Goal: Task Accomplishment & Management: Complete application form

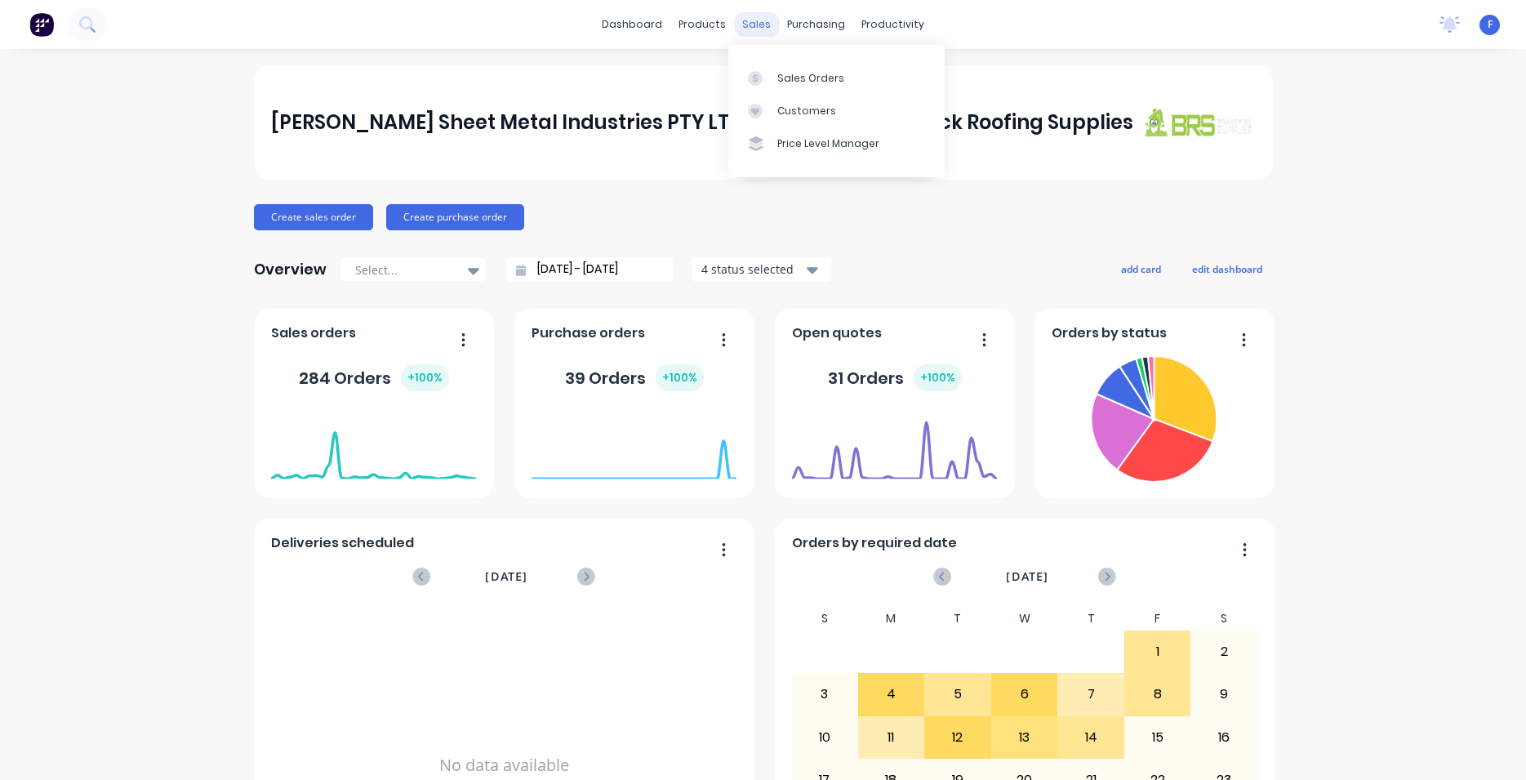
click at [743, 24] on div "sales" at bounding box center [756, 24] width 45 height 25
click at [811, 76] on div "Sales Orders" at bounding box center [811, 78] width 67 height 15
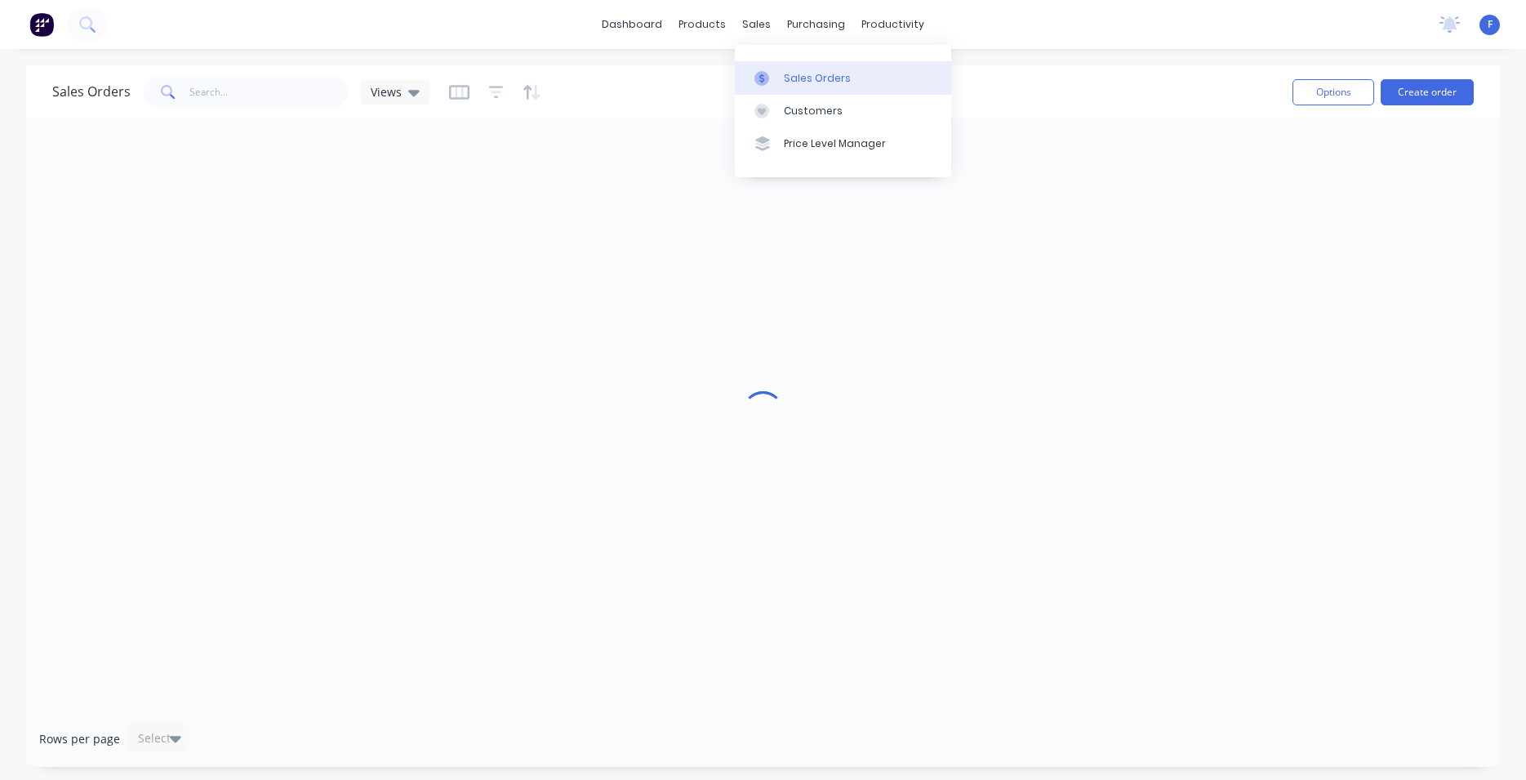
click at [802, 74] on div "Sales Orders" at bounding box center [817, 78] width 67 height 15
click at [836, 81] on div "Sales Orders" at bounding box center [817, 78] width 67 height 15
click at [45, 20] on img at bounding box center [41, 24] width 25 height 25
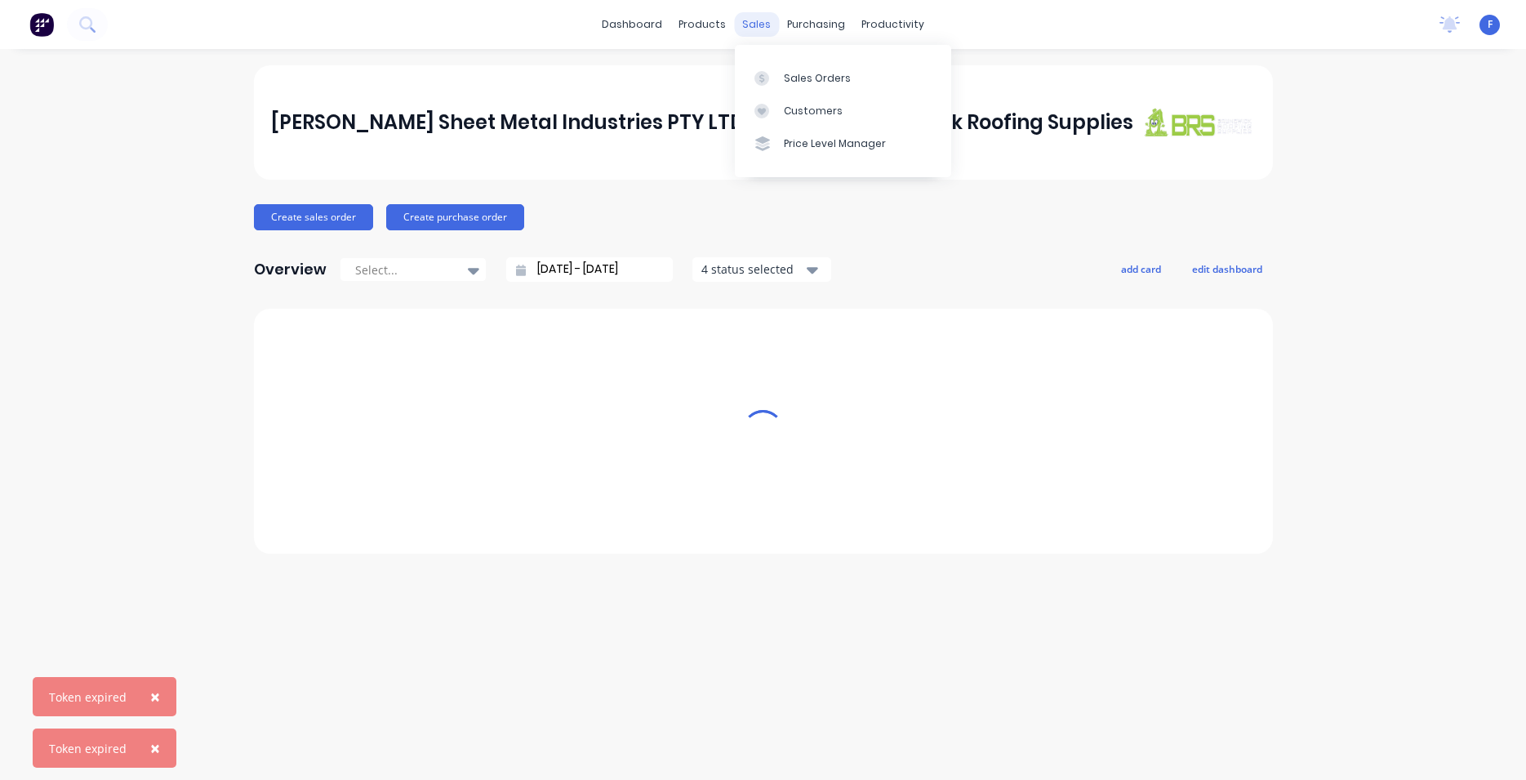
click at [761, 33] on div "sales" at bounding box center [756, 24] width 45 height 25
click at [791, 85] on link "Sales Orders" at bounding box center [843, 77] width 216 height 33
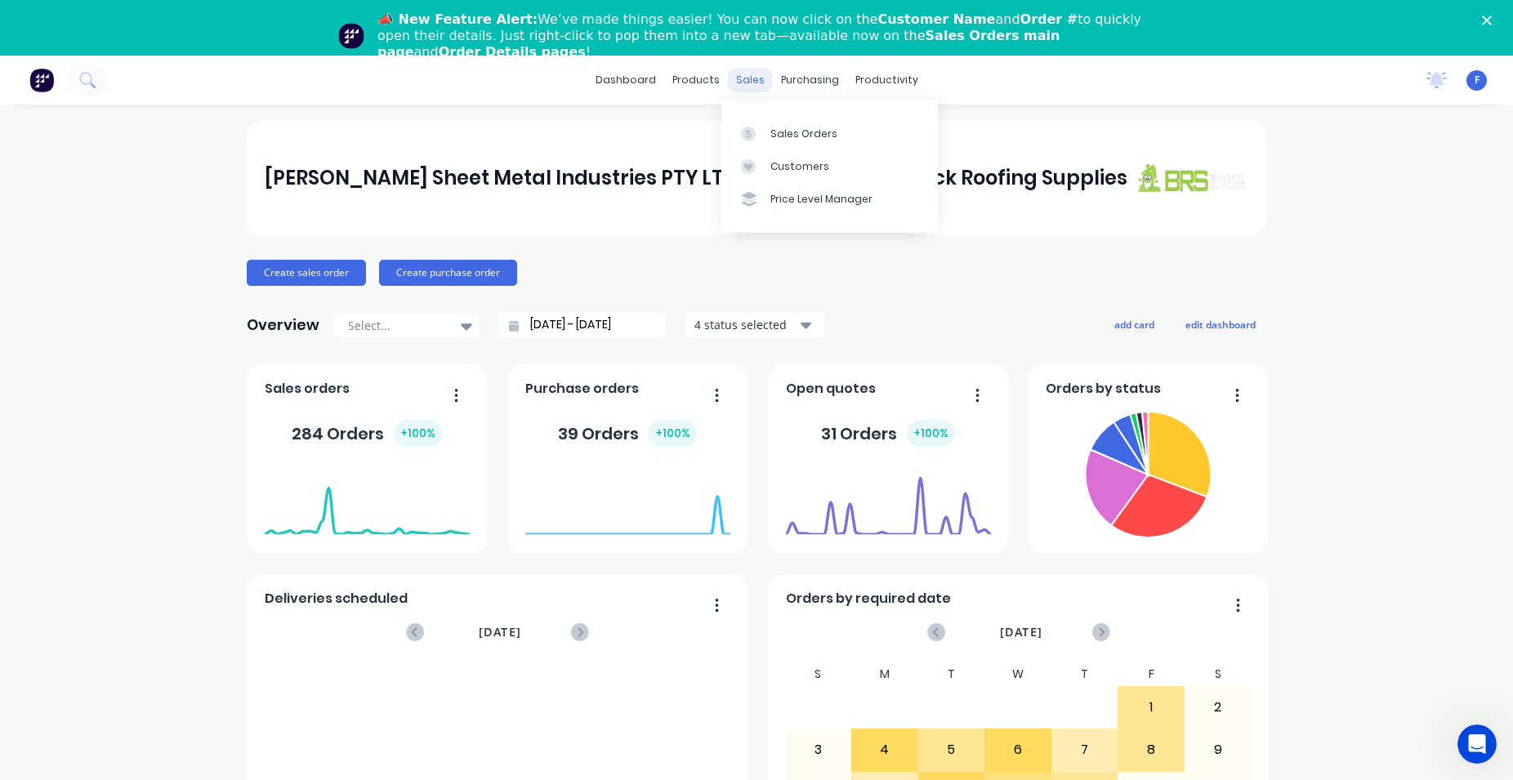
click at [733, 73] on div "sales" at bounding box center [750, 80] width 45 height 25
click at [779, 131] on div "Sales Orders" at bounding box center [803, 134] width 67 height 15
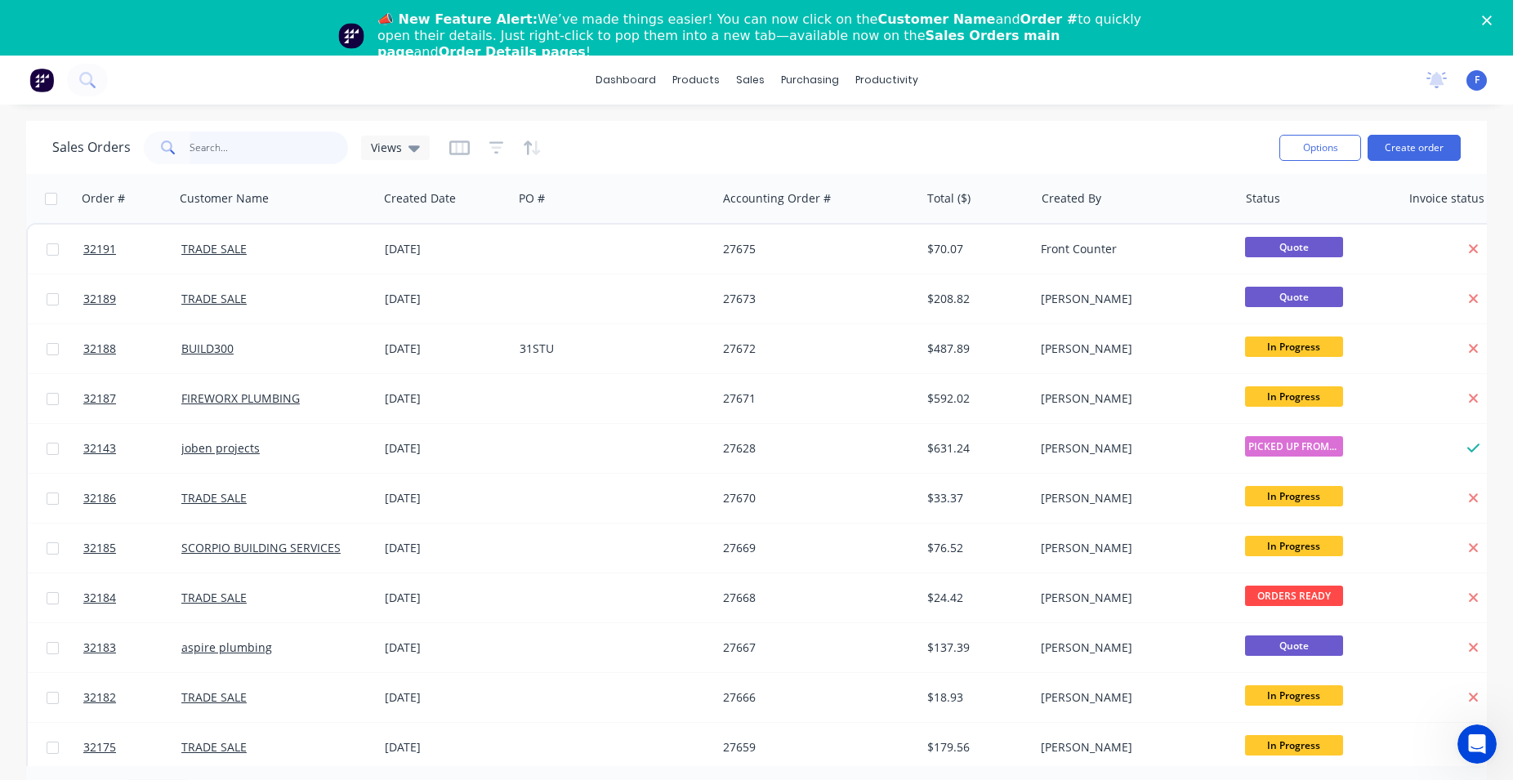
click at [270, 152] on input "text" at bounding box center [268, 147] width 159 height 33
type input "32175"
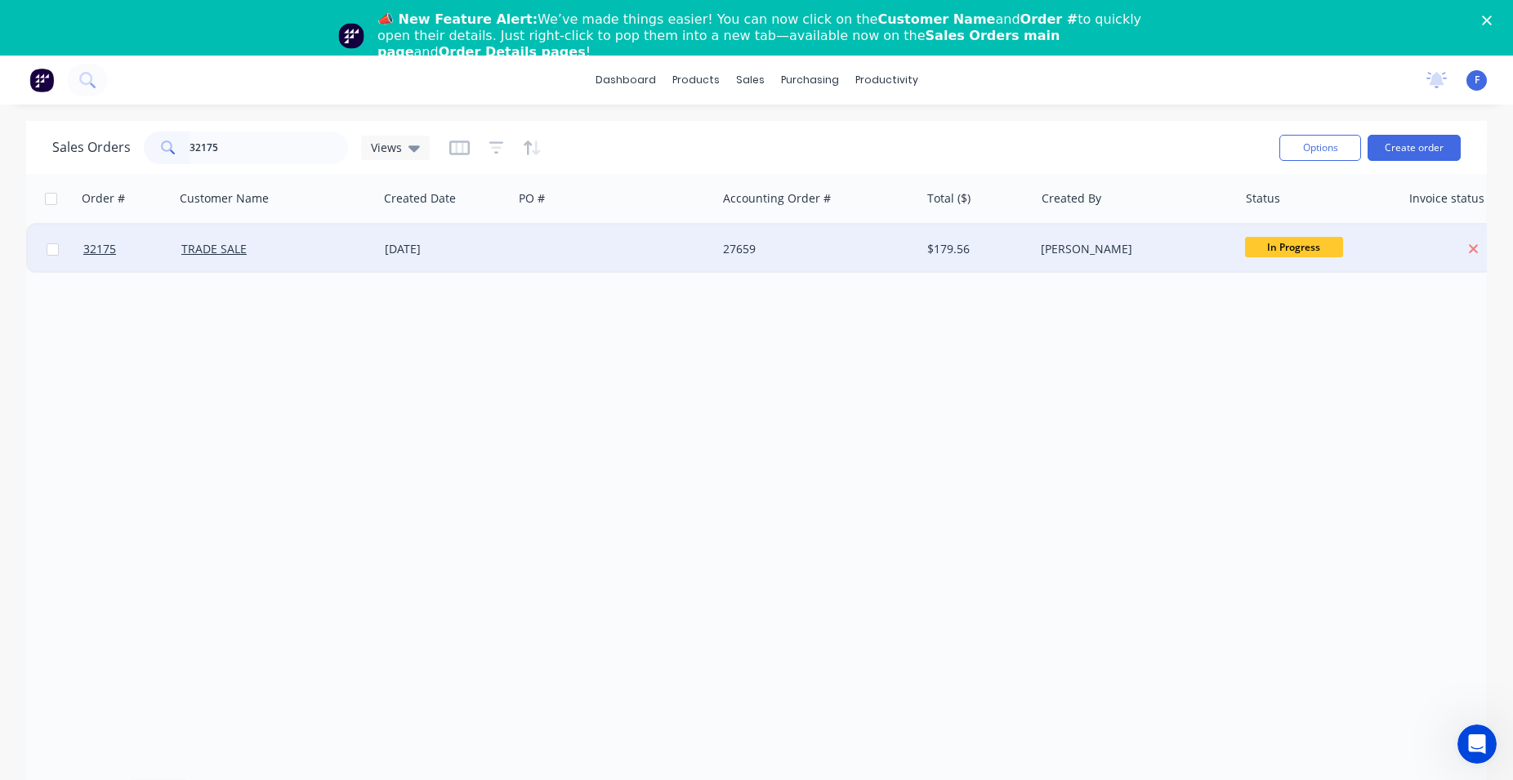
click at [636, 243] on div at bounding box center [614, 249] width 203 height 49
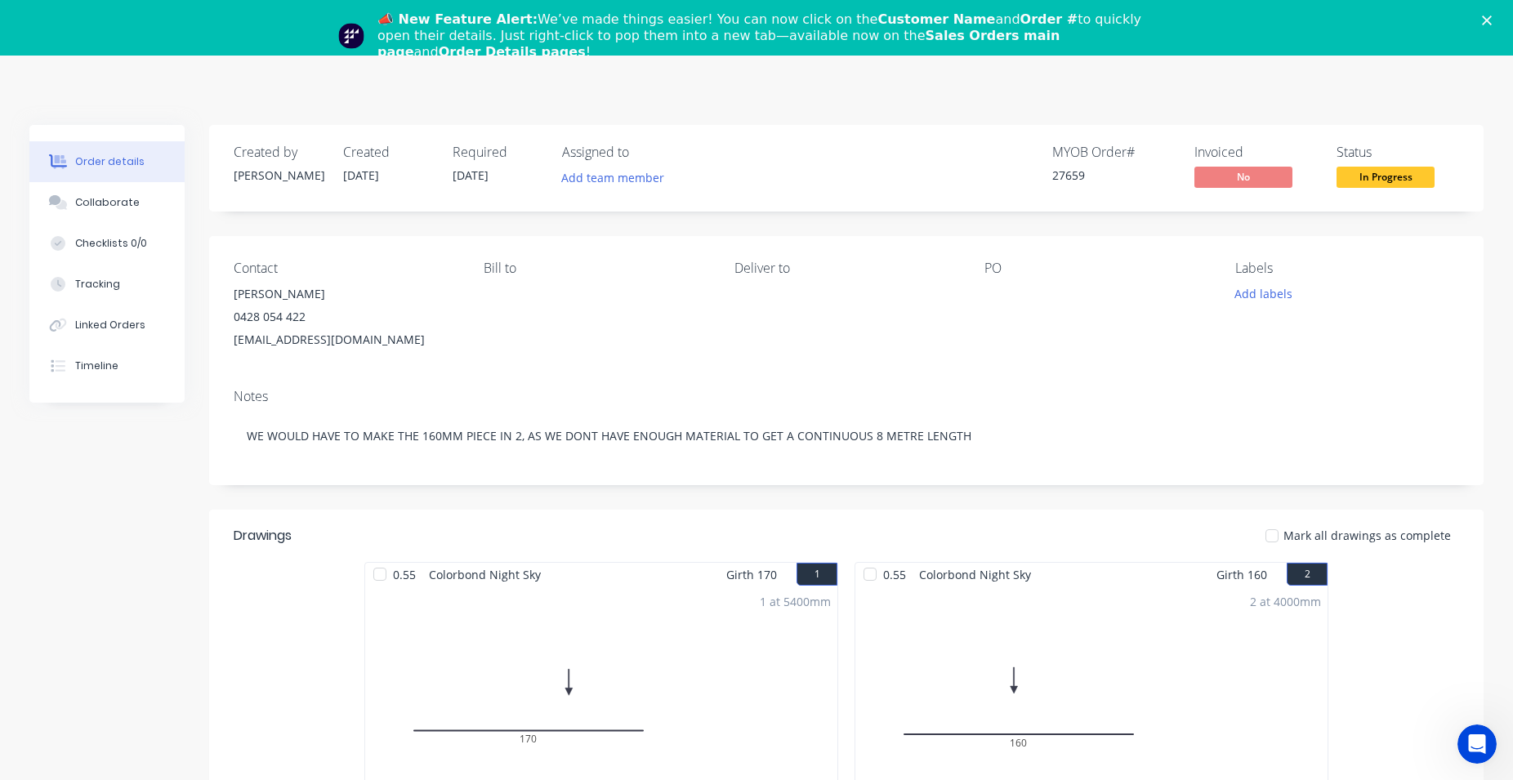
click at [1491, 21] on polygon "Close" at bounding box center [1487, 21] width 10 height 10
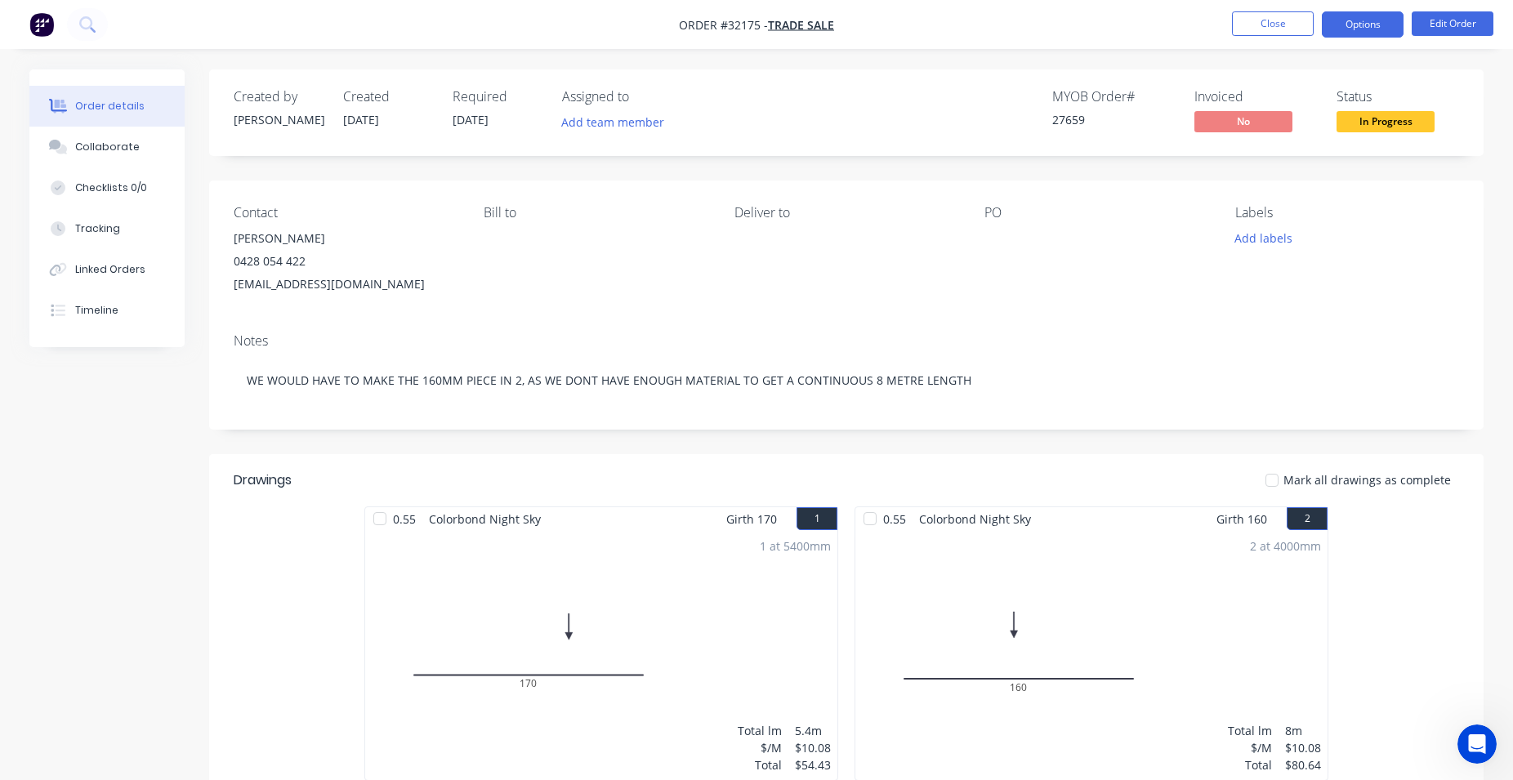
click at [1361, 28] on button "Options" at bounding box center [1362, 24] width 82 height 26
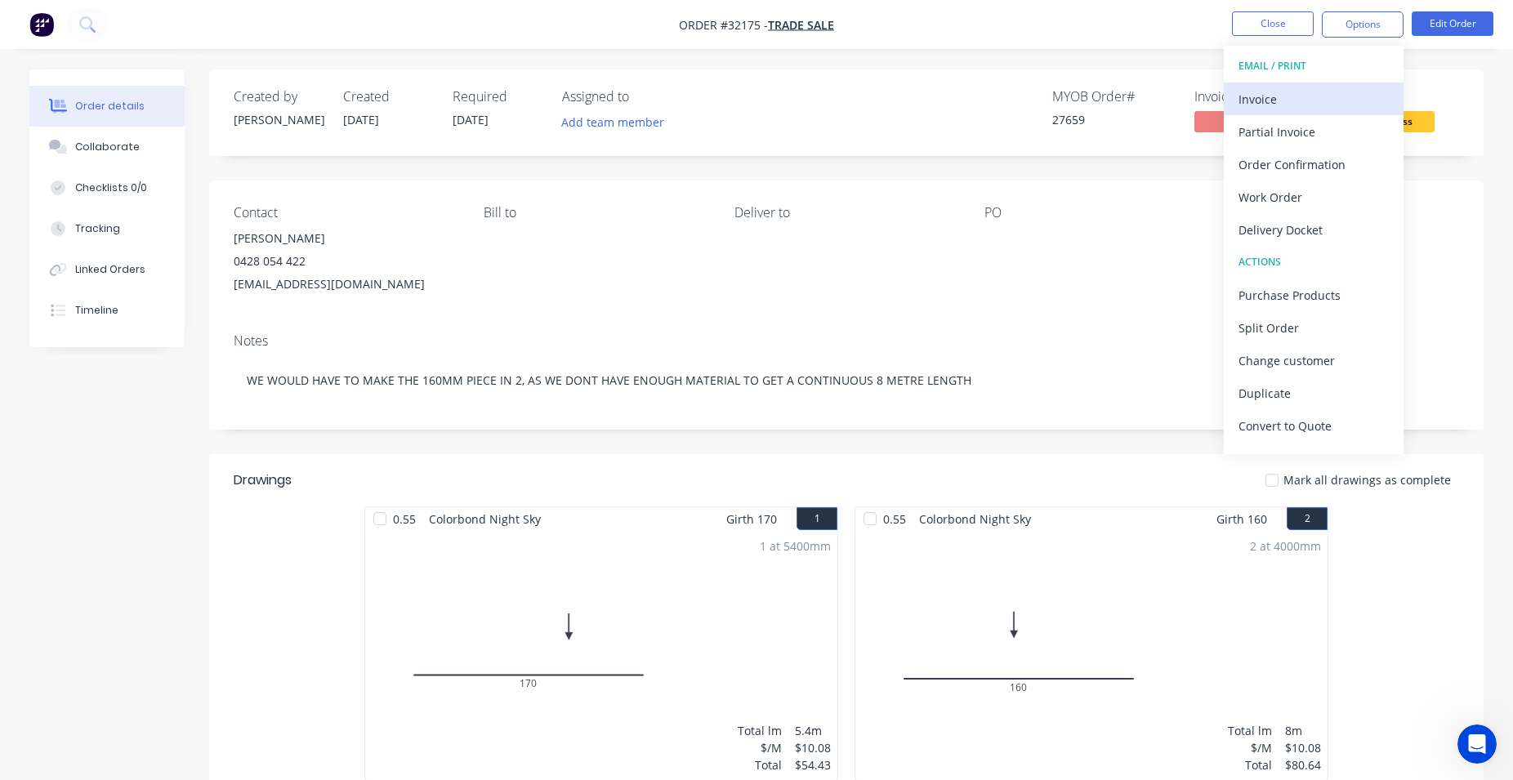
click at [1329, 91] on div "Invoice" at bounding box center [1313, 99] width 150 height 24
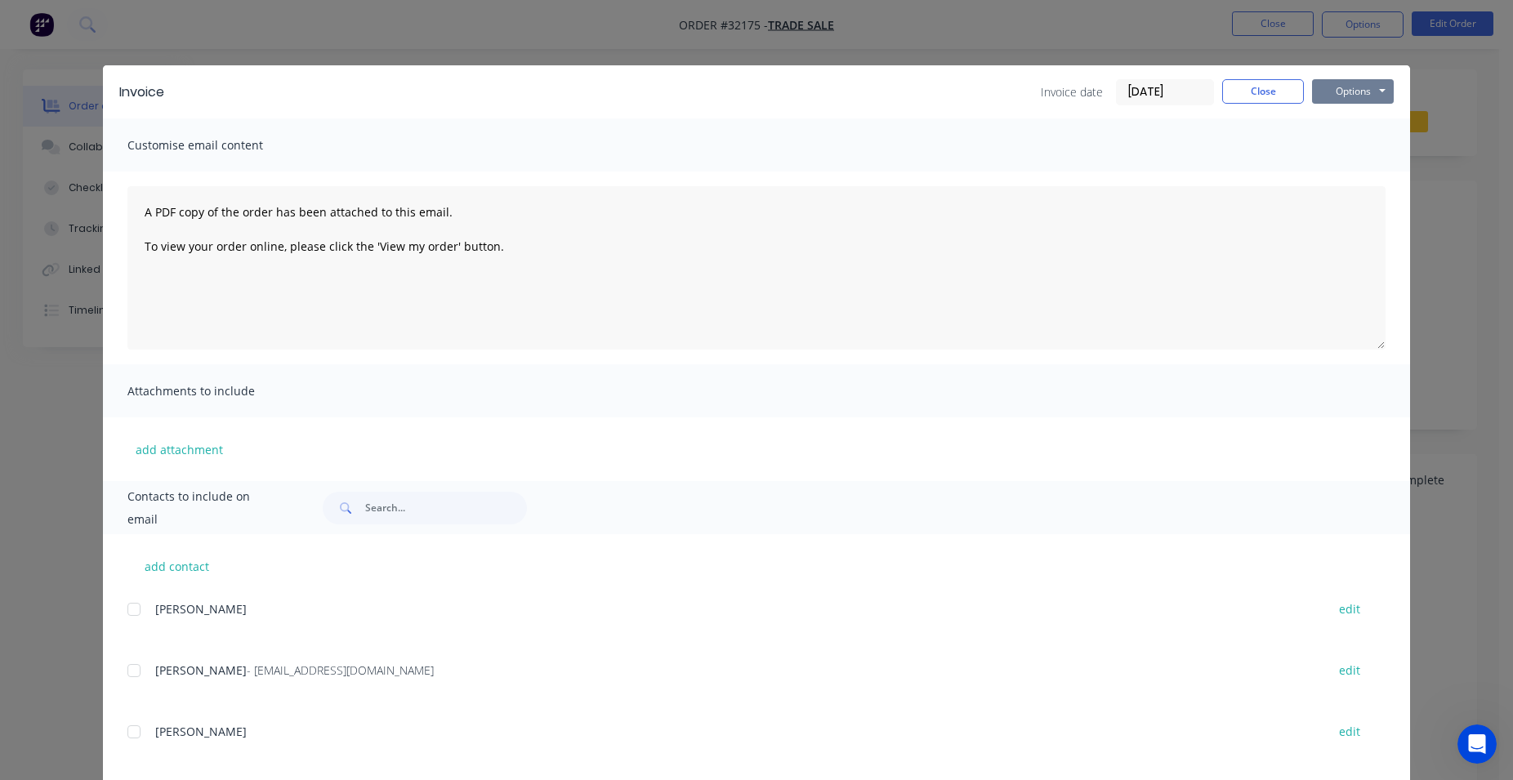
click at [1344, 87] on button "Options" at bounding box center [1353, 91] width 82 height 25
click at [1357, 148] on button "Print" at bounding box center [1364, 147] width 105 height 27
click at [1249, 96] on button "Close" at bounding box center [1263, 91] width 82 height 25
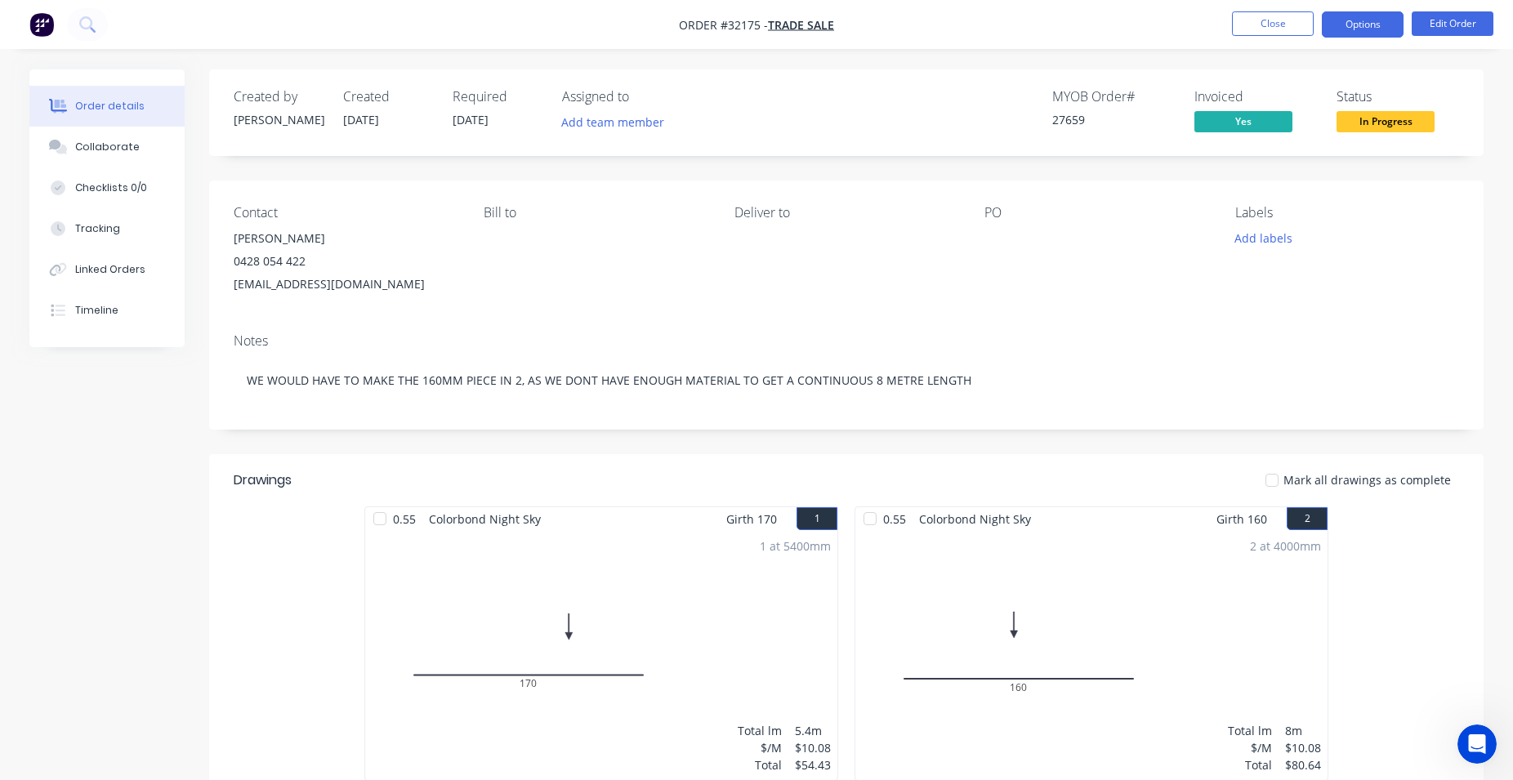
click at [1361, 32] on button "Options" at bounding box center [1362, 24] width 82 height 26
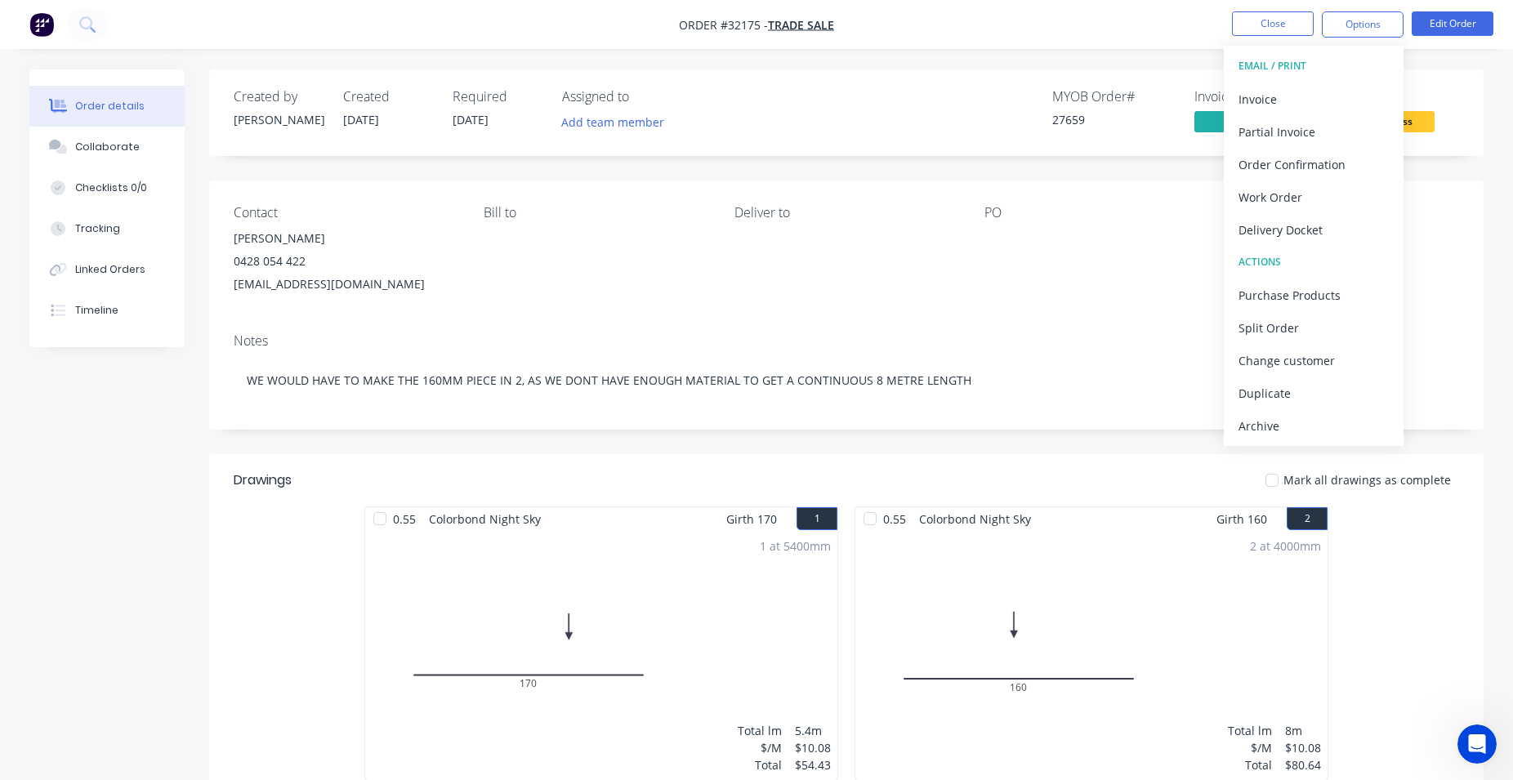
drag, startPoint x: 1424, startPoint y: 204, endPoint x: 1428, endPoint y: 149, distance: 54.8
click at [1427, 197] on div "Contact [PERSON_NAME] [PHONE_NUMBER] [EMAIL_ADDRESS][DOMAIN_NAME] Bill to Deliv…" at bounding box center [846, 250] width 1274 height 140
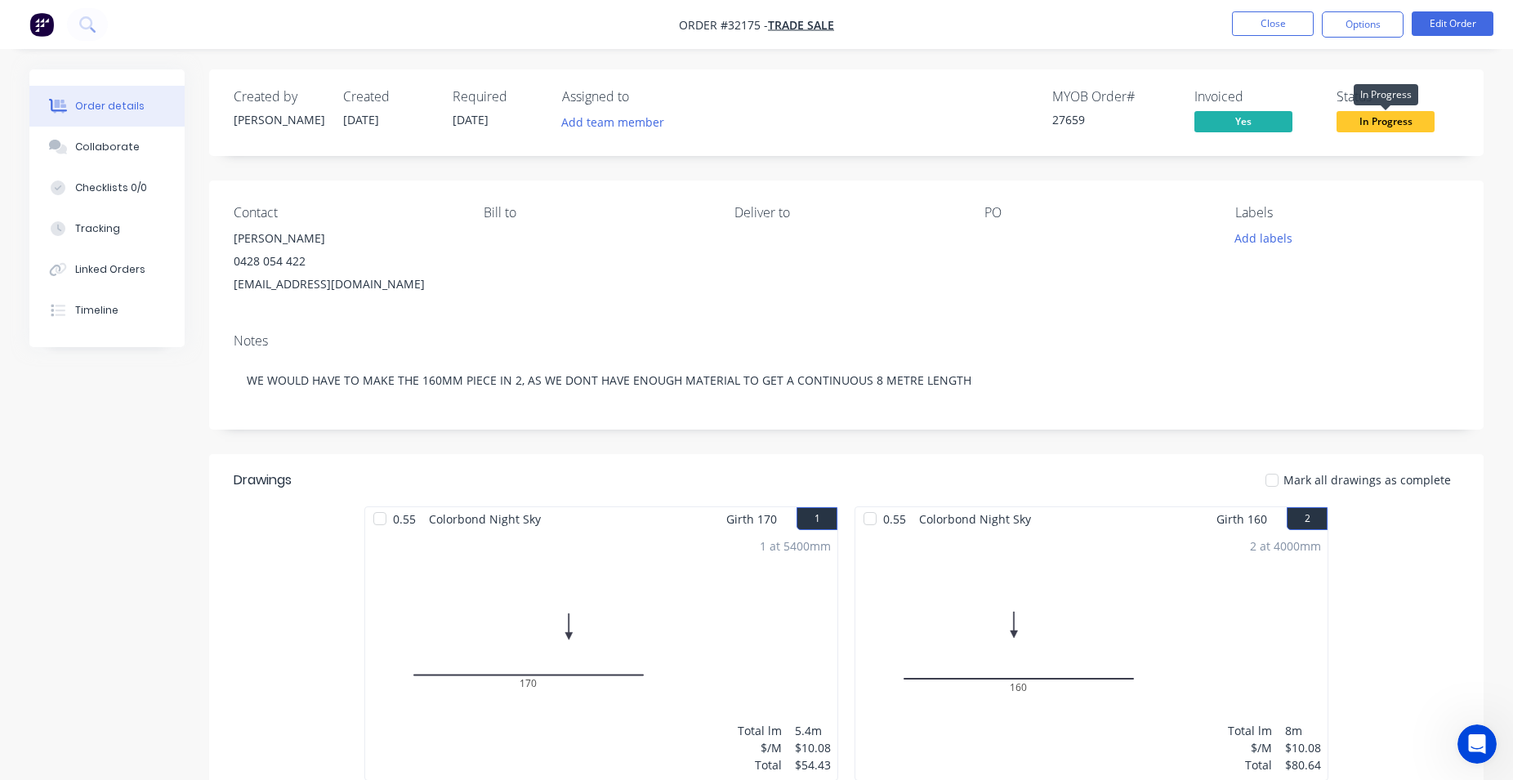
click at [1402, 123] on span "In Progress" at bounding box center [1385, 121] width 98 height 20
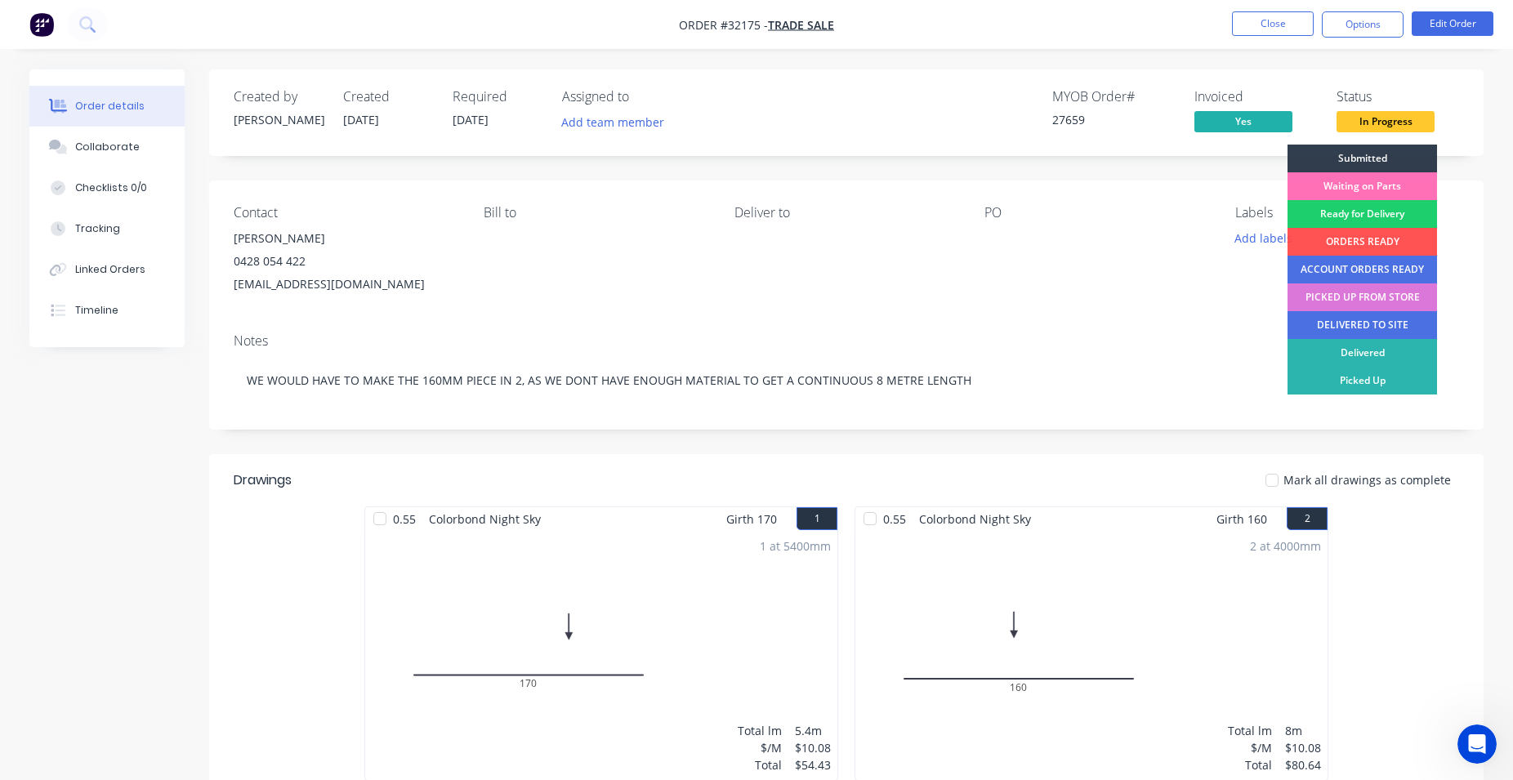
click at [1378, 299] on div "PICKED UP FROM STORE" at bounding box center [1361, 297] width 149 height 28
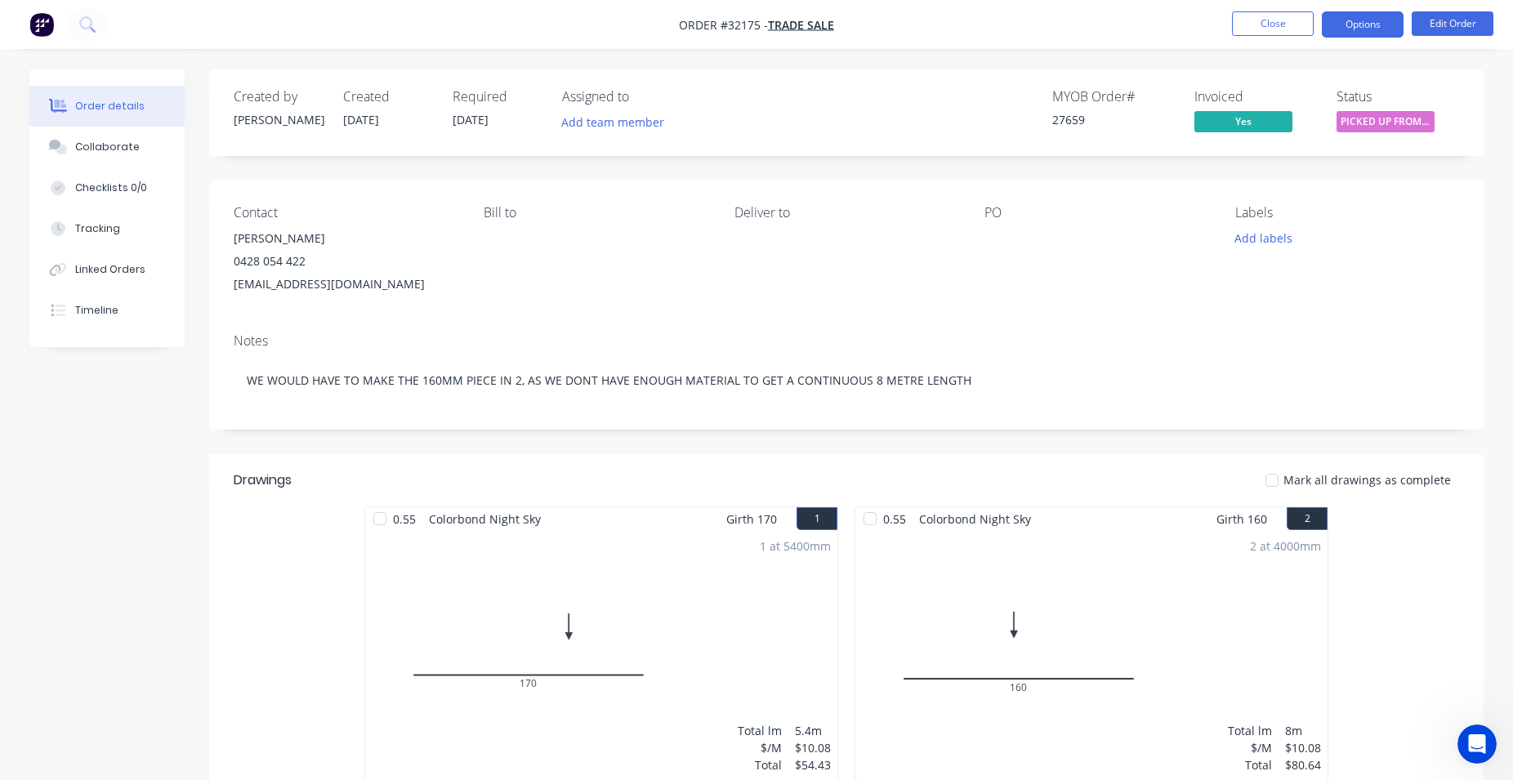
click at [1341, 25] on button "Options" at bounding box center [1362, 24] width 82 height 26
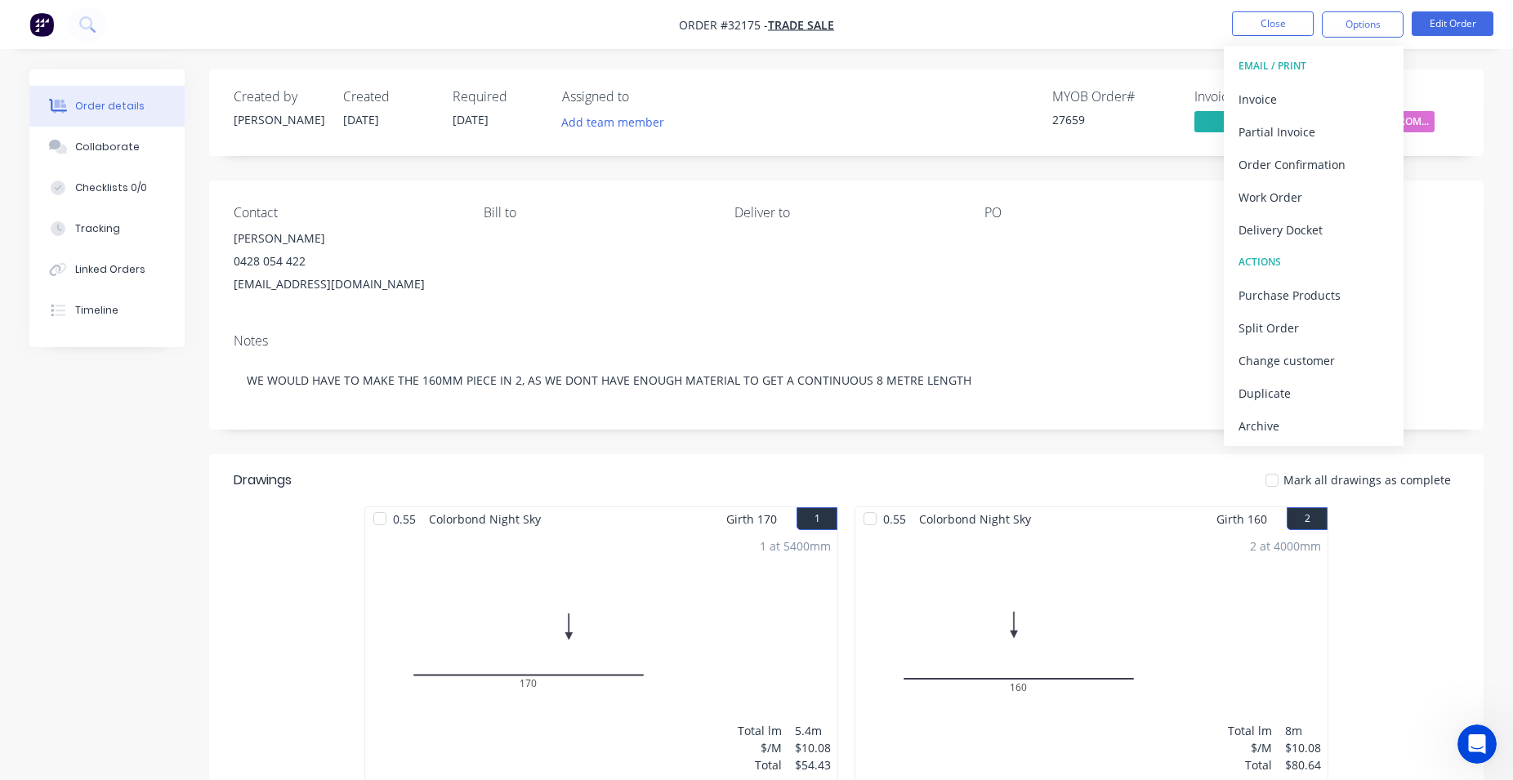
click at [1333, 429] on div "Archive" at bounding box center [1313, 426] width 150 height 24
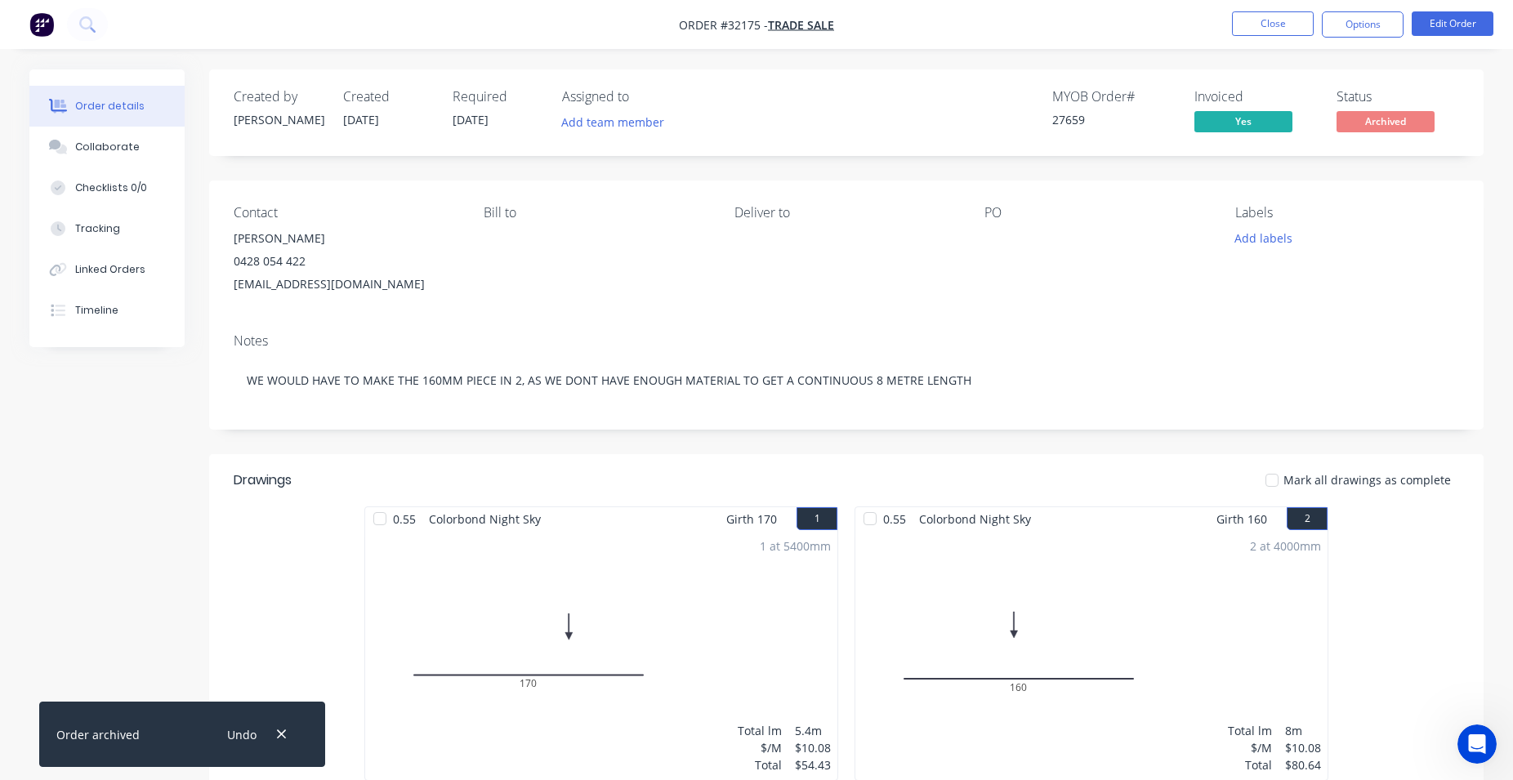
drag, startPoint x: 1270, startPoint y: 27, endPoint x: 1161, endPoint y: 5, distance: 110.8
click at [1201, 17] on nav "Order #32175 - TRADE SALE Close Options Edit Order" at bounding box center [756, 24] width 1513 height 49
click at [44, 29] on img "button" at bounding box center [41, 24] width 25 height 25
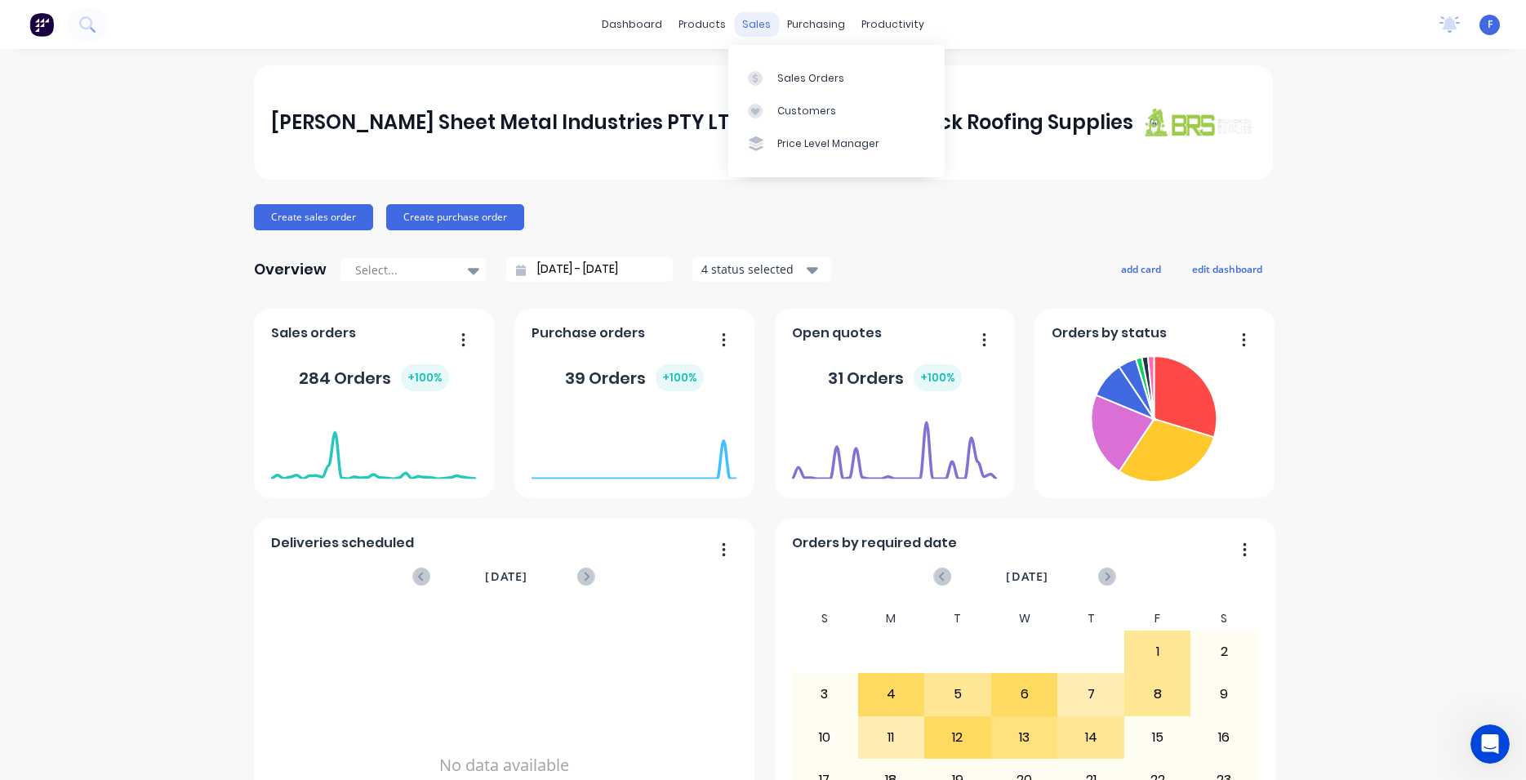
click at [747, 23] on div "sales" at bounding box center [756, 24] width 45 height 25
click at [782, 82] on div "Sales Orders" at bounding box center [811, 78] width 67 height 15
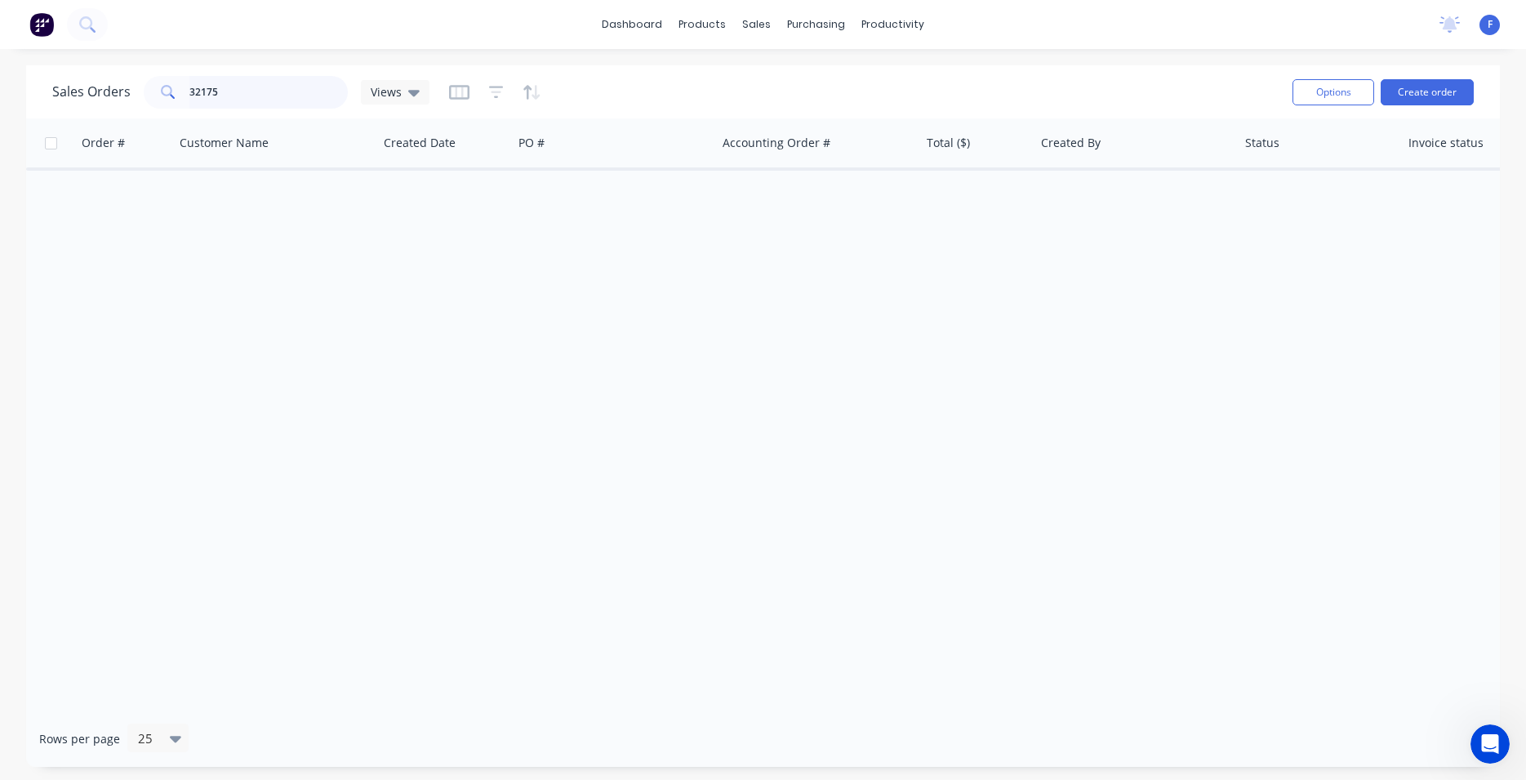
click at [273, 99] on input "32175" at bounding box center [268, 92] width 159 height 33
type input "3"
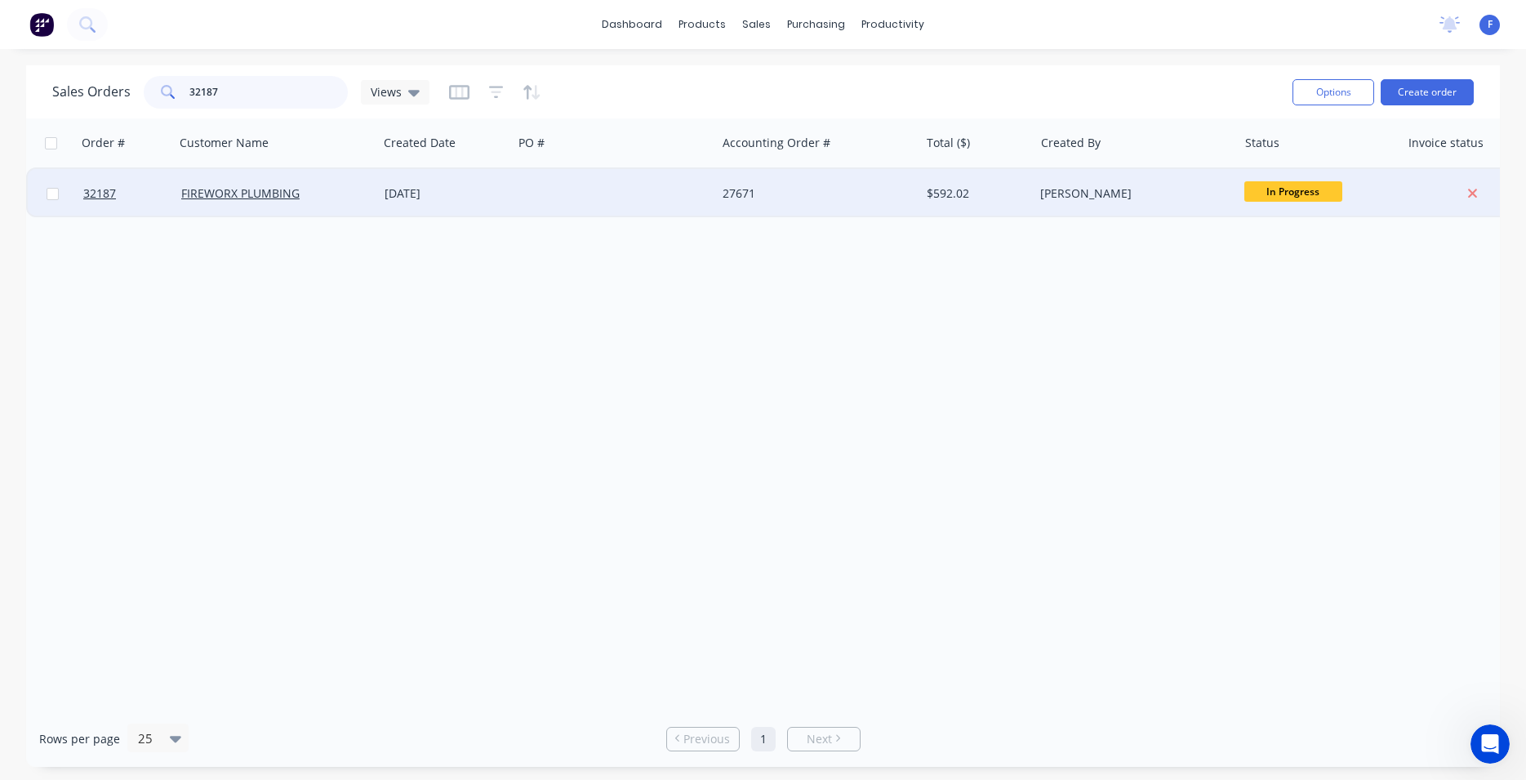
type input "32187"
click at [489, 189] on div "[DATE]" at bounding box center [446, 193] width 122 height 16
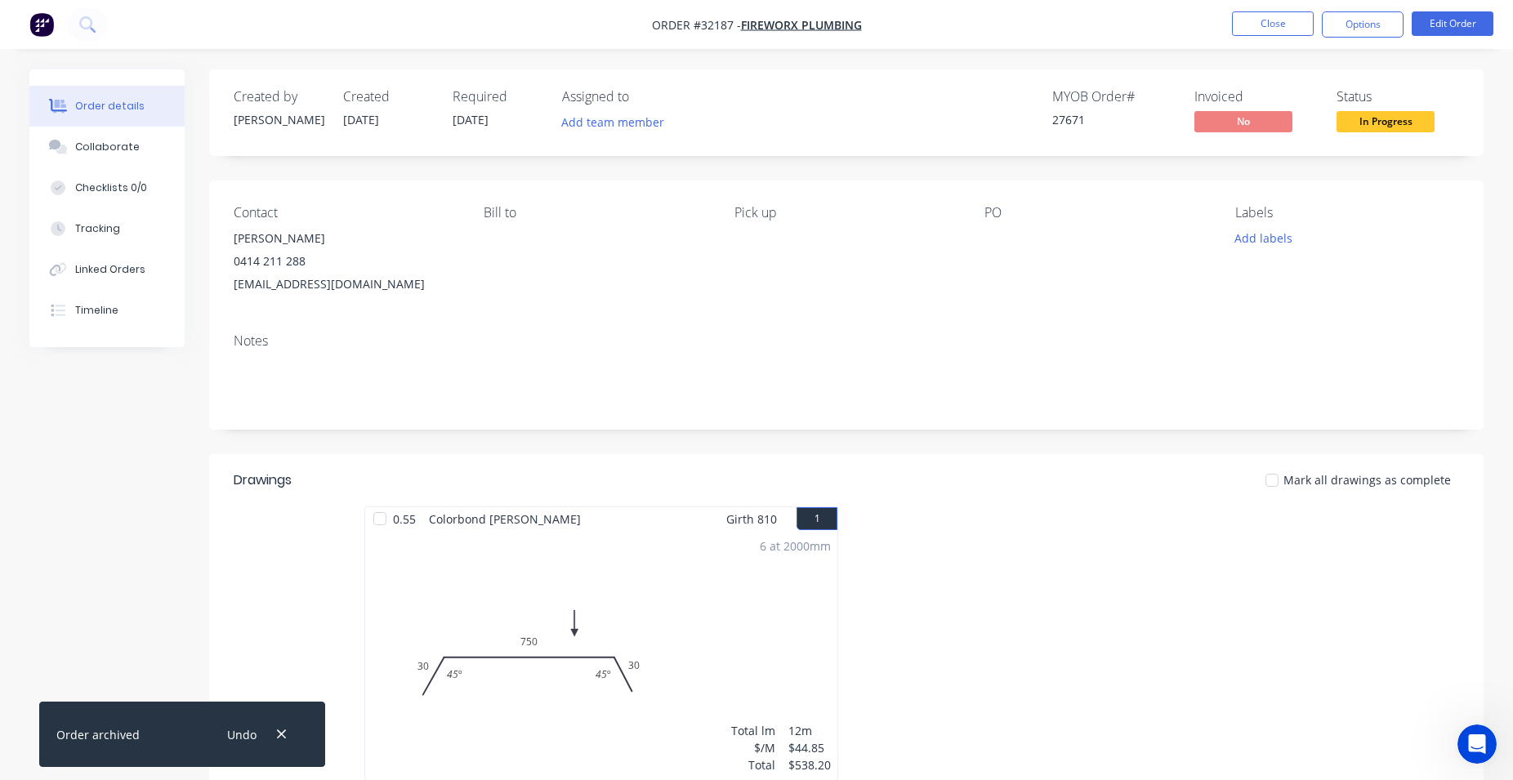
click at [1362, 123] on span "In Progress" at bounding box center [1385, 121] width 98 height 20
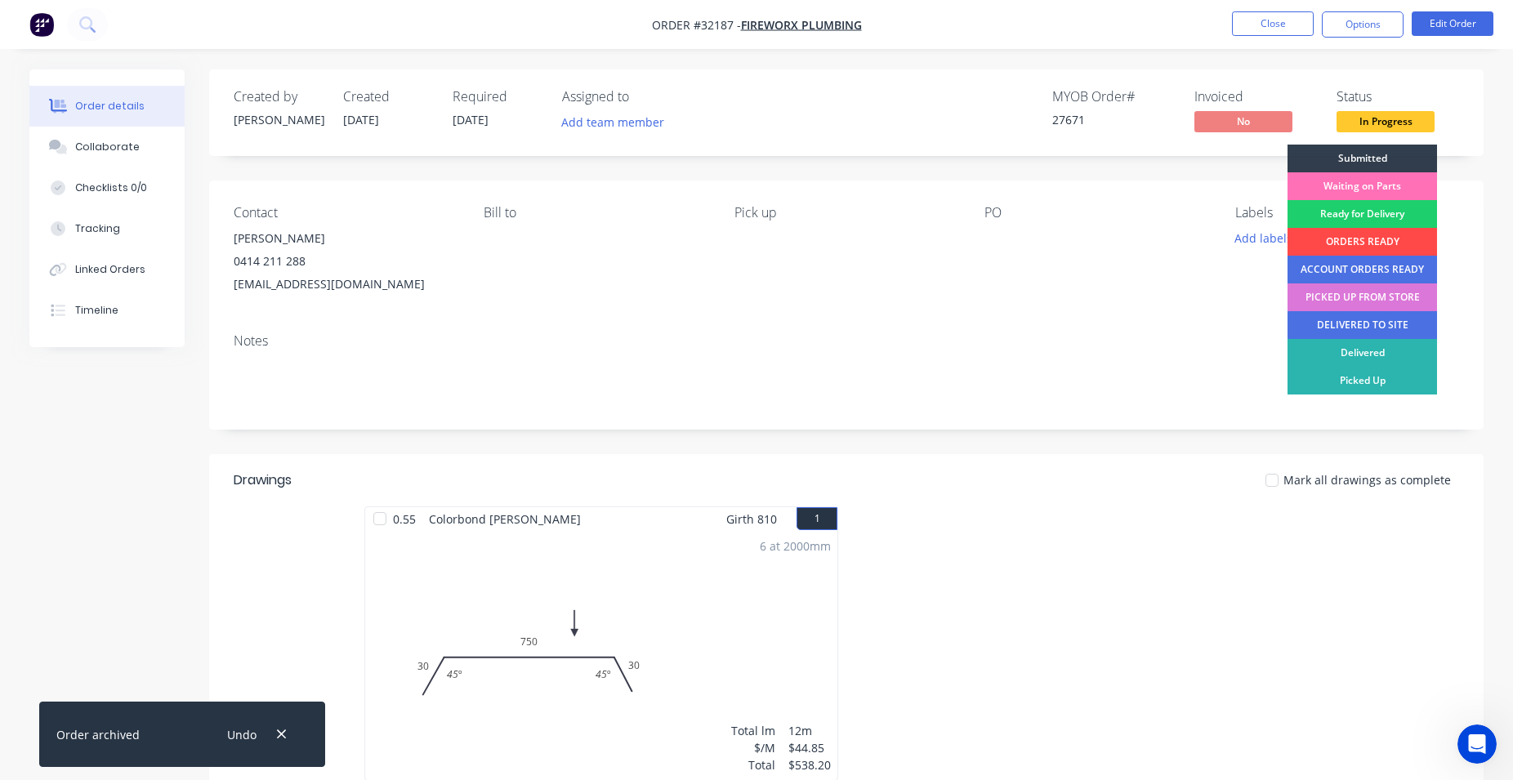
click at [1360, 243] on div "ORDERS READY" at bounding box center [1361, 242] width 149 height 28
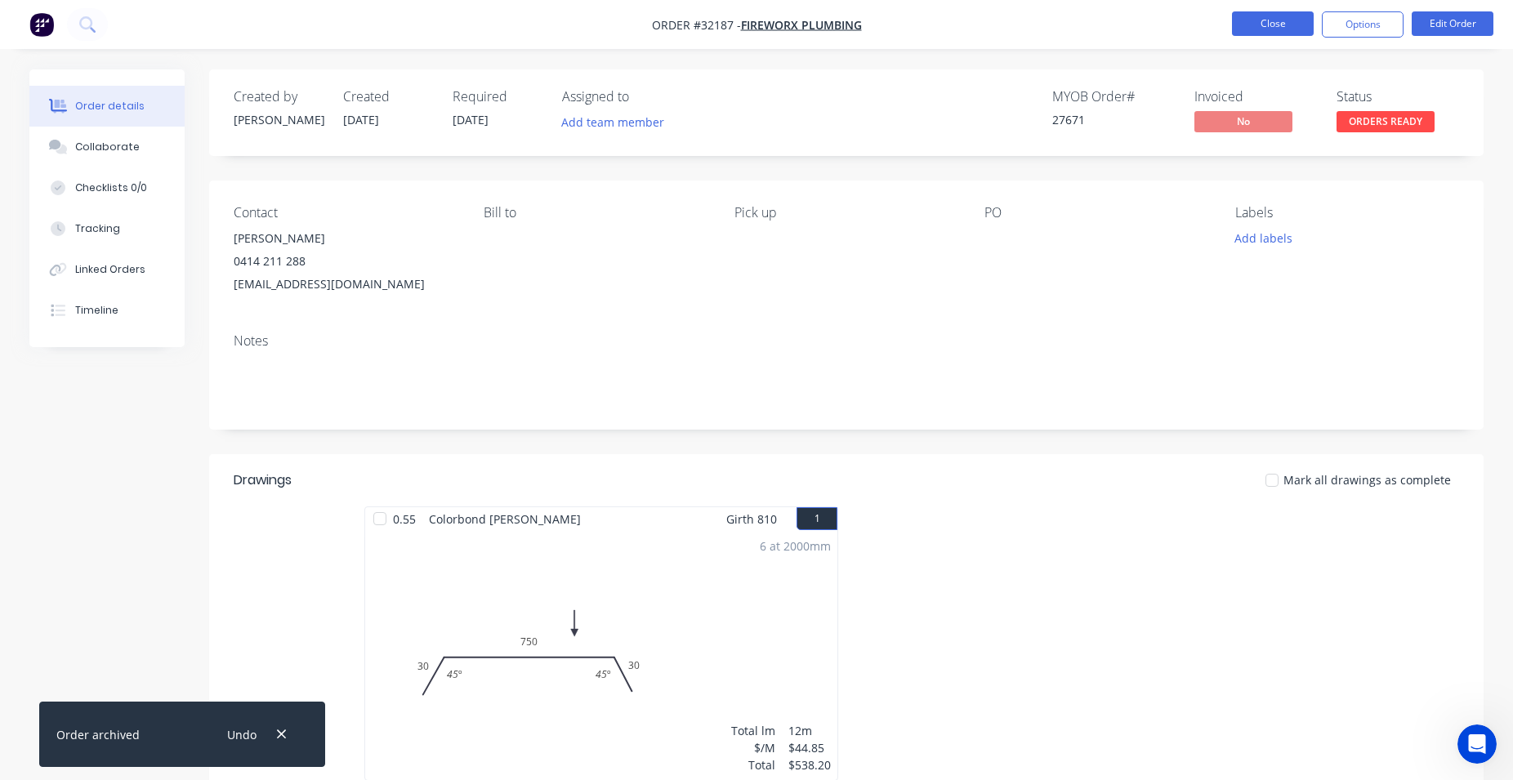
click at [1280, 32] on button "Close" at bounding box center [1273, 23] width 82 height 25
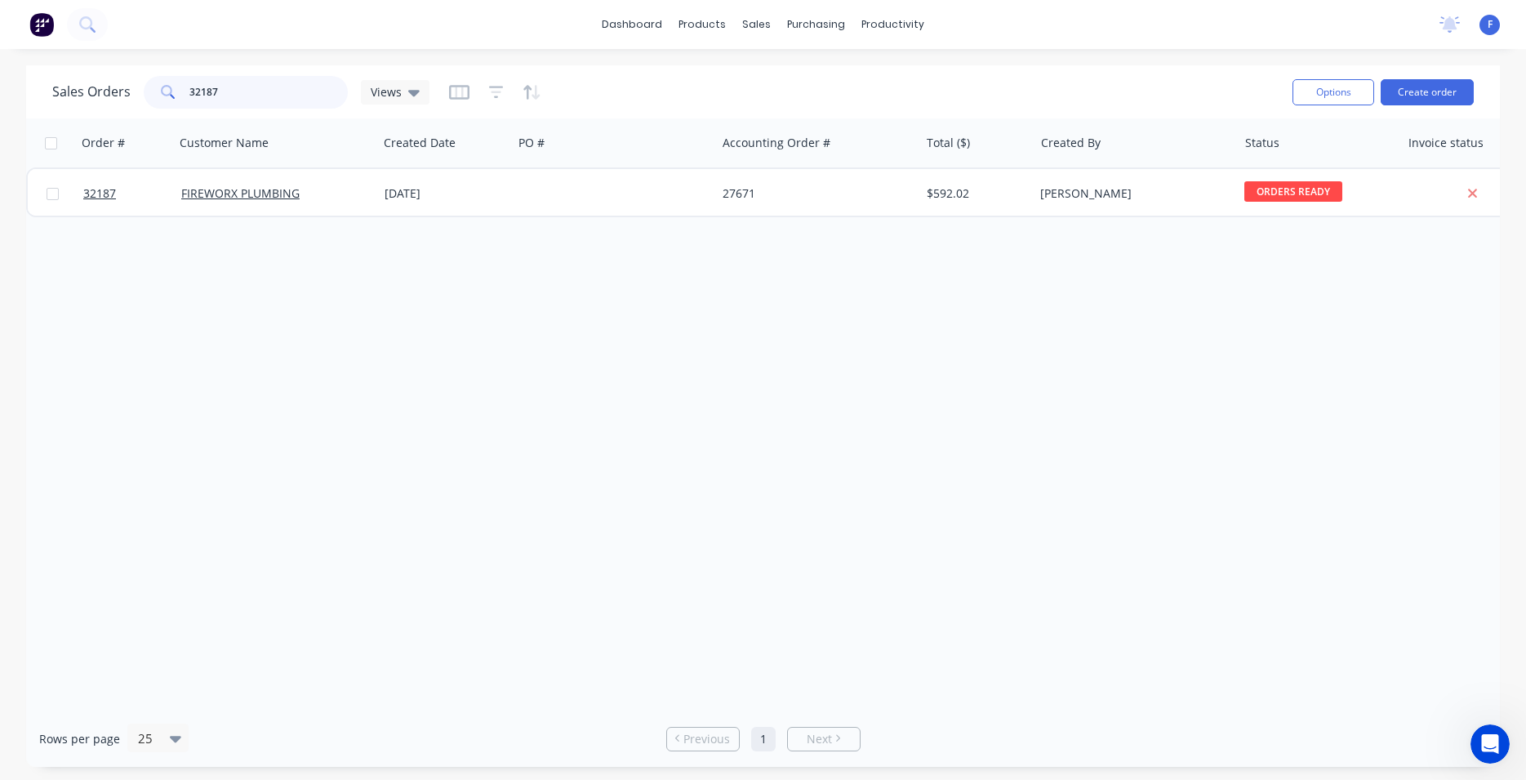
click at [252, 103] on input "32187" at bounding box center [268, 92] width 159 height 33
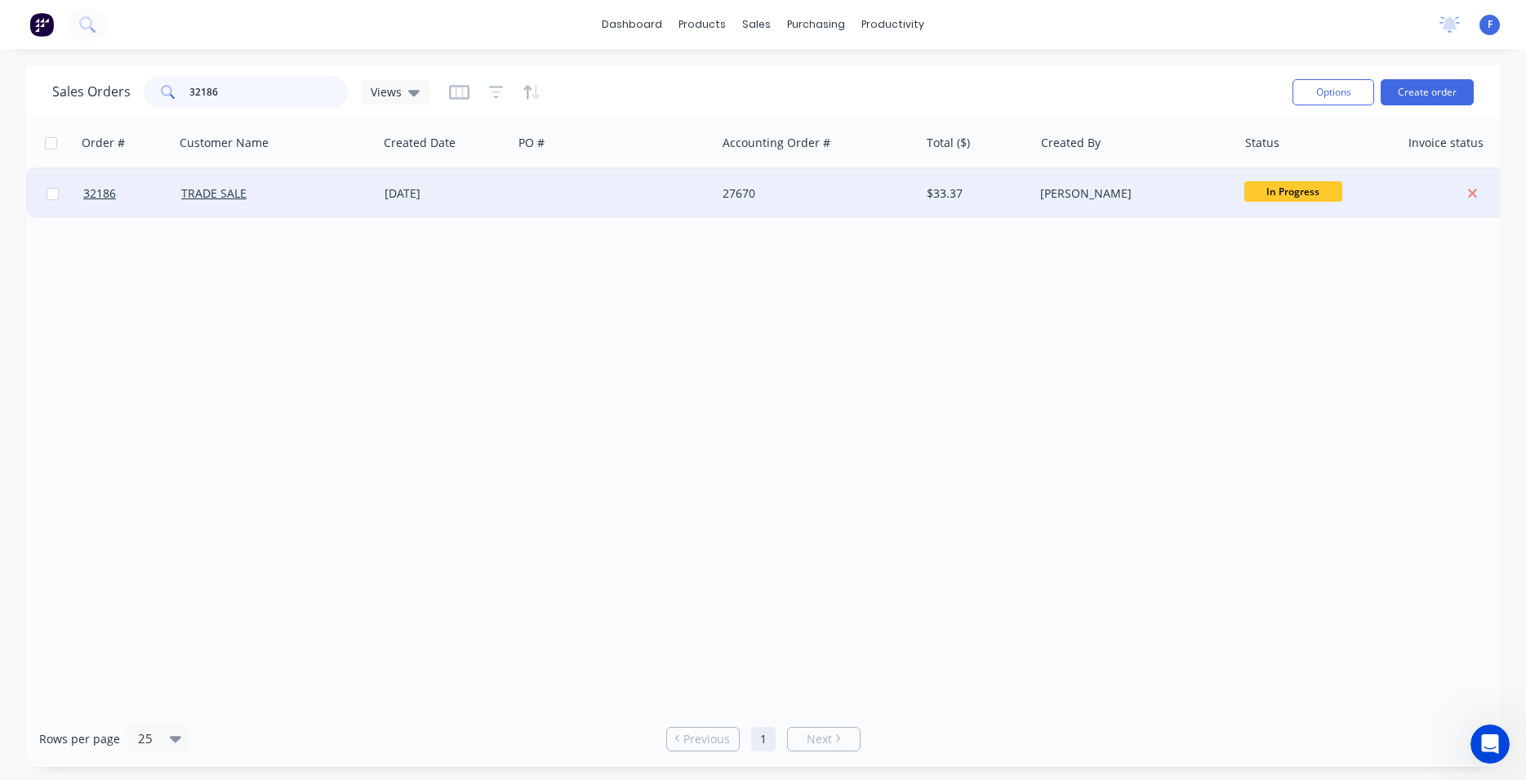
type input "32186"
click at [693, 200] on div at bounding box center [614, 193] width 203 height 49
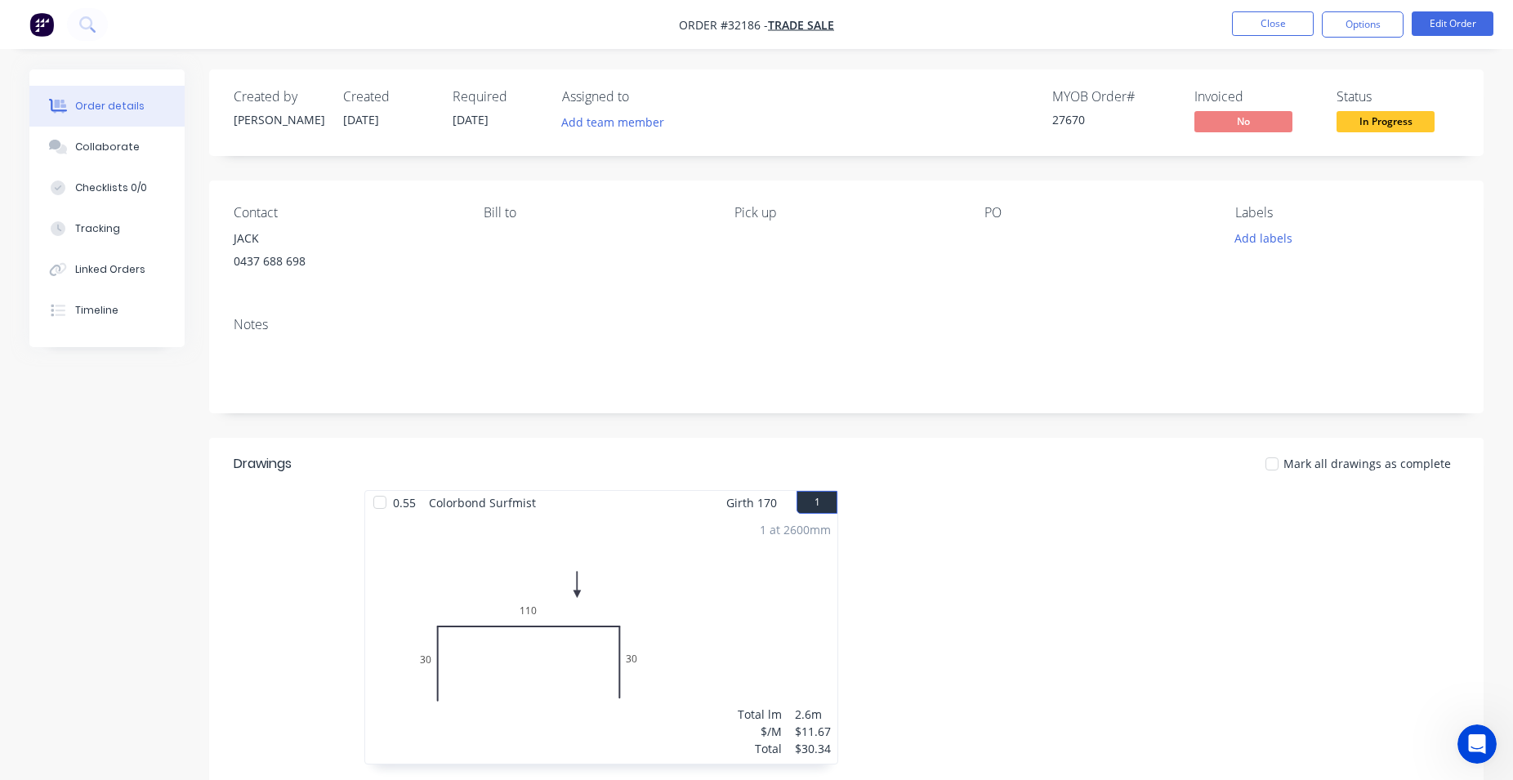
click at [1408, 123] on span "In Progress" at bounding box center [1385, 121] width 98 height 20
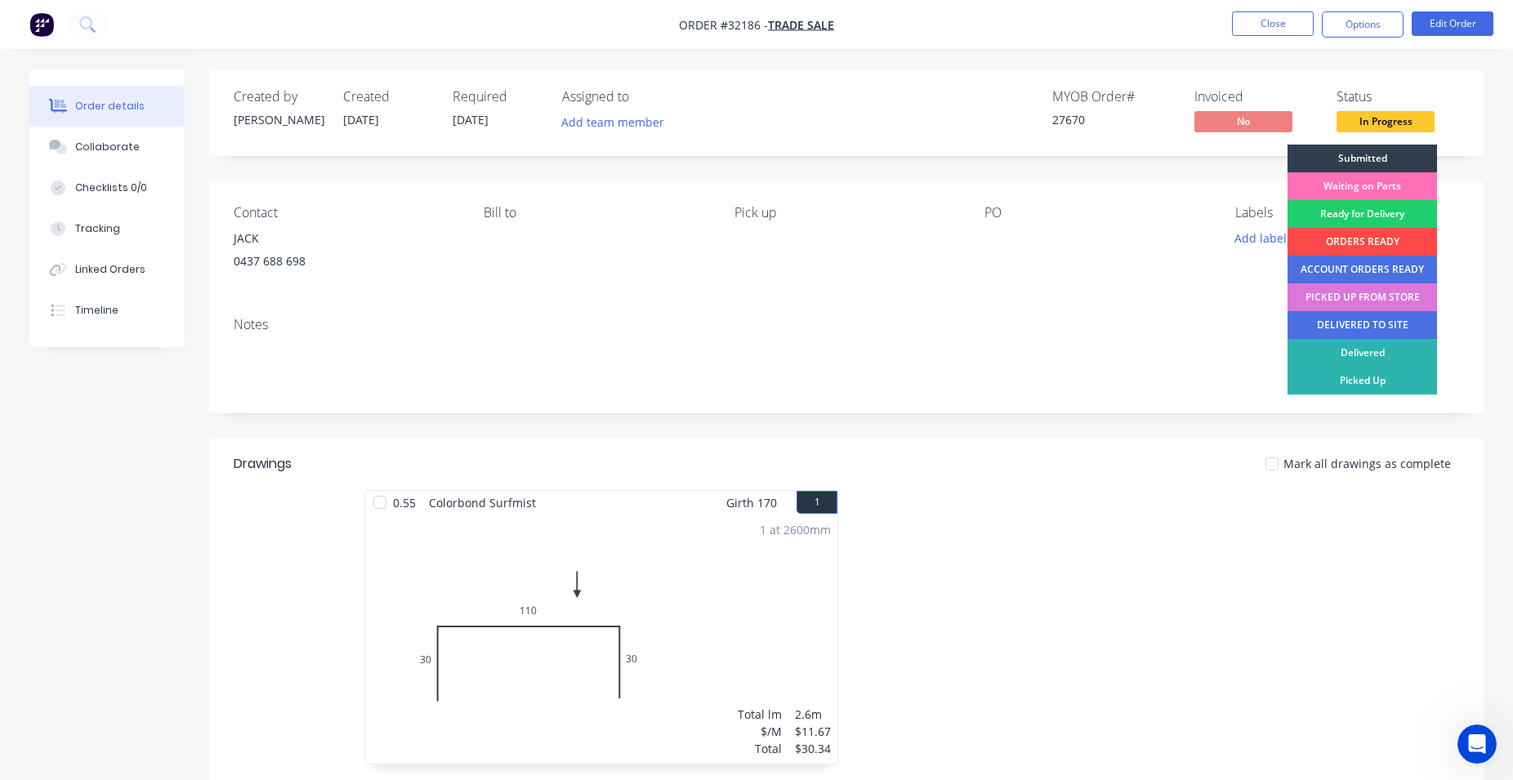
click at [1354, 238] on div "ORDERS READY" at bounding box center [1361, 242] width 149 height 28
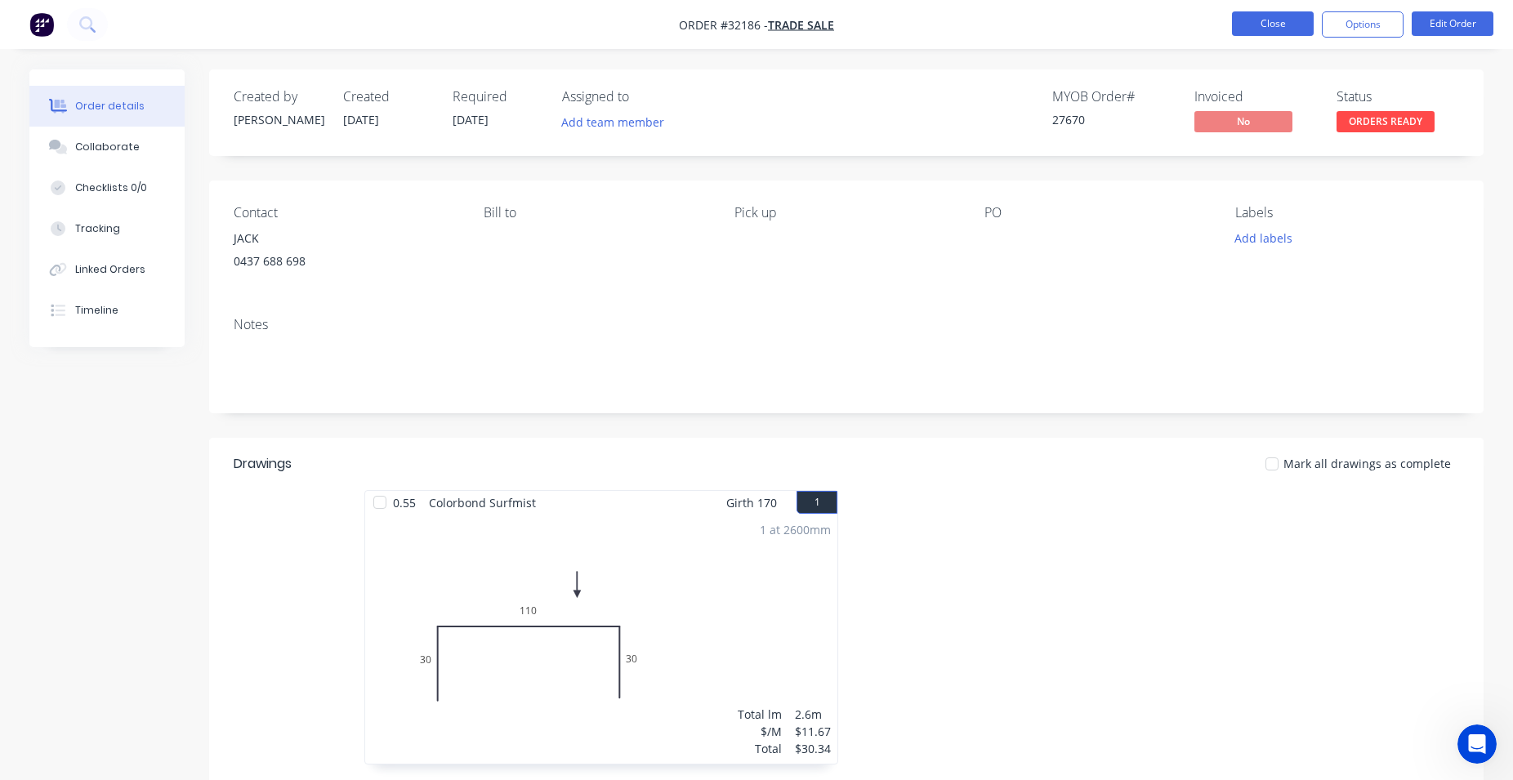
click at [1271, 26] on button "Close" at bounding box center [1273, 23] width 82 height 25
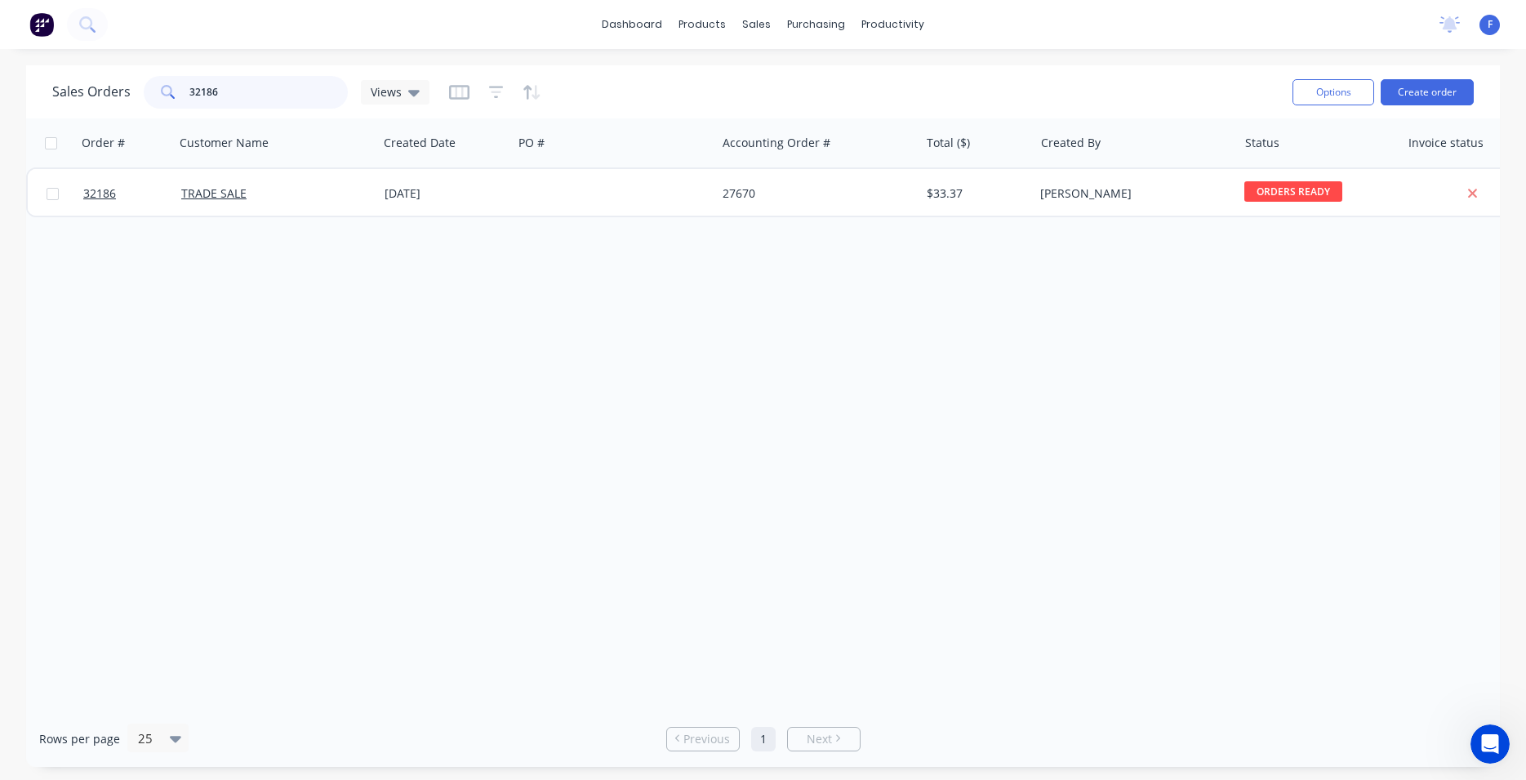
click at [272, 85] on input "32186" at bounding box center [268, 92] width 159 height 33
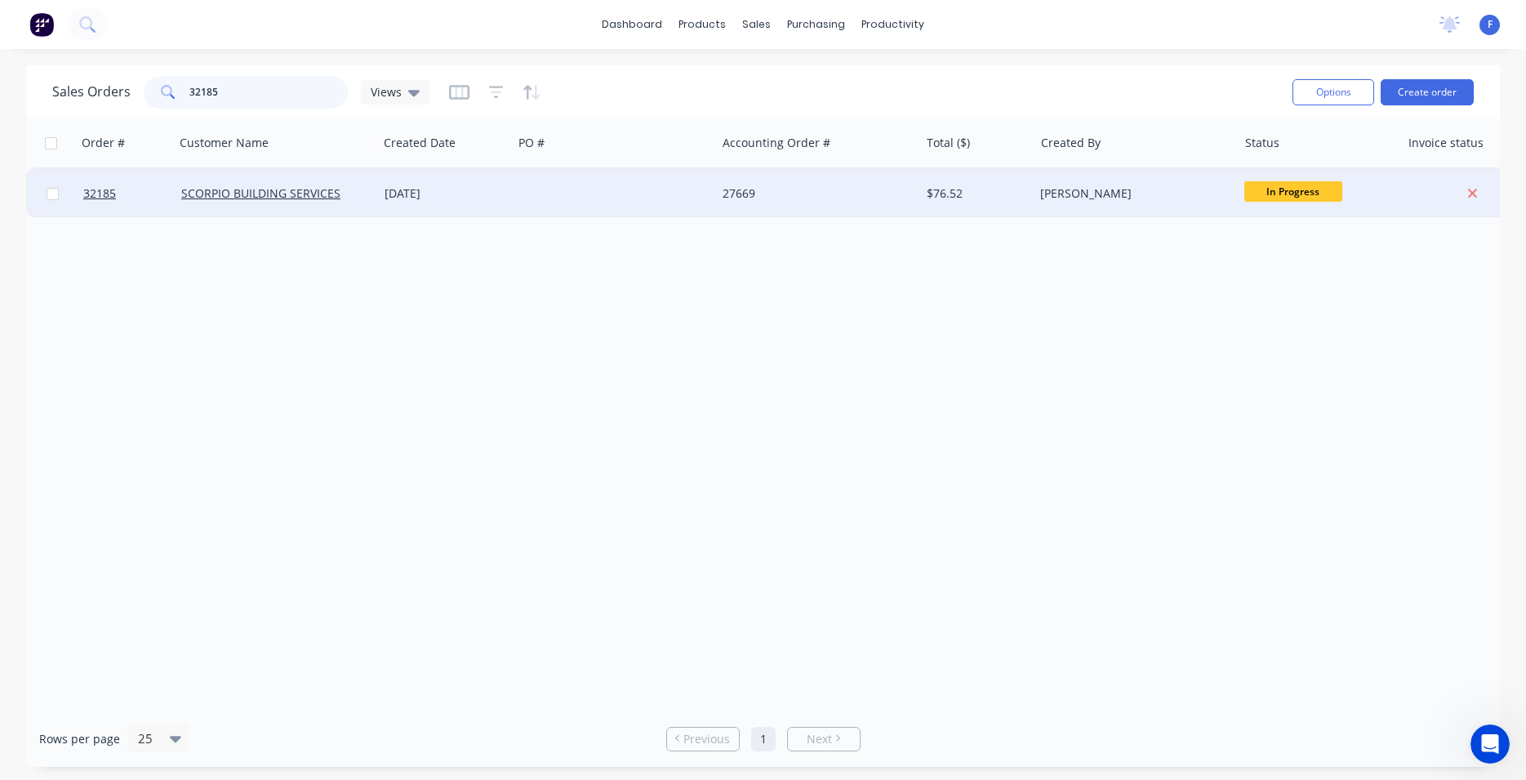
type input "32185"
click at [653, 194] on div at bounding box center [614, 193] width 203 height 49
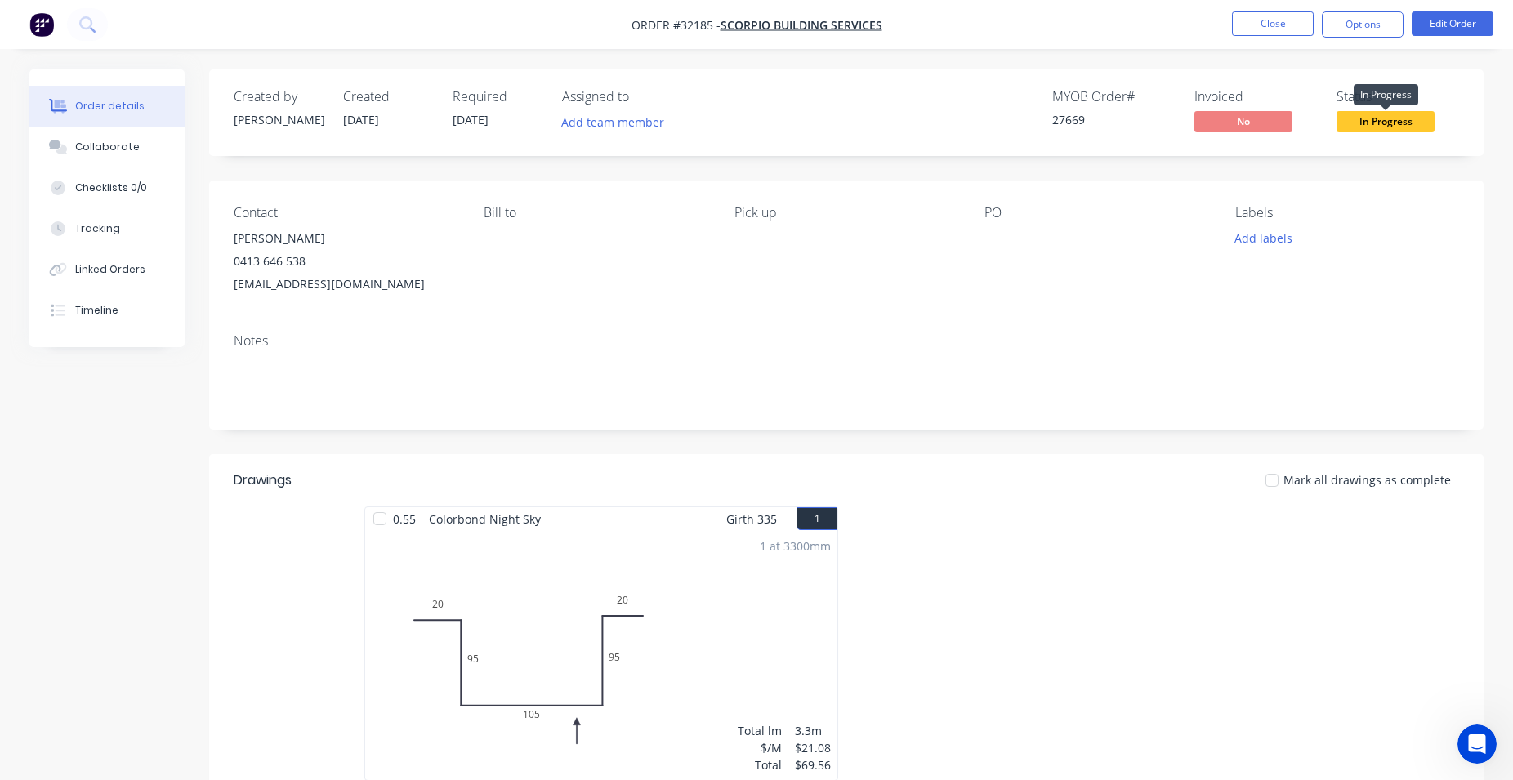
click at [1356, 127] on span "In Progress" at bounding box center [1385, 121] width 98 height 20
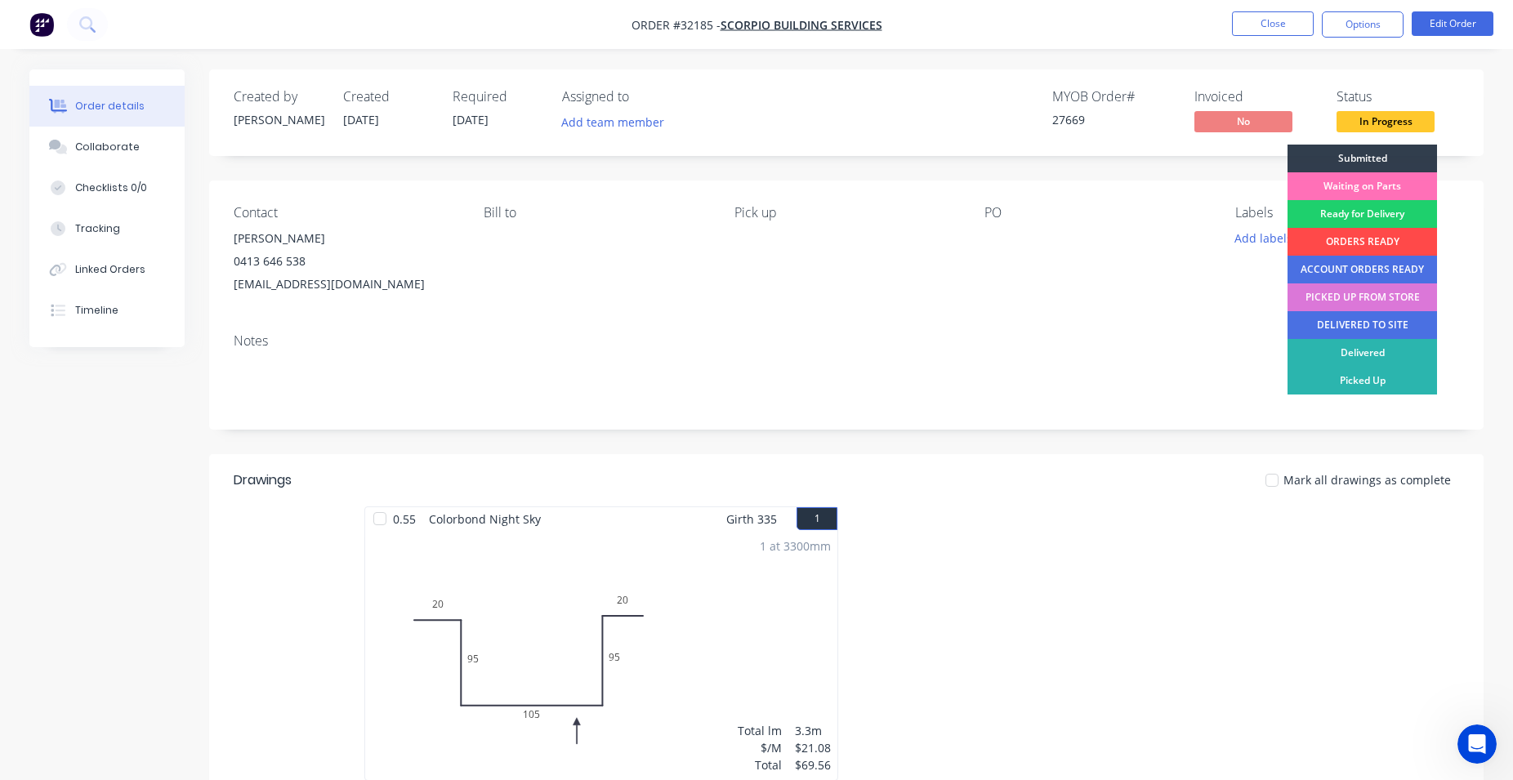
click at [1372, 244] on div "ORDERS READY" at bounding box center [1361, 242] width 149 height 28
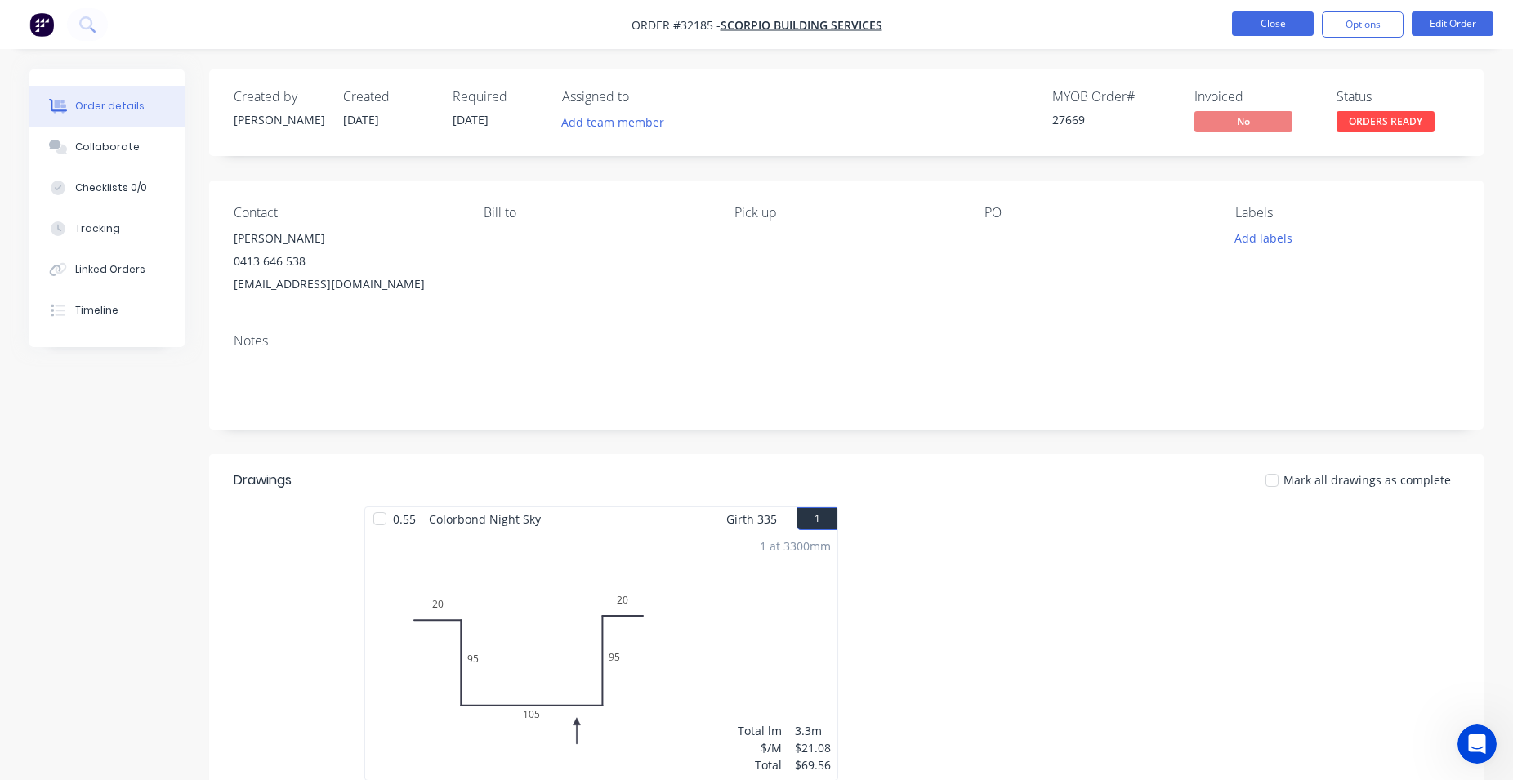
click at [1259, 20] on button "Close" at bounding box center [1273, 23] width 82 height 25
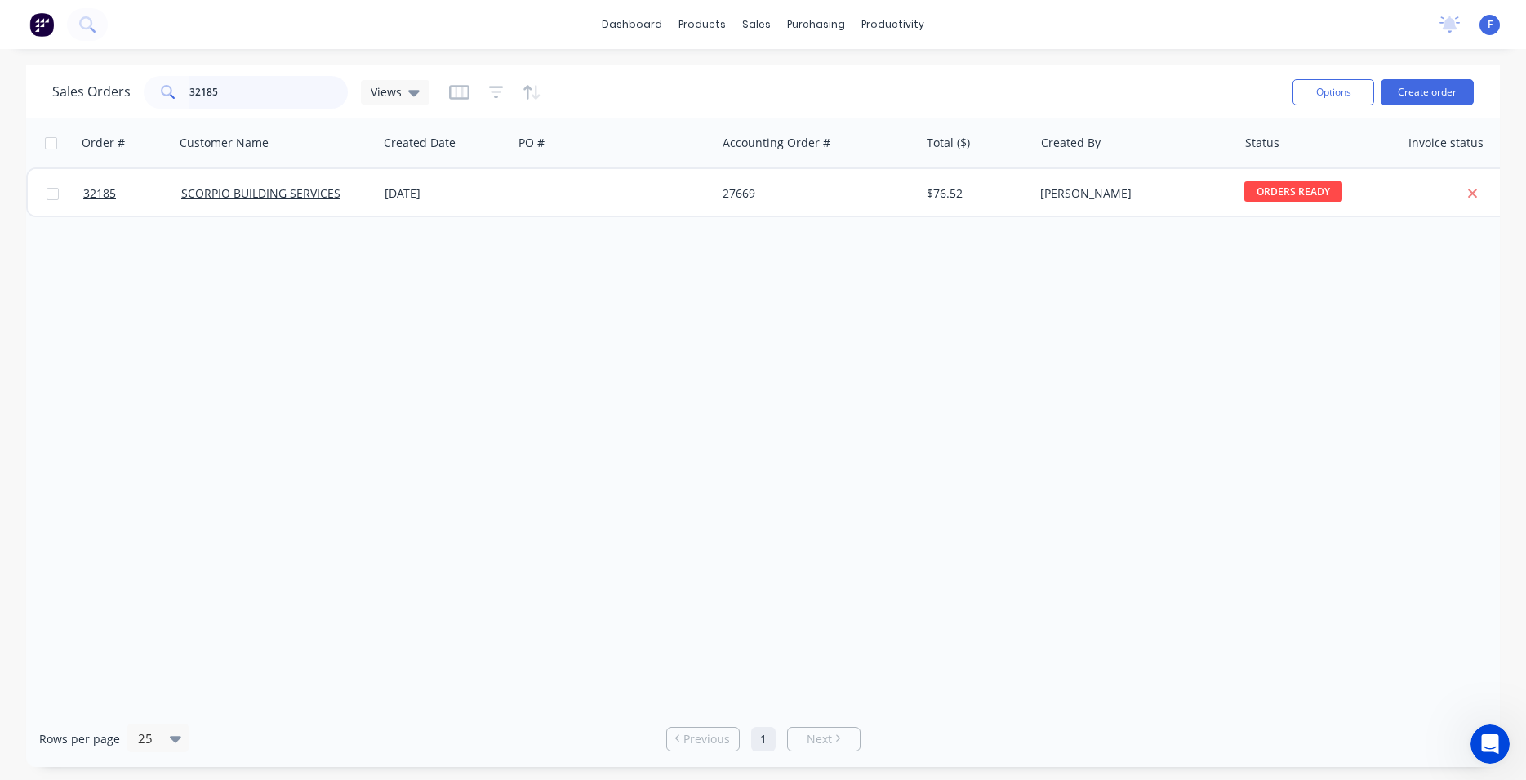
click at [283, 99] on input "32185" at bounding box center [268, 92] width 159 height 33
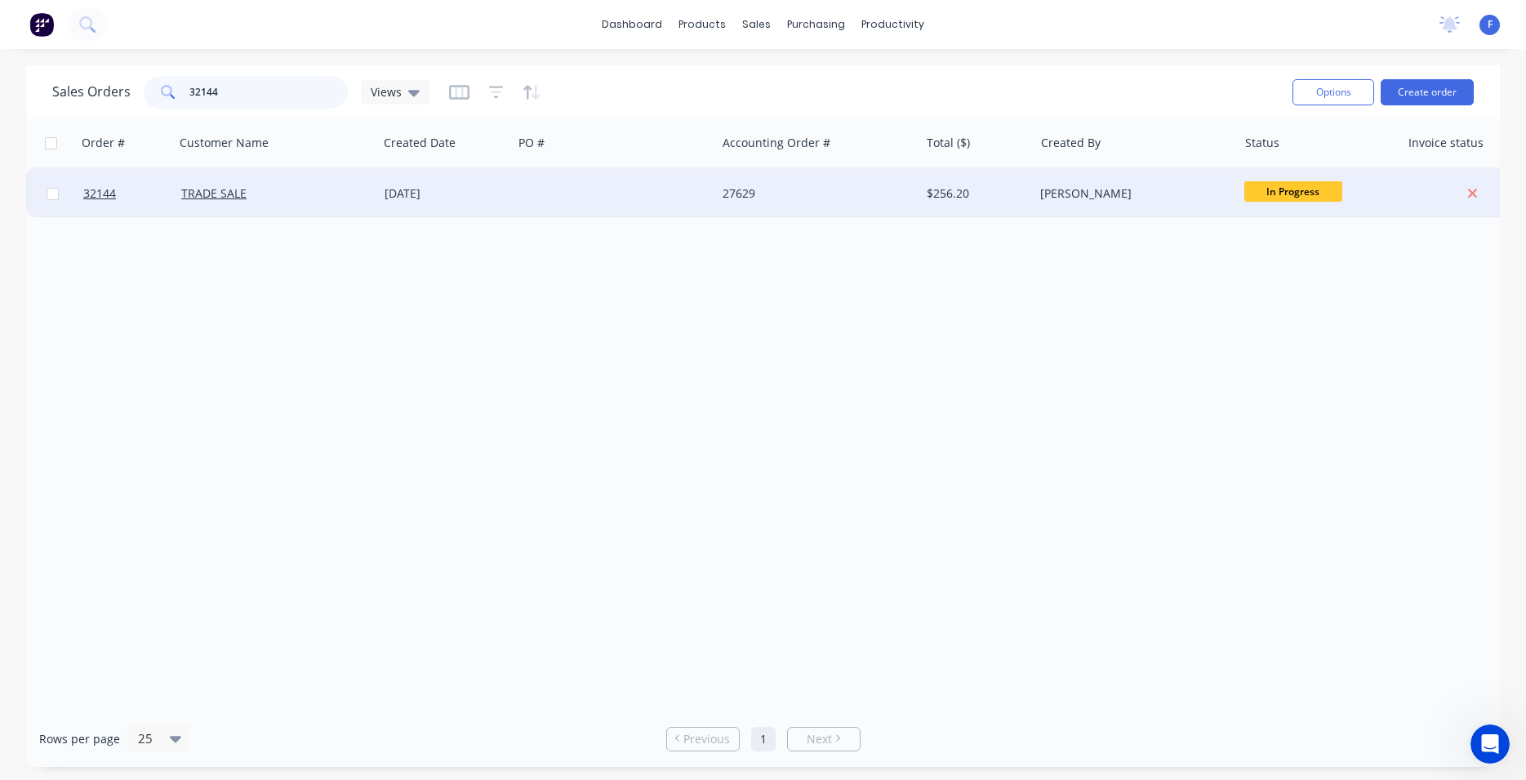
type input "32144"
click at [473, 191] on div "[DATE]" at bounding box center [446, 193] width 122 height 16
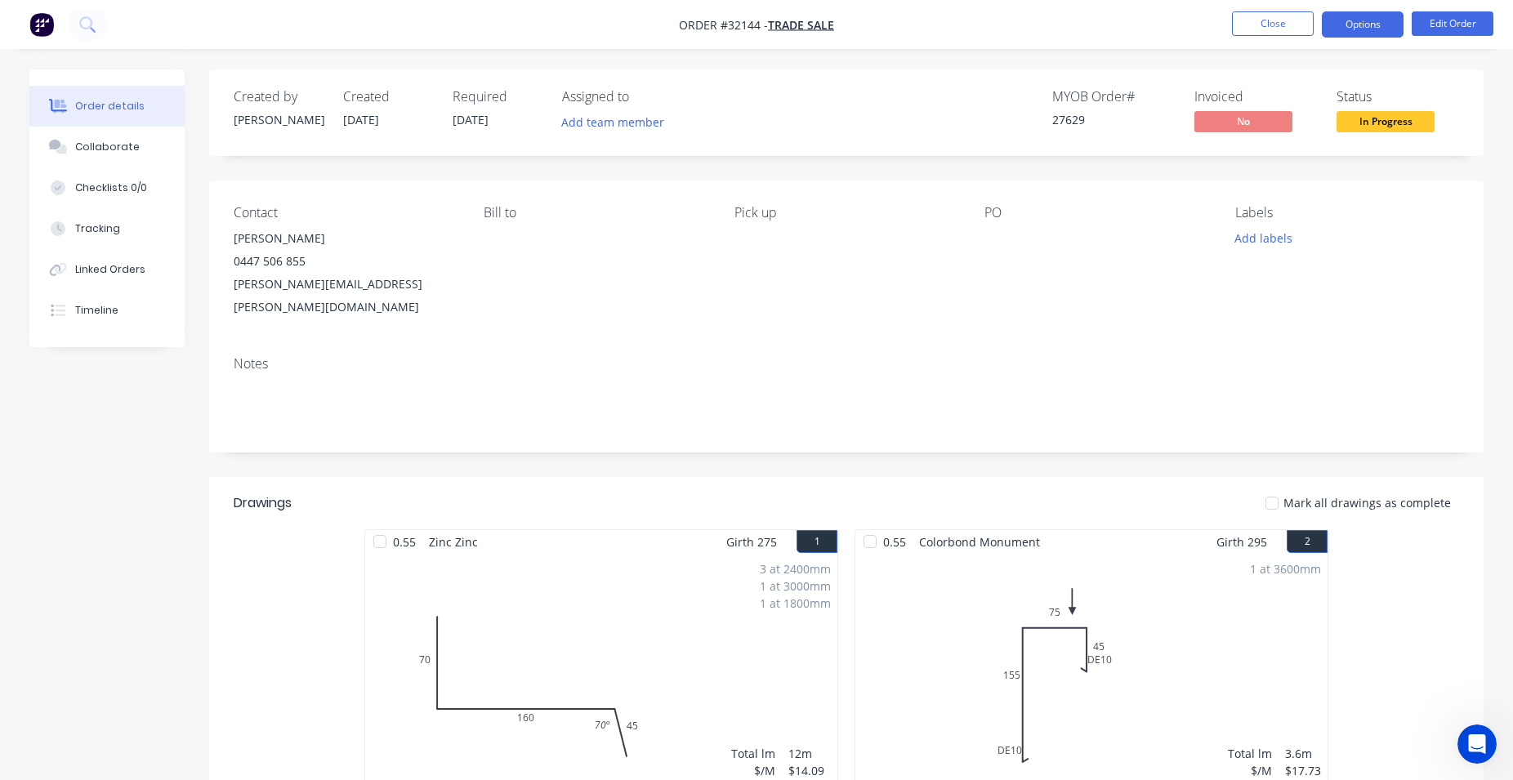
click at [1348, 29] on button "Options" at bounding box center [1362, 24] width 82 height 26
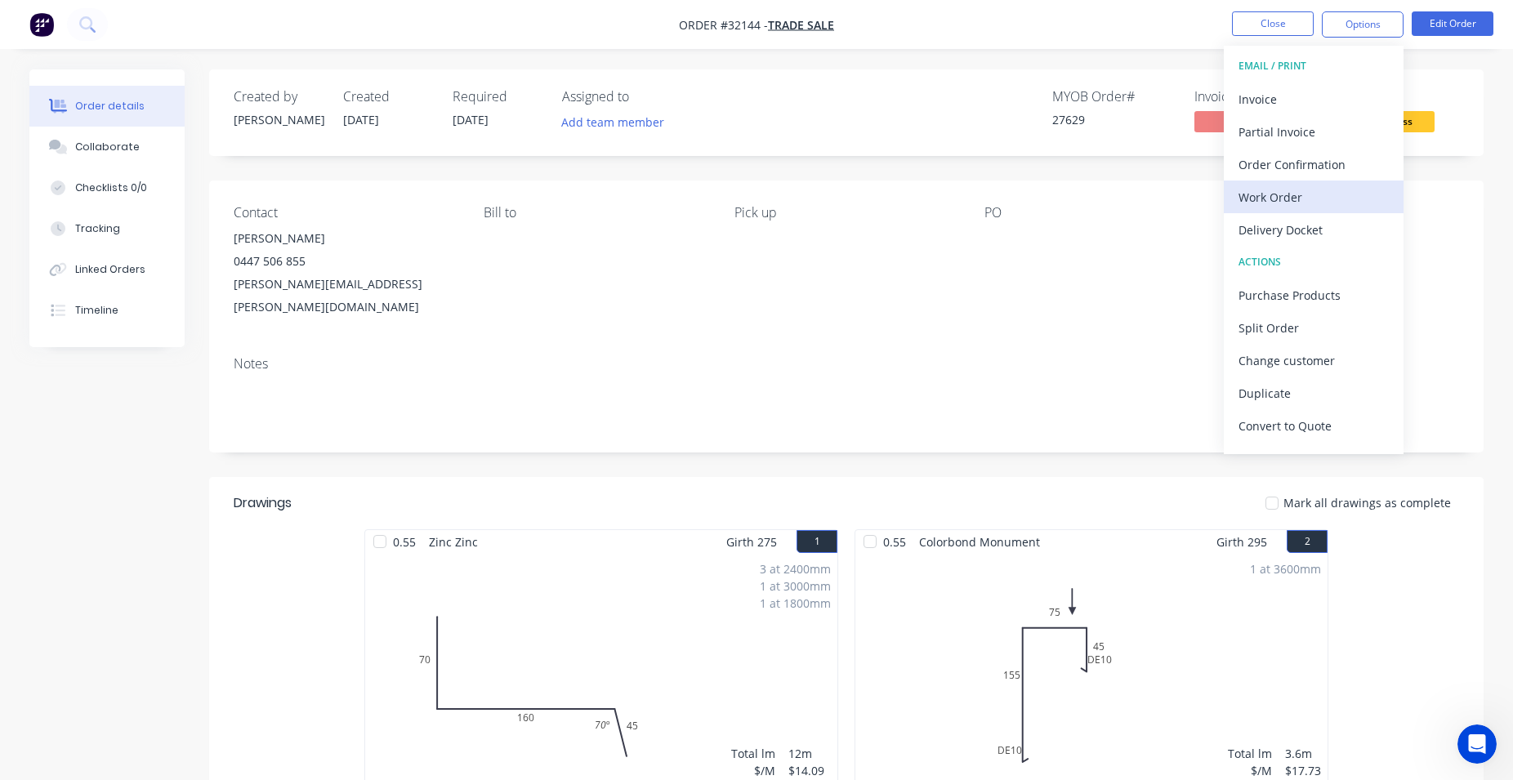
click at [1308, 203] on div "Work Order" at bounding box center [1313, 197] width 150 height 24
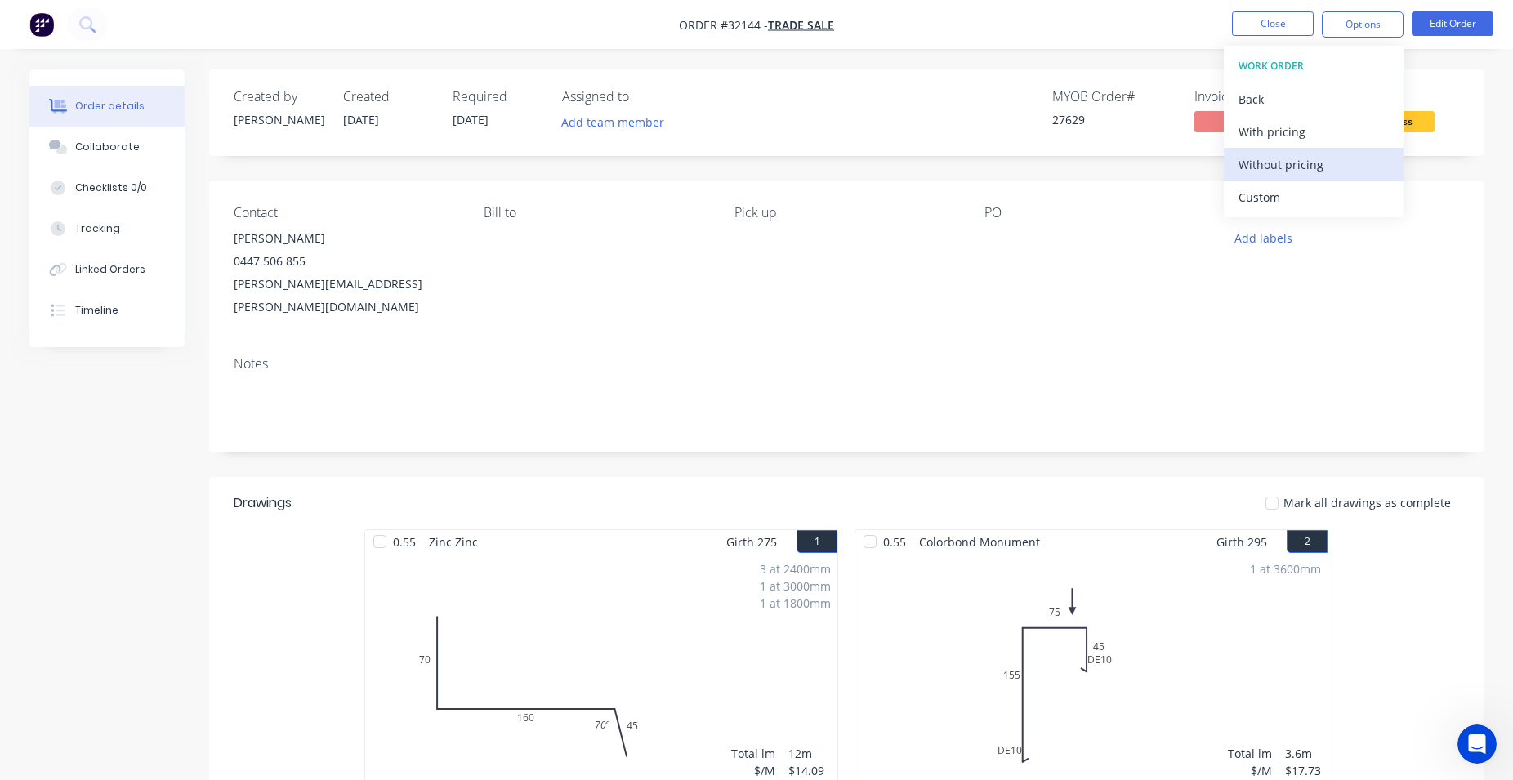
click at [1295, 167] on div "Without pricing" at bounding box center [1313, 165] width 150 height 24
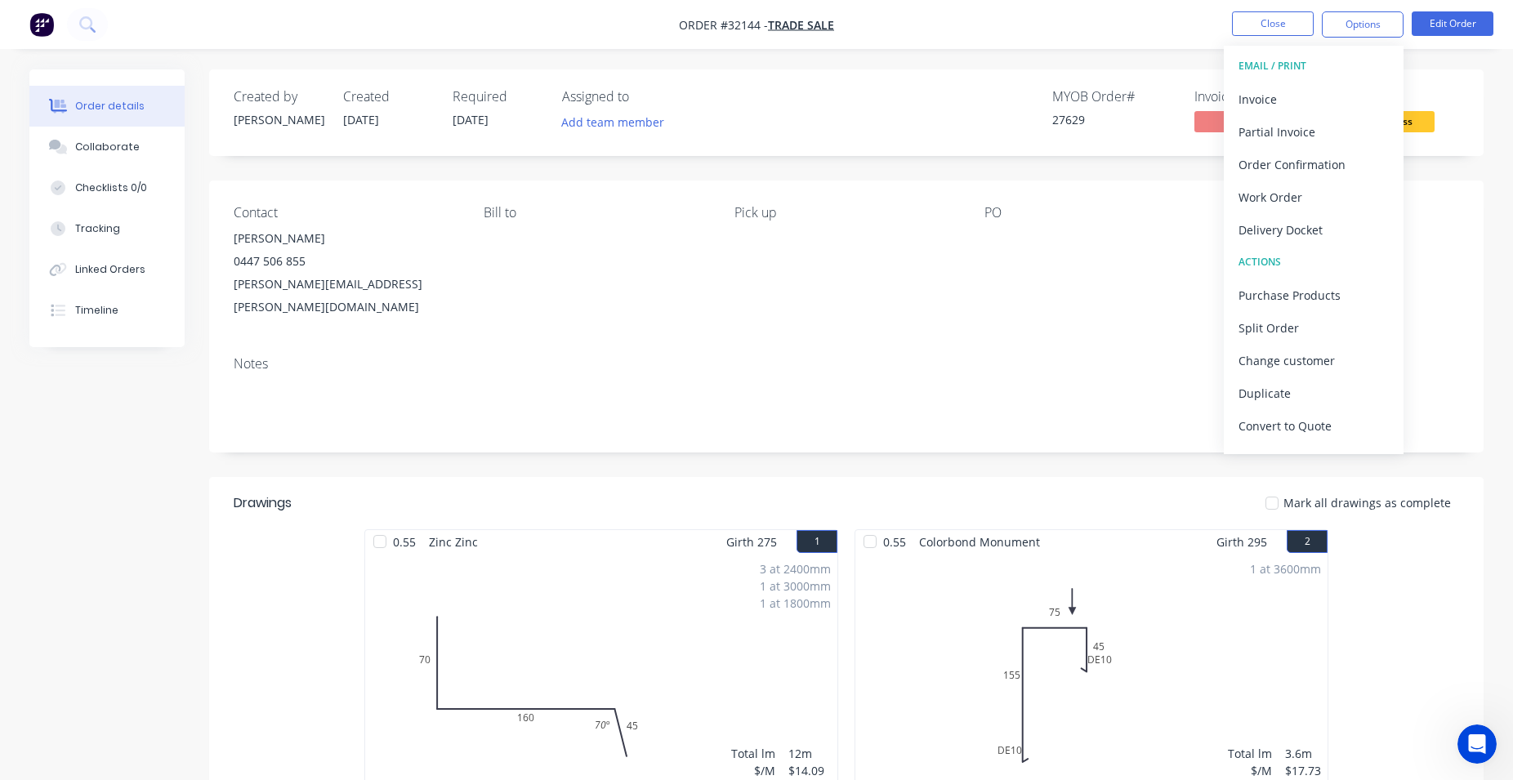
click at [1164, 68] on div "Order details Collaborate Checklists 0/0 Tracking Linked Orders Timeline Order …" at bounding box center [756, 555] width 1513 height 1111
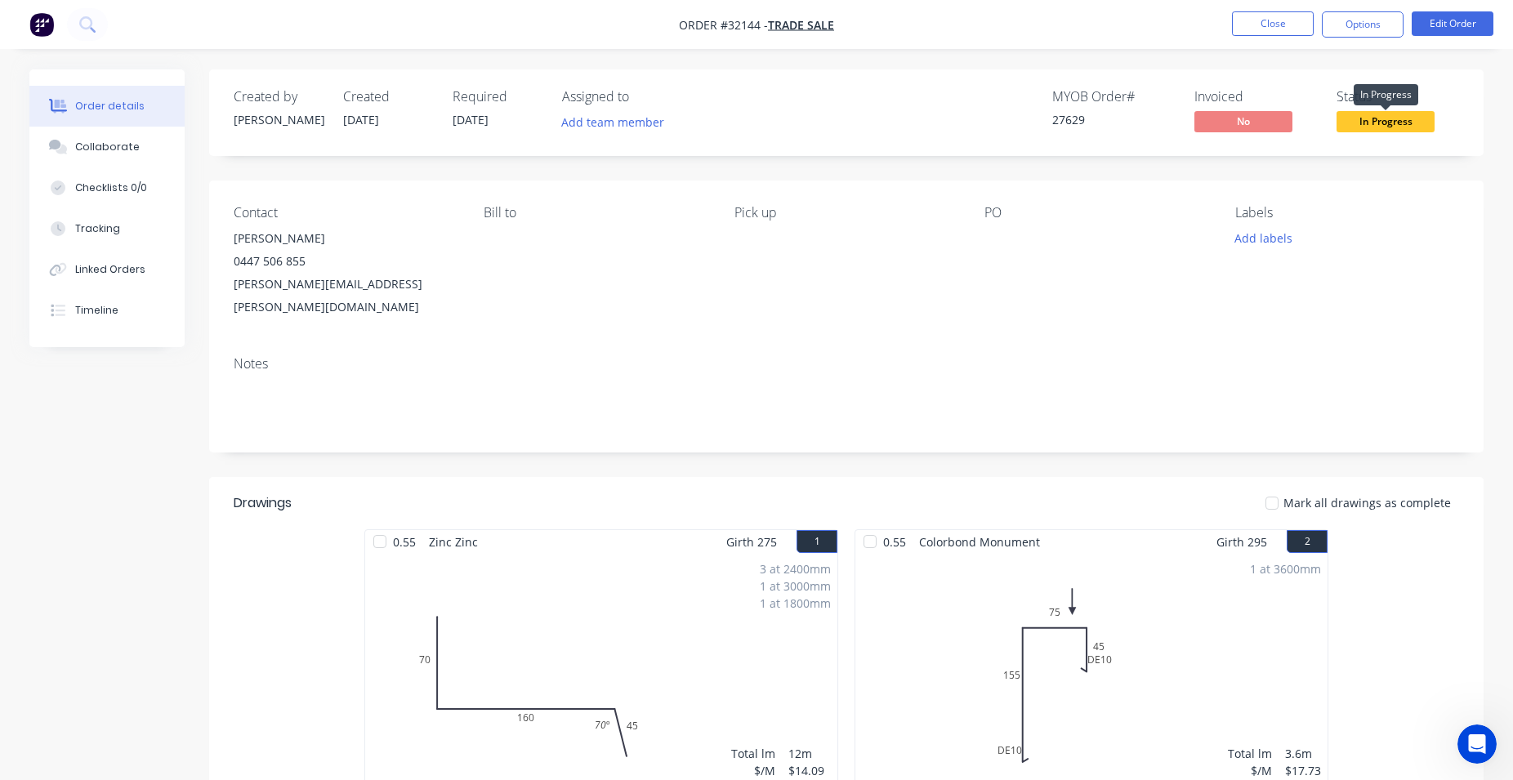
click at [1412, 123] on span "In Progress" at bounding box center [1385, 121] width 98 height 20
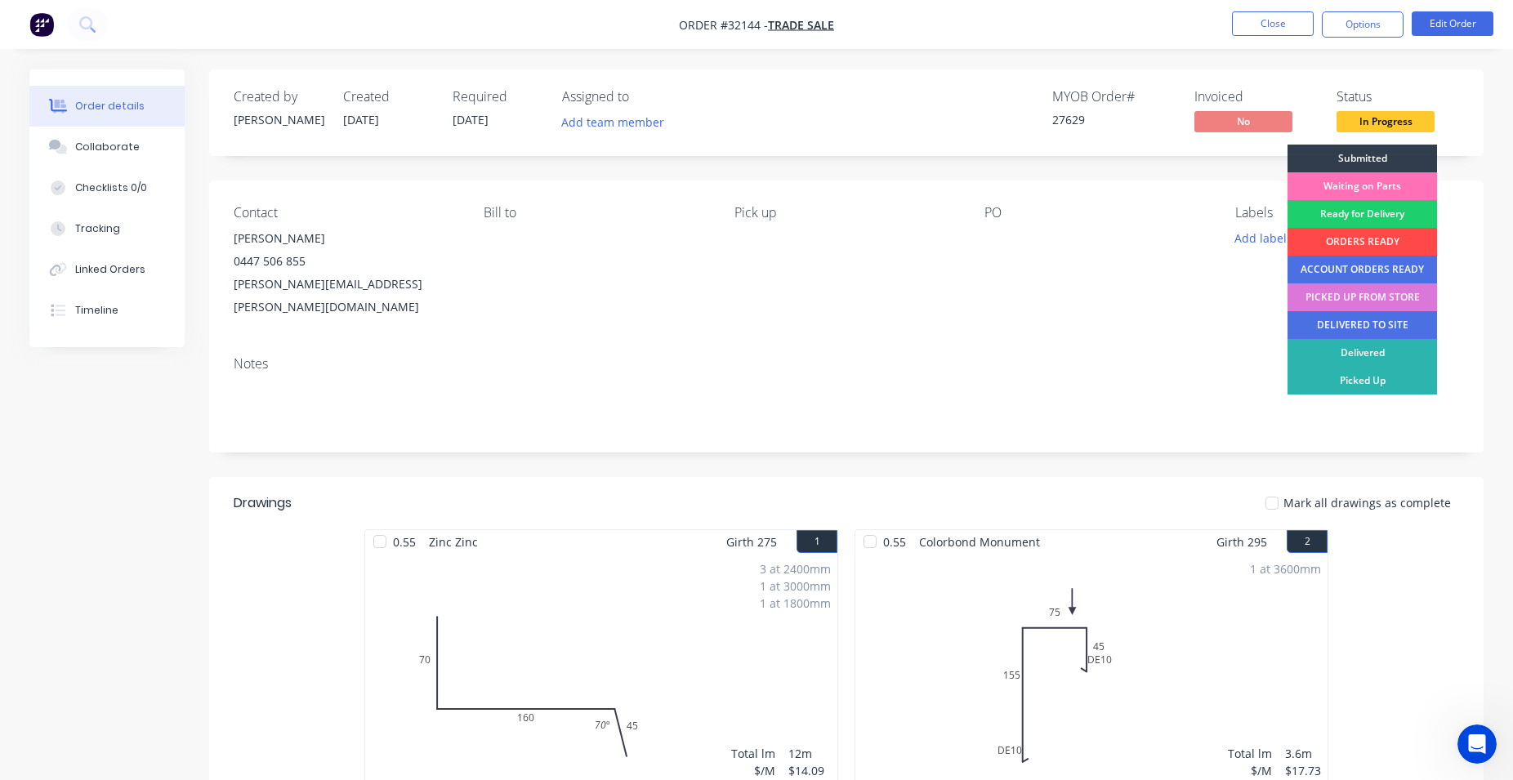
click at [1377, 243] on div "ORDERS READY" at bounding box center [1361, 242] width 149 height 28
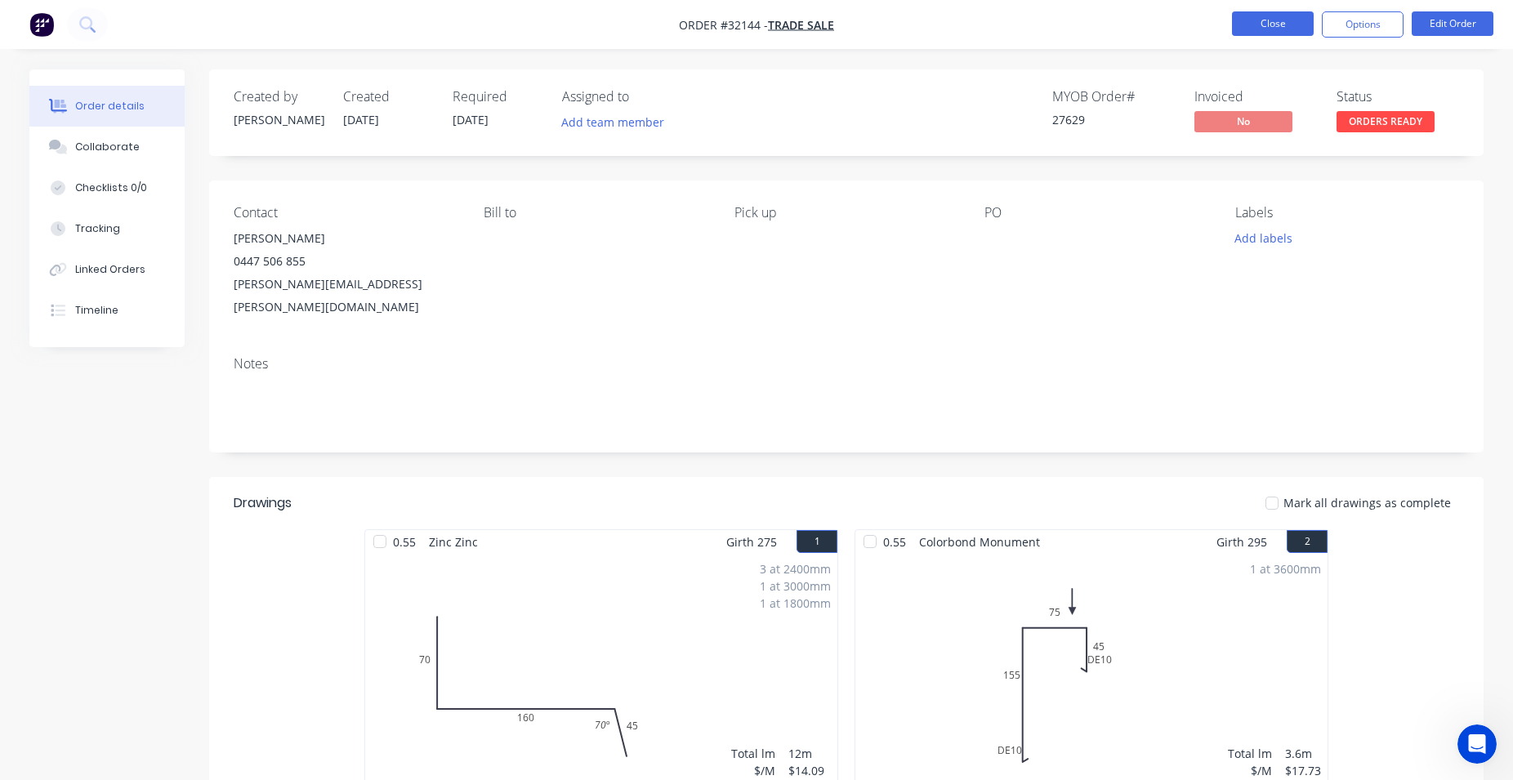
click at [1268, 20] on button "Close" at bounding box center [1273, 23] width 82 height 25
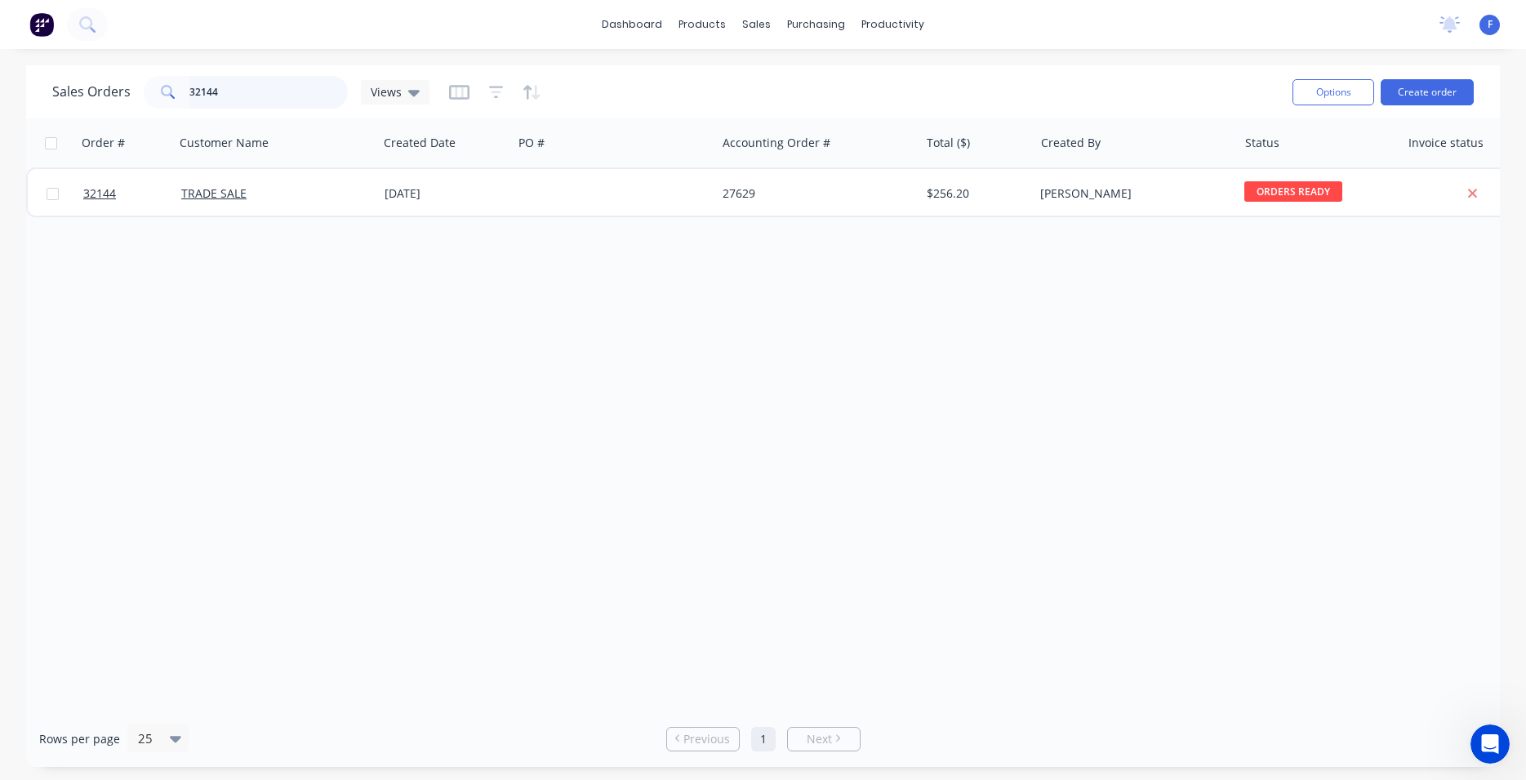
click at [264, 89] on input "32144" at bounding box center [268, 92] width 159 height 33
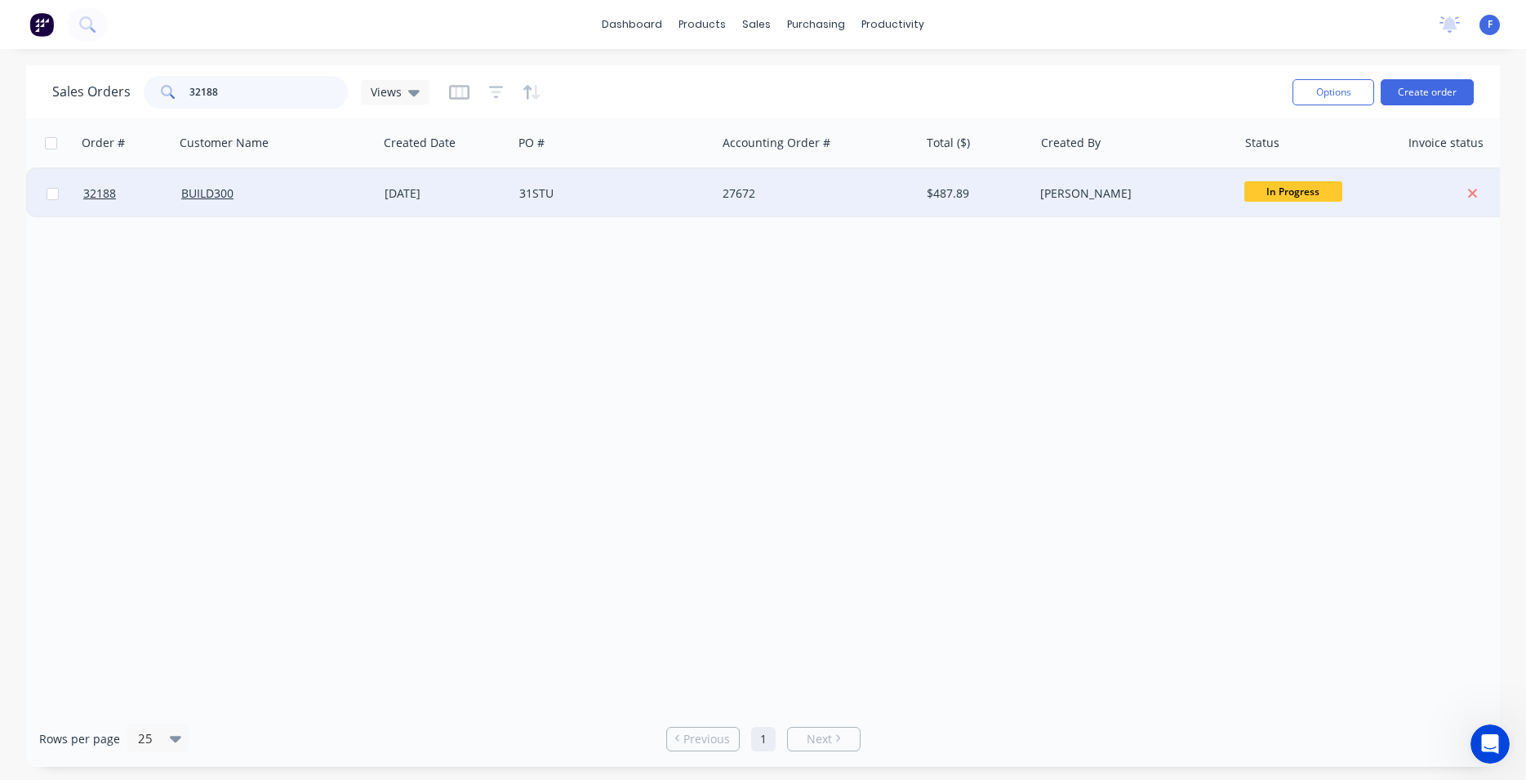
type input "32188"
click at [631, 189] on div "31STU" at bounding box center [609, 193] width 181 height 16
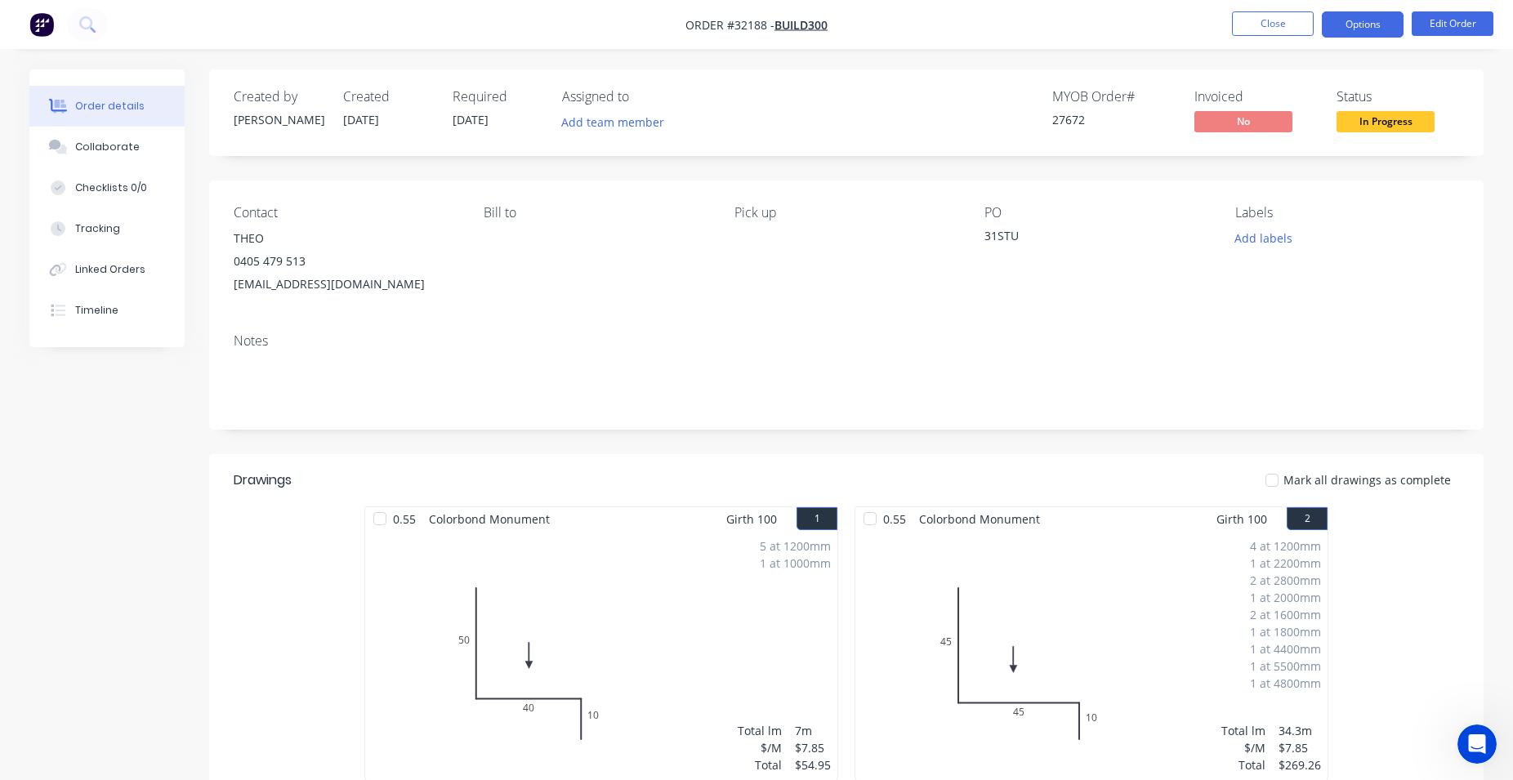
click at [1365, 29] on button "Options" at bounding box center [1362, 24] width 82 height 26
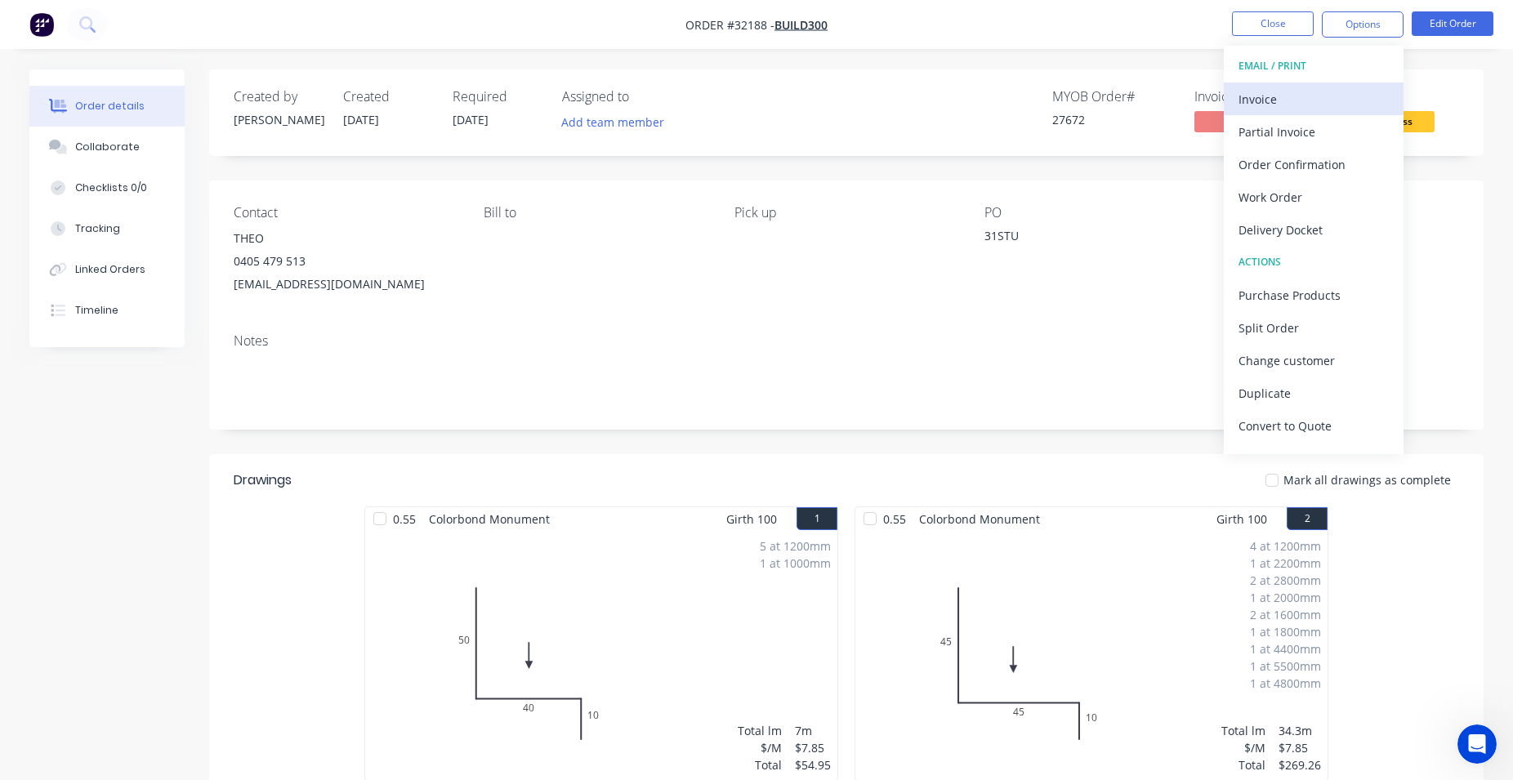
click at [1312, 95] on div "Invoice" at bounding box center [1313, 99] width 150 height 24
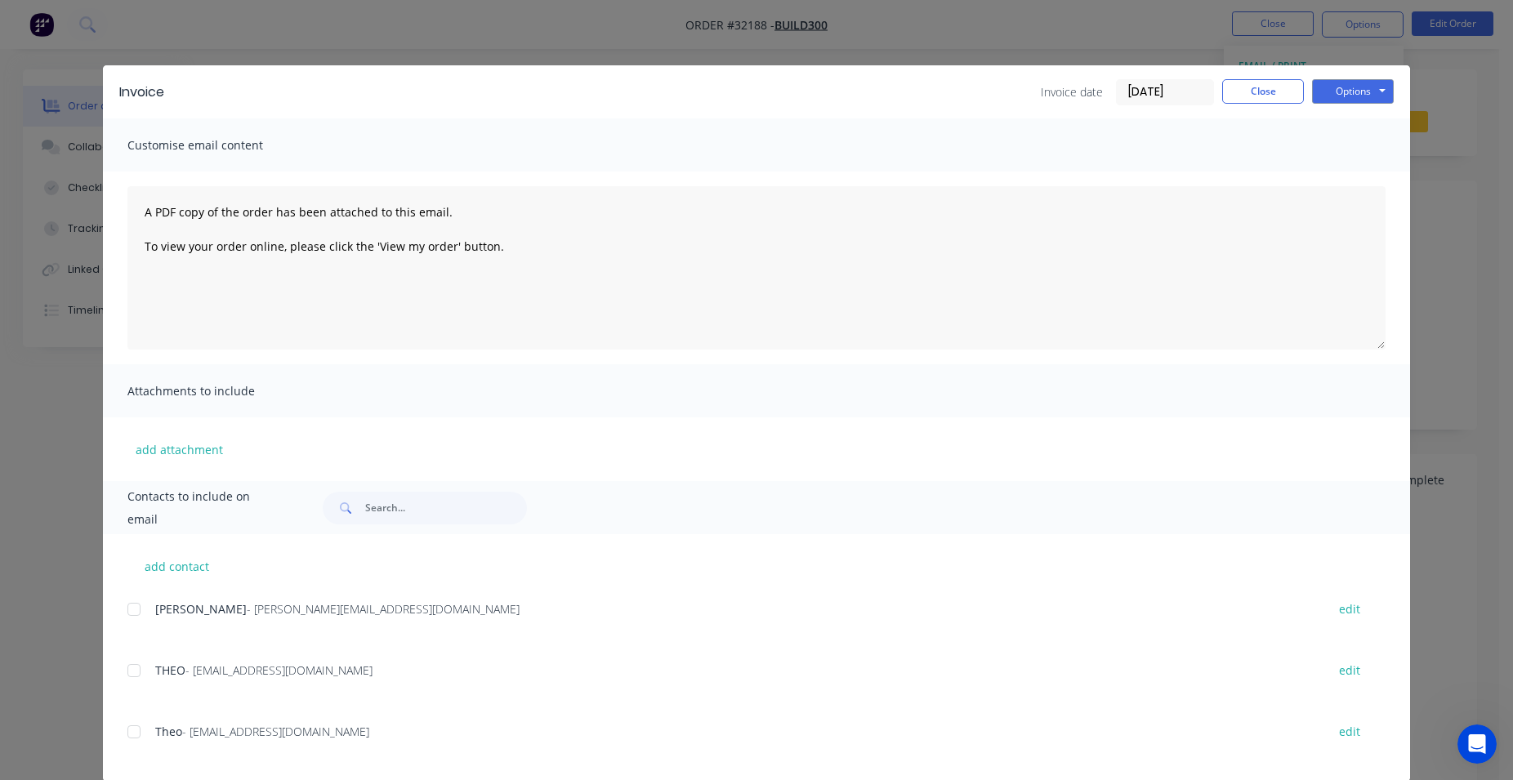
click at [123, 672] on div at bounding box center [134, 670] width 33 height 33
click at [1335, 88] on button "Options" at bounding box center [1353, 91] width 82 height 25
click at [1361, 172] on button "Email" at bounding box center [1364, 174] width 105 height 27
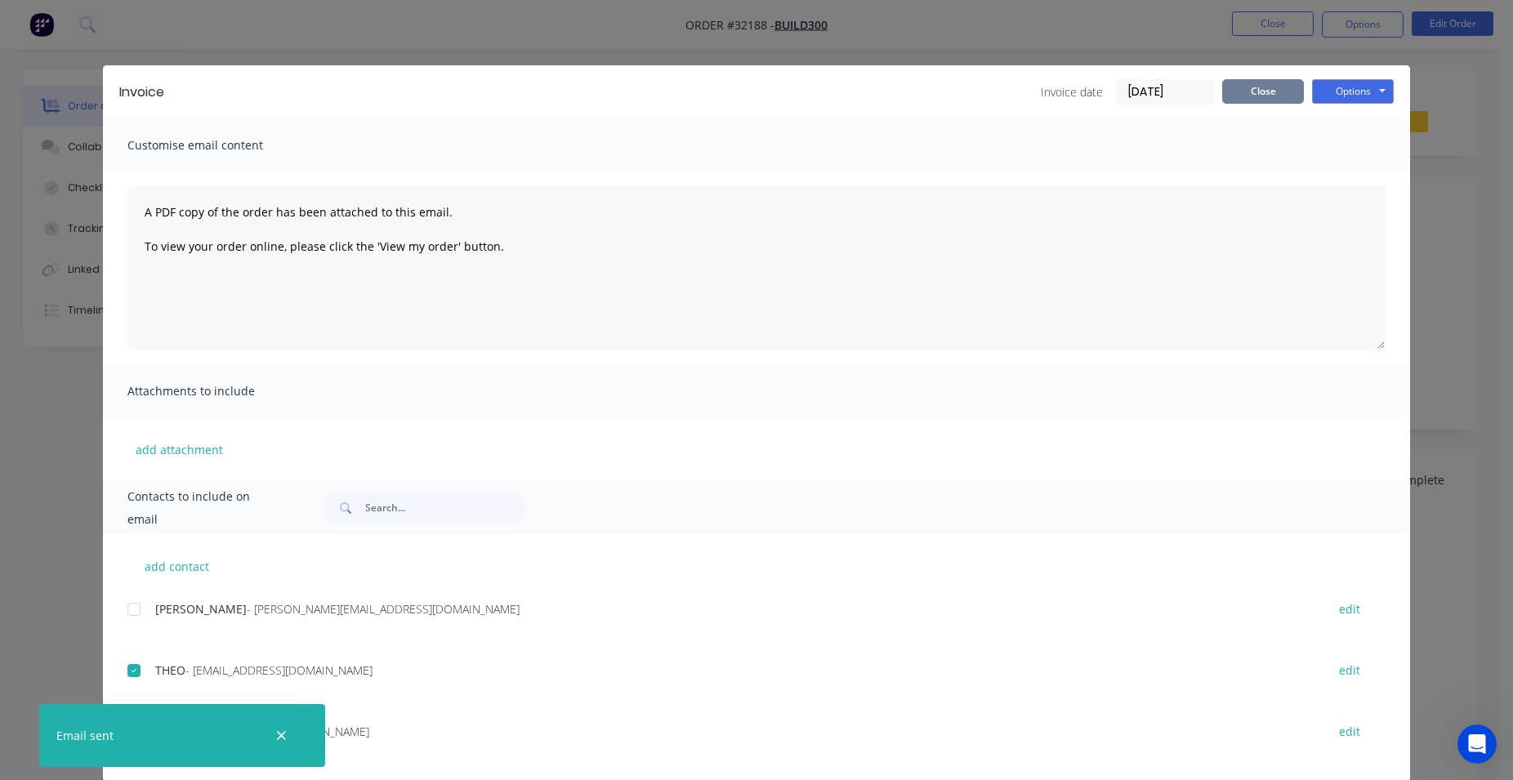
click at [1254, 91] on button "Close" at bounding box center [1263, 91] width 82 height 25
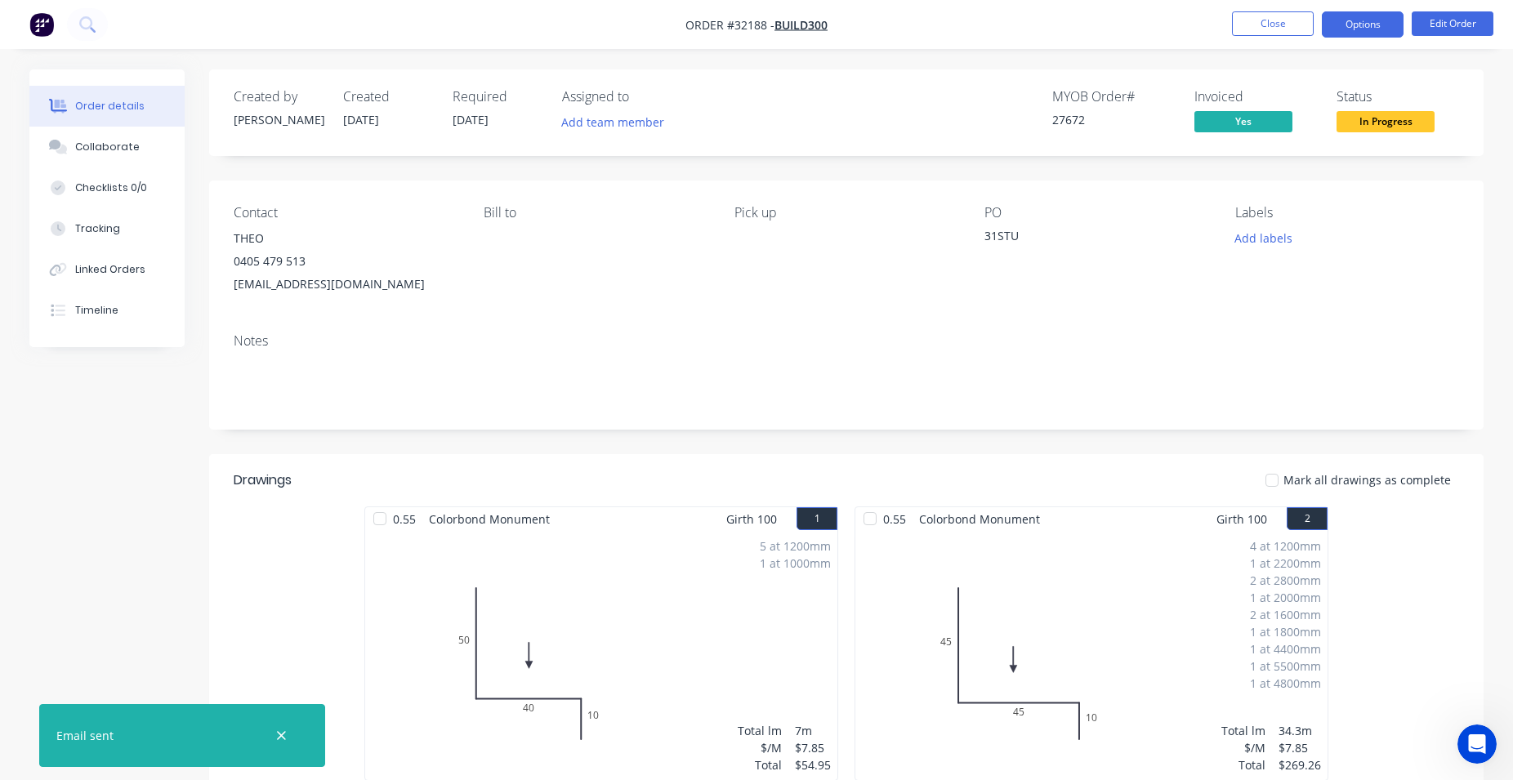
click at [1348, 30] on button "Options" at bounding box center [1362, 24] width 82 height 26
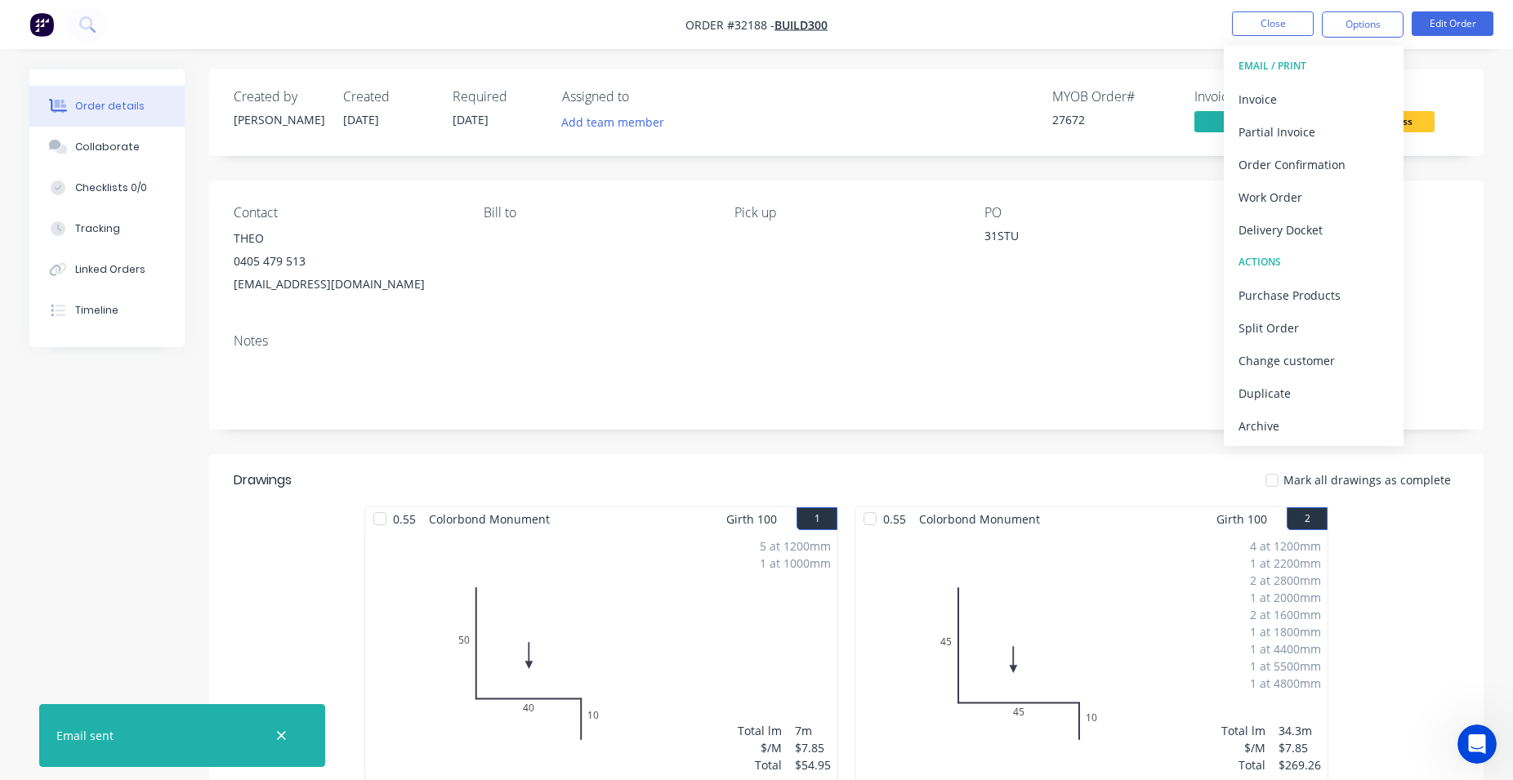
drag, startPoint x: 1490, startPoint y: 141, endPoint x: 1474, endPoint y: 135, distance: 16.8
click at [1489, 141] on div "Order details Collaborate Checklists 0/0 Tracking Linked Orders Timeline Order …" at bounding box center [756, 723] width 1486 height 1309
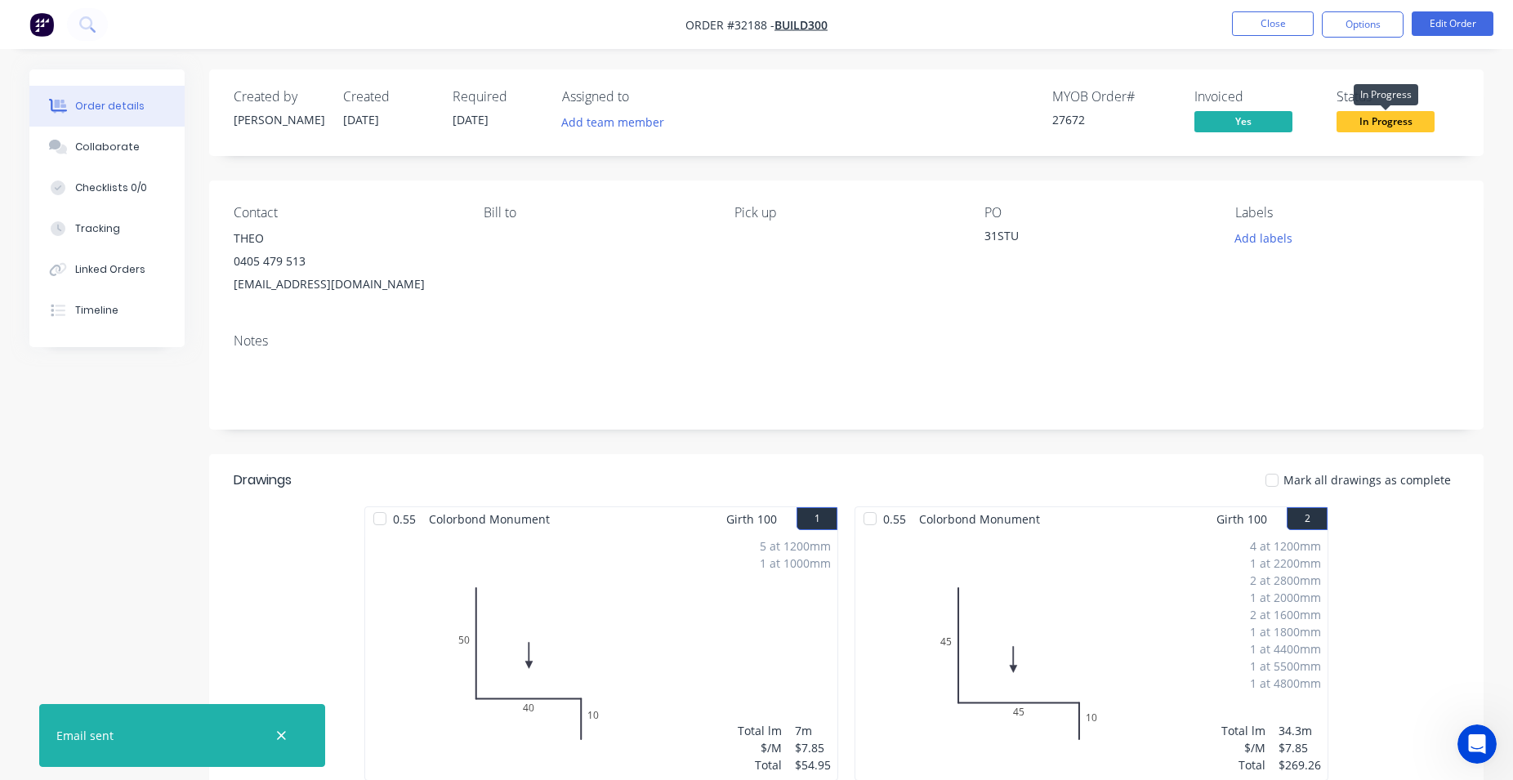
click at [1426, 119] on span "In Progress" at bounding box center [1385, 121] width 98 height 20
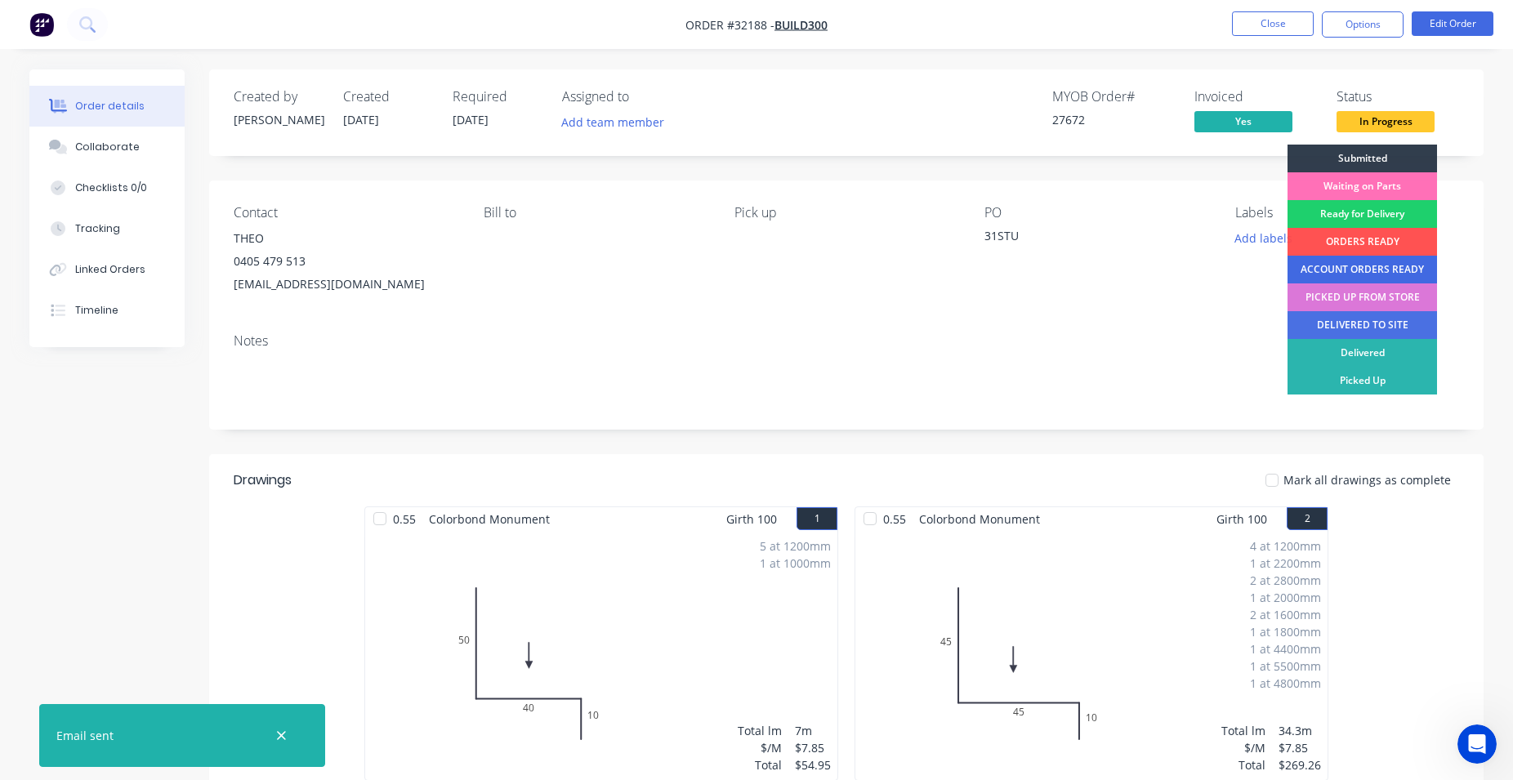
click at [1380, 265] on div "ACCOUNT ORDERS READY" at bounding box center [1361, 270] width 149 height 28
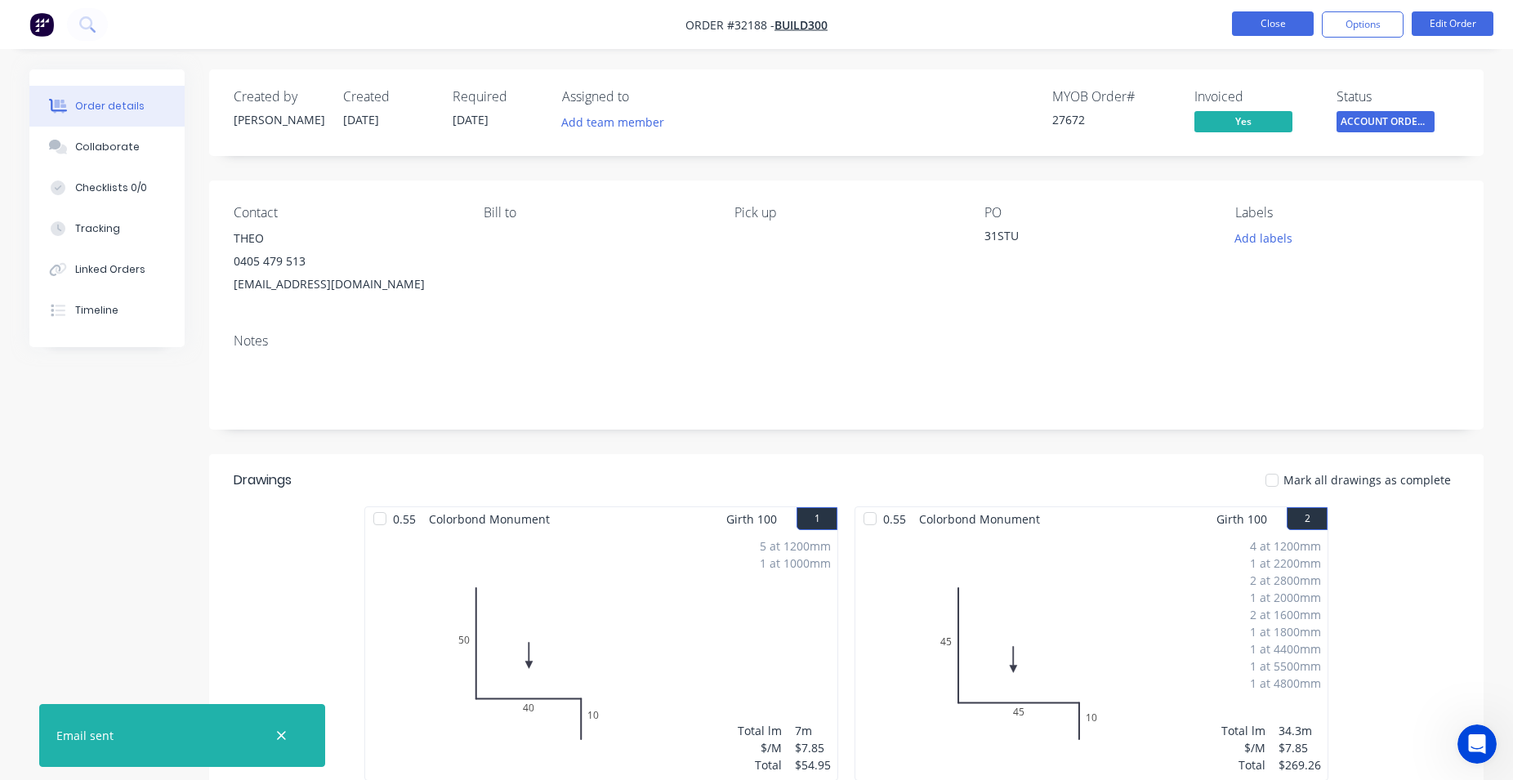
click at [1281, 25] on button "Close" at bounding box center [1273, 23] width 82 height 25
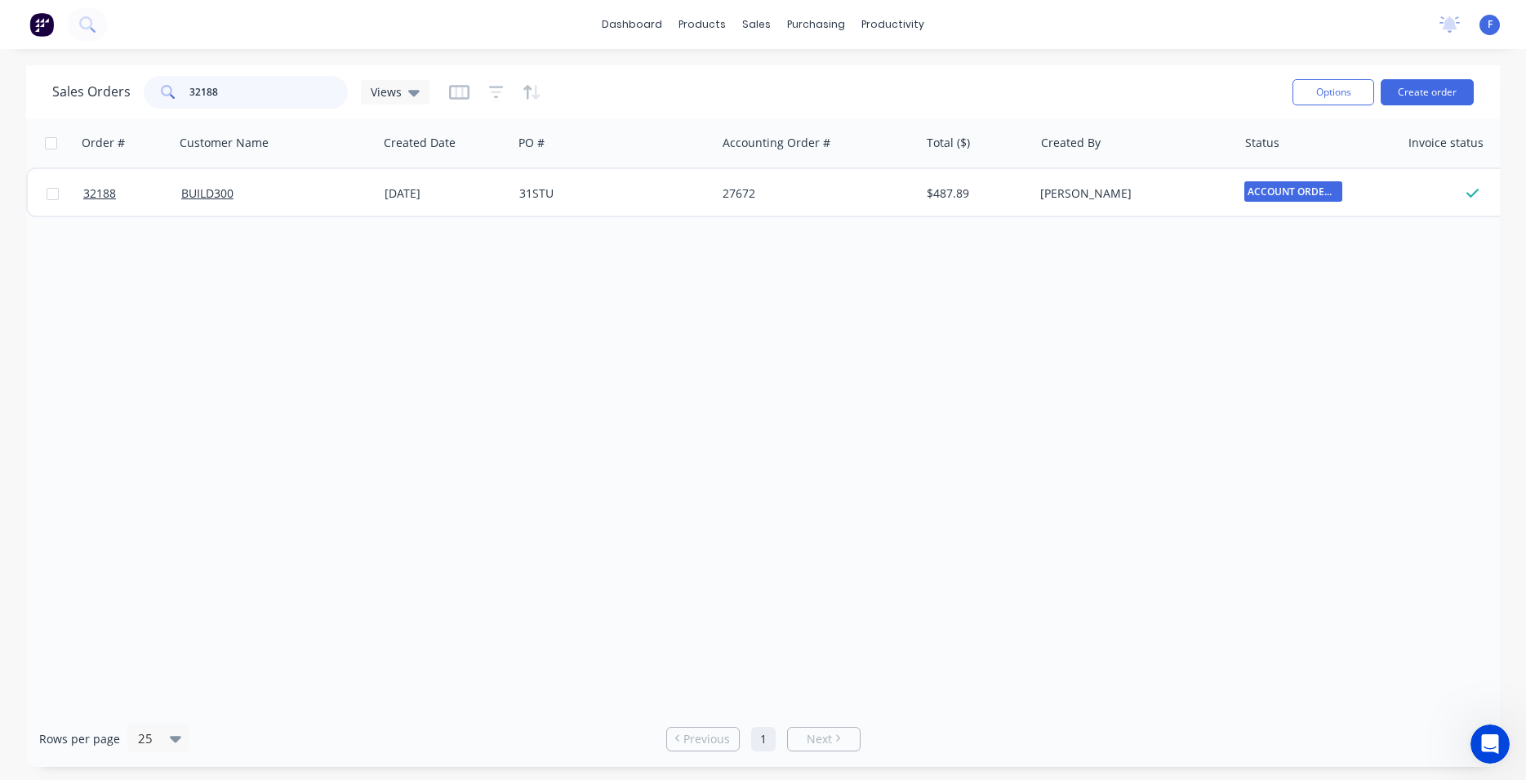
click at [224, 81] on input "32188" at bounding box center [268, 92] width 159 height 33
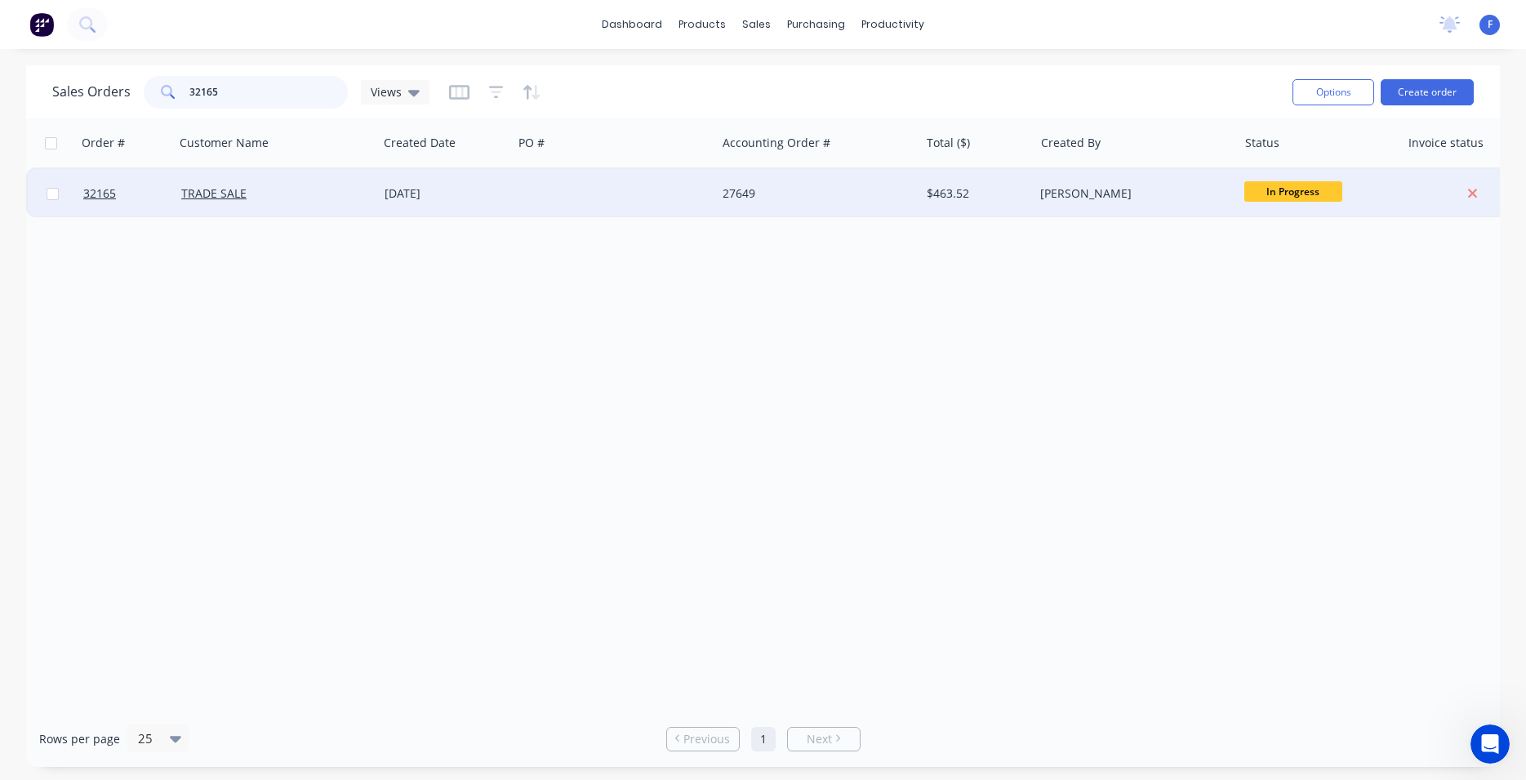
type input "32165"
click at [548, 196] on div at bounding box center [614, 193] width 203 height 49
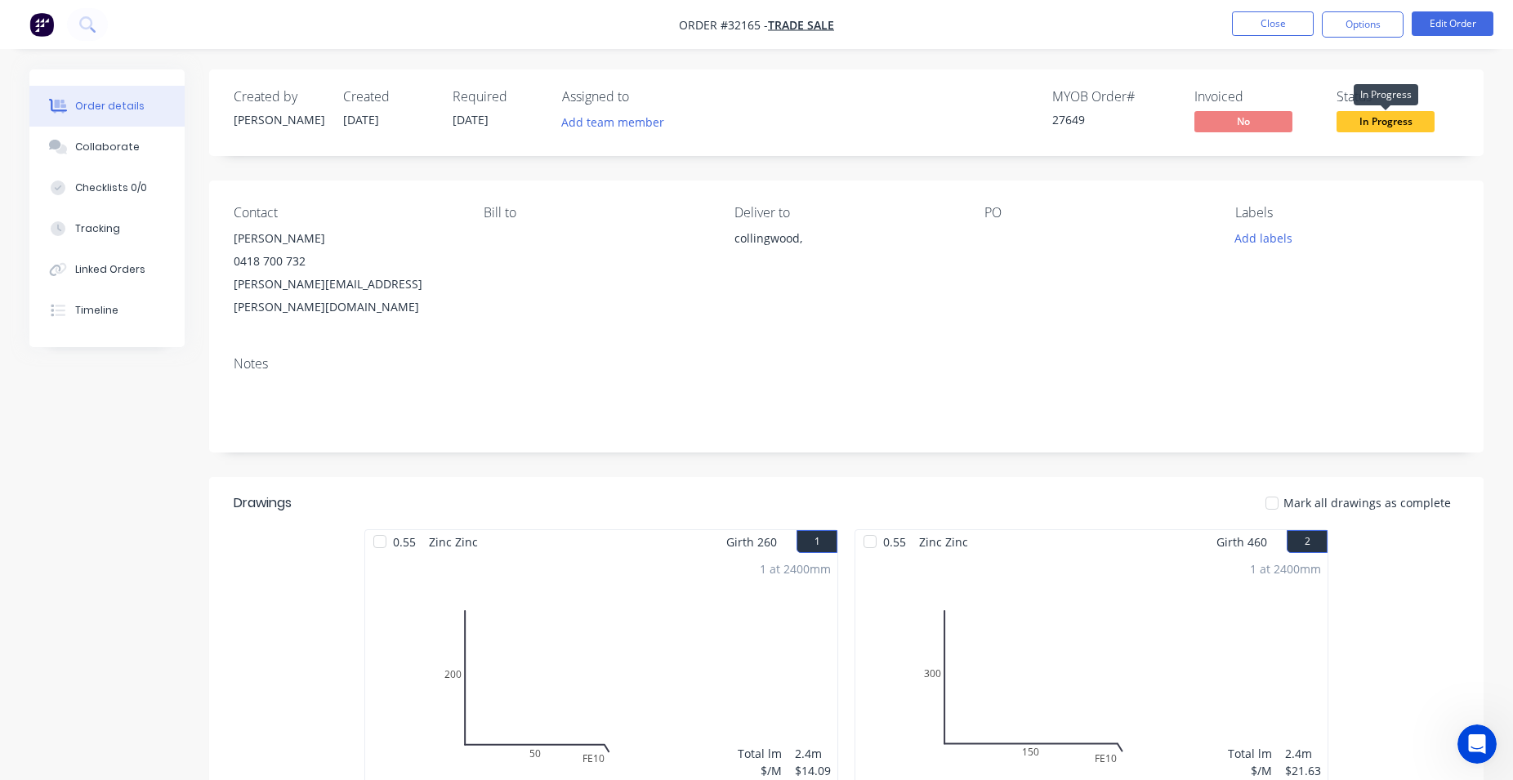
click at [1379, 126] on span "In Progress" at bounding box center [1385, 121] width 98 height 20
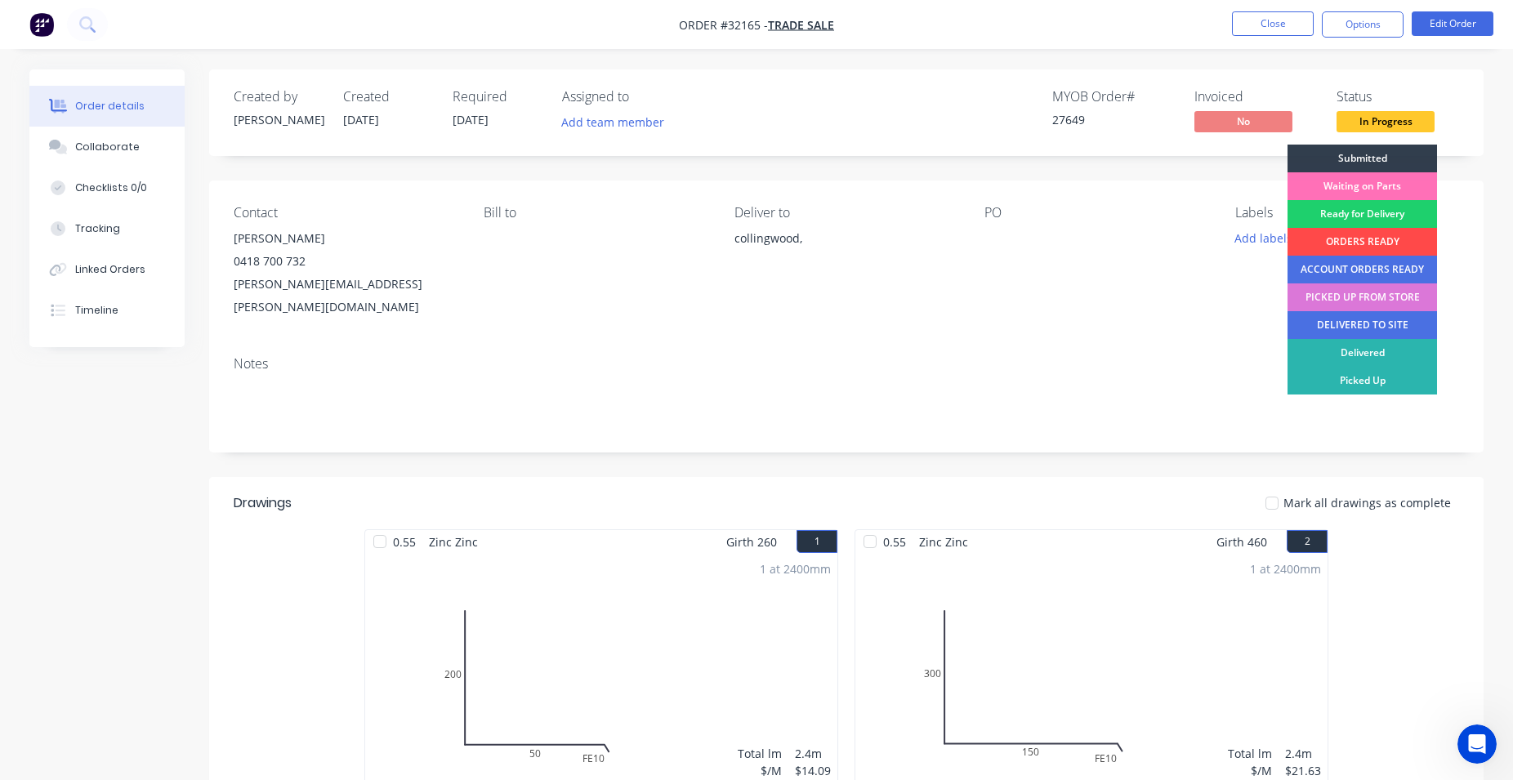
click at [1377, 242] on div "ORDERS READY" at bounding box center [1361, 242] width 149 height 28
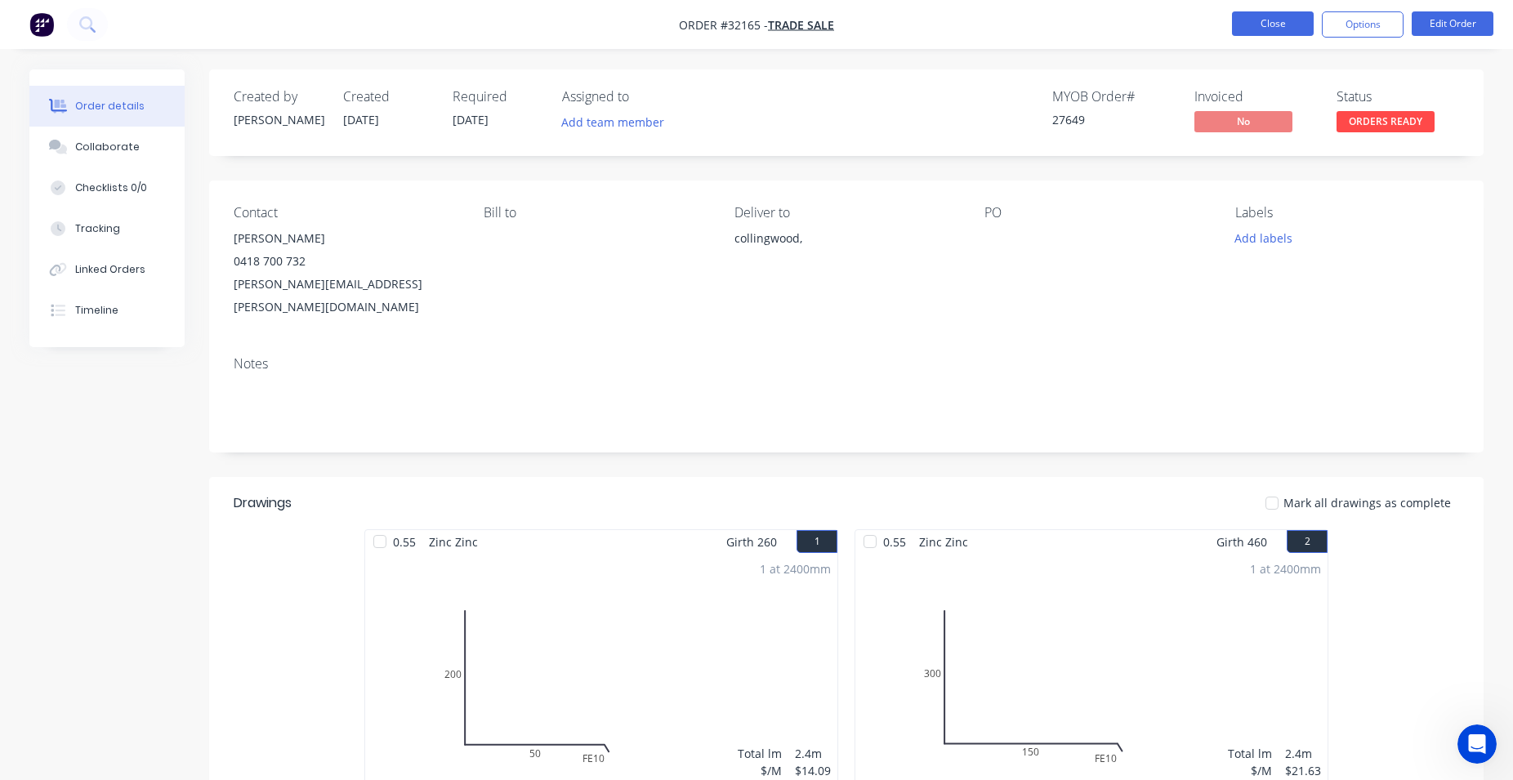
click at [1284, 29] on button "Close" at bounding box center [1273, 23] width 82 height 25
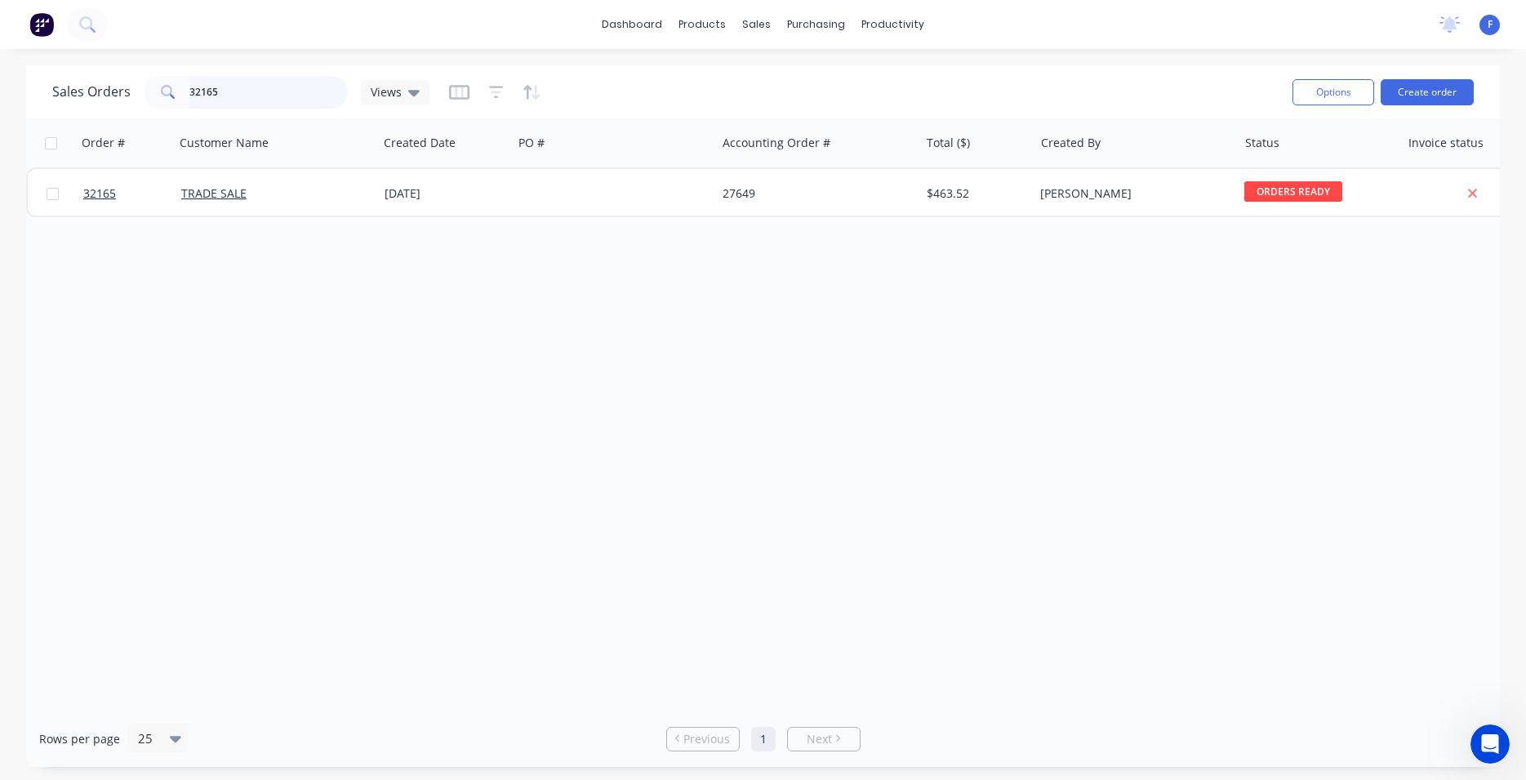
click at [251, 83] on input "32165" at bounding box center [268, 92] width 159 height 33
type input "3"
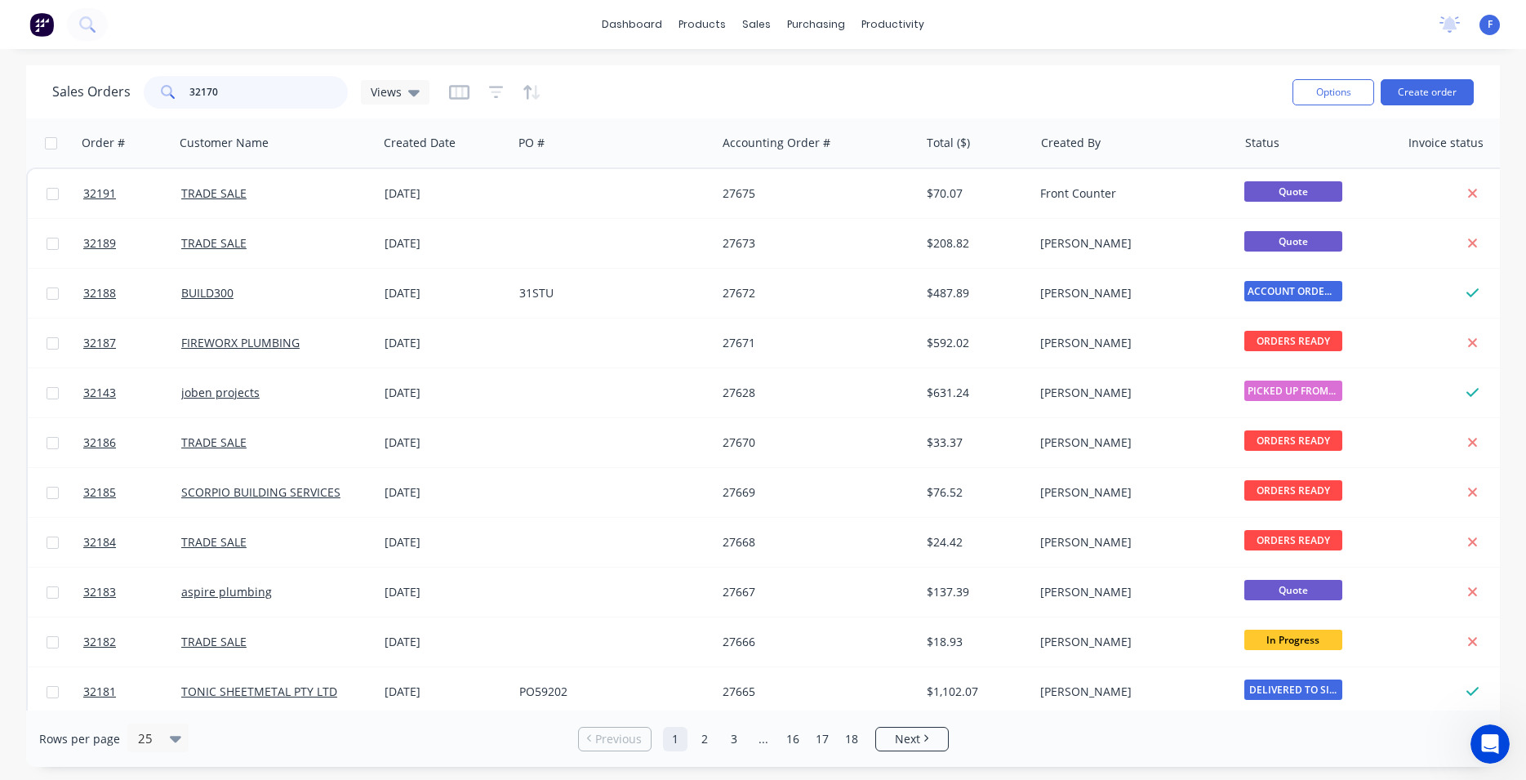
type input "32170"
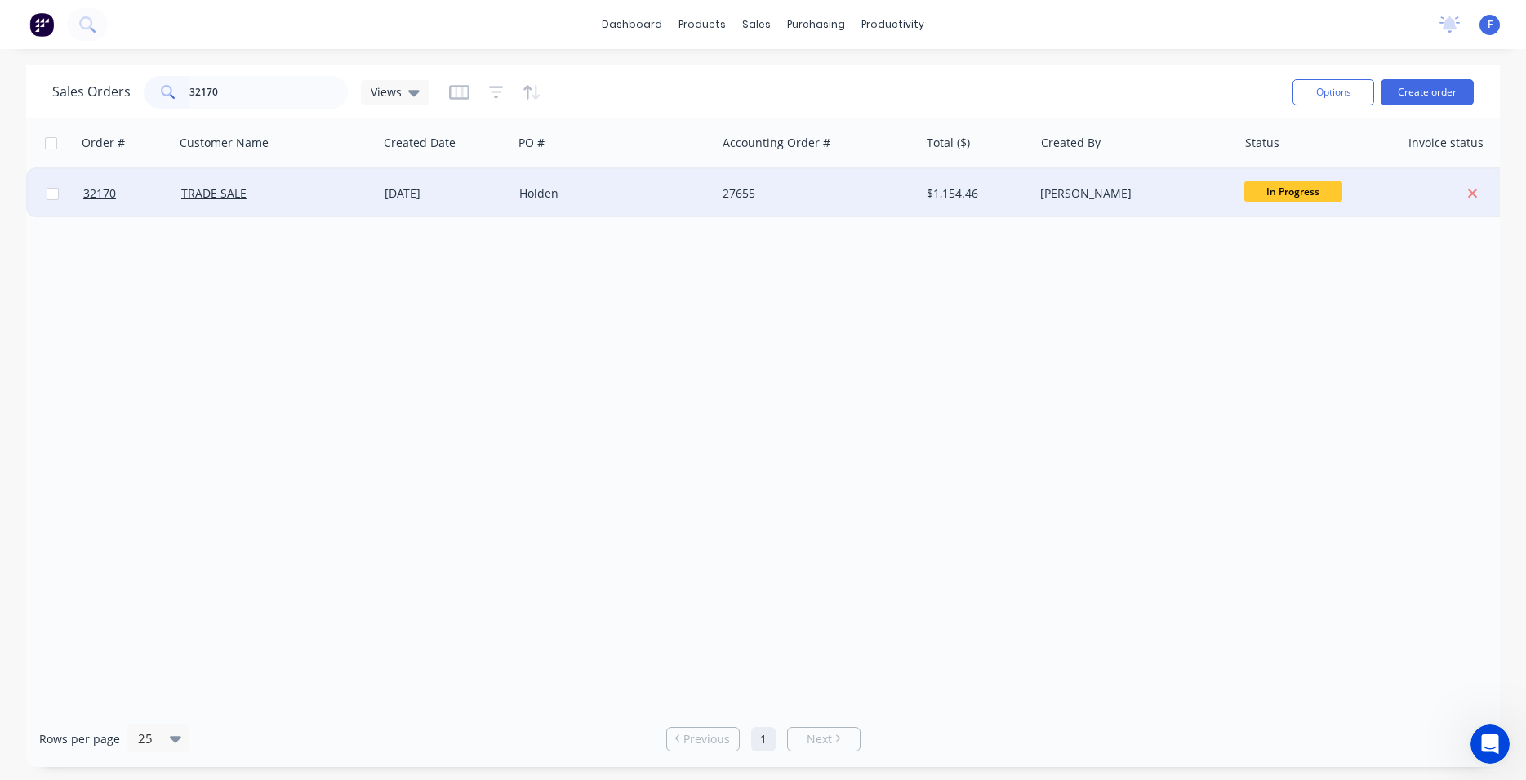
click at [614, 186] on div "Holden" at bounding box center [609, 193] width 181 height 16
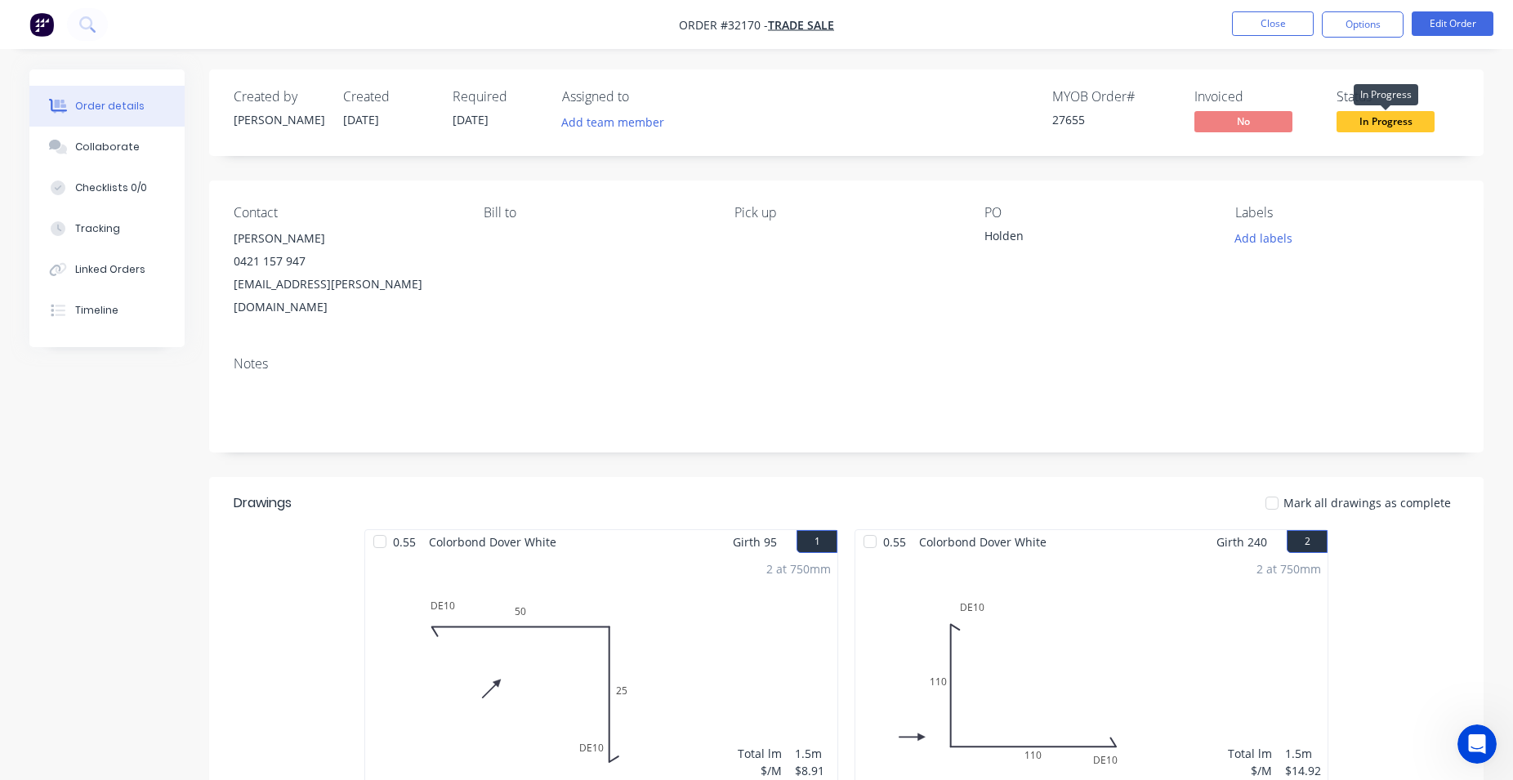
click at [1388, 124] on span "In Progress" at bounding box center [1385, 121] width 98 height 20
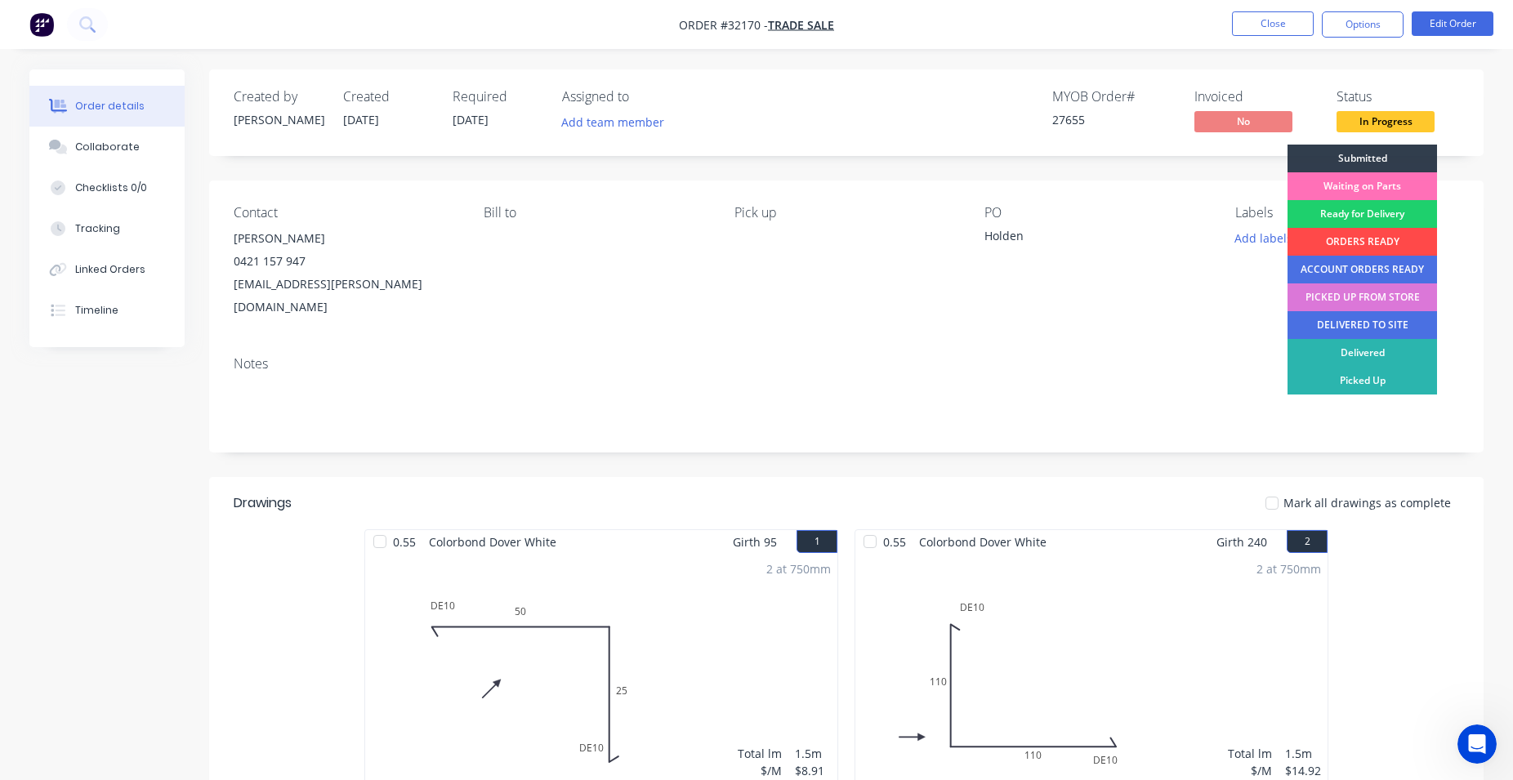
click at [1387, 241] on div "ORDERS READY" at bounding box center [1361, 242] width 149 height 28
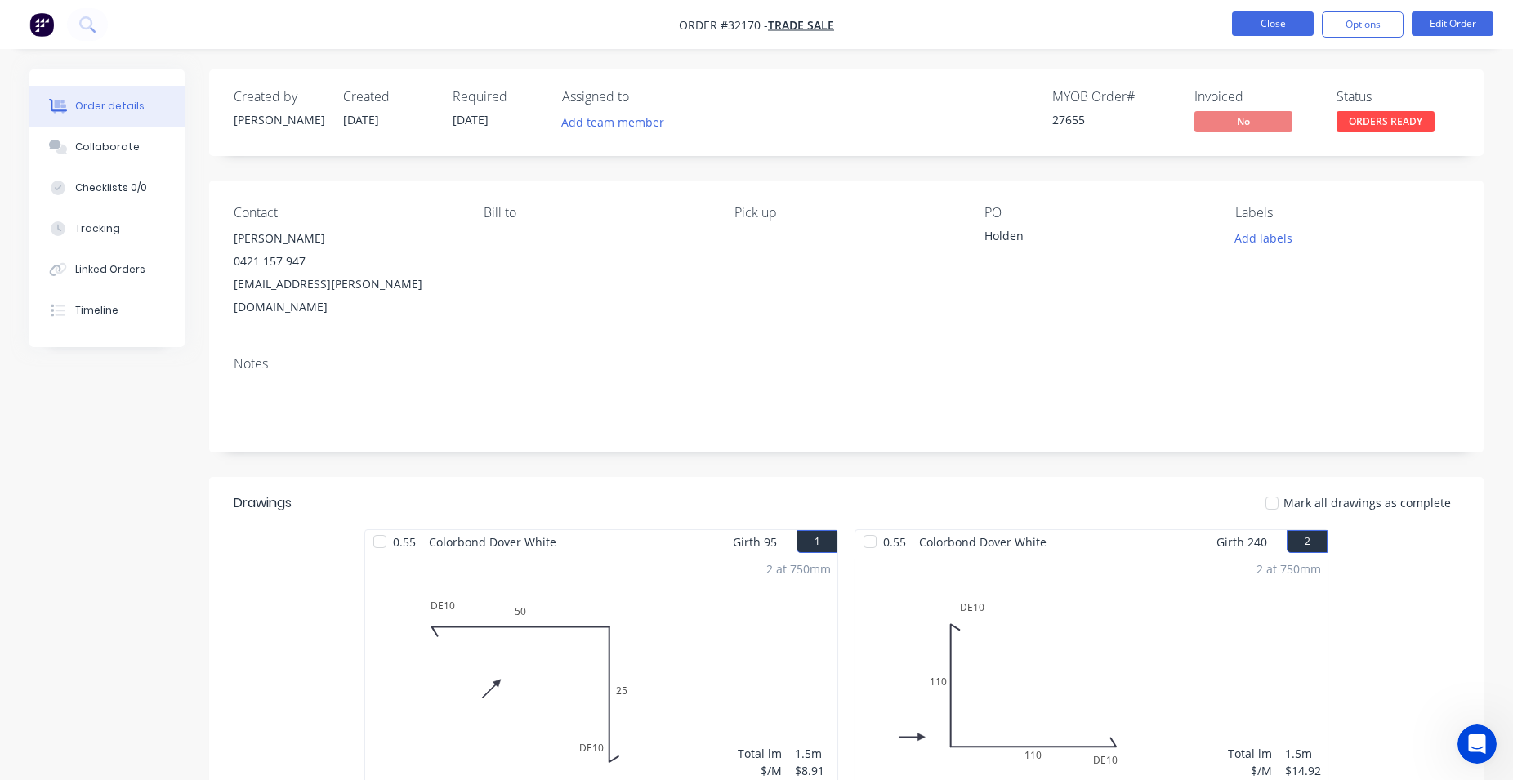
click at [1277, 21] on button "Close" at bounding box center [1273, 23] width 82 height 25
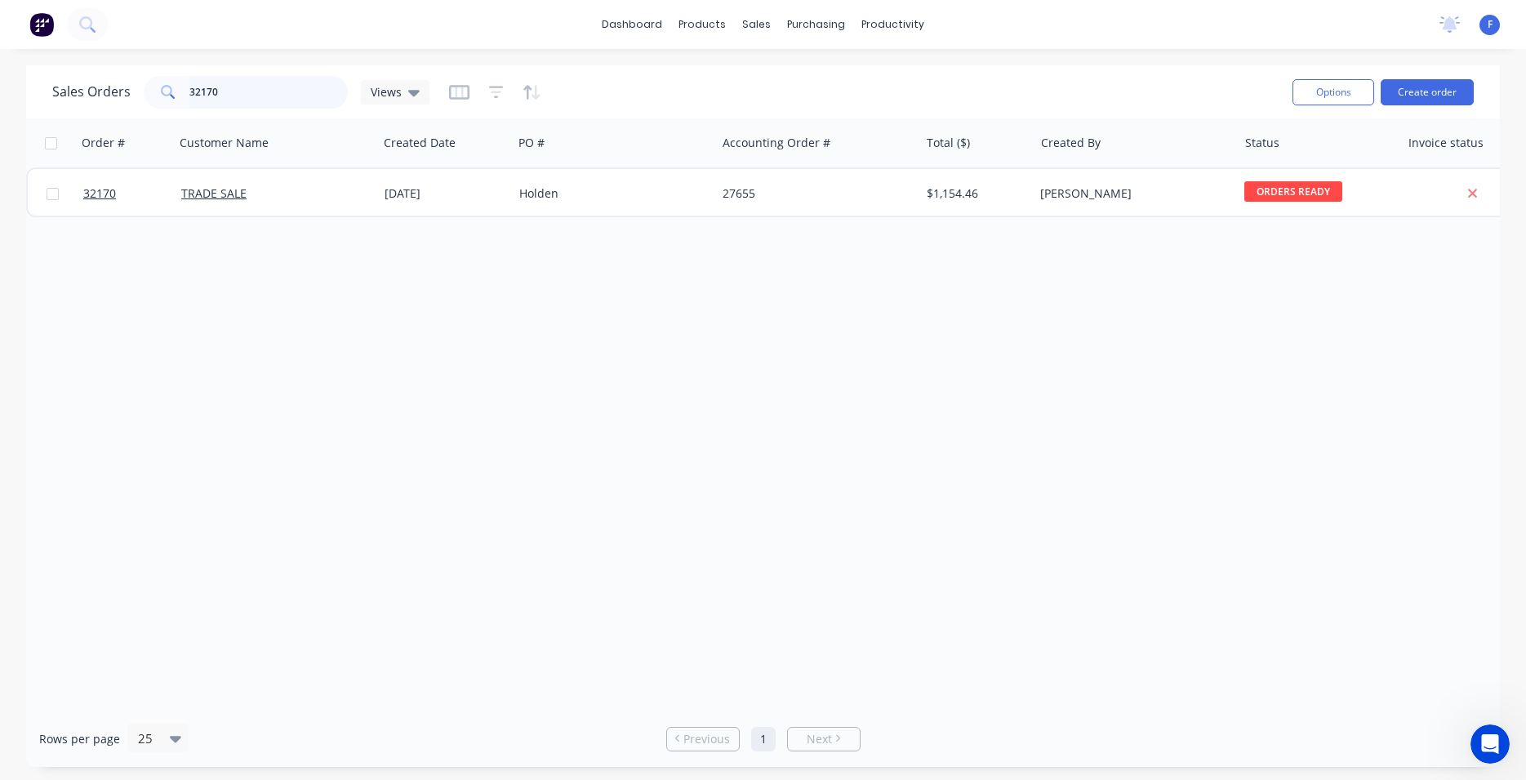
click at [254, 94] on input "32170" at bounding box center [268, 92] width 159 height 33
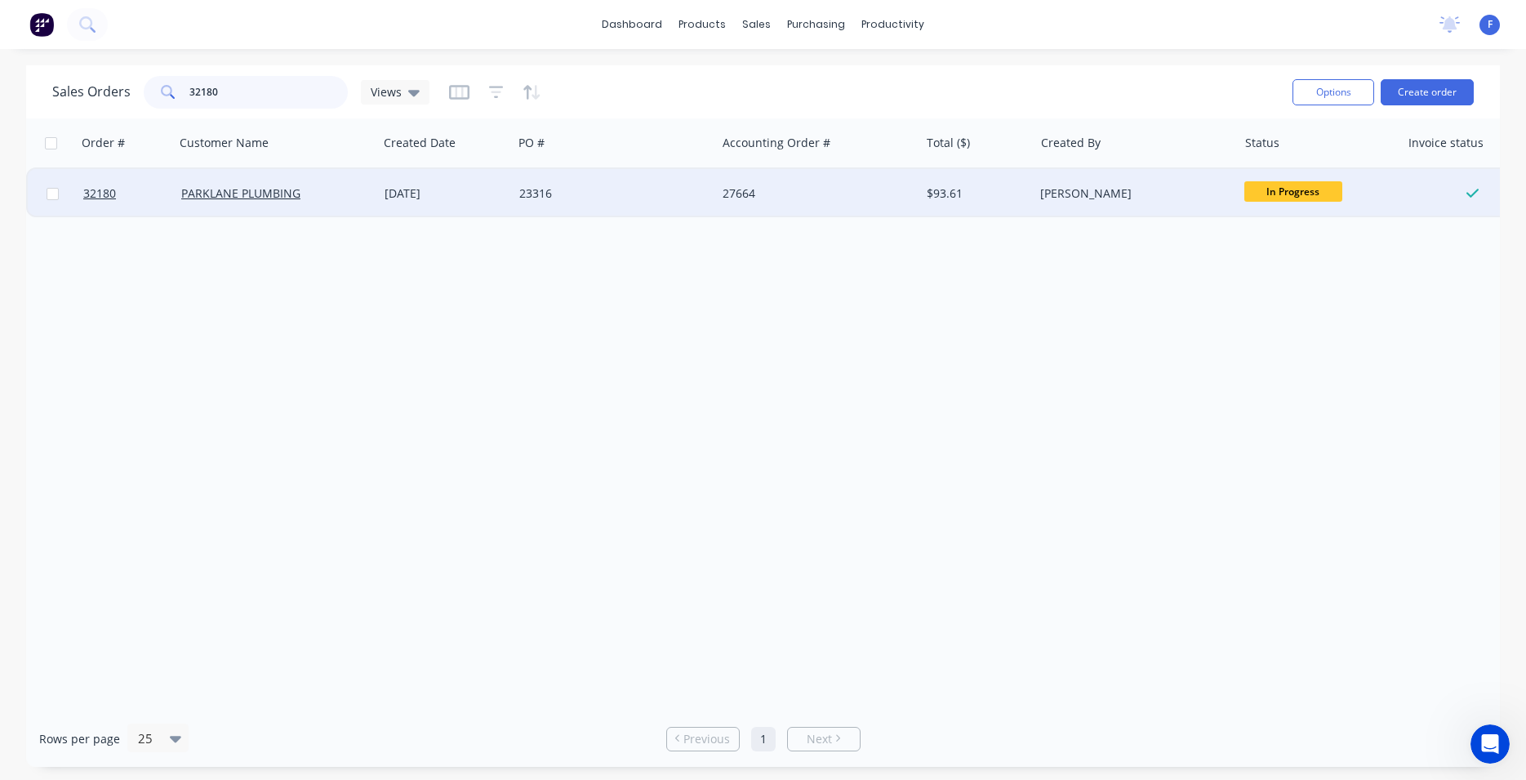
type input "32180"
click at [636, 177] on div "23316" at bounding box center [614, 193] width 203 height 49
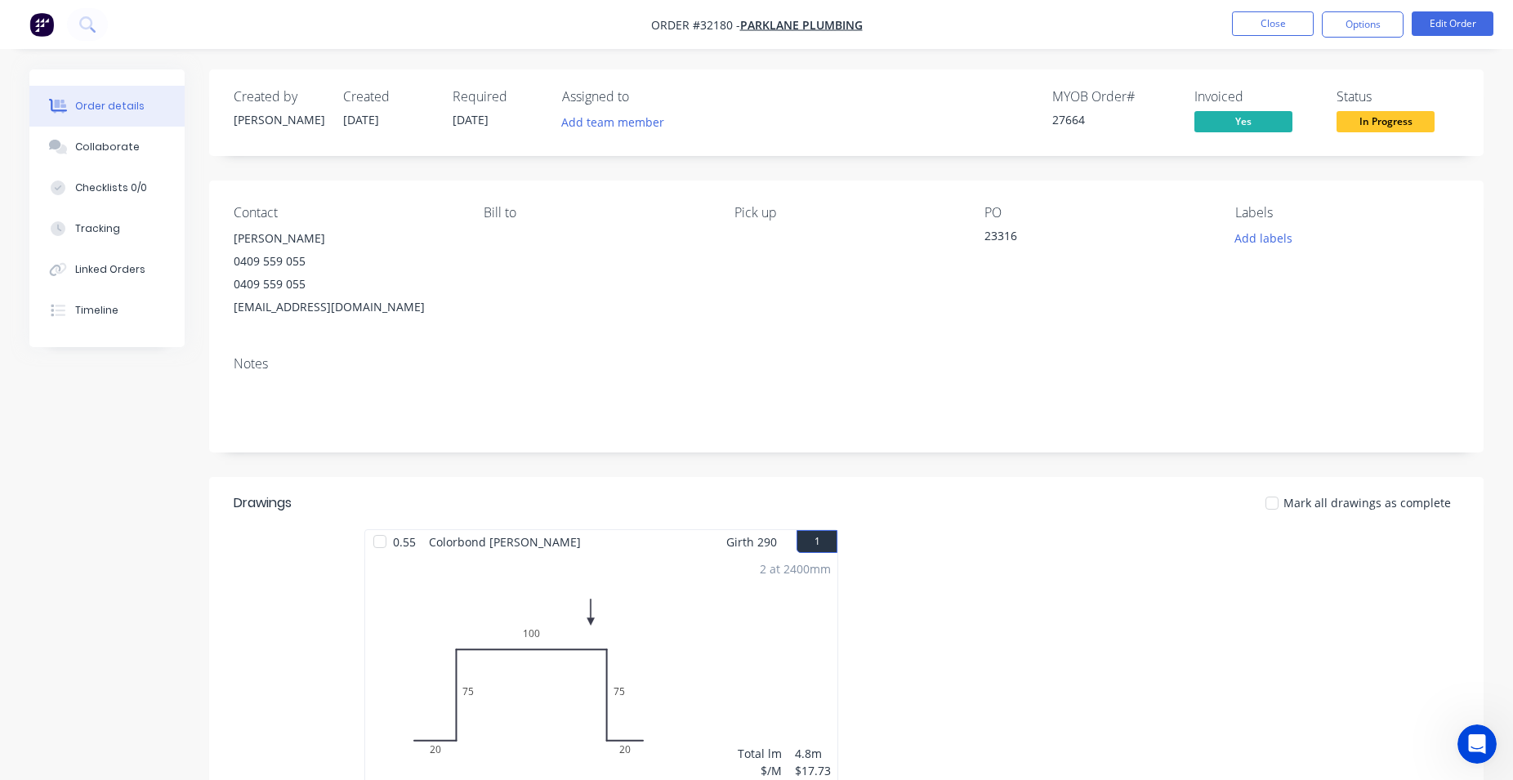
click at [1351, 127] on span "In Progress" at bounding box center [1385, 121] width 98 height 20
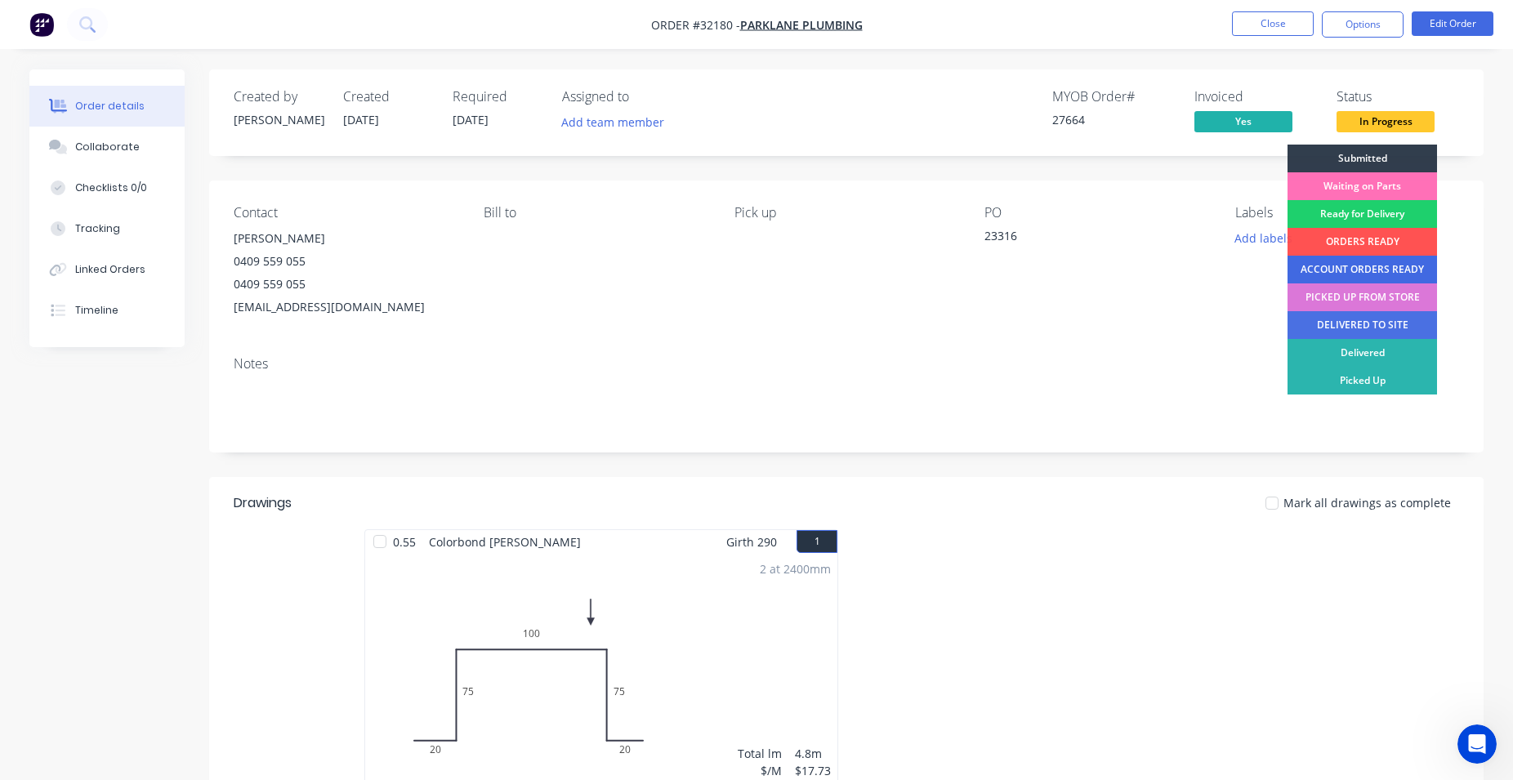
click at [1370, 269] on div "ACCOUNT ORDERS READY" at bounding box center [1361, 270] width 149 height 28
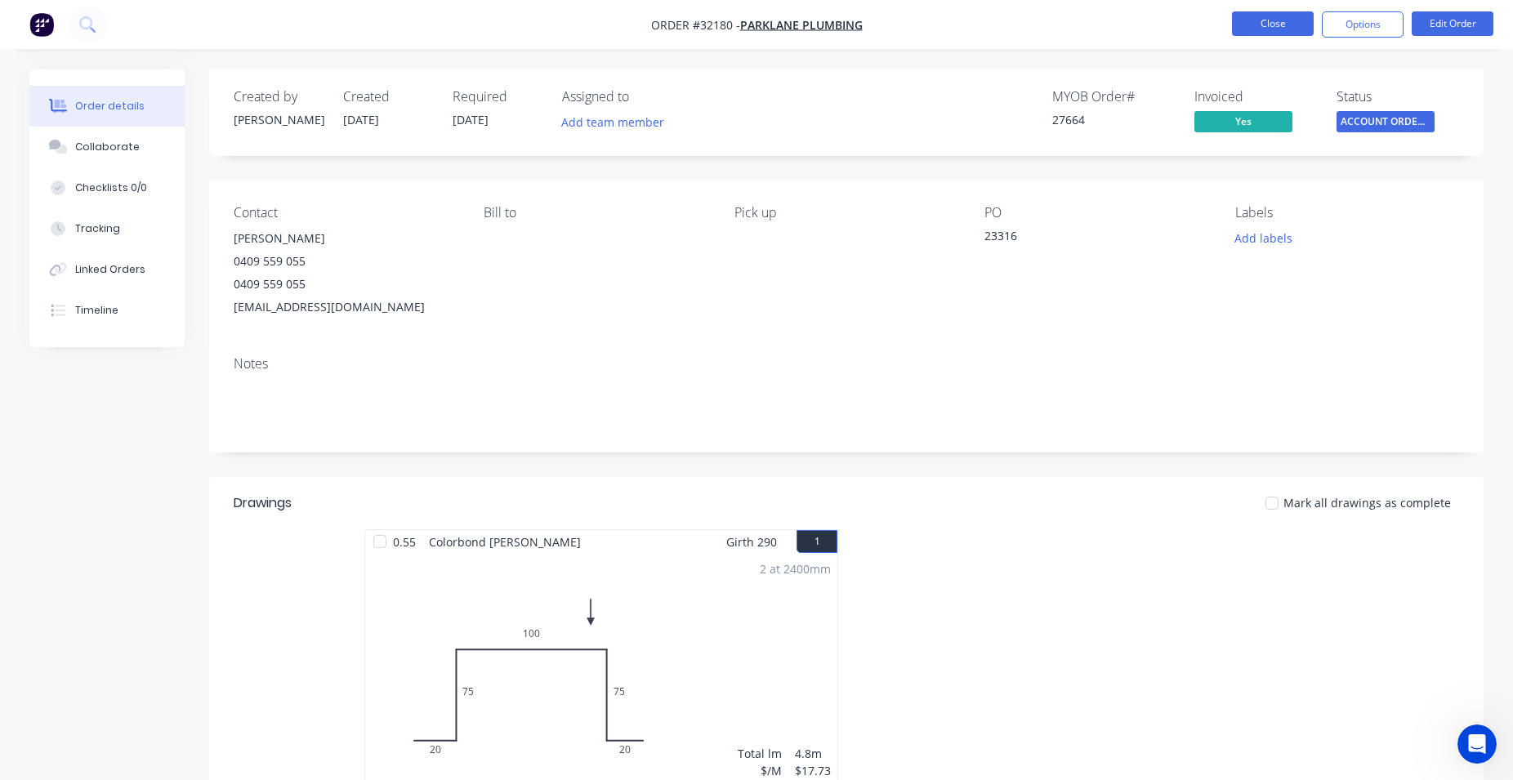
click at [1263, 29] on button "Close" at bounding box center [1273, 23] width 82 height 25
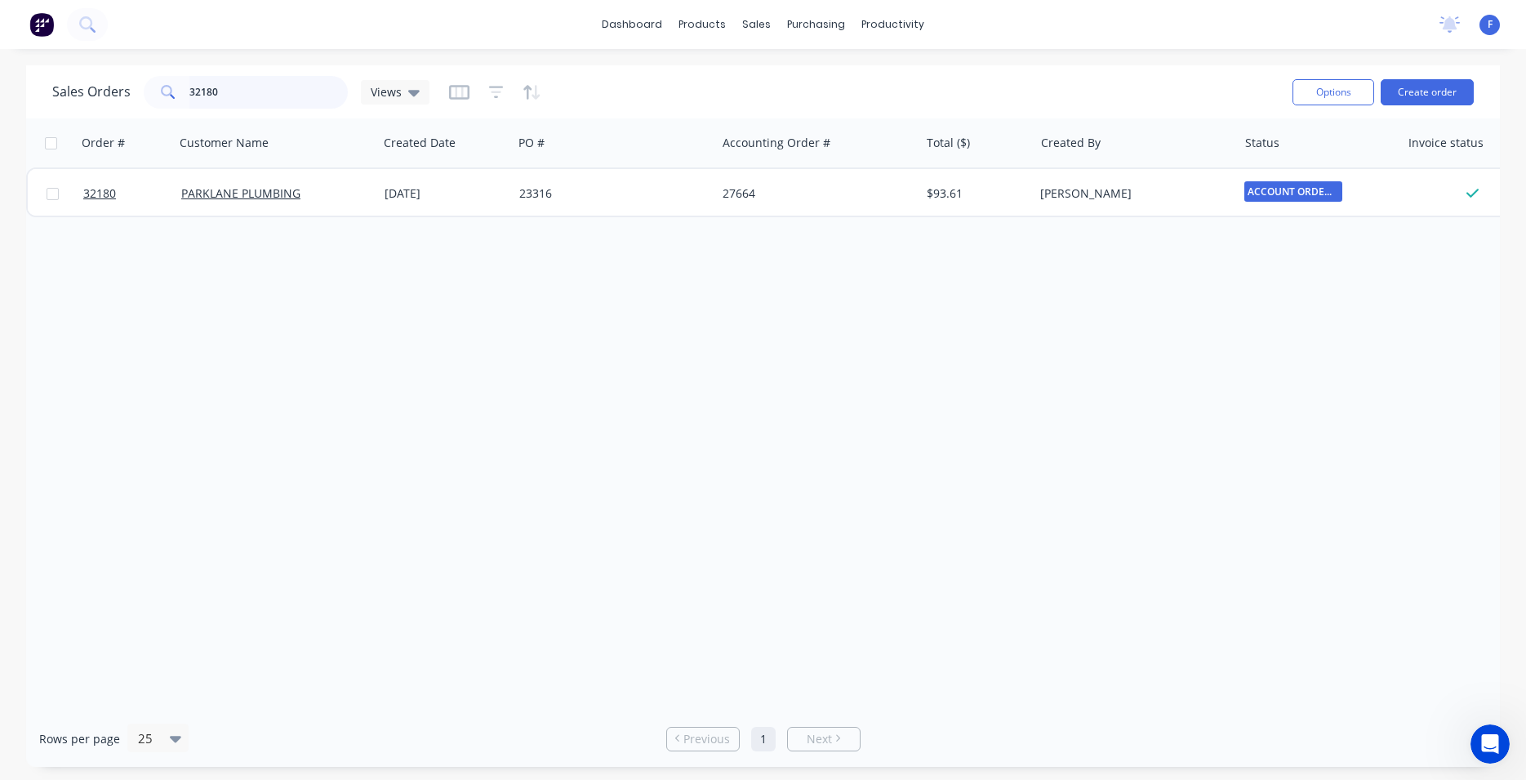
click at [246, 78] on input "32180" at bounding box center [268, 92] width 159 height 33
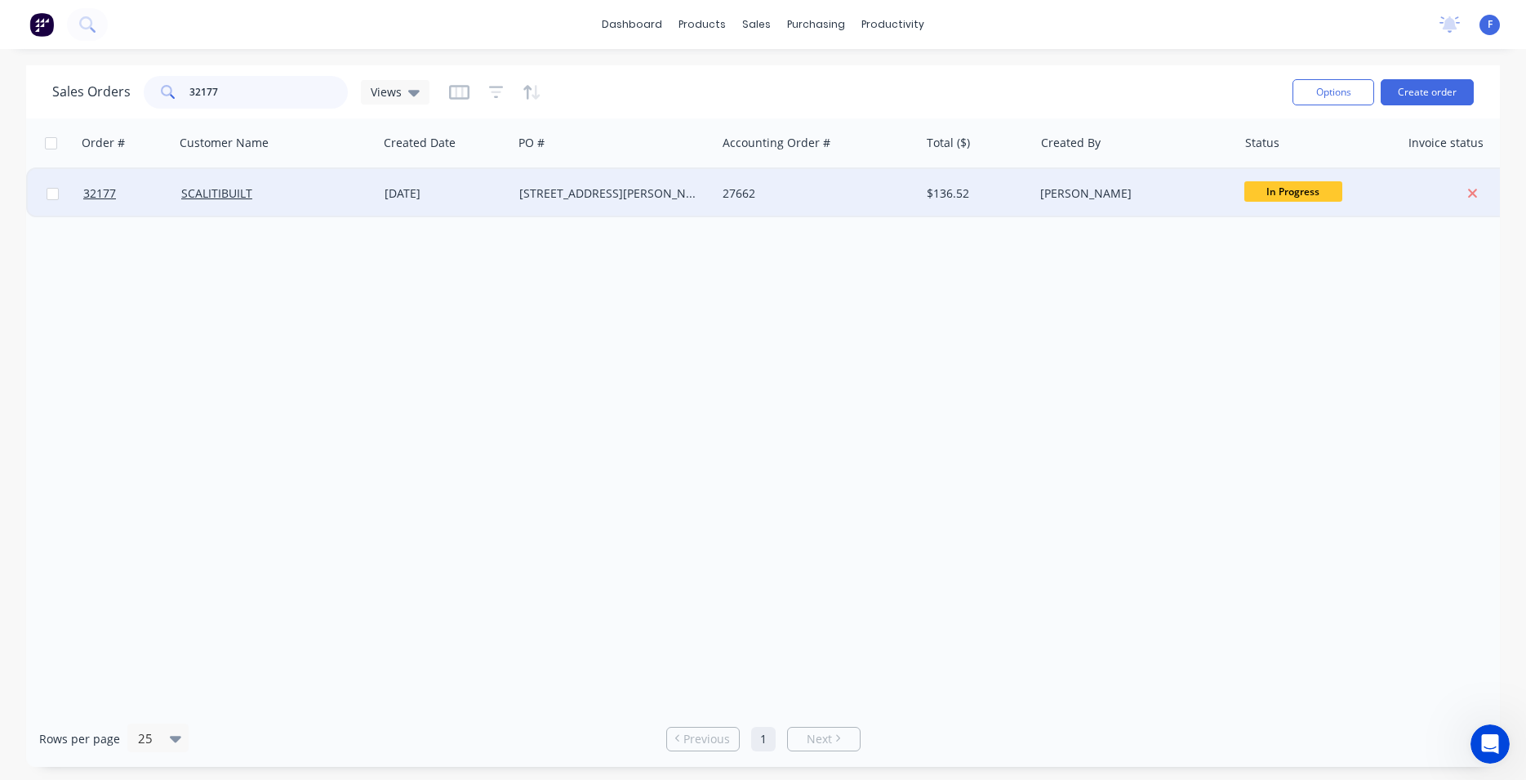
type input "32177"
click at [644, 188] on div "[STREET_ADDRESS][PERSON_NAME]" at bounding box center [609, 193] width 181 height 16
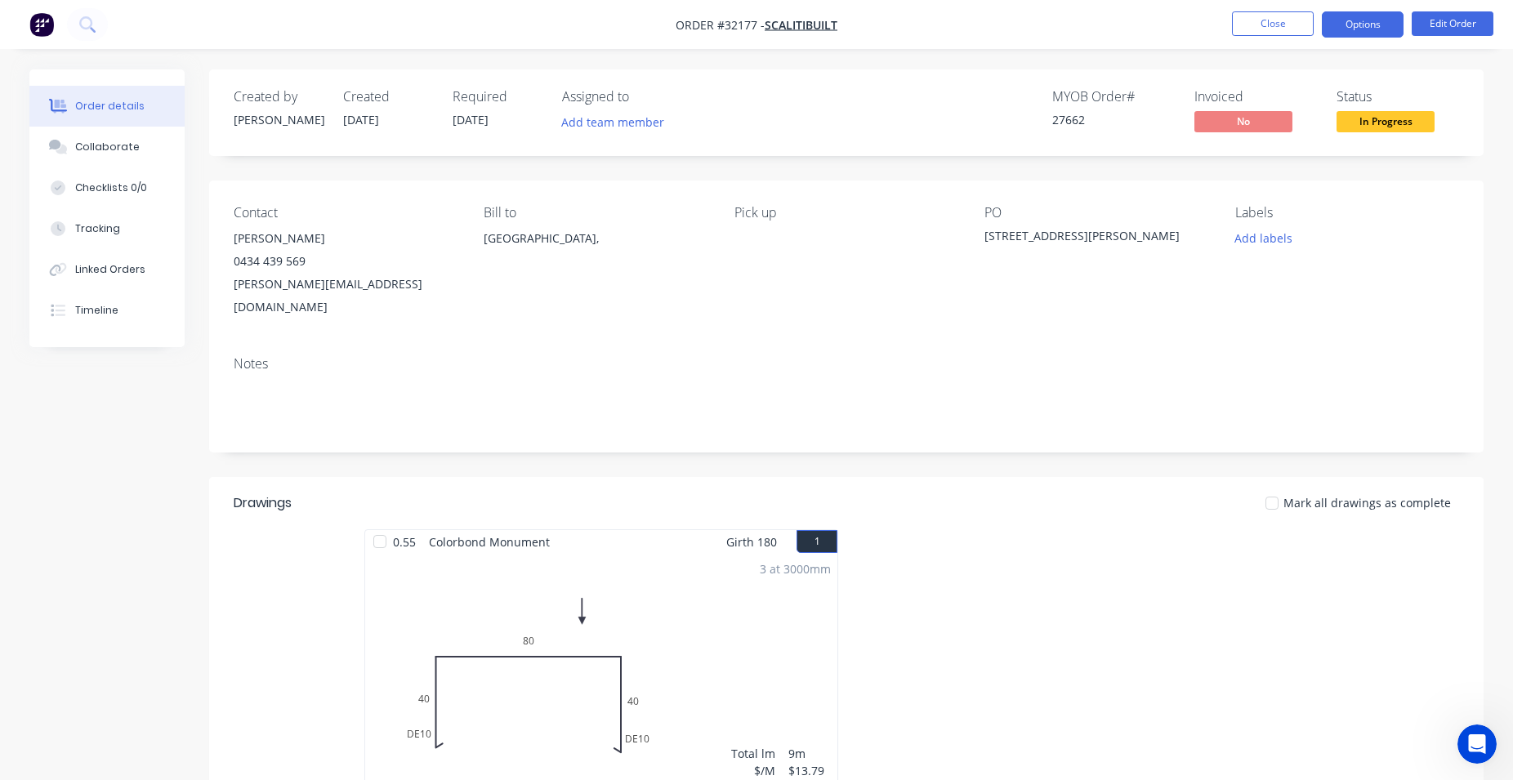
click at [1346, 32] on button "Options" at bounding box center [1362, 24] width 82 height 26
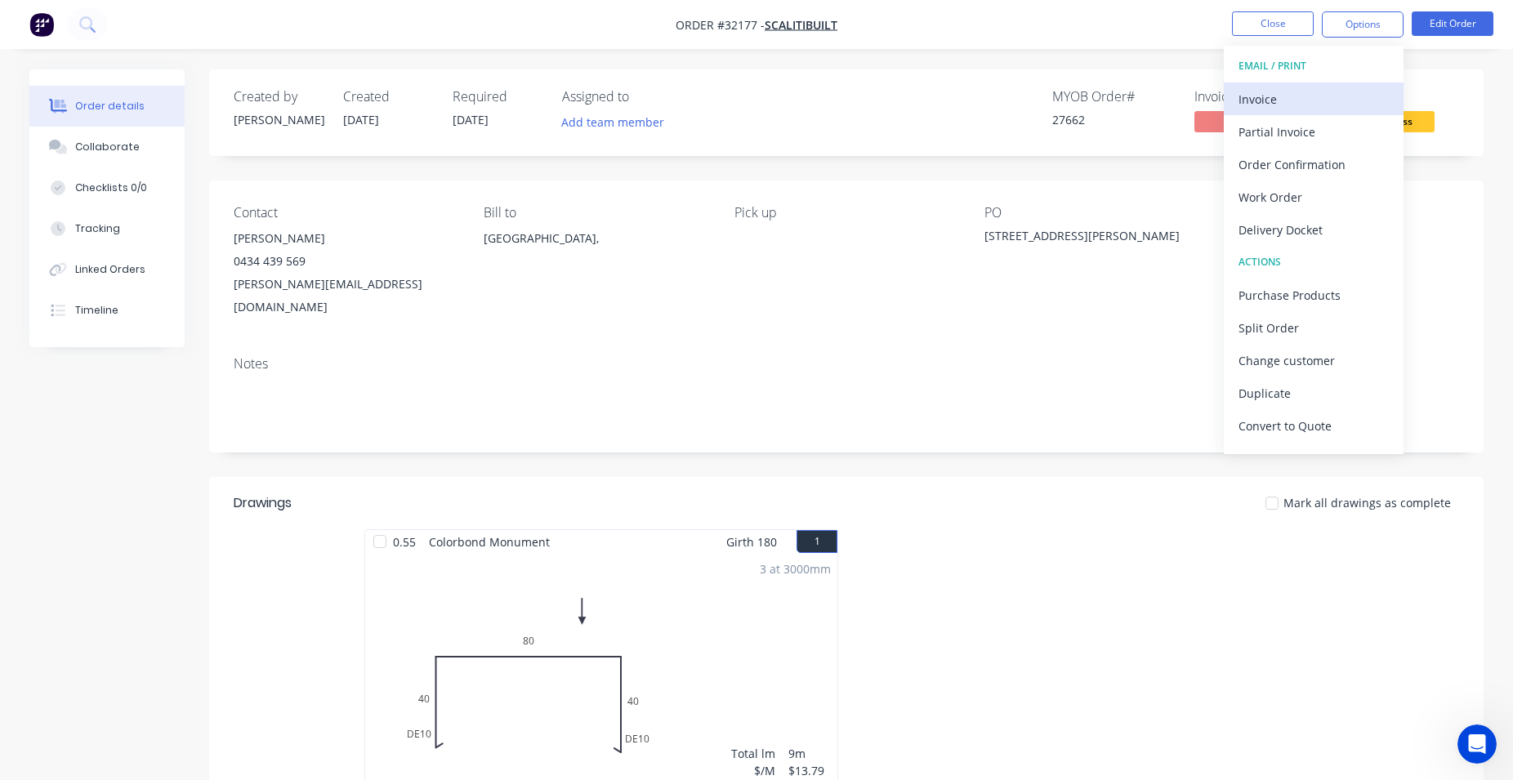
click at [1277, 105] on div "Invoice" at bounding box center [1313, 99] width 150 height 24
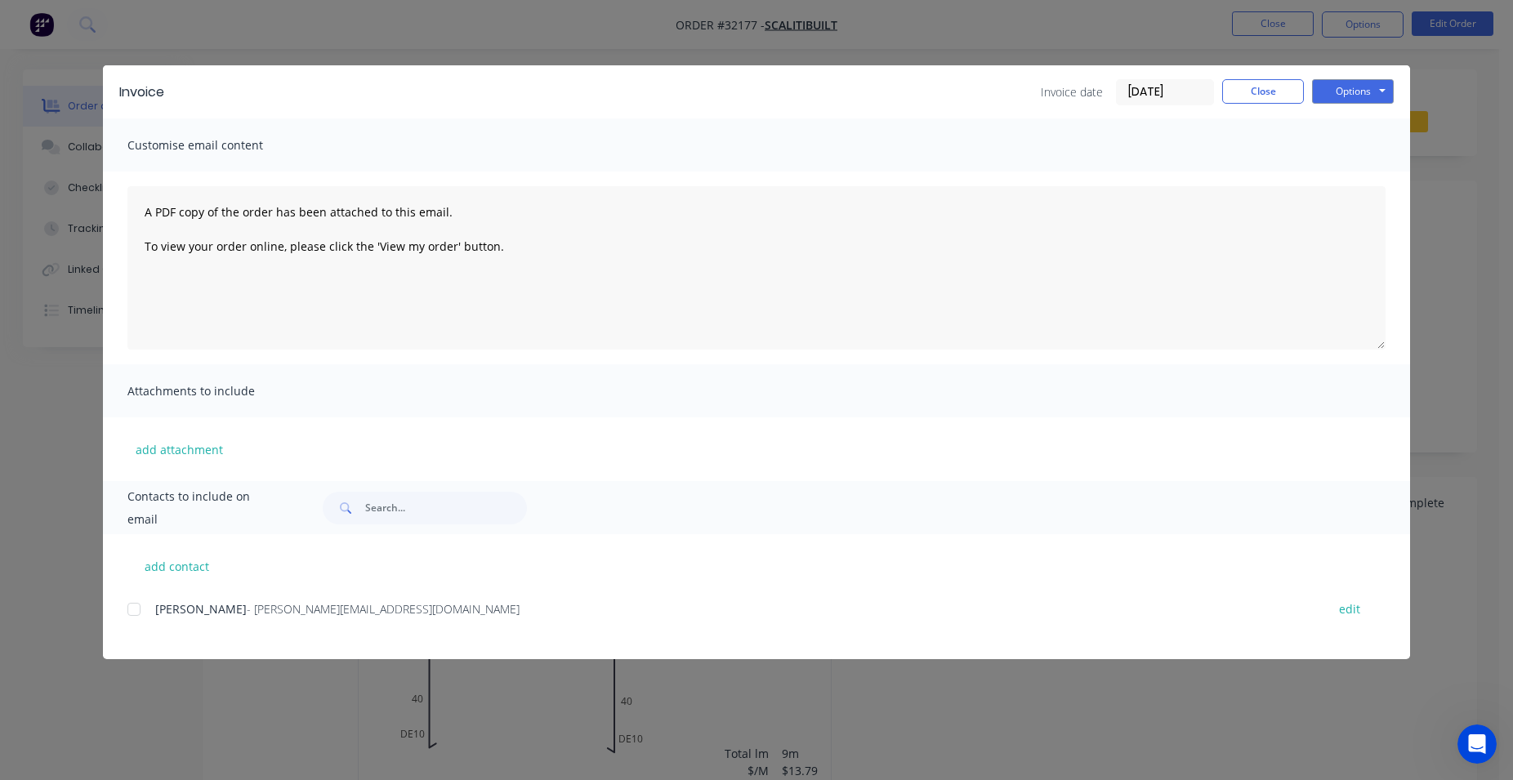
click at [130, 611] on div at bounding box center [134, 609] width 33 height 33
click at [1342, 96] on button "Options" at bounding box center [1353, 91] width 82 height 25
click at [1356, 176] on button "Email" at bounding box center [1364, 174] width 105 height 27
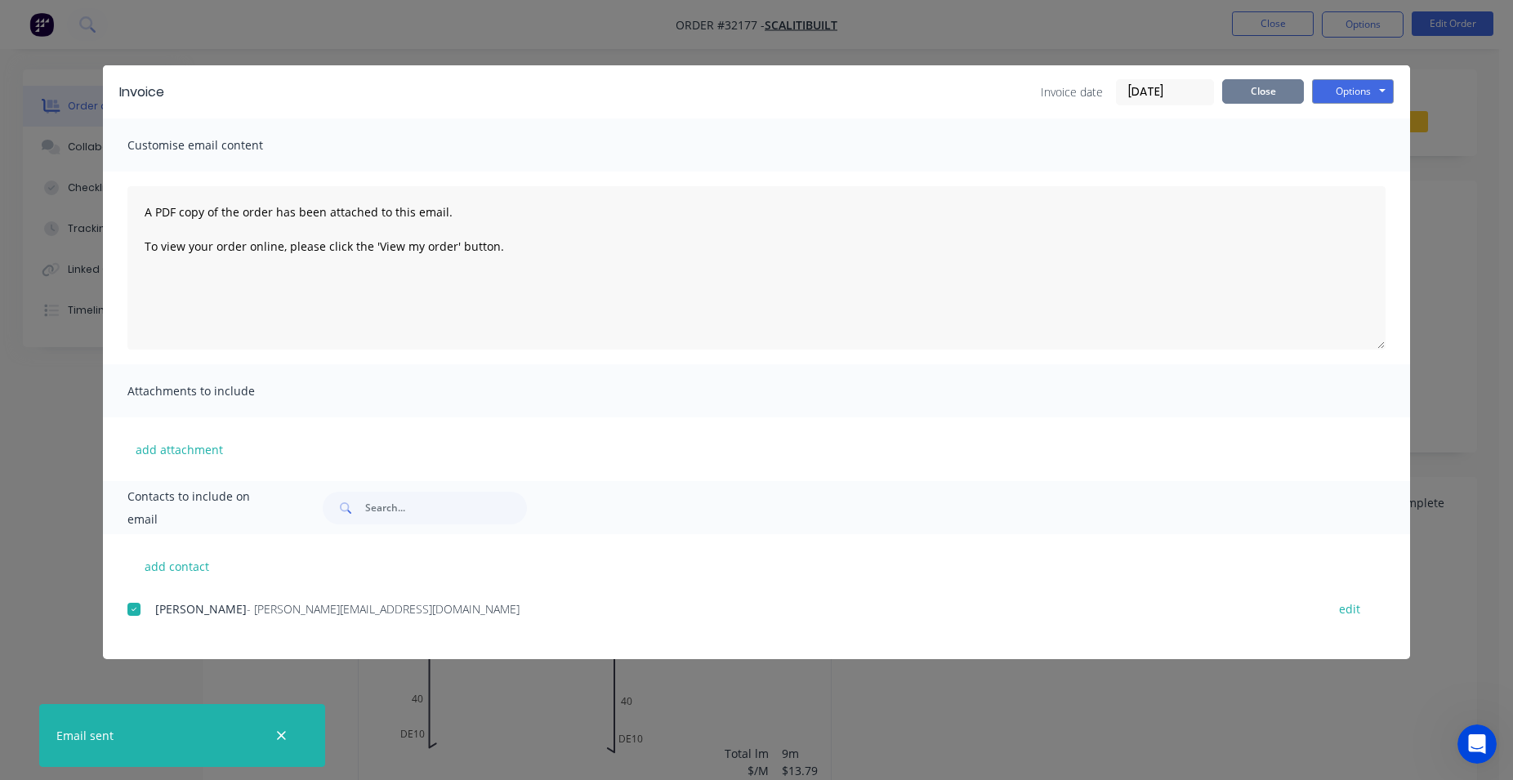
click at [1264, 96] on button "Close" at bounding box center [1263, 91] width 82 height 25
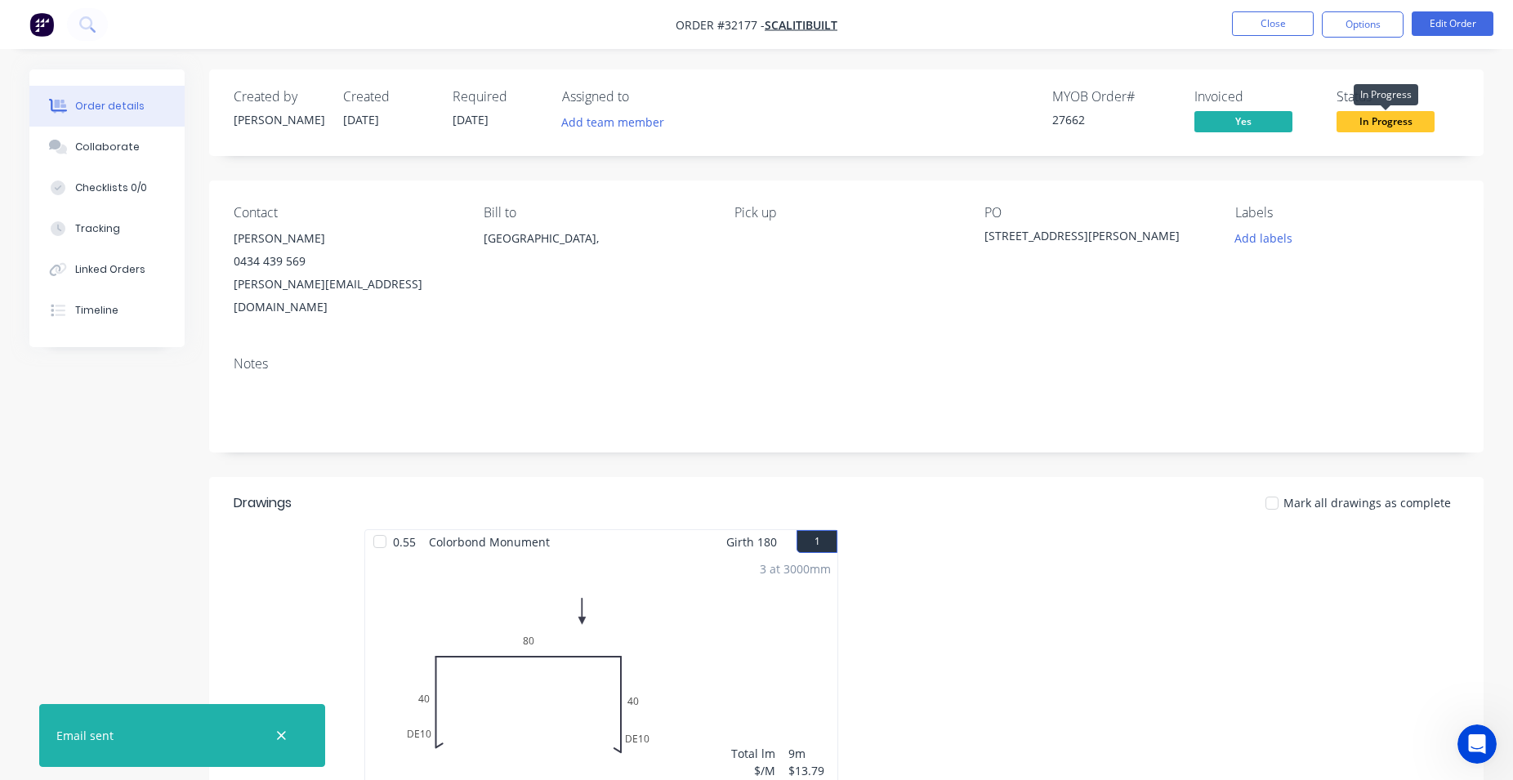
click at [1406, 126] on span "In Progress" at bounding box center [1385, 121] width 98 height 20
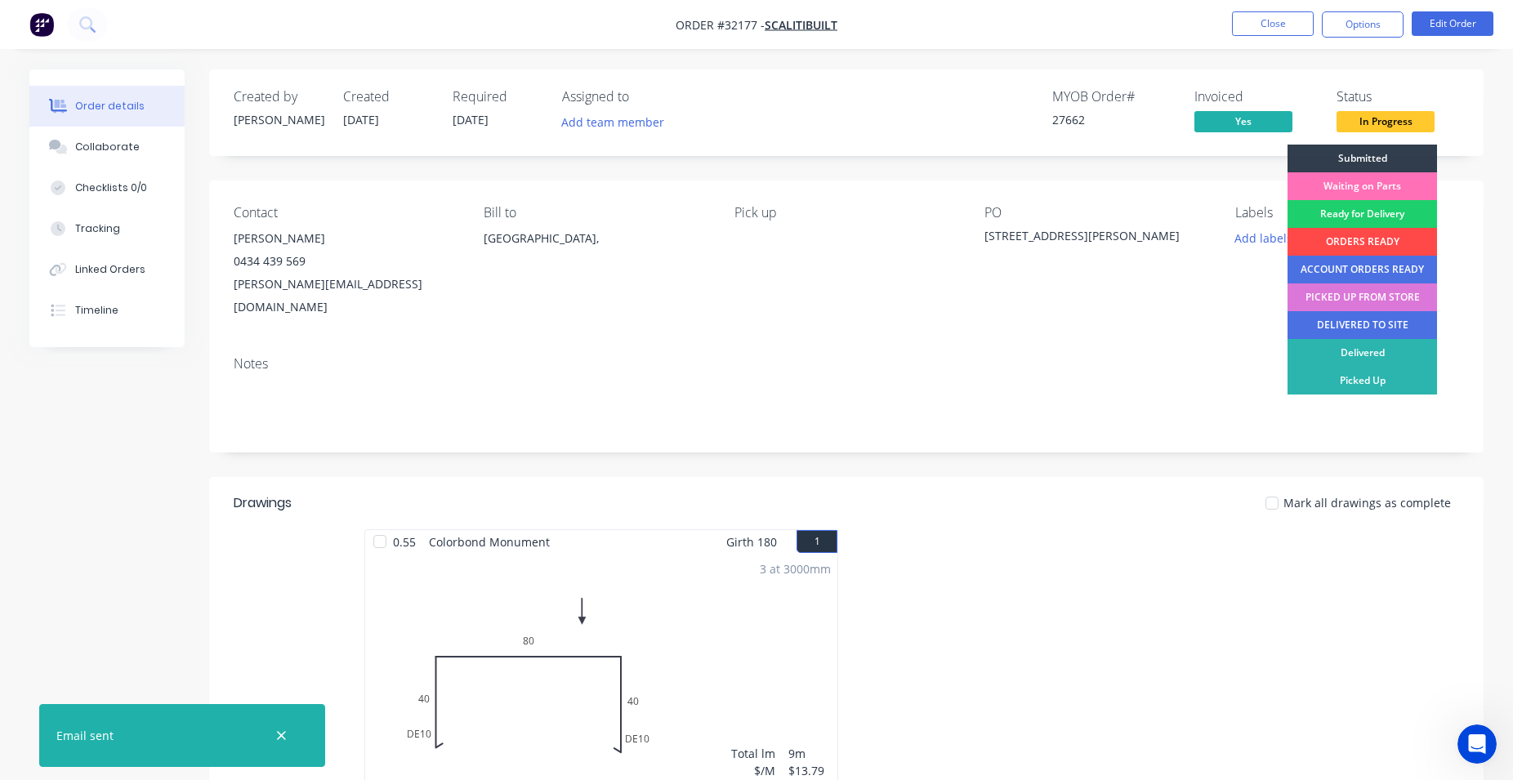
click at [1380, 240] on div "ORDERS READY" at bounding box center [1361, 242] width 149 height 28
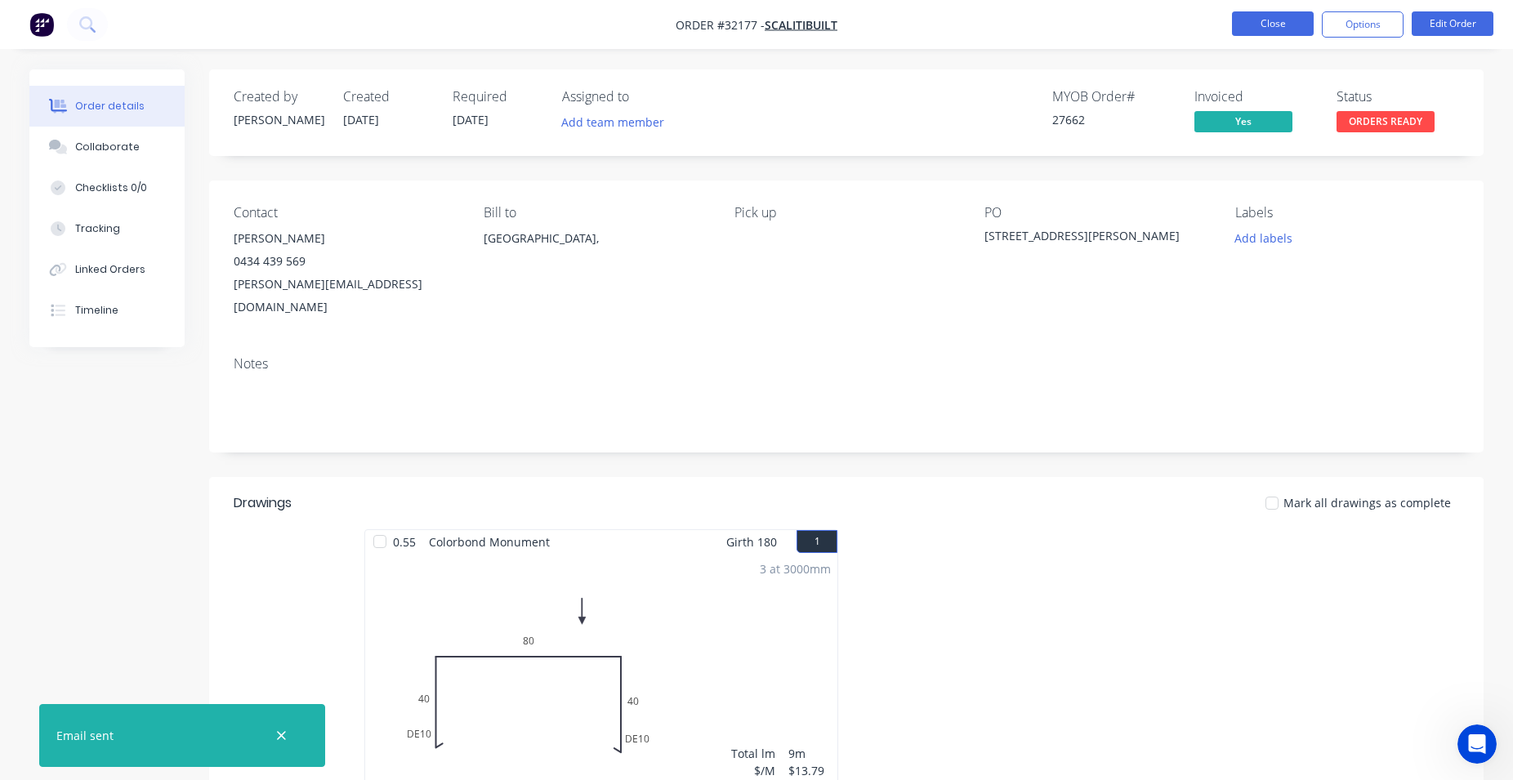
click at [1263, 19] on button "Close" at bounding box center [1273, 23] width 82 height 25
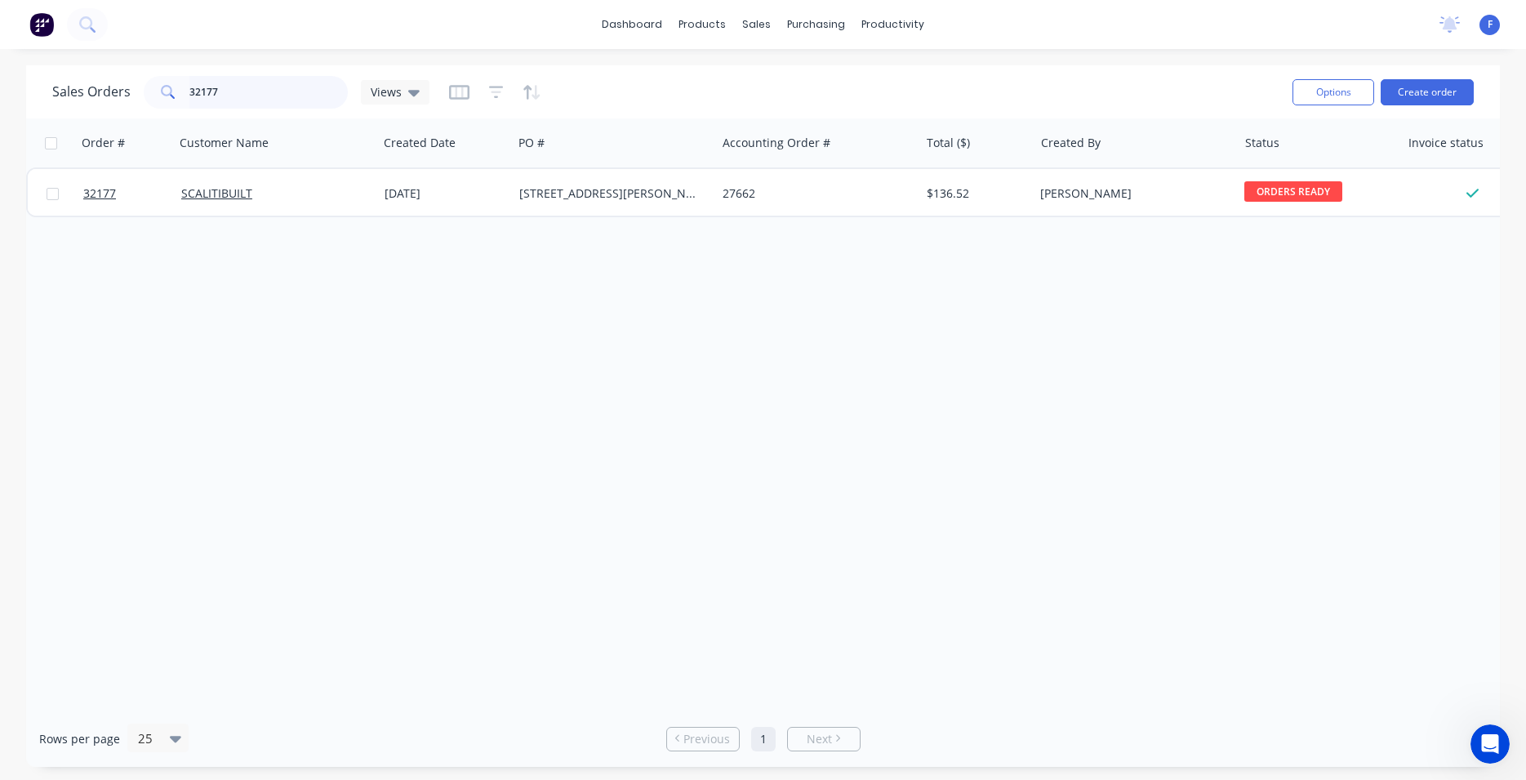
click at [301, 101] on input "32177" at bounding box center [268, 92] width 159 height 33
type input "3"
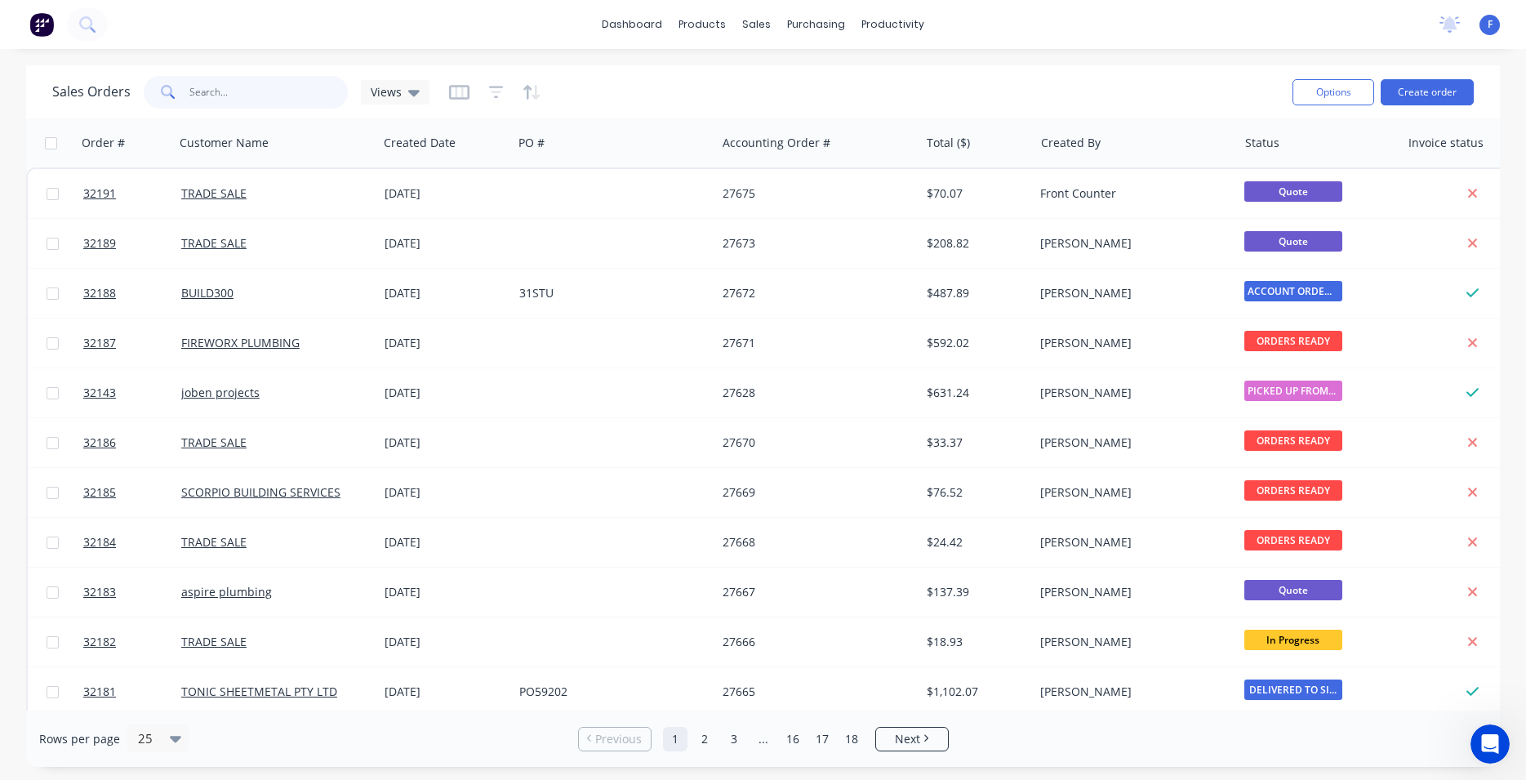
click at [286, 91] on input "text" at bounding box center [268, 92] width 159 height 33
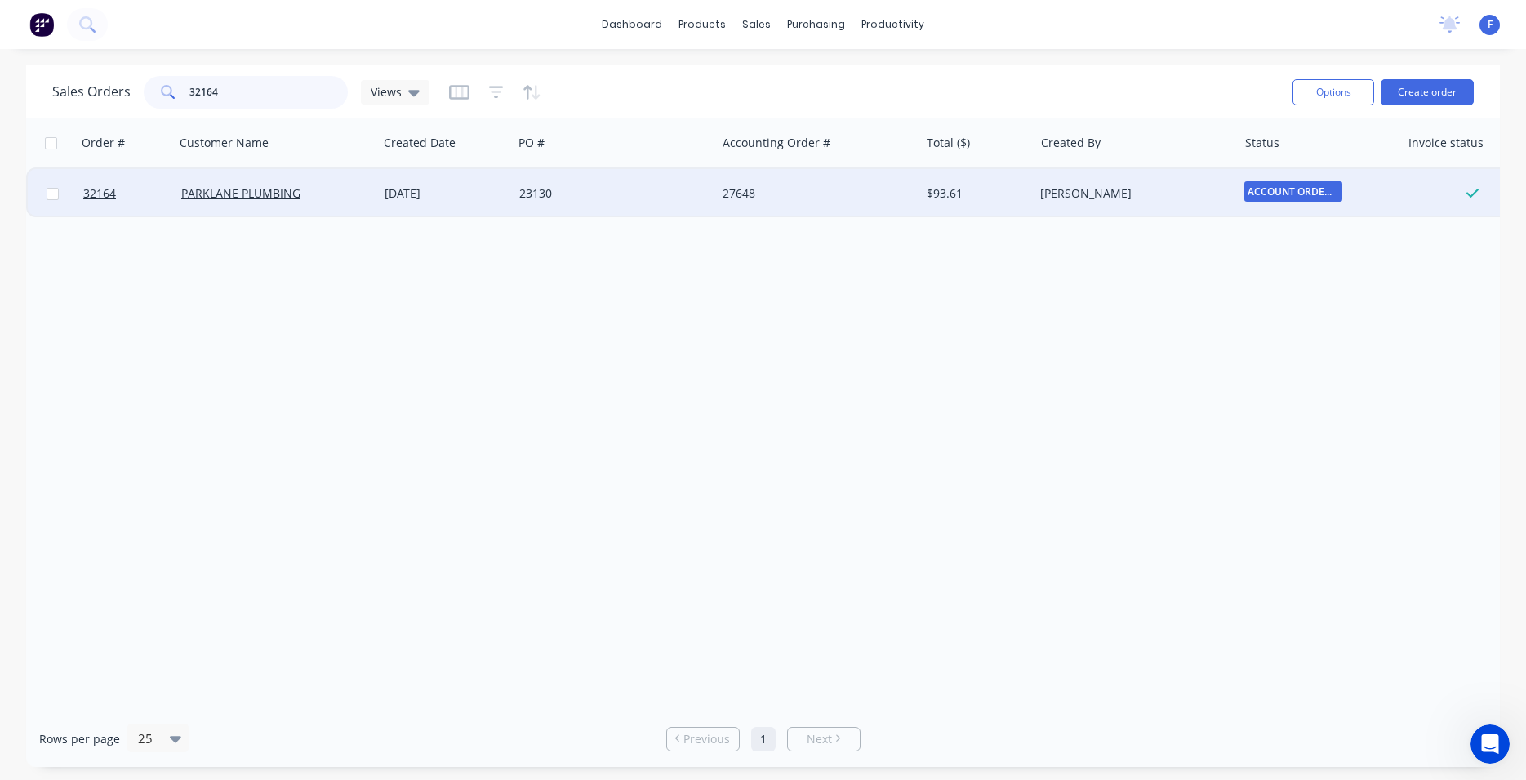
type input "32164"
click at [577, 189] on div "23130" at bounding box center [609, 193] width 181 height 16
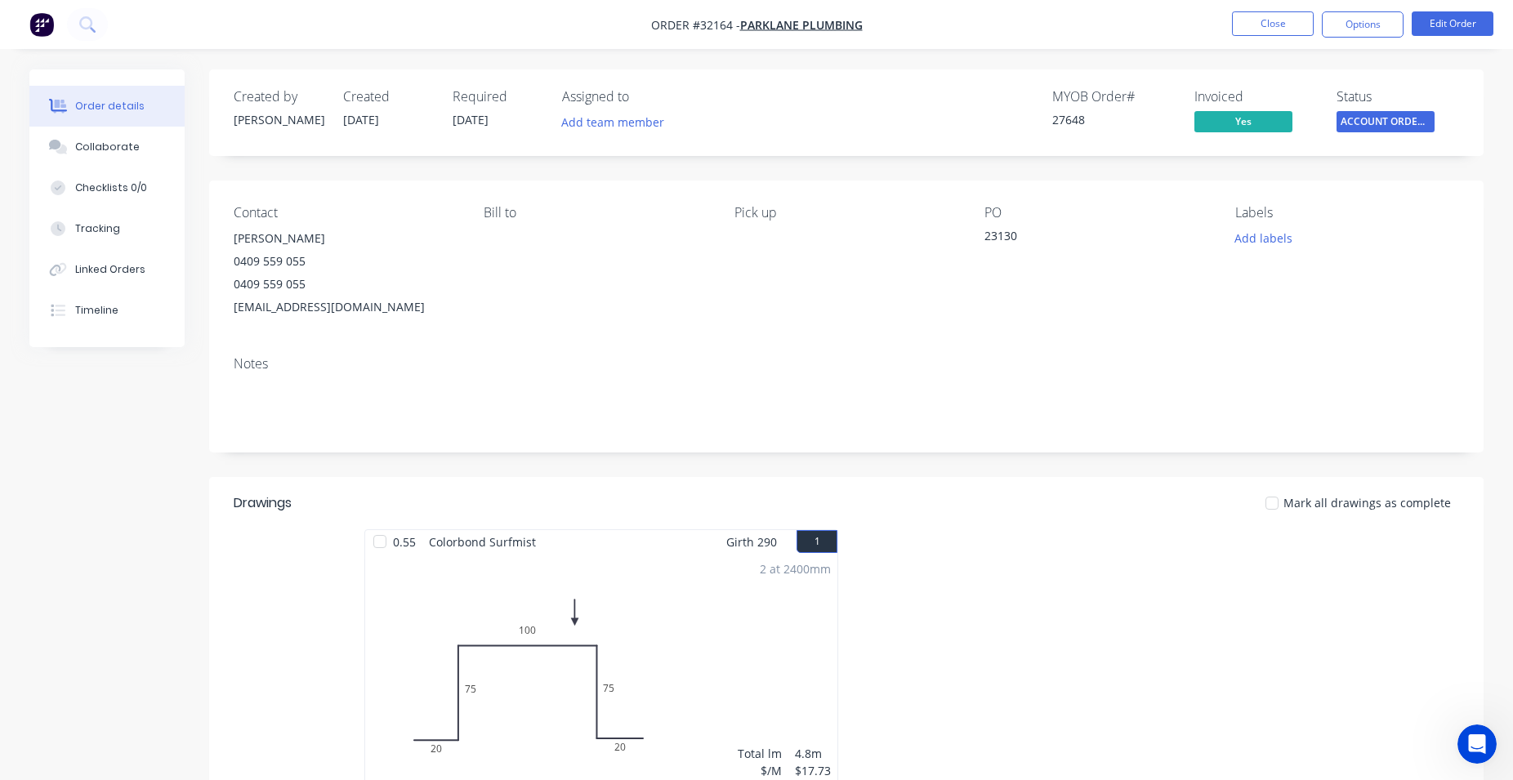
click at [1364, 127] on span "ACCOUNT ORDERS ..." at bounding box center [1385, 121] width 98 height 20
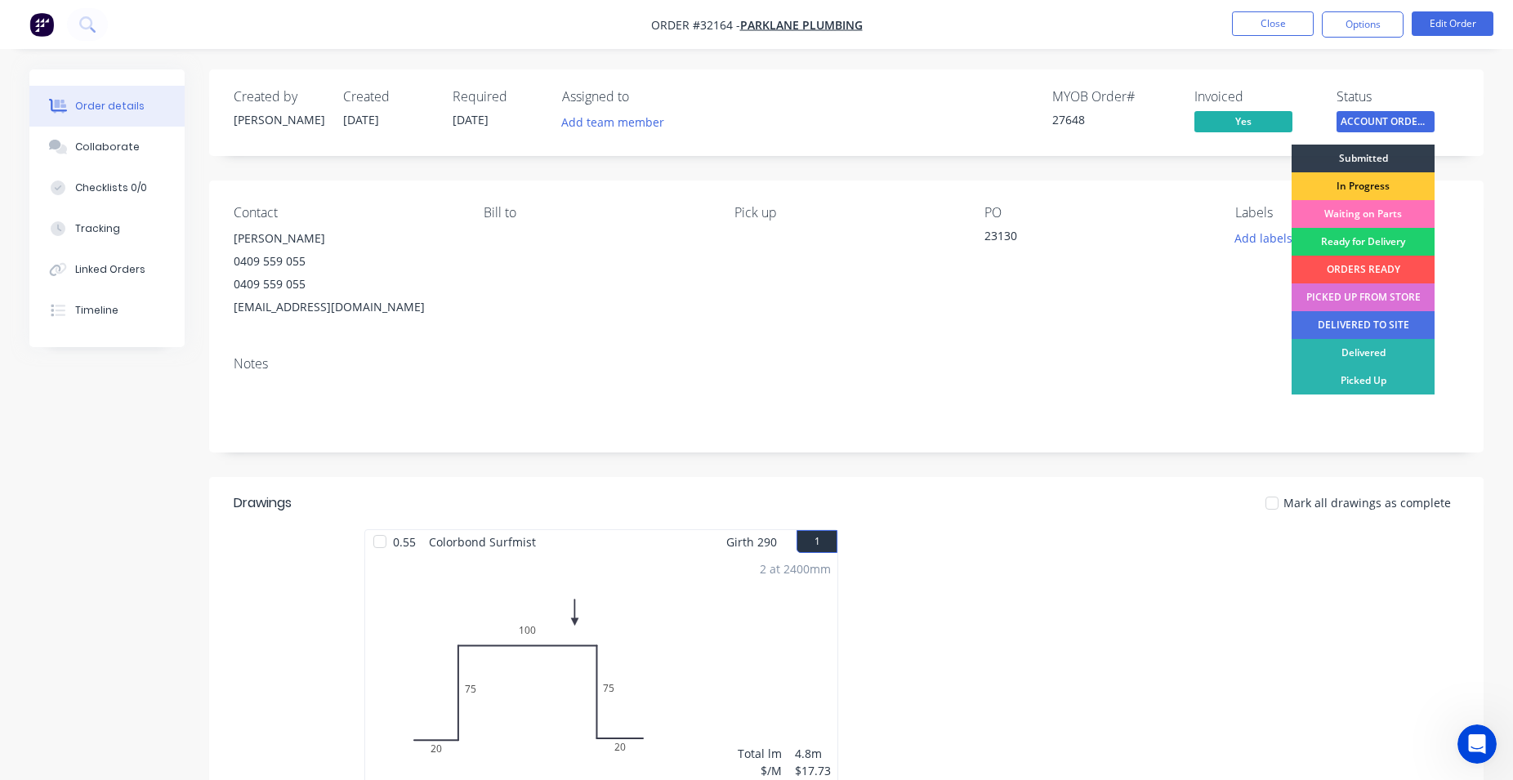
click at [1393, 300] on div "PICKED UP FROM STORE" at bounding box center [1362, 297] width 143 height 28
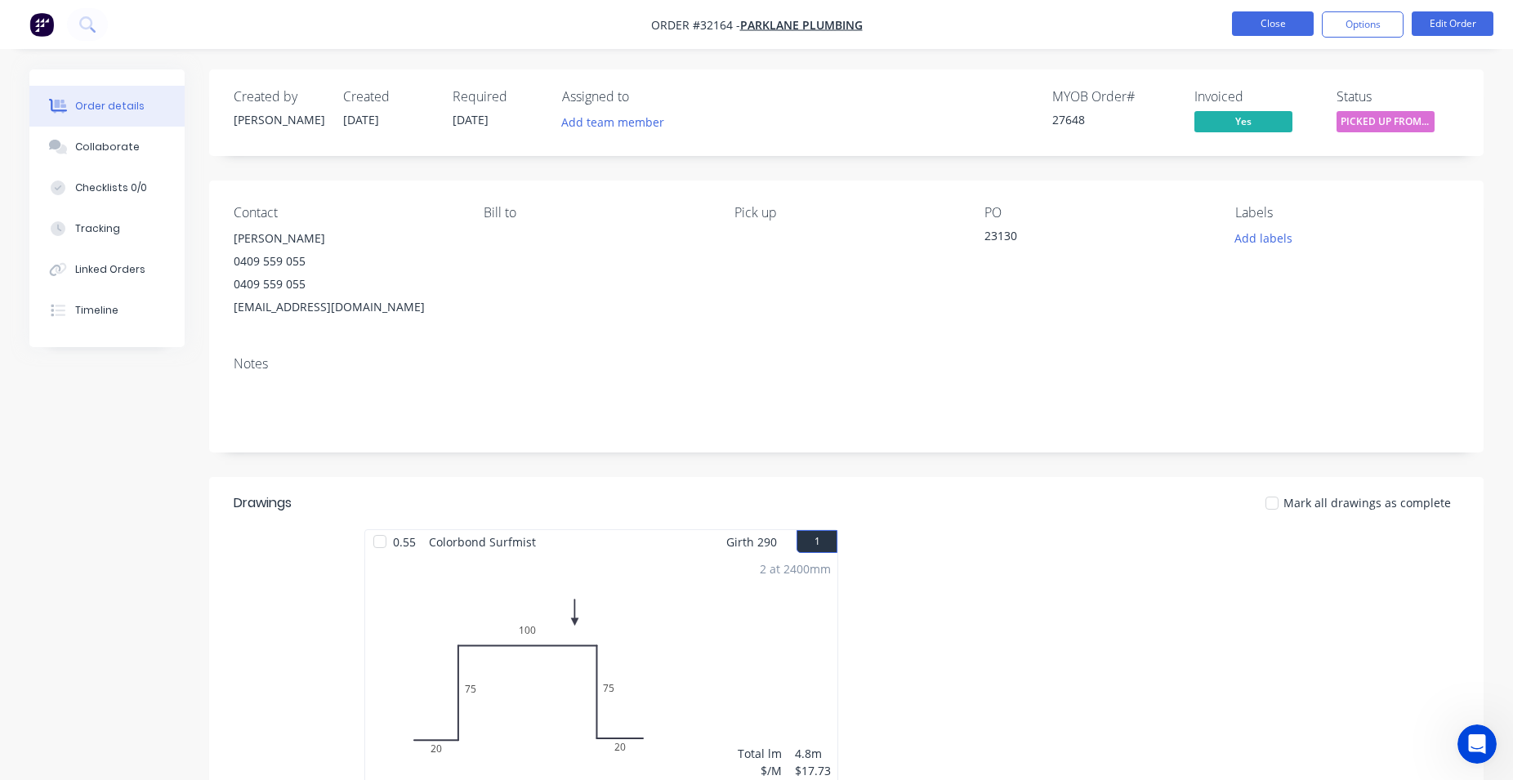
click at [1269, 28] on button "Close" at bounding box center [1273, 23] width 82 height 25
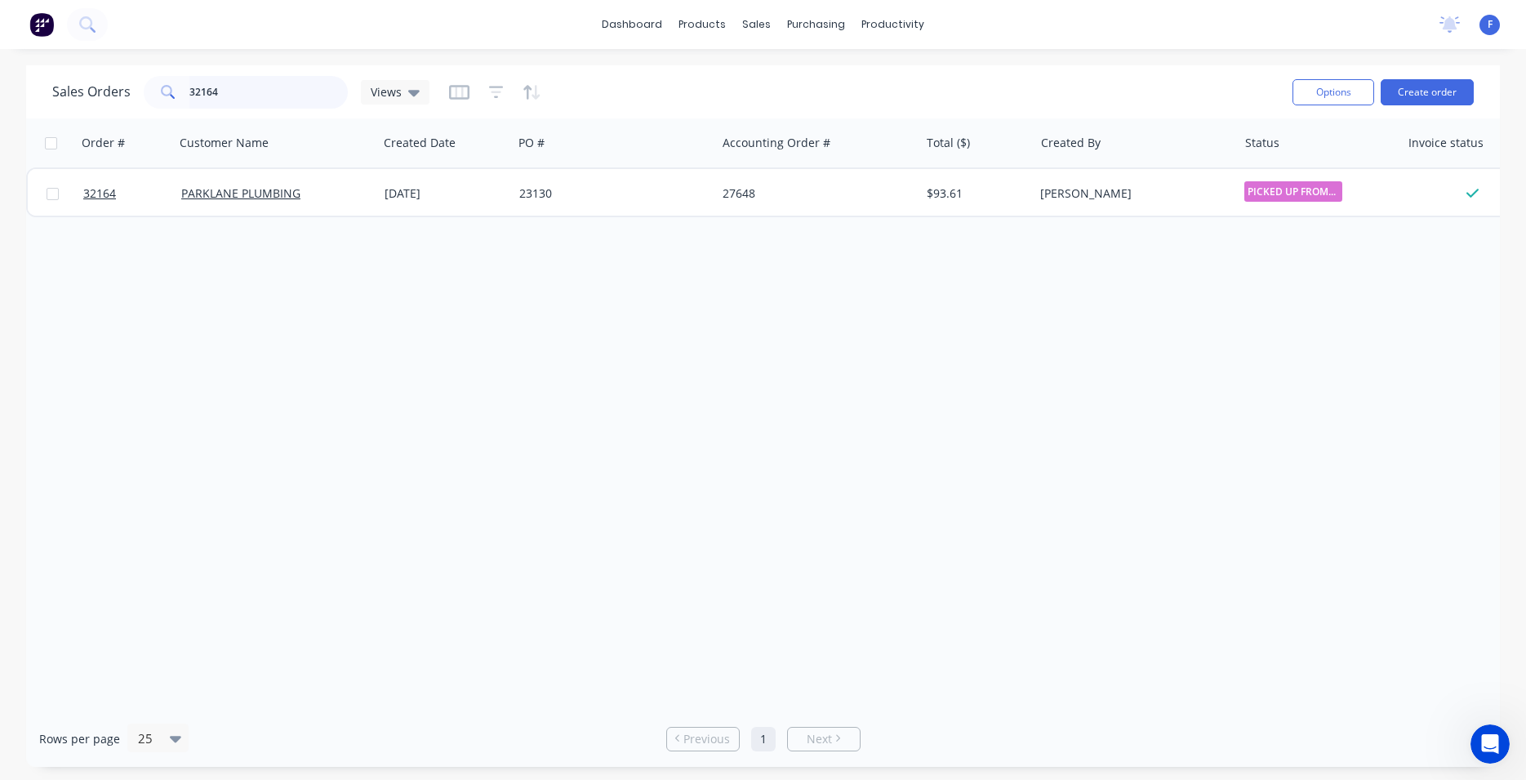
click at [274, 96] on input "32164" at bounding box center [268, 92] width 159 height 33
type input "3"
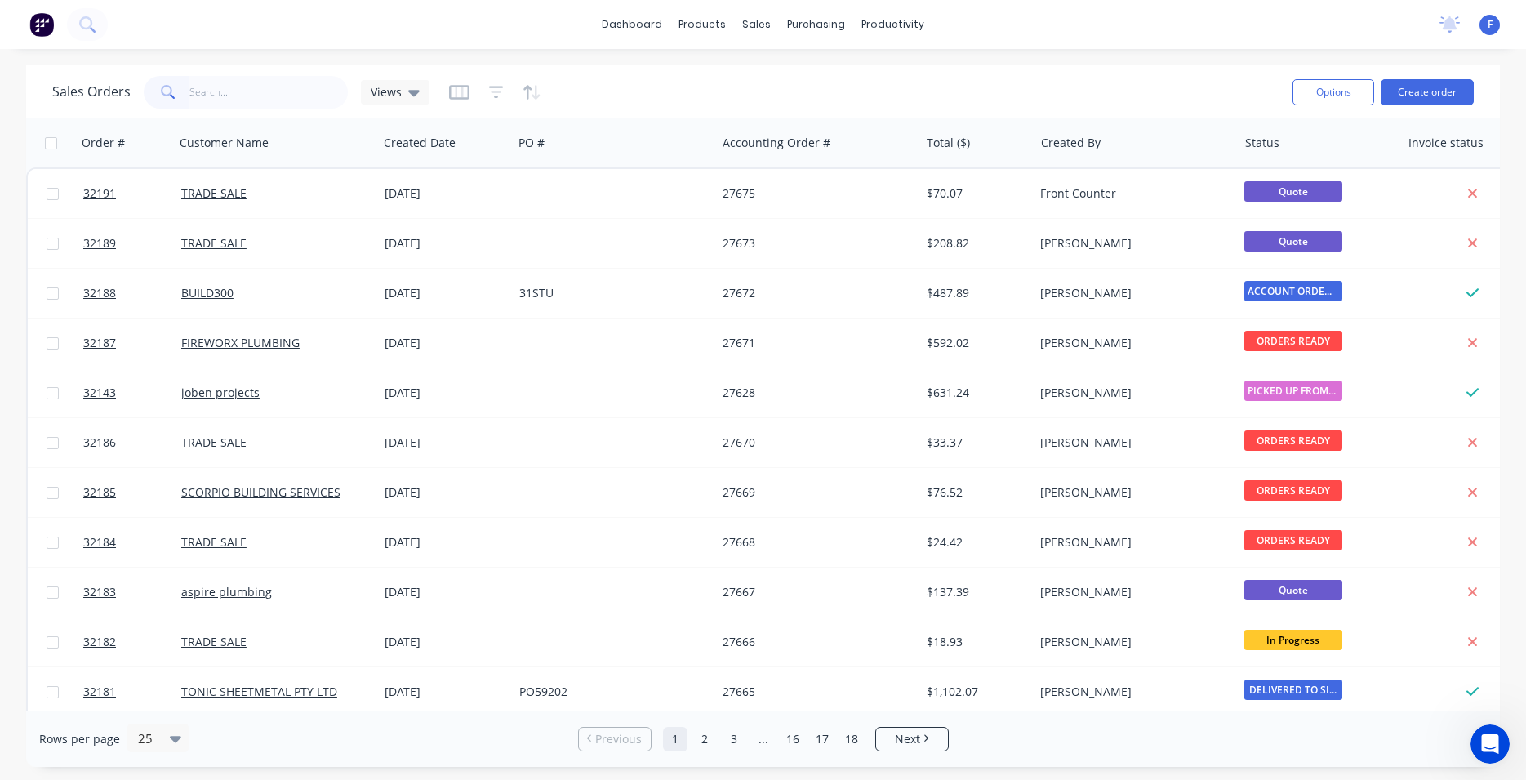
click at [44, 28] on img at bounding box center [41, 24] width 25 height 25
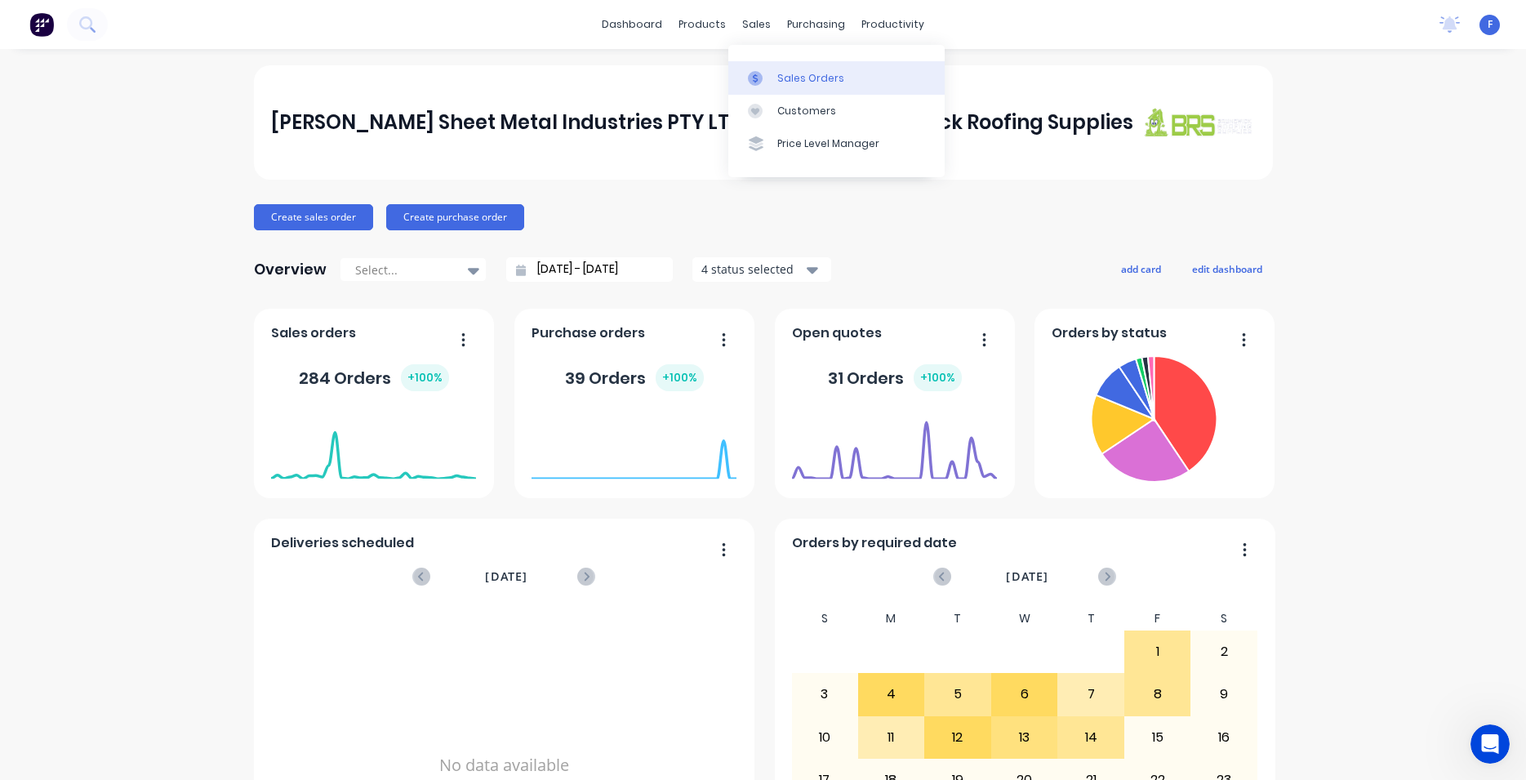
click at [791, 74] on div "Sales Orders" at bounding box center [811, 78] width 67 height 15
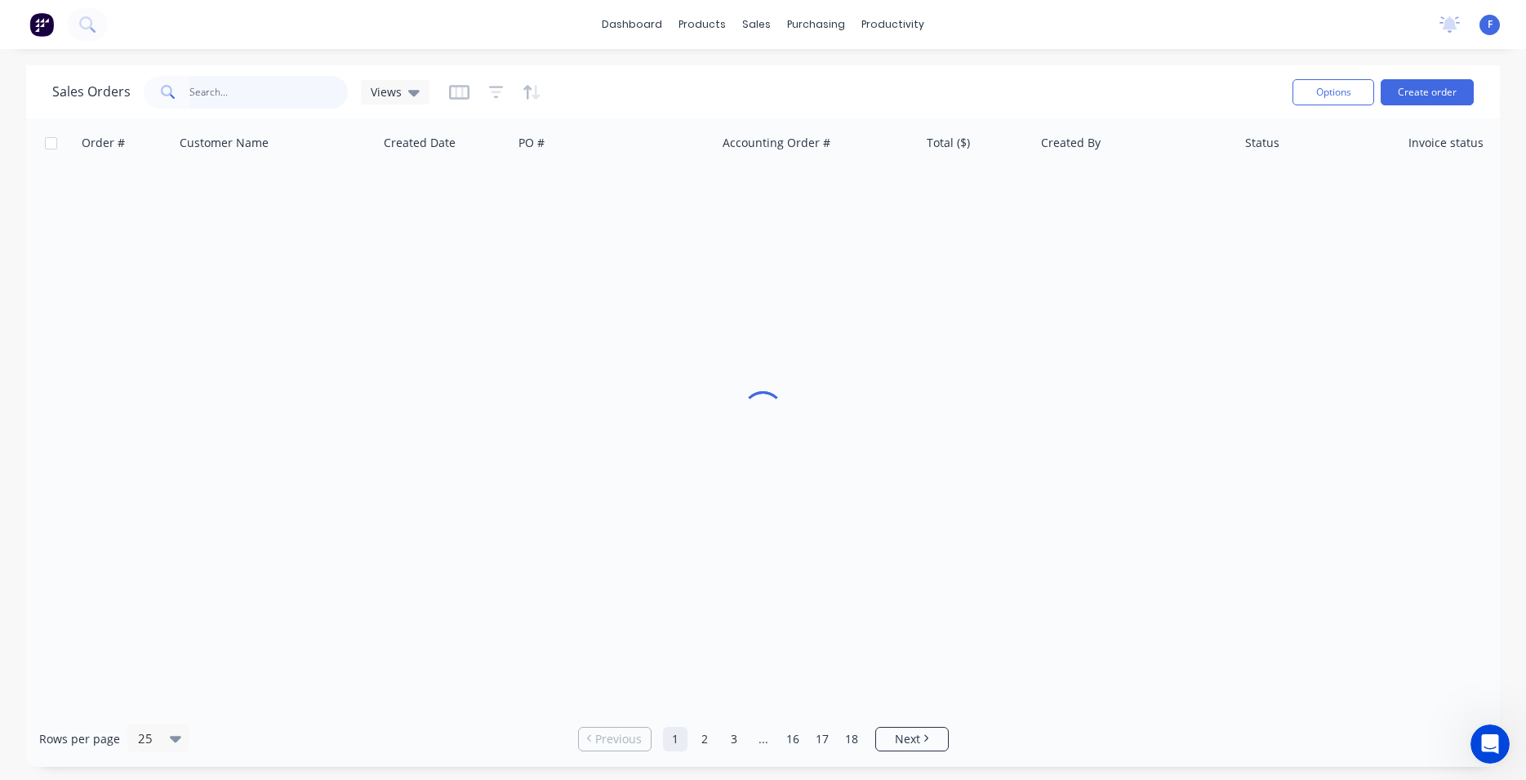
click at [248, 97] on input "text" at bounding box center [268, 92] width 159 height 33
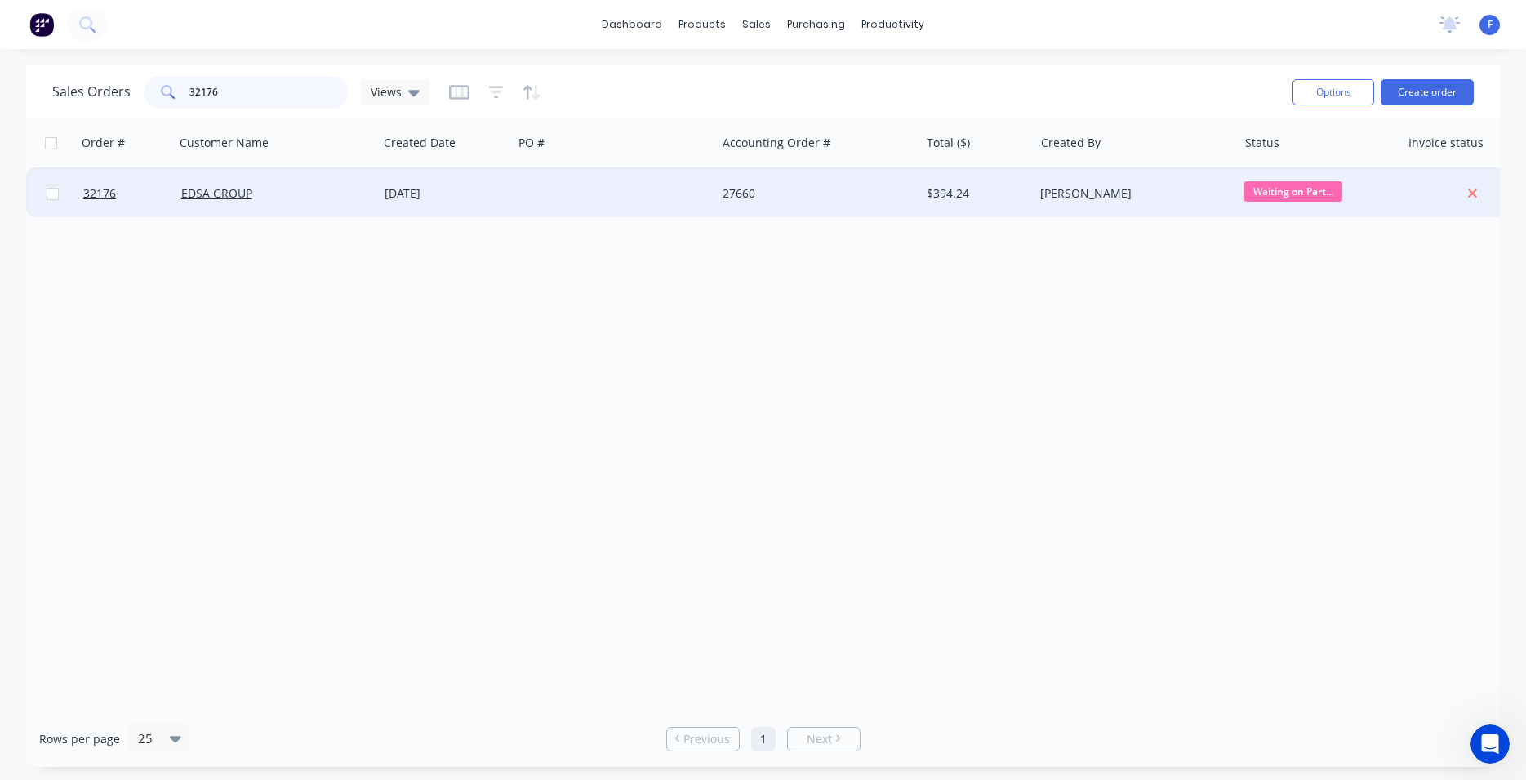
type input "32176"
click at [341, 193] on div "EDSA GROUP" at bounding box center [271, 193] width 181 height 16
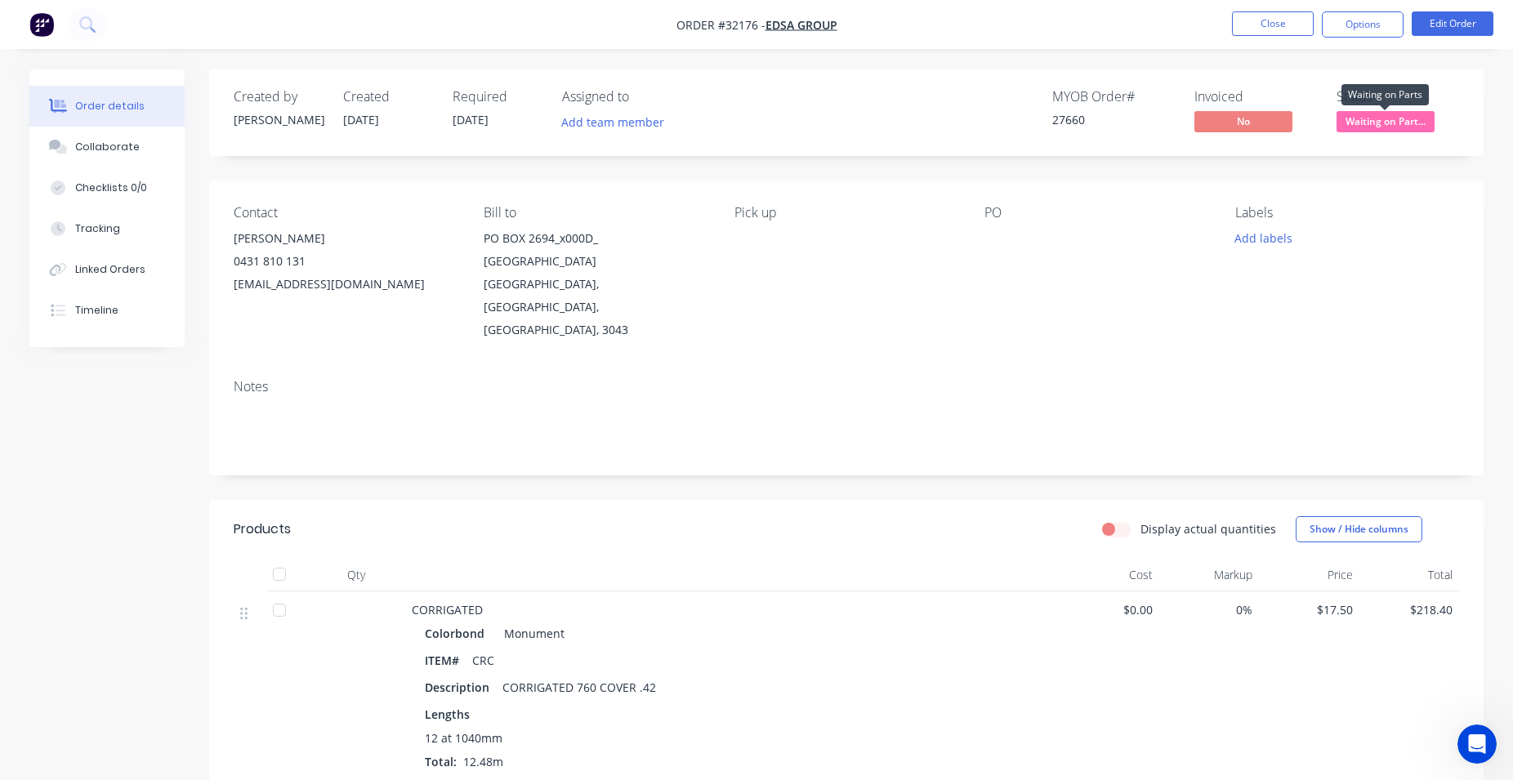
click at [1402, 127] on span "Waiting on Part..." at bounding box center [1385, 121] width 98 height 20
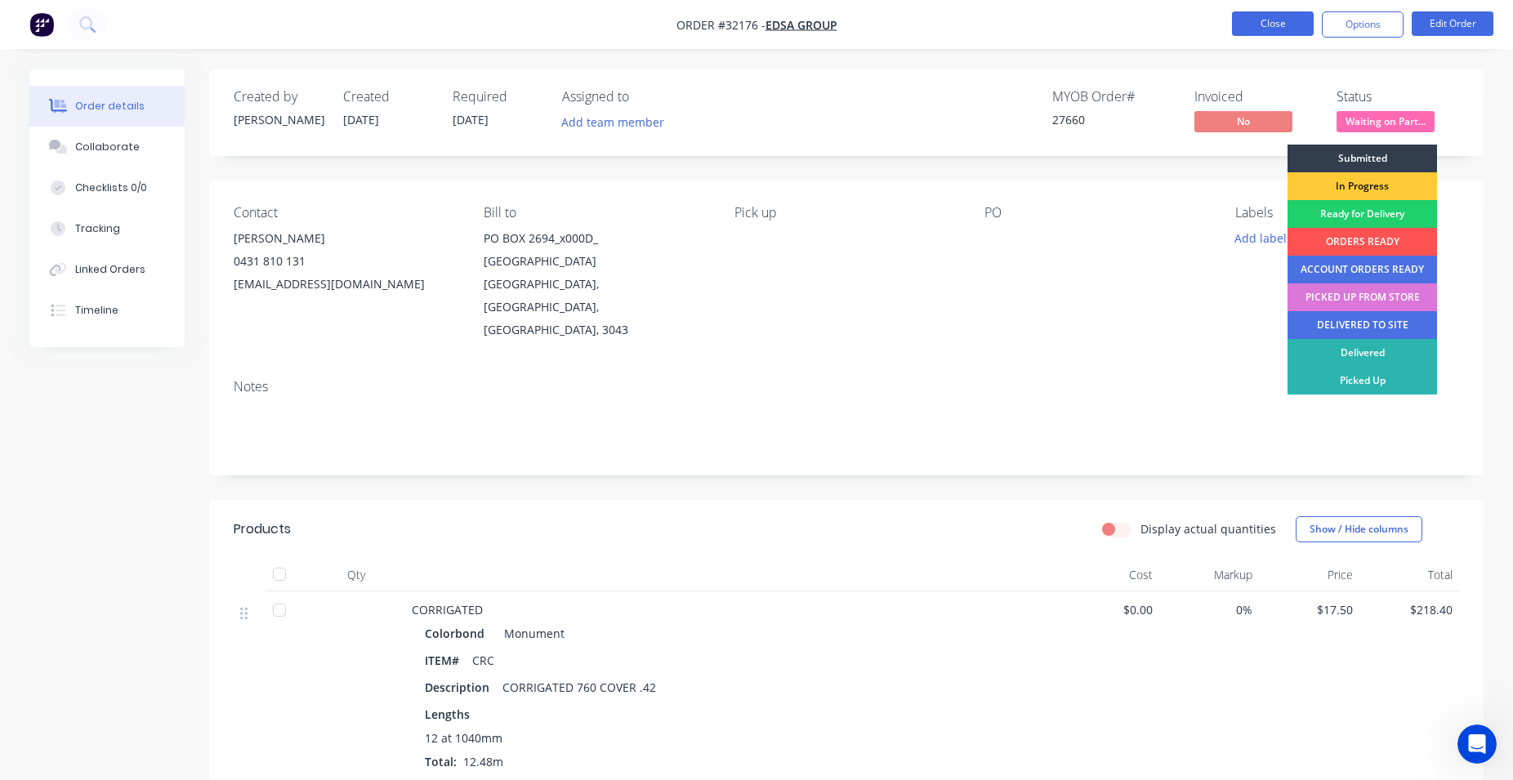
click at [1281, 28] on button "Close" at bounding box center [1273, 23] width 82 height 25
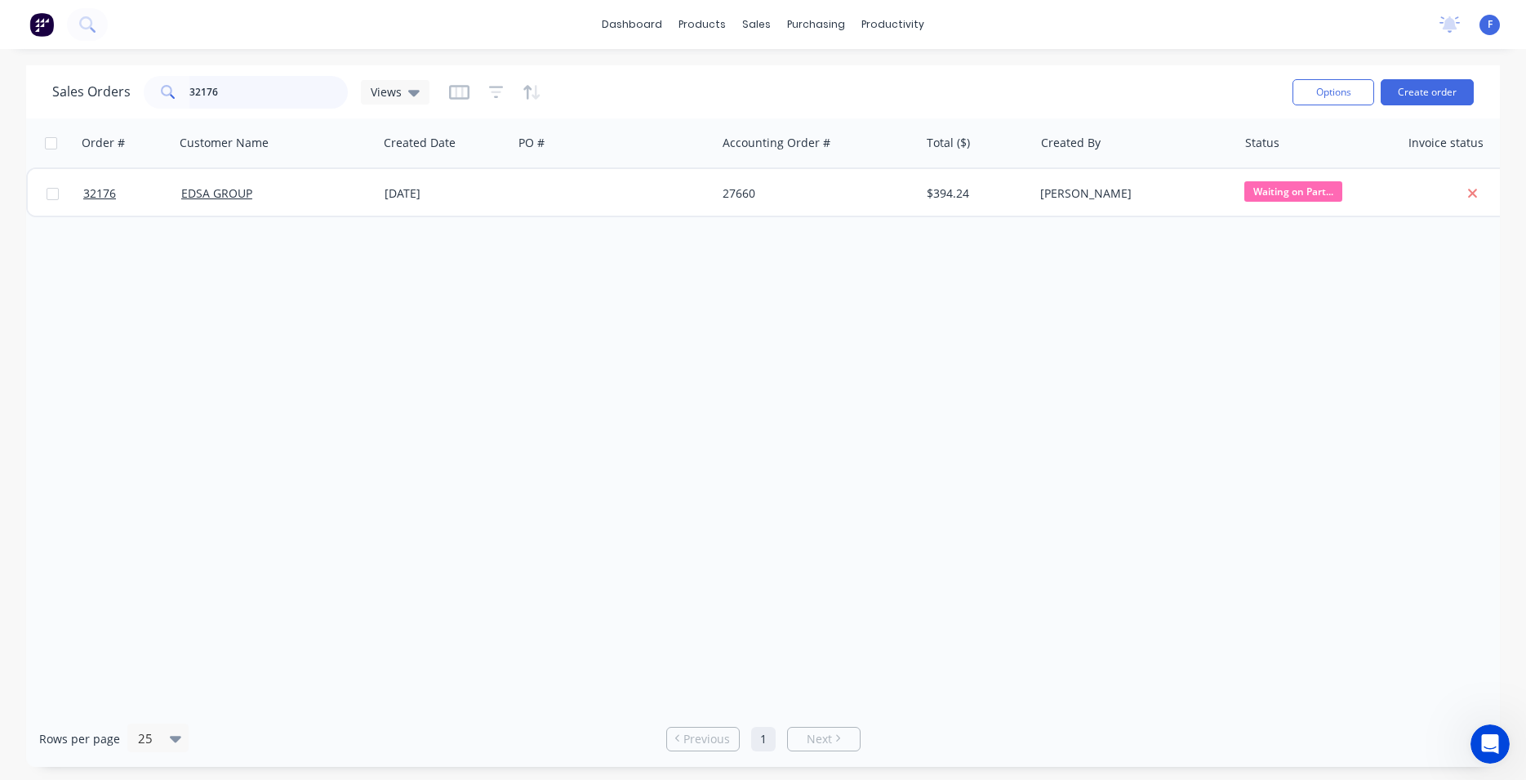
click at [270, 83] on input "32176" at bounding box center [268, 92] width 159 height 33
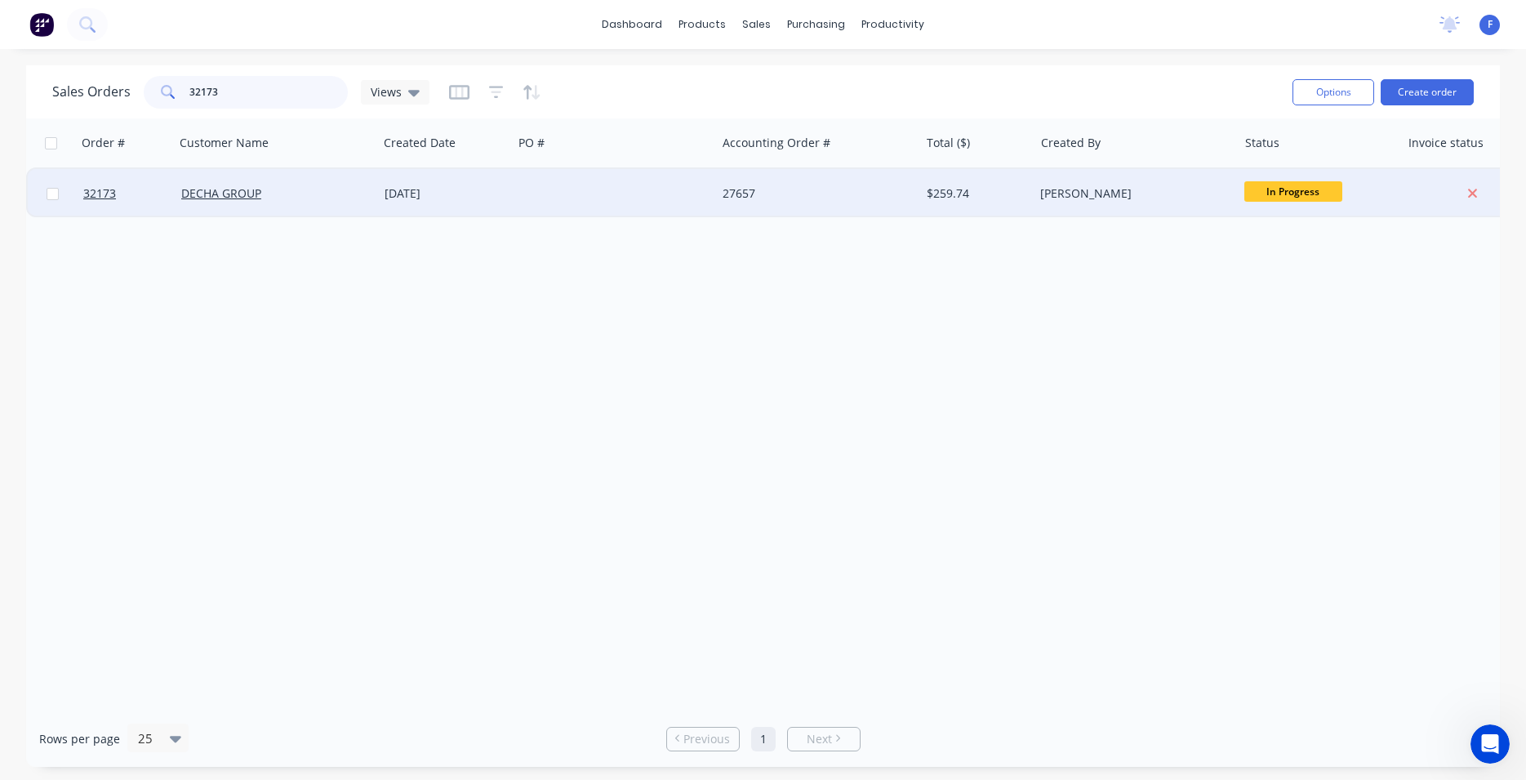
type input "32173"
click at [810, 206] on div "27657" at bounding box center [817, 193] width 203 height 49
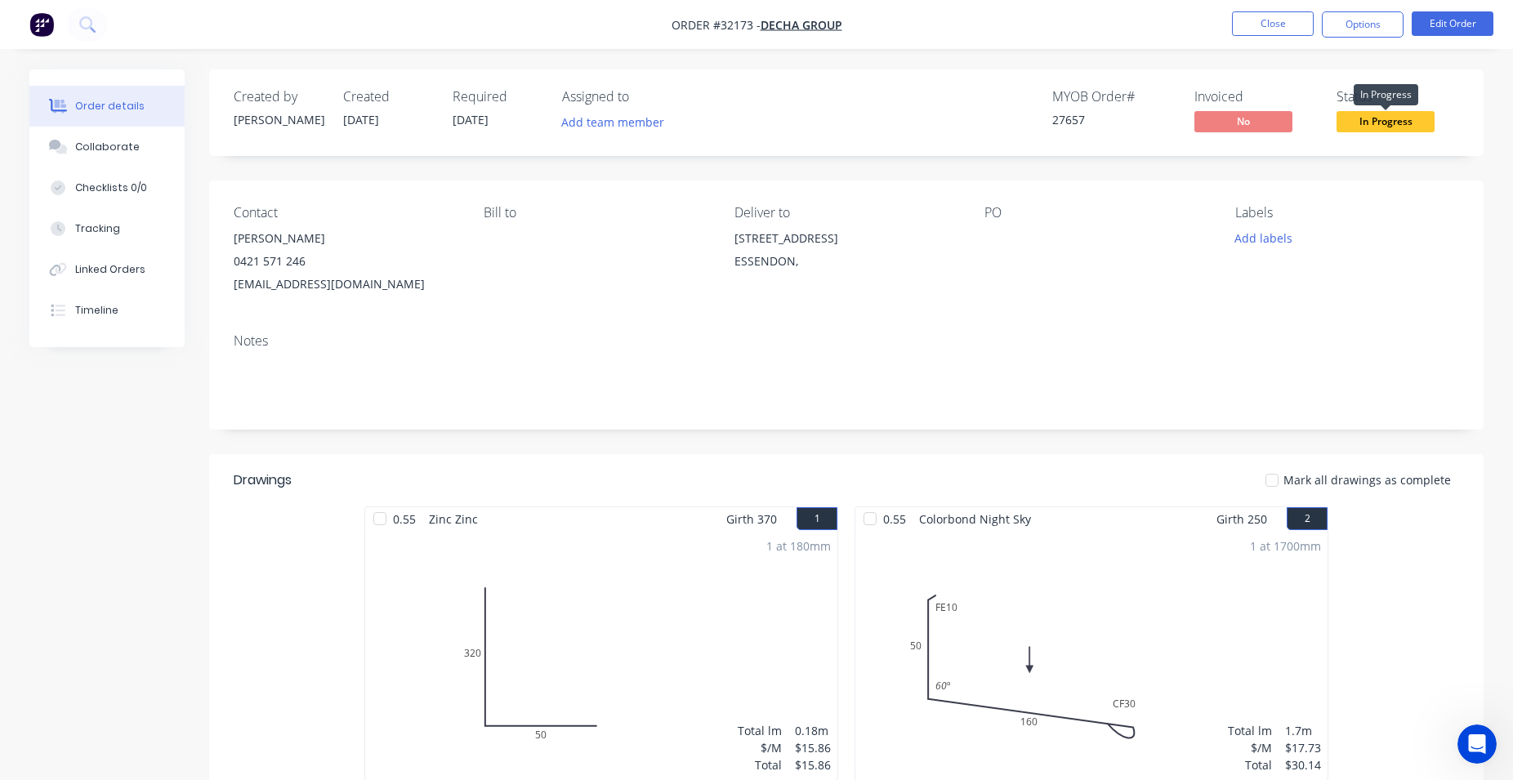
click at [1372, 123] on span "In Progress" at bounding box center [1385, 121] width 98 height 20
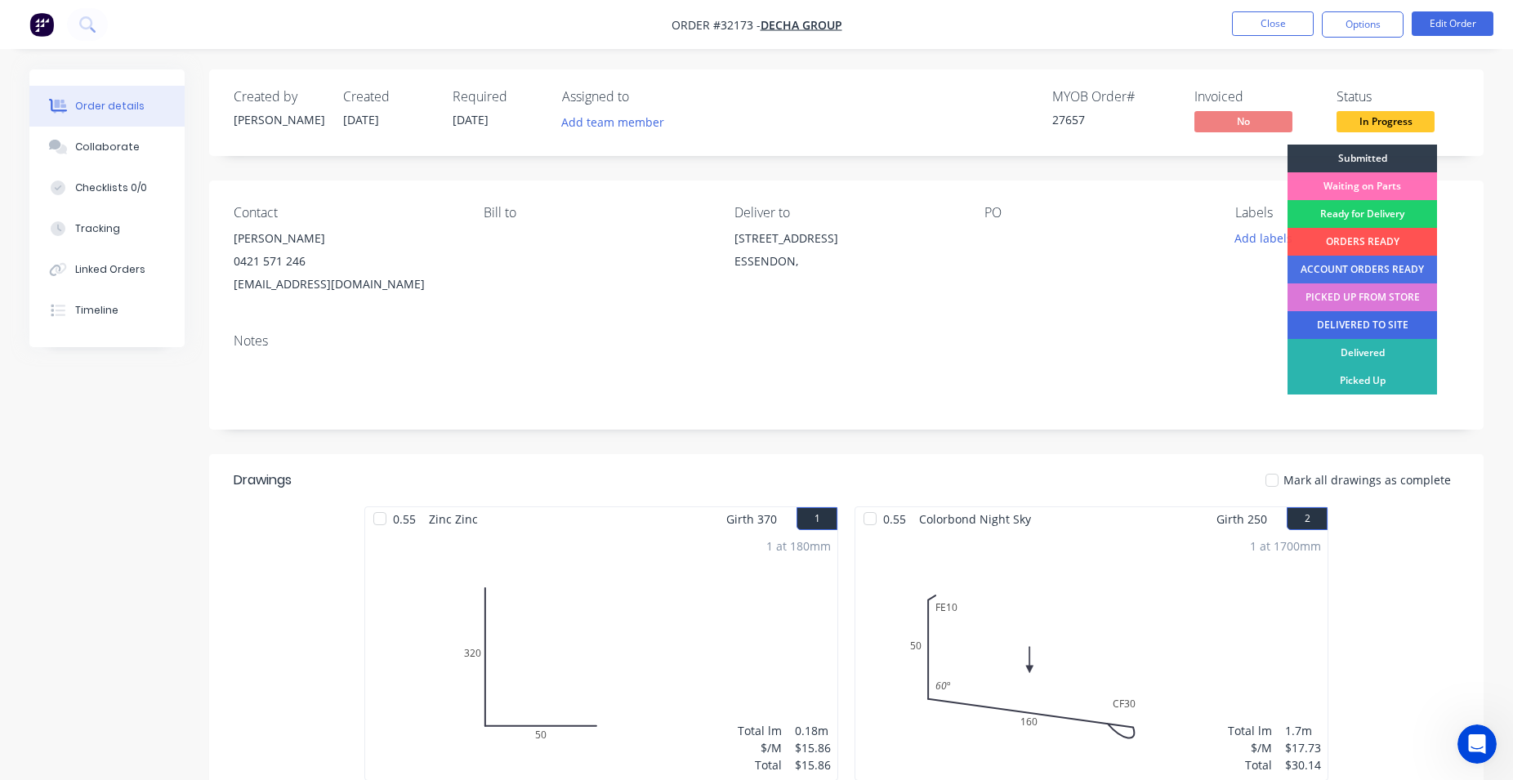
click at [1368, 322] on div "DELIVERED TO SITE" at bounding box center [1361, 325] width 149 height 28
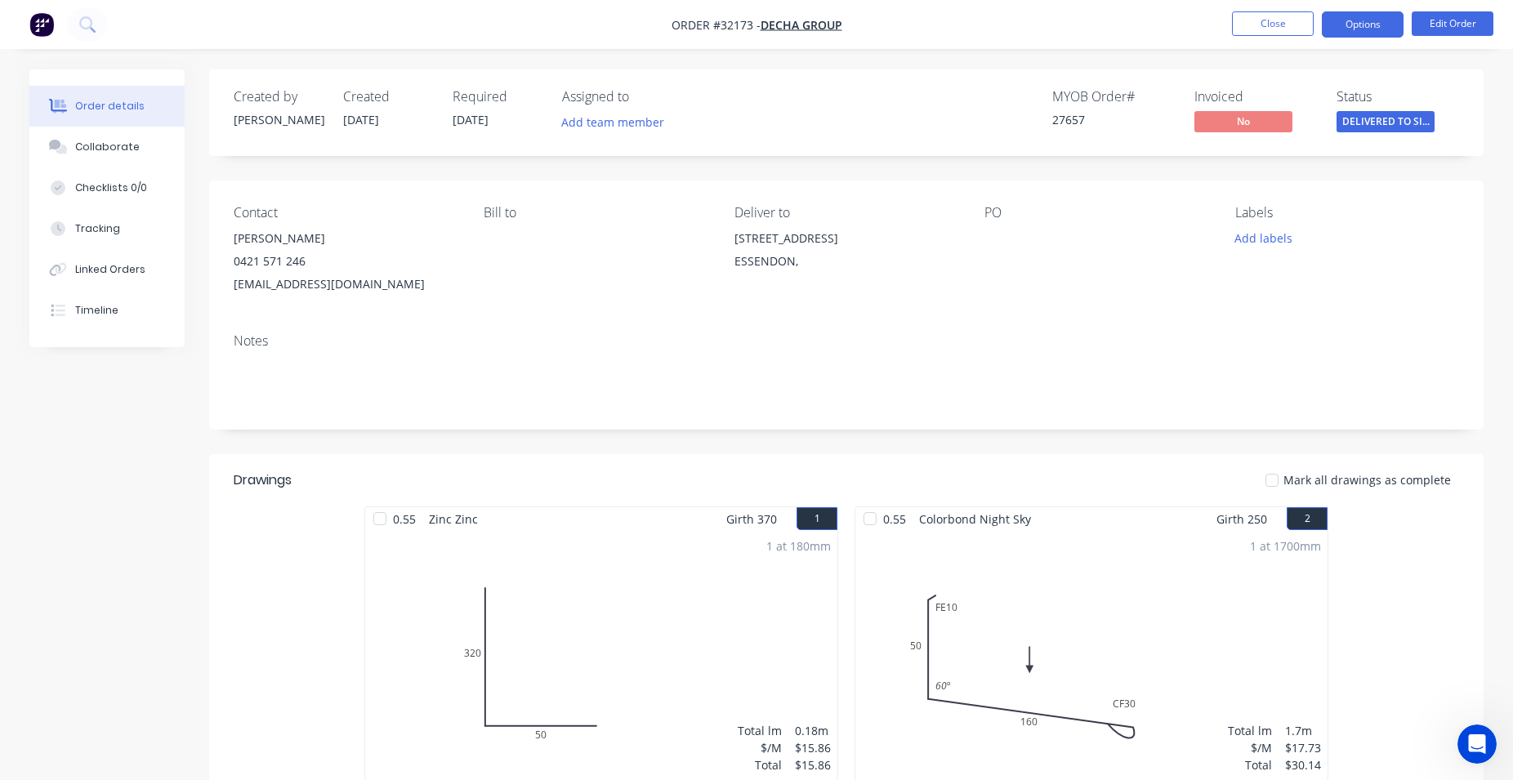
click at [1354, 29] on button "Options" at bounding box center [1362, 24] width 82 height 26
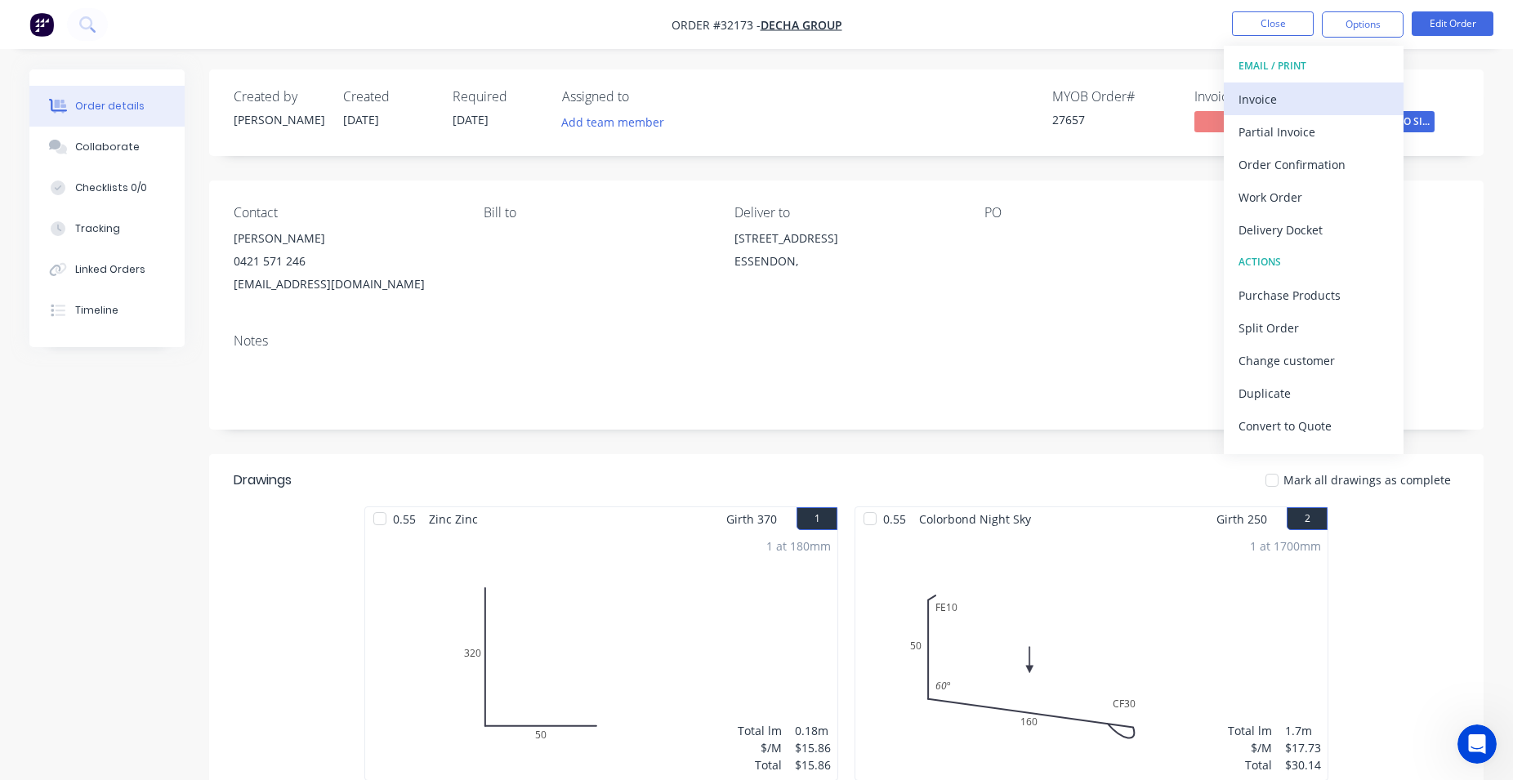
click at [1282, 90] on div "Invoice" at bounding box center [1313, 99] width 150 height 24
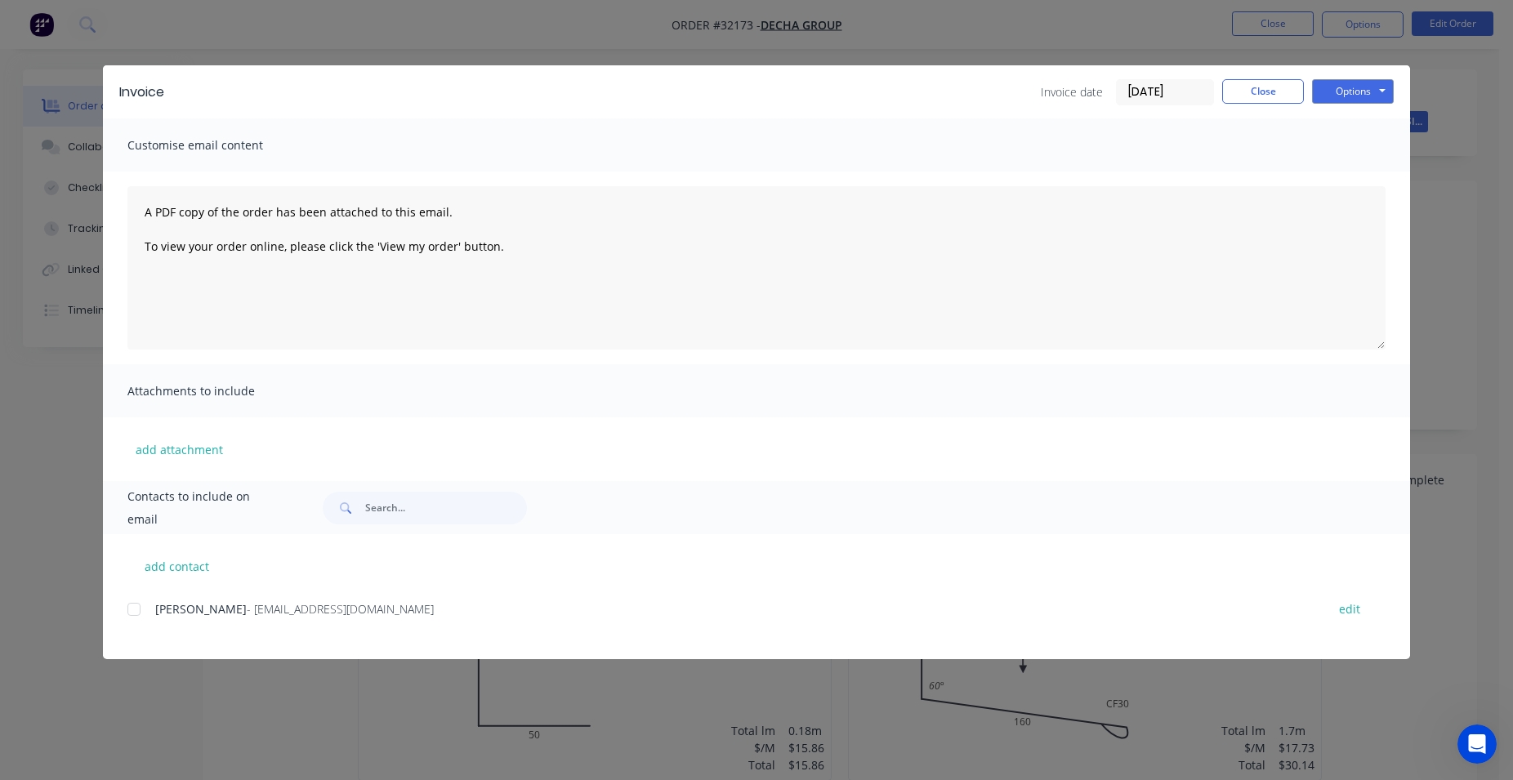
click at [134, 610] on div at bounding box center [134, 609] width 33 height 33
click at [1340, 88] on button "Options" at bounding box center [1353, 91] width 82 height 25
click at [1365, 175] on button "Email" at bounding box center [1364, 174] width 105 height 27
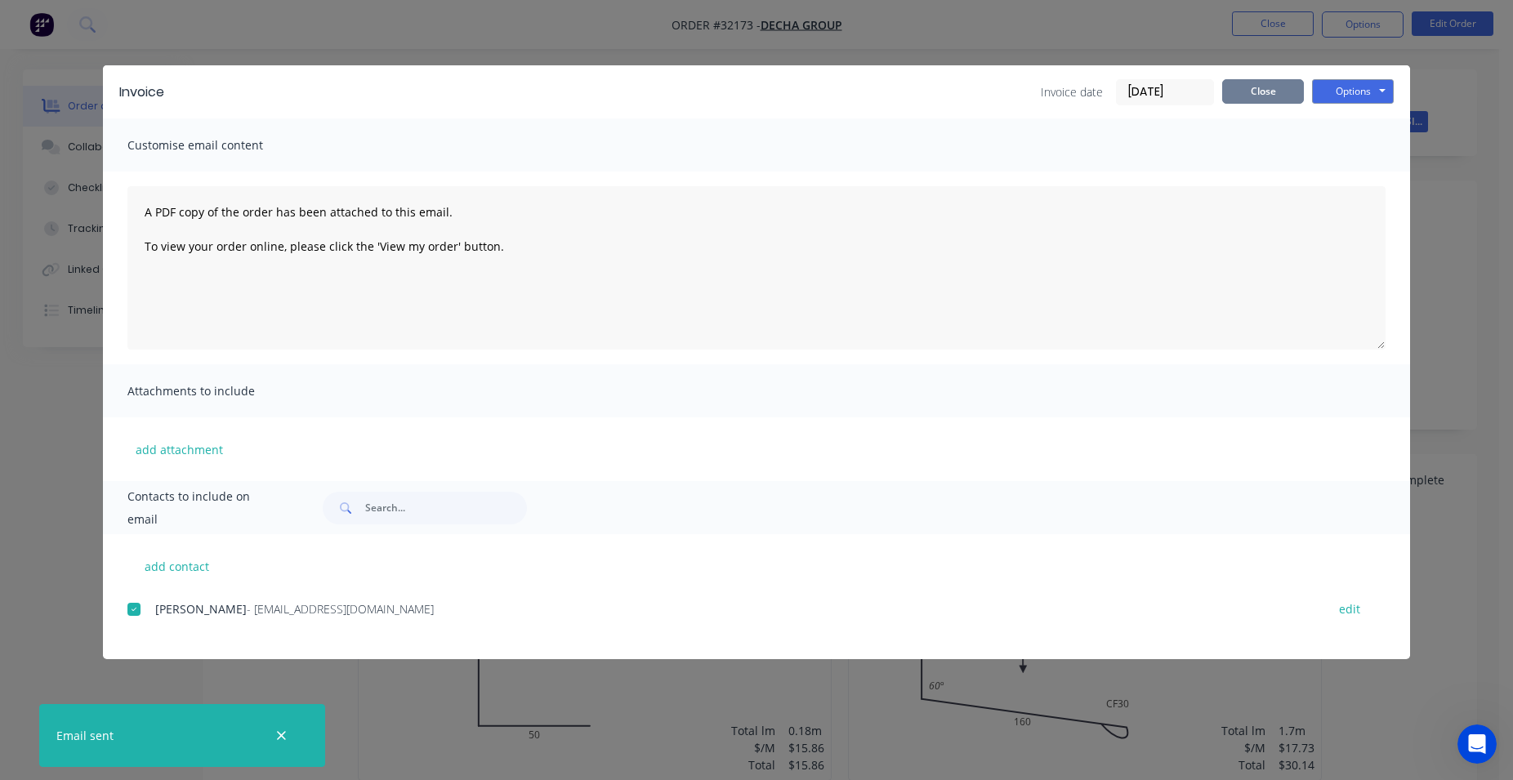
click at [1274, 101] on button "Close" at bounding box center [1263, 91] width 82 height 25
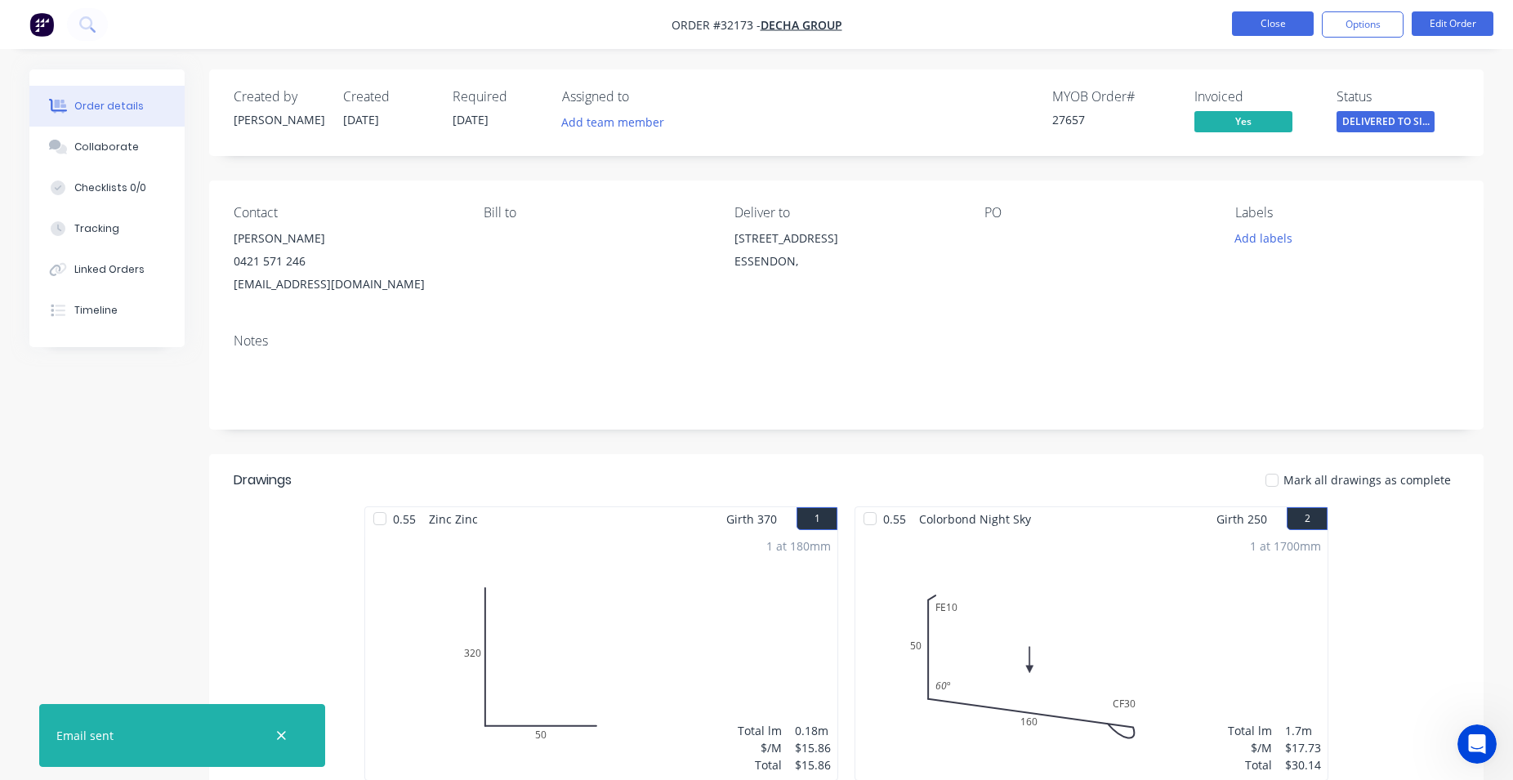
click at [1268, 24] on button "Close" at bounding box center [1273, 23] width 82 height 25
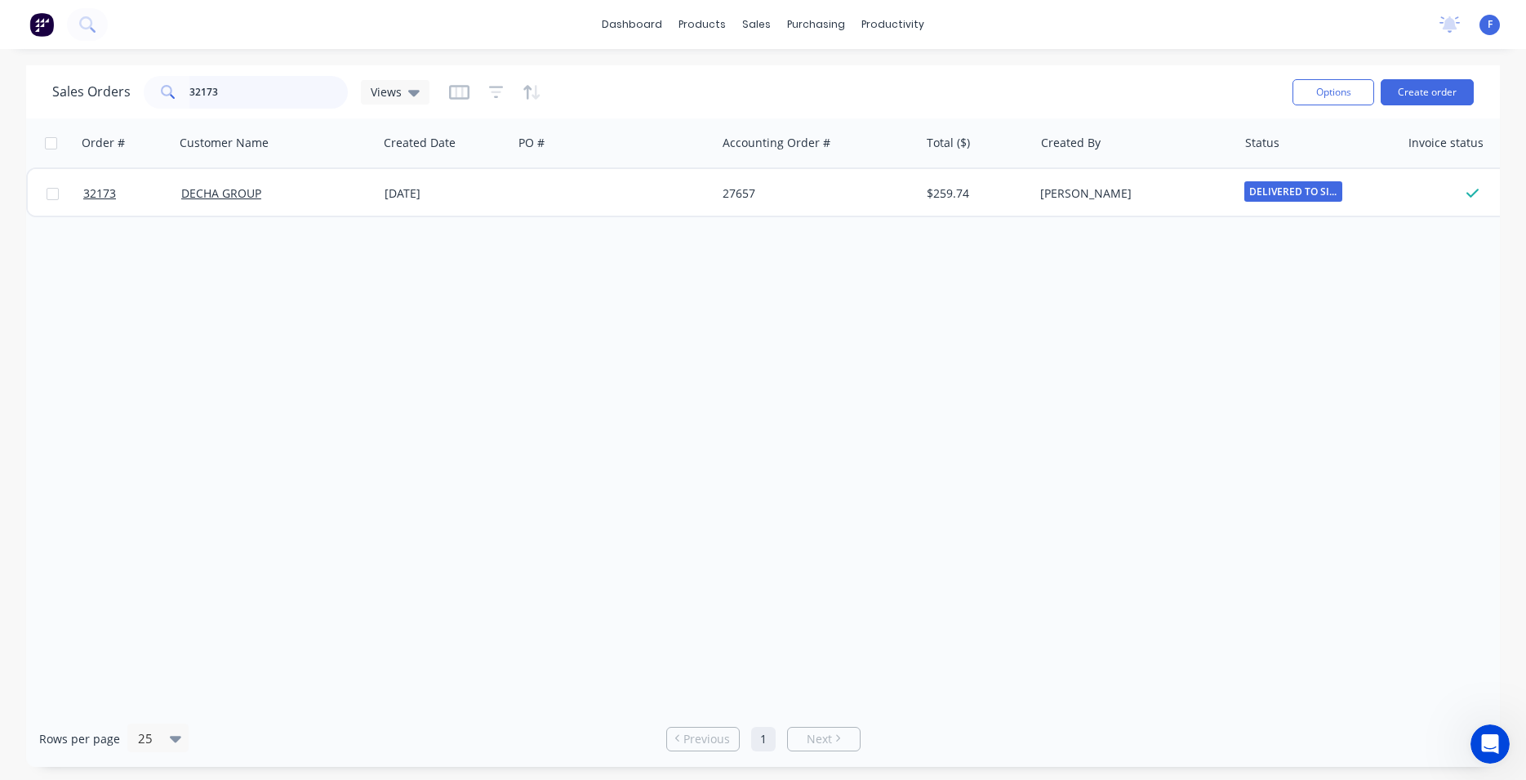
click at [238, 82] on input "32173" at bounding box center [268, 92] width 159 height 33
type input "3"
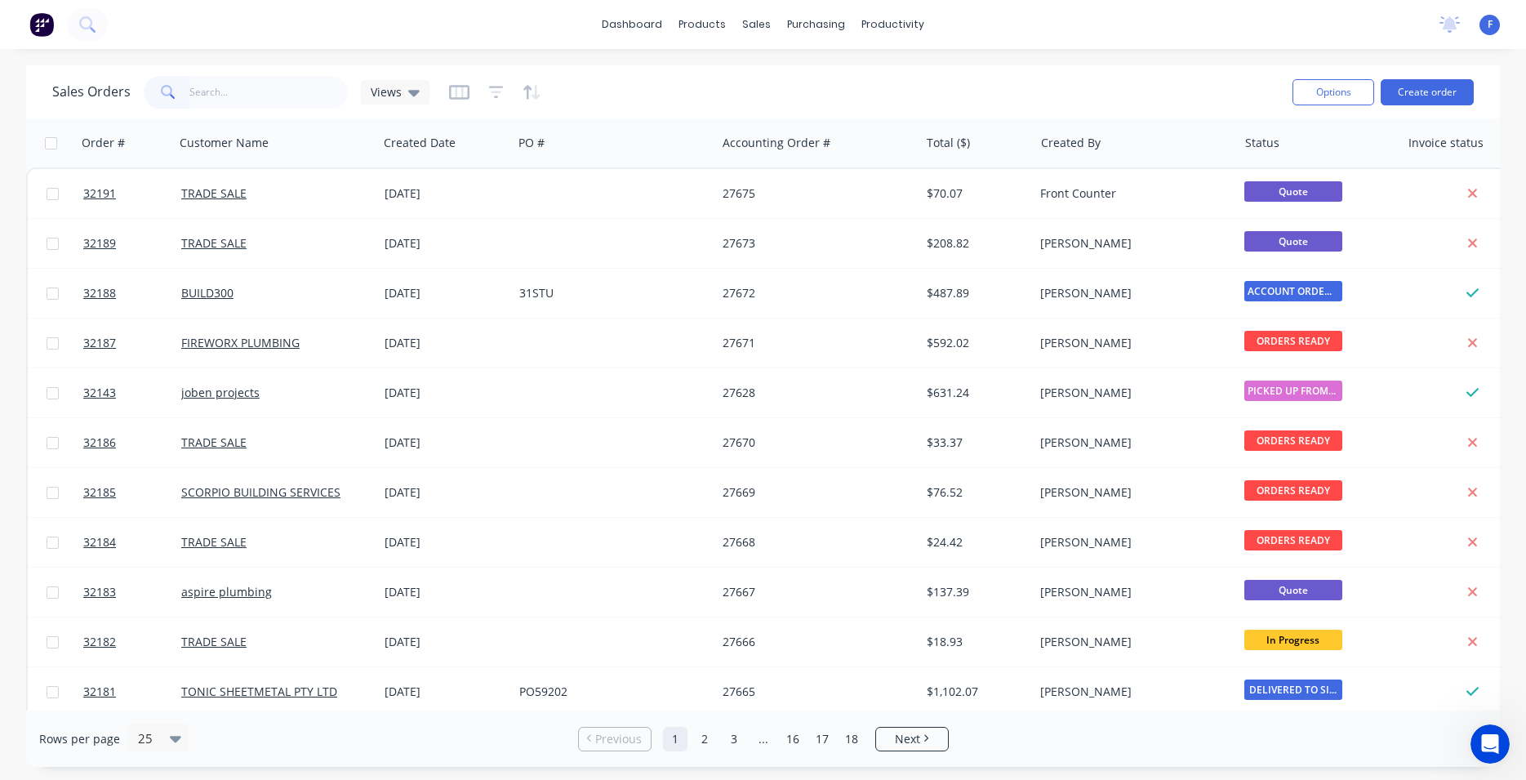
click at [40, 26] on img at bounding box center [41, 24] width 25 height 25
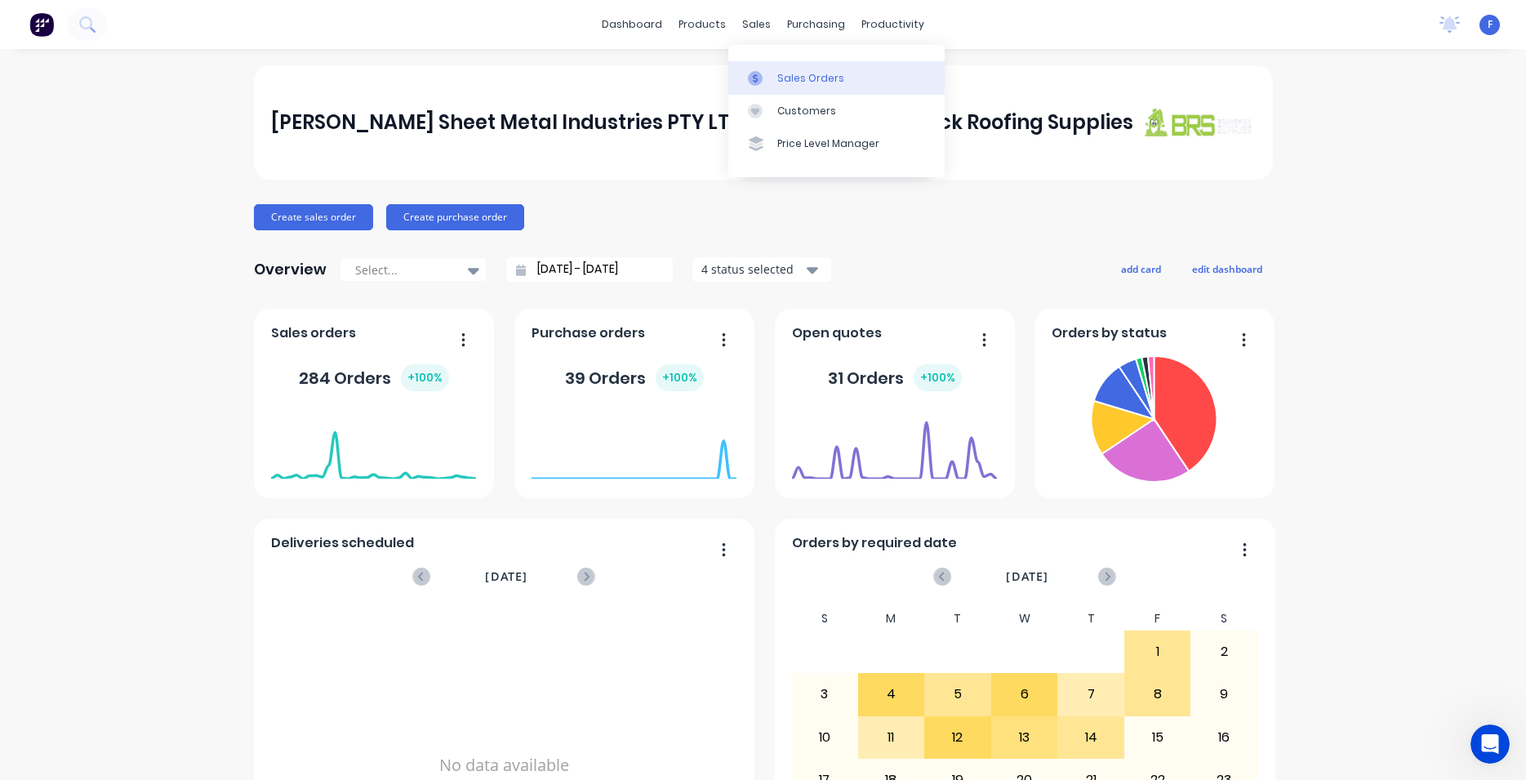
click at [807, 77] on div "Sales Orders" at bounding box center [811, 78] width 67 height 15
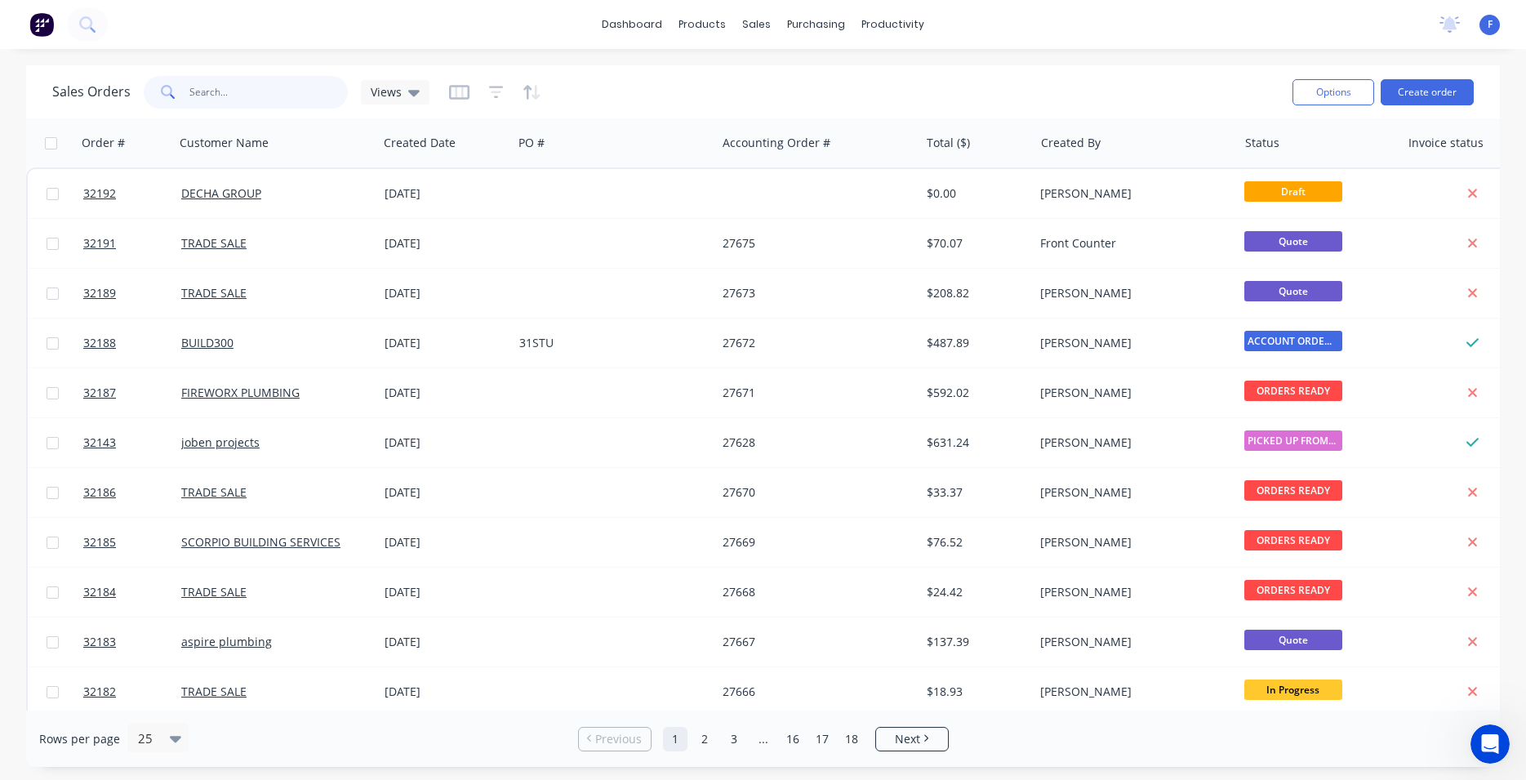
click at [246, 94] on input "text" at bounding box center [268, 92] width 159 height 33
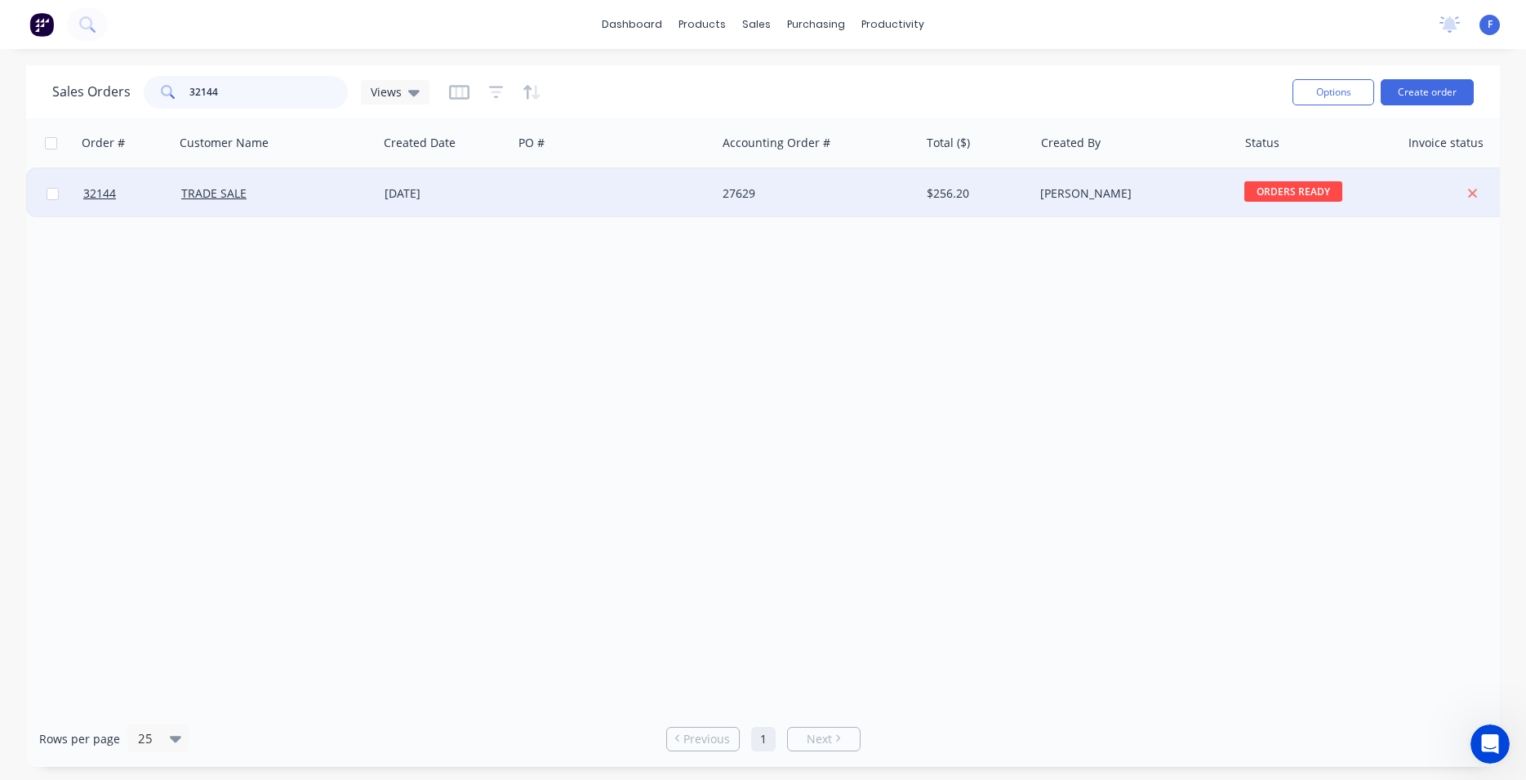
type input "32144"
click at [353, 185] on div "TRADE SALE" at bounding box center [276, 193] width 203 height 49
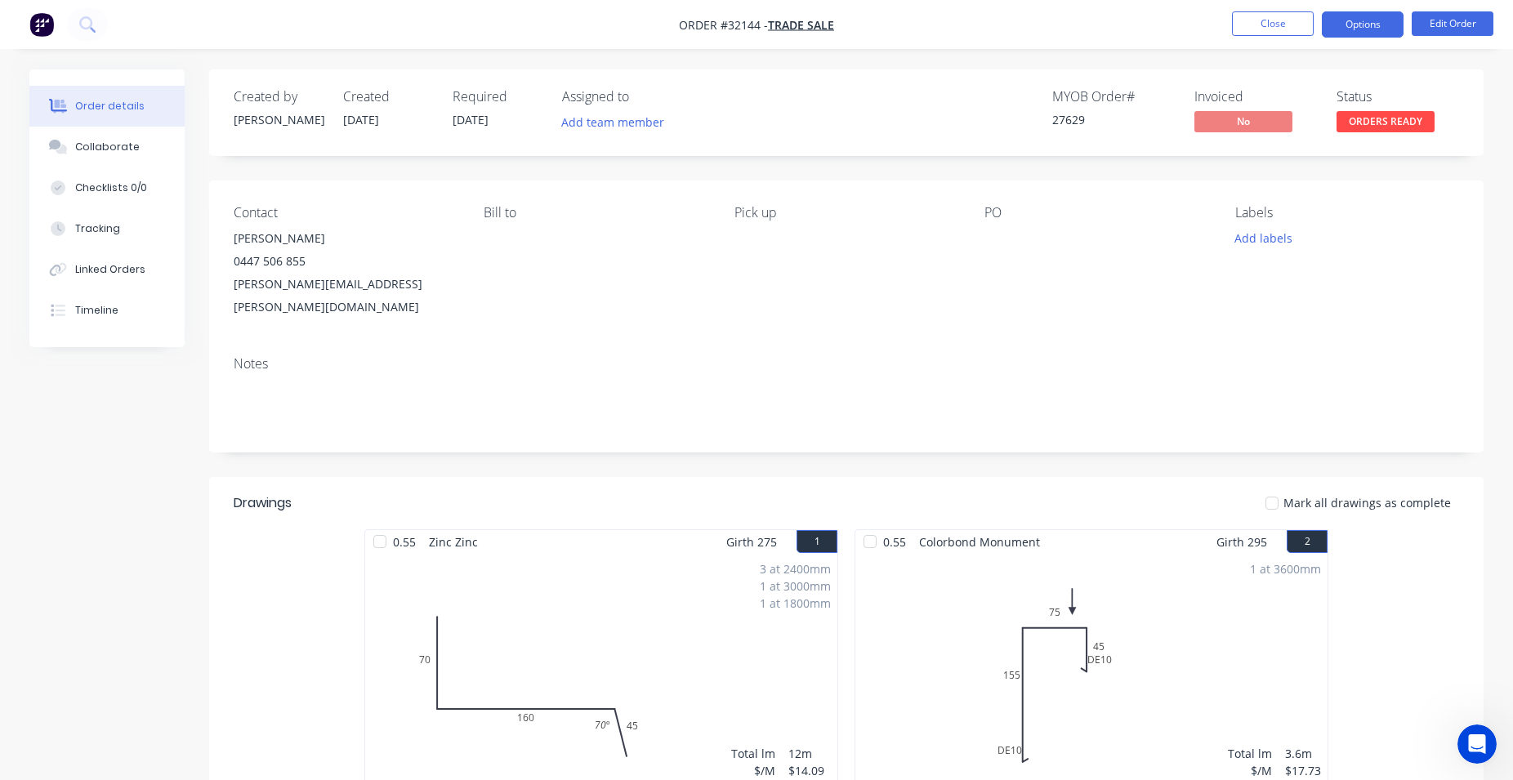
click at [1345, 25] on button "Options" at bounding box center [1362, 24] width 82 height 26
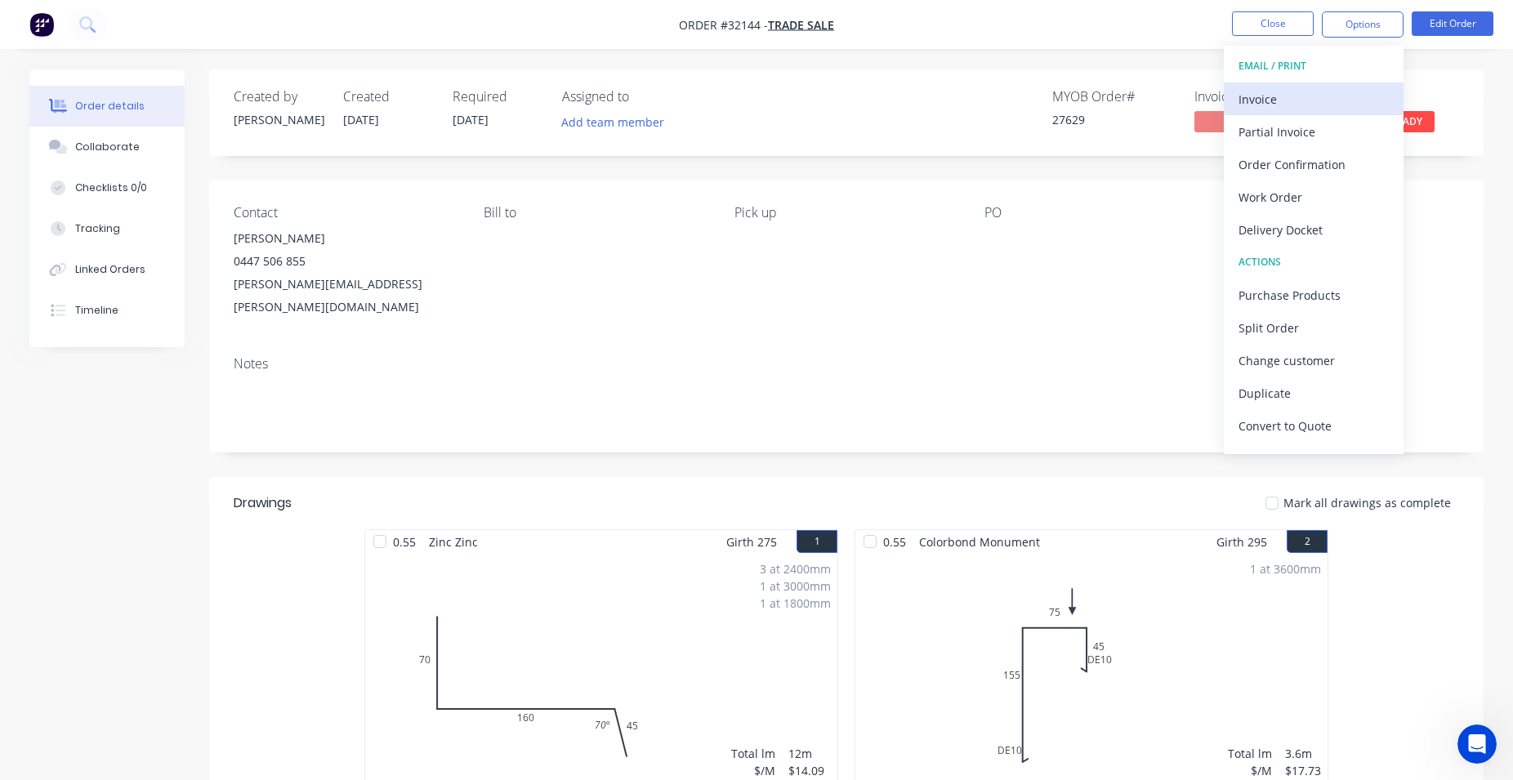
click at [1286, 106] on div "Invoice" at bounding box center [1313, 99] width 150 height 24
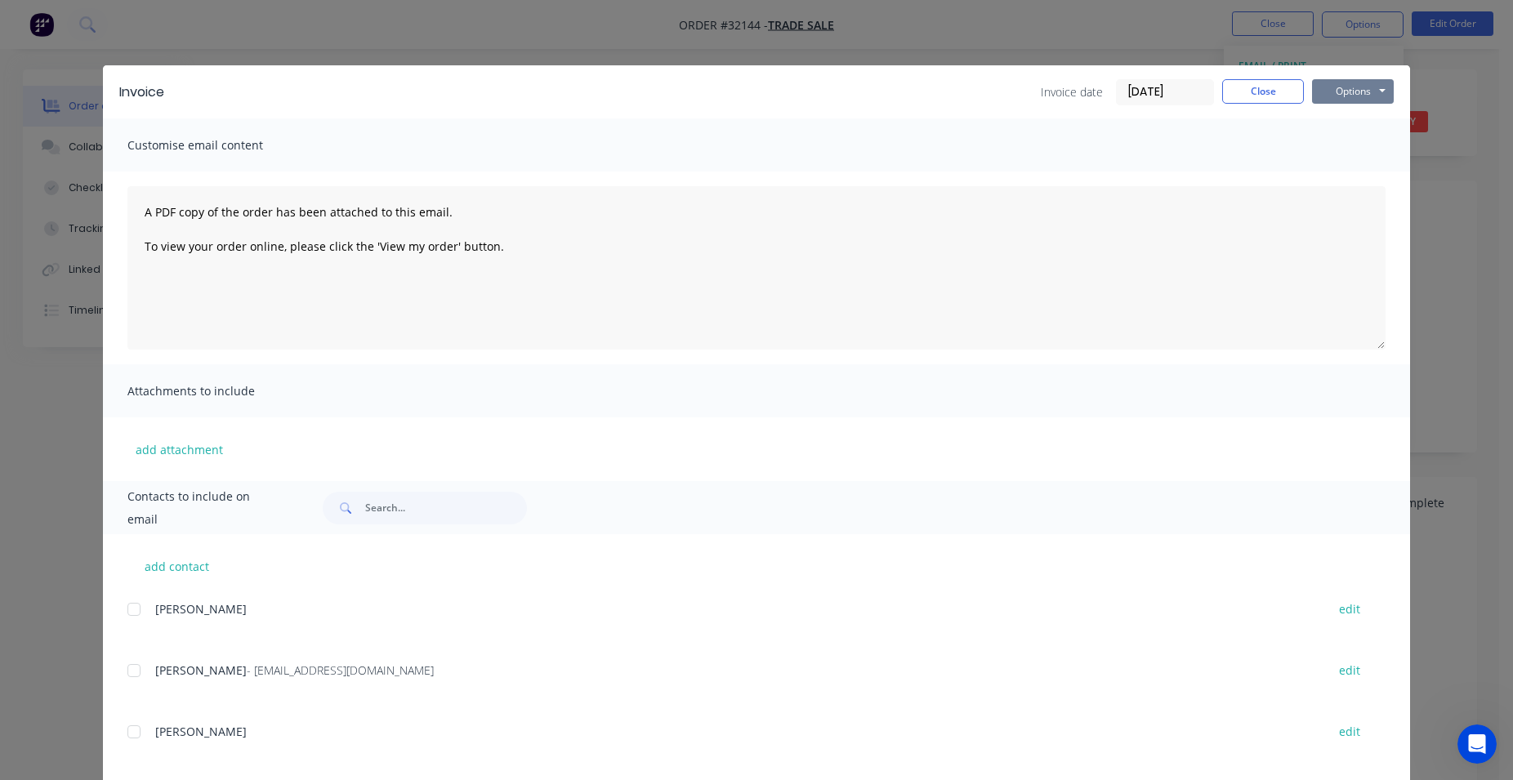
click at [1365, 88] on button "Options" at bounding box center [1353, 91] width 82 height 25
click at [1353, 143] on button "Print" at bounding box center [1364, 147] width 105 height 27
click at [1272, 86] on button "Close" at bounding box center [1263, 91] width 82 height 25
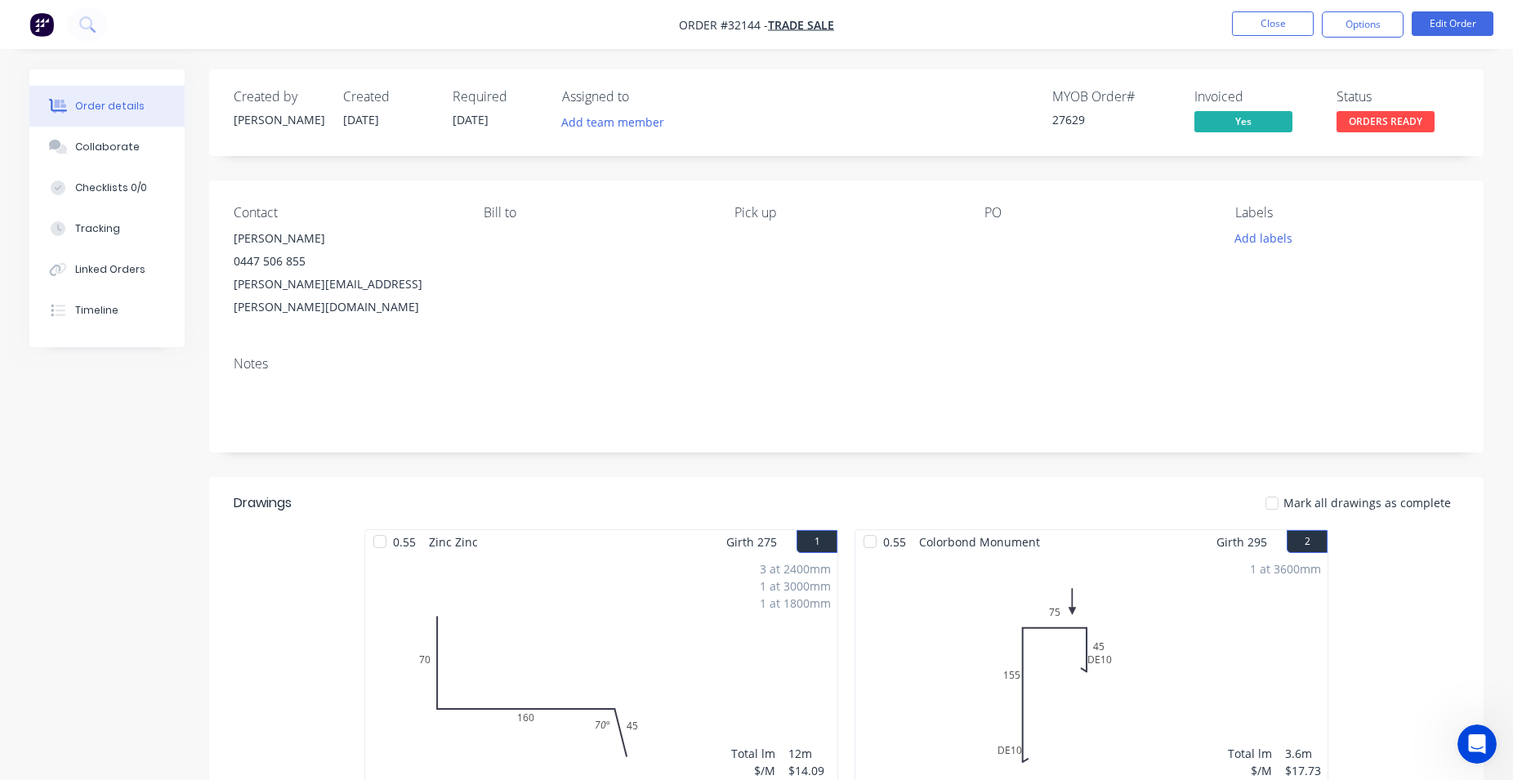
click at [1395, 119] on span "ORDERS READY" at bounding box center [1385, 121] width 98 height 20
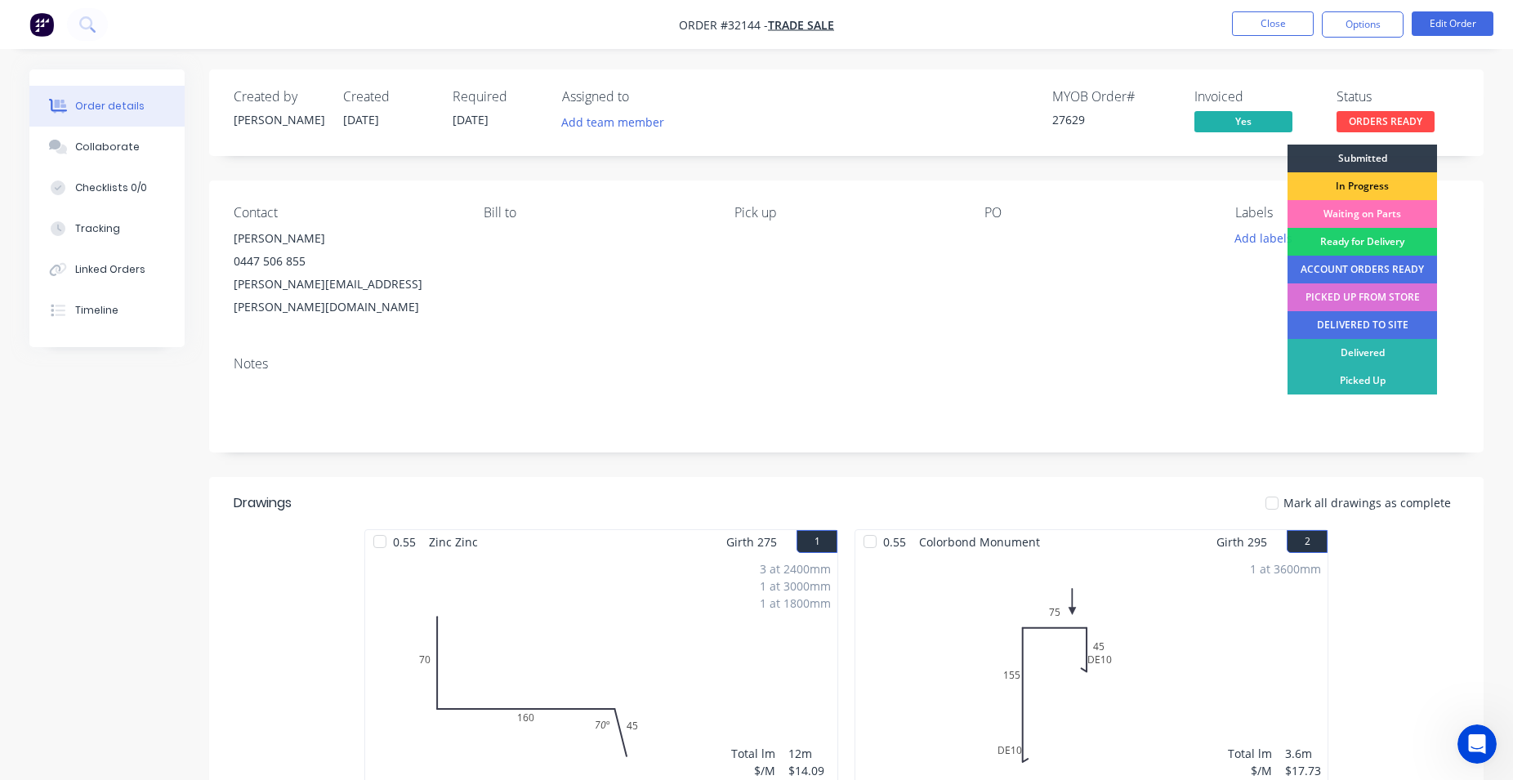
click at [1377, 300] on div "PICKED UP FROM STORE" at bounding box center [1361, 297] width 149 height 28
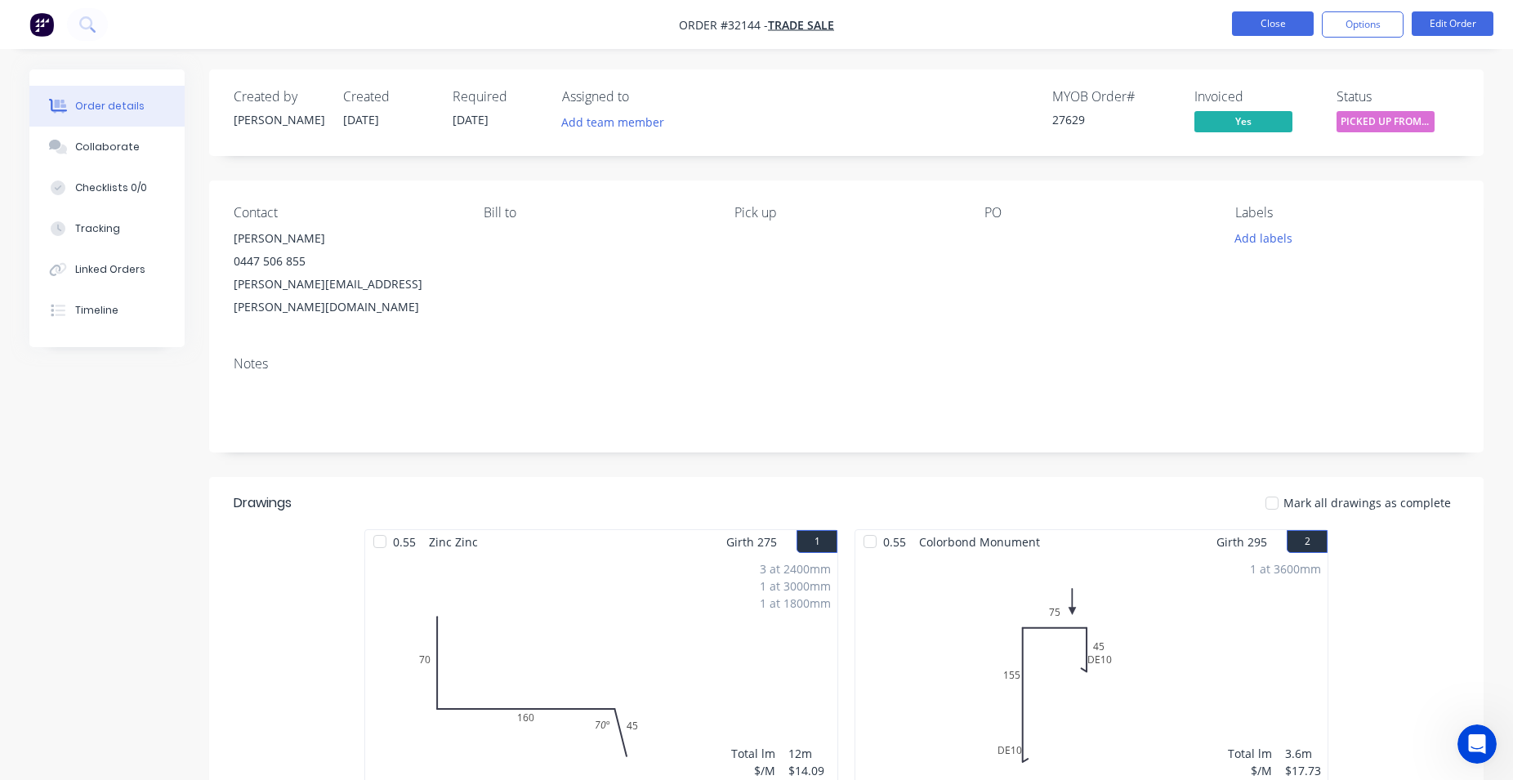
click at [1292, 30] on button "Close" at bounding box center [1273, 23] width 82 height 25
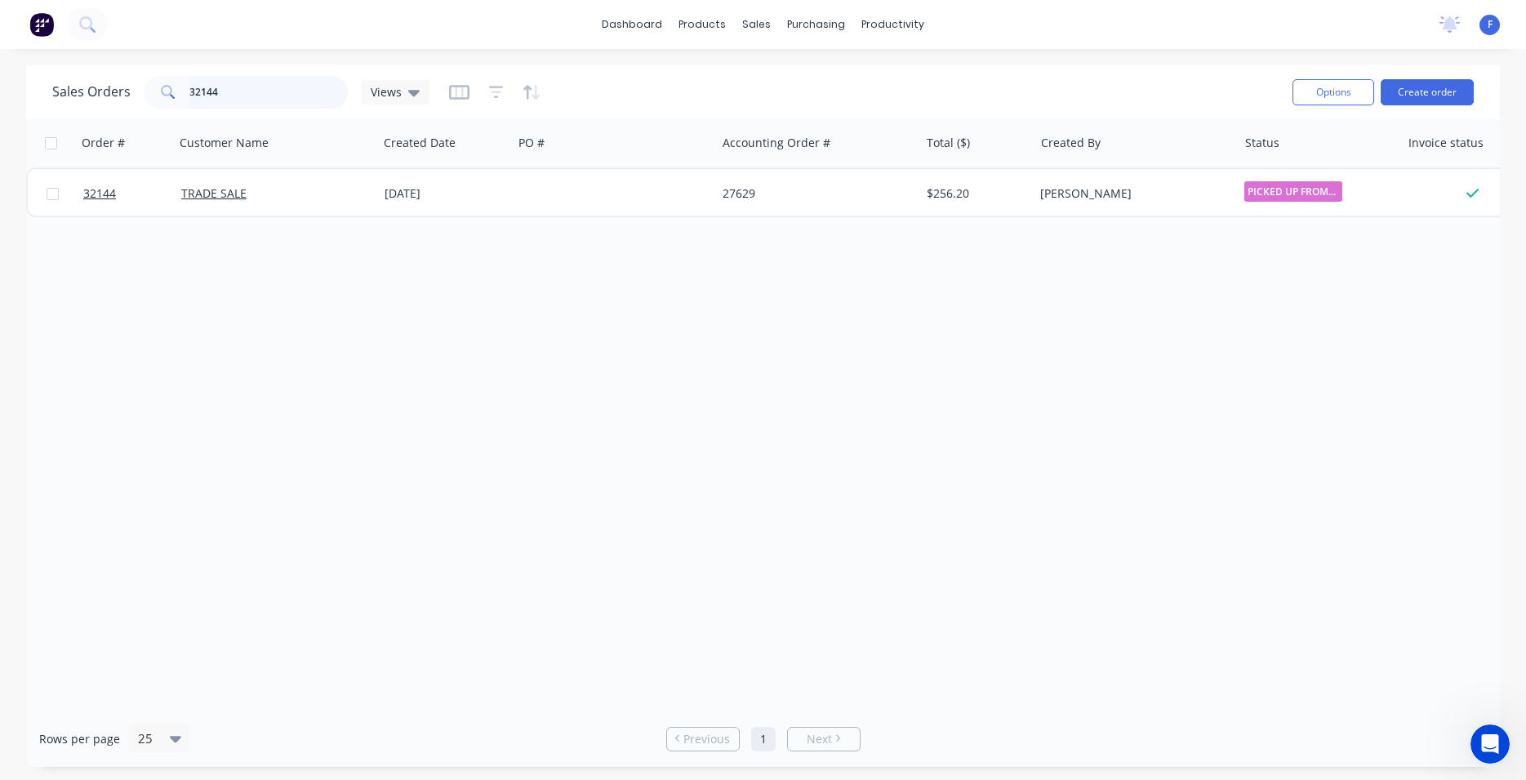
click at [283, 82] on input "32144" at bounding box center [268, 92] width 159 height 33
type input "3"
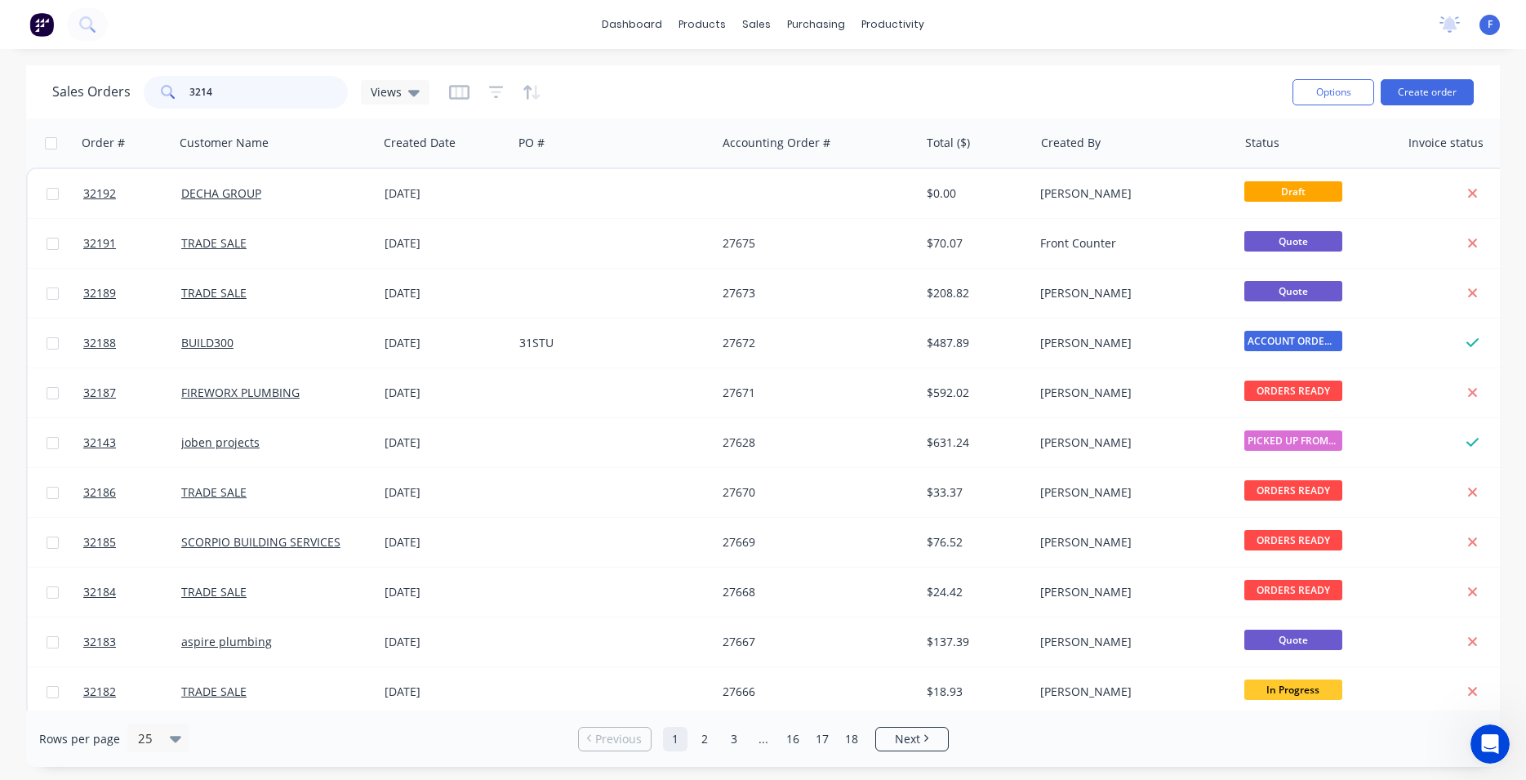
type input "32144"
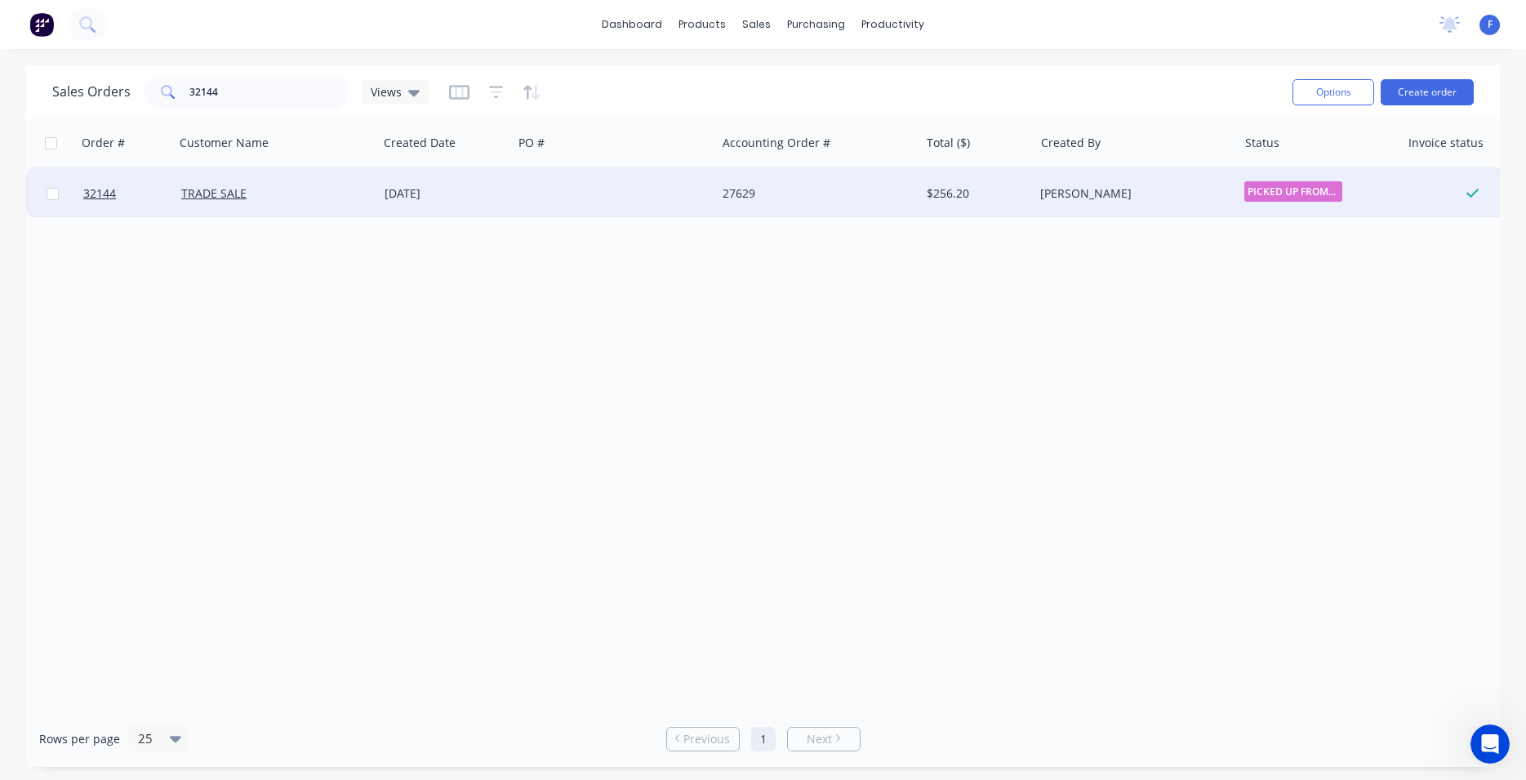
click at [569, 183] on div at bounding box center [614, 193] width 203 height 49
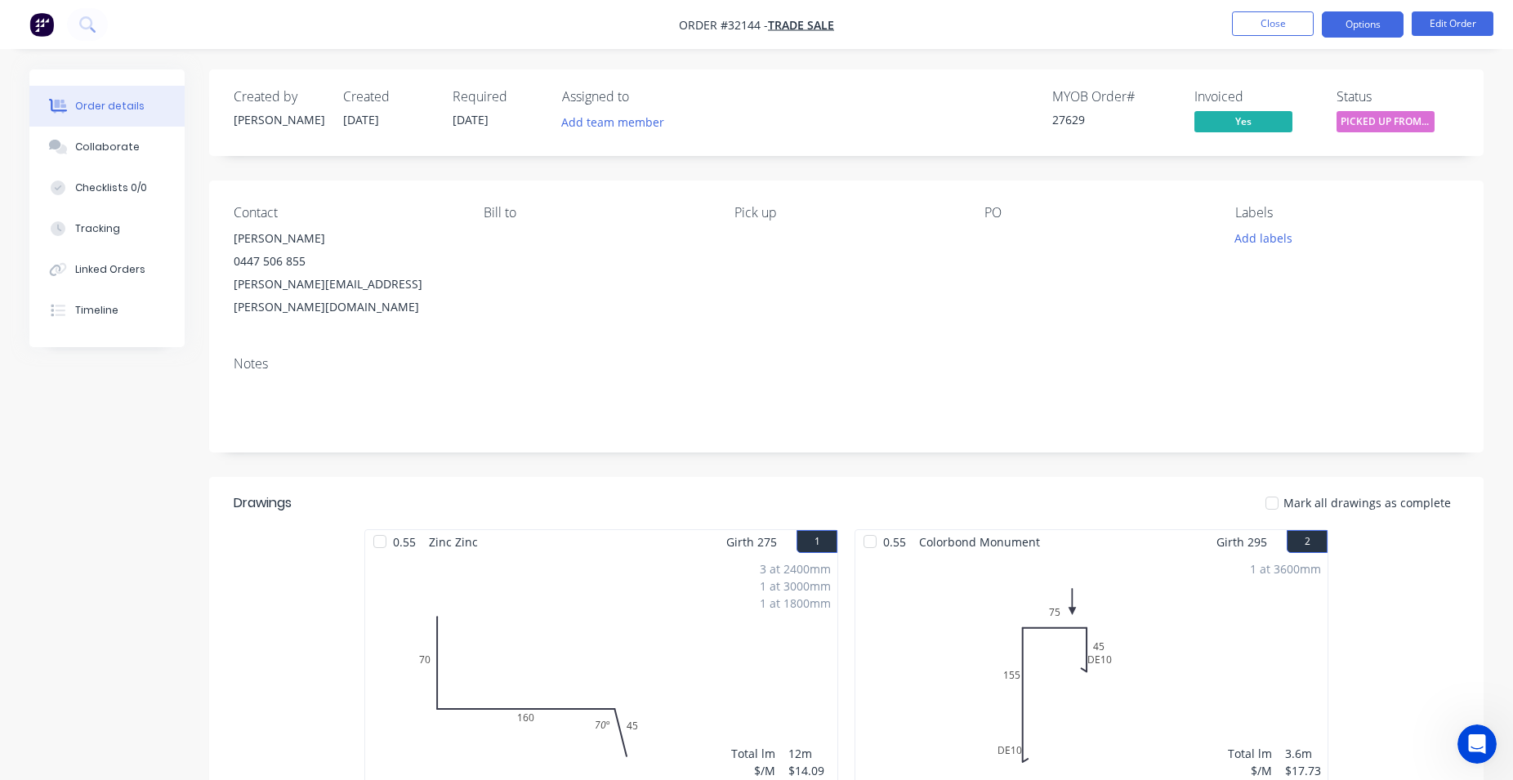
click at [1367, 29] on button "Options" at bounding box center [1362, 24] width 82 height 26
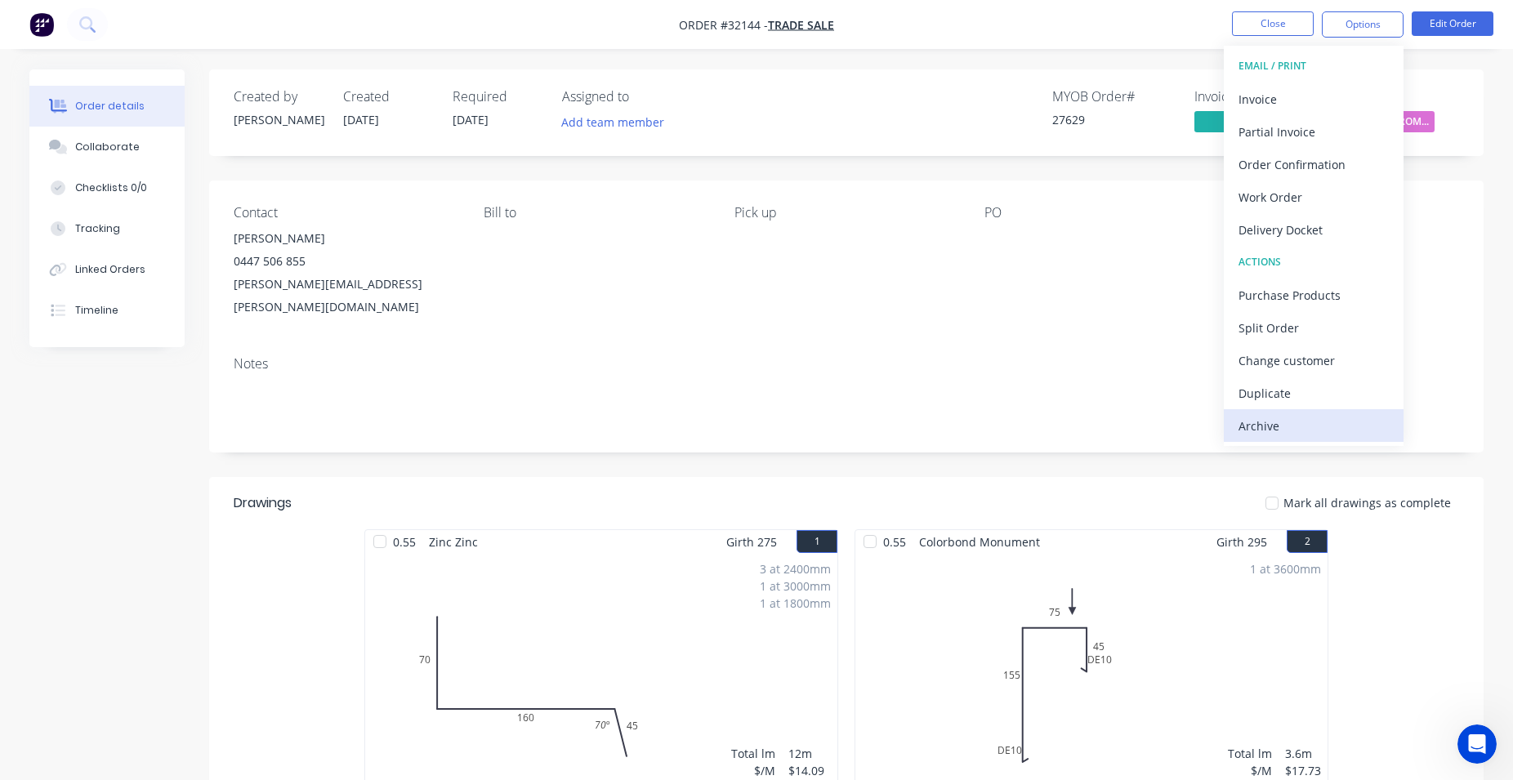
click at [1302, 429] on div "Archive" at bounding box center [1313, 426] width 150 height 24
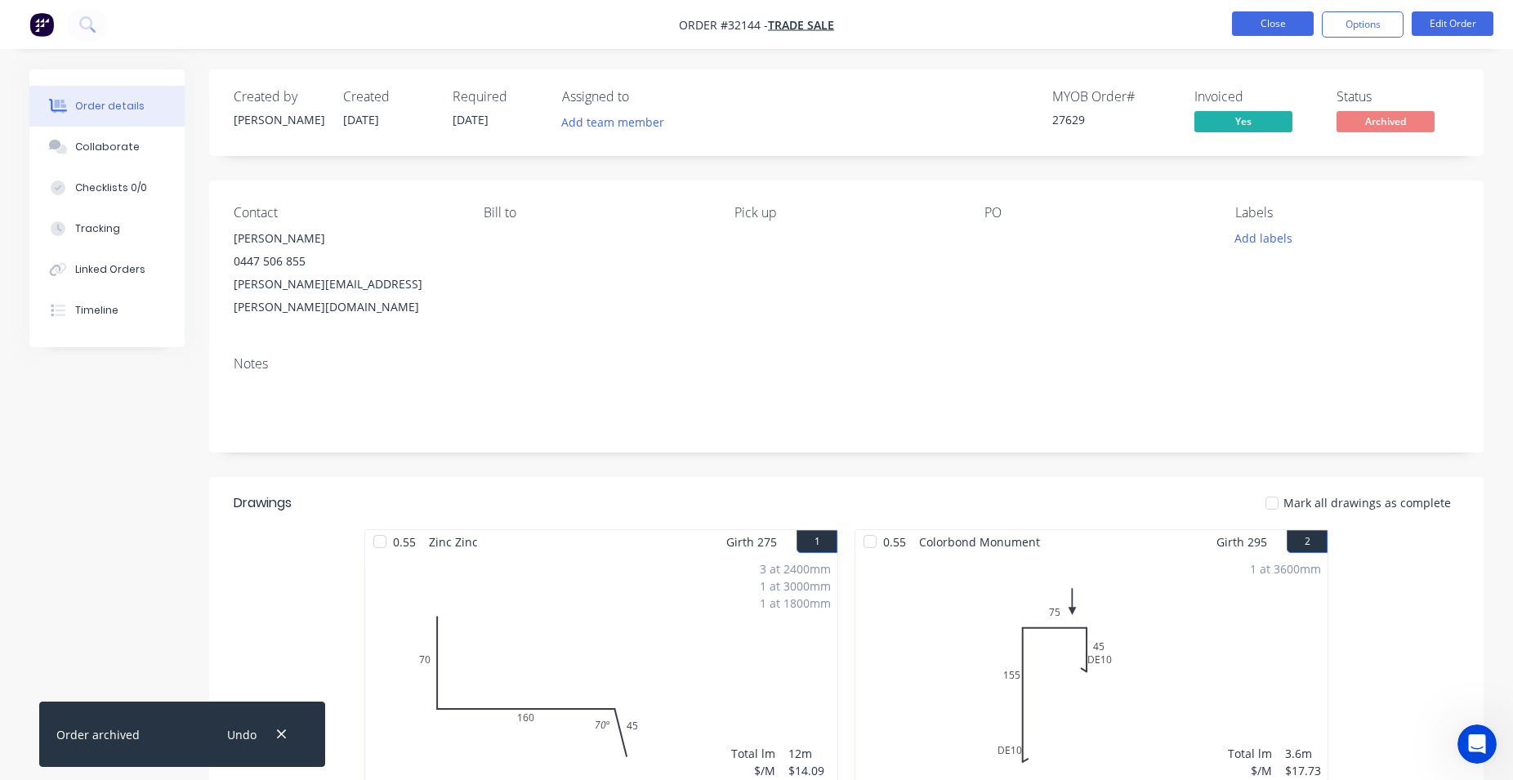
click at [1268, 29] on button "Close" at bounding box center [1273, 23] width 82 height 25
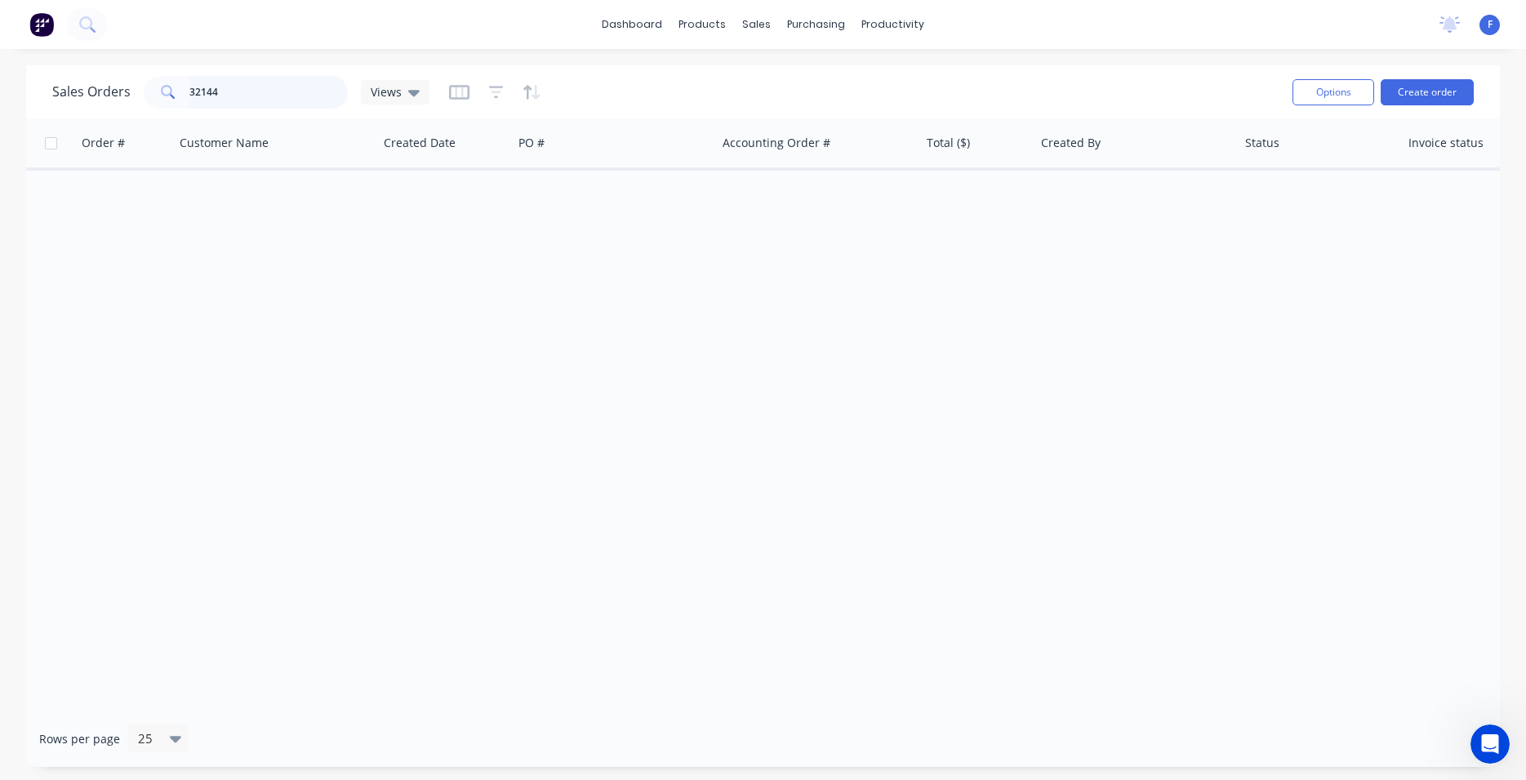
click at [256, 87] on input "32144" at bounding box center [268, 92] width 159 height 33
type input "3"
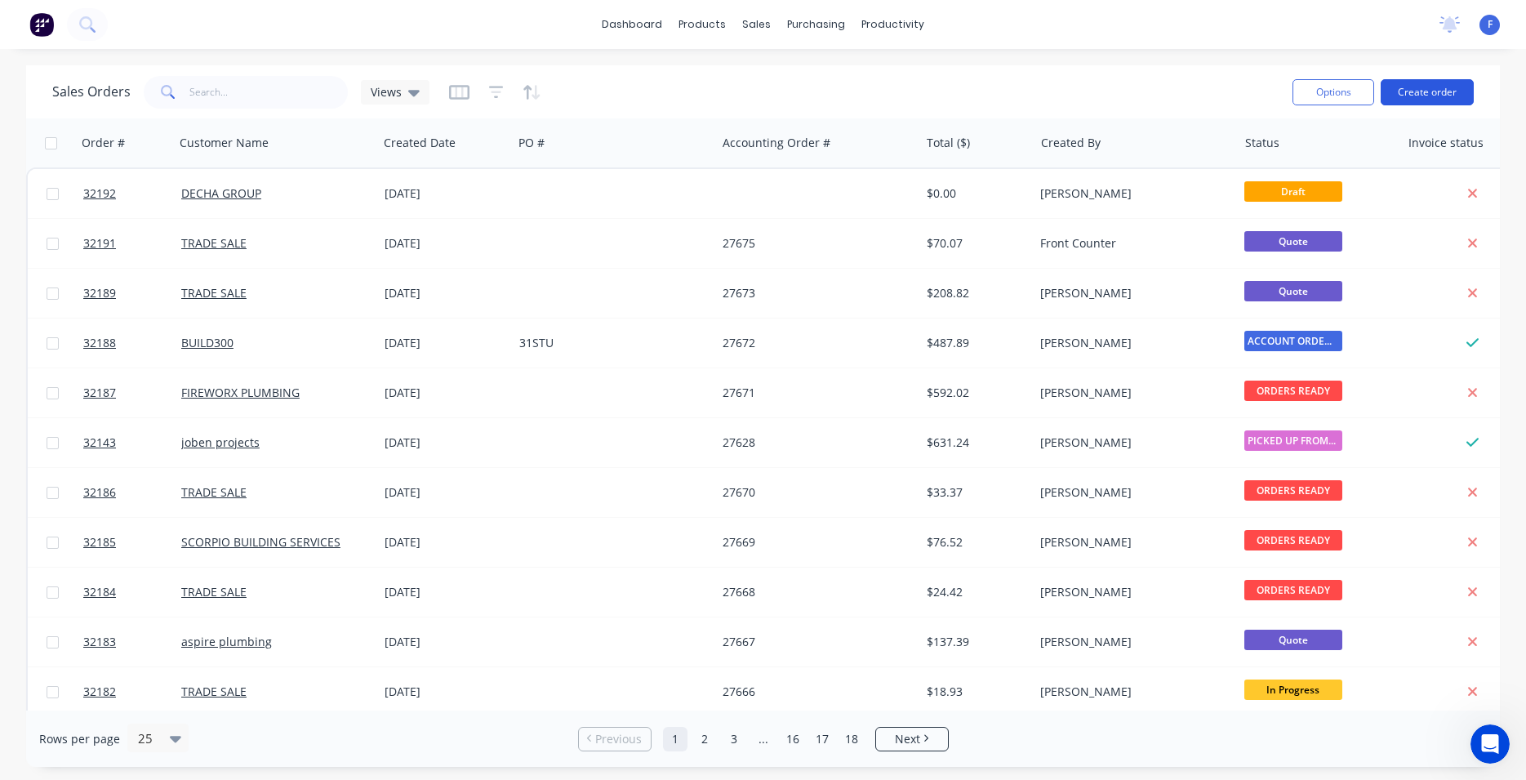
click at [1424, 94] on button "Create order" at bounding box center [1427, 92] width 93 height 26
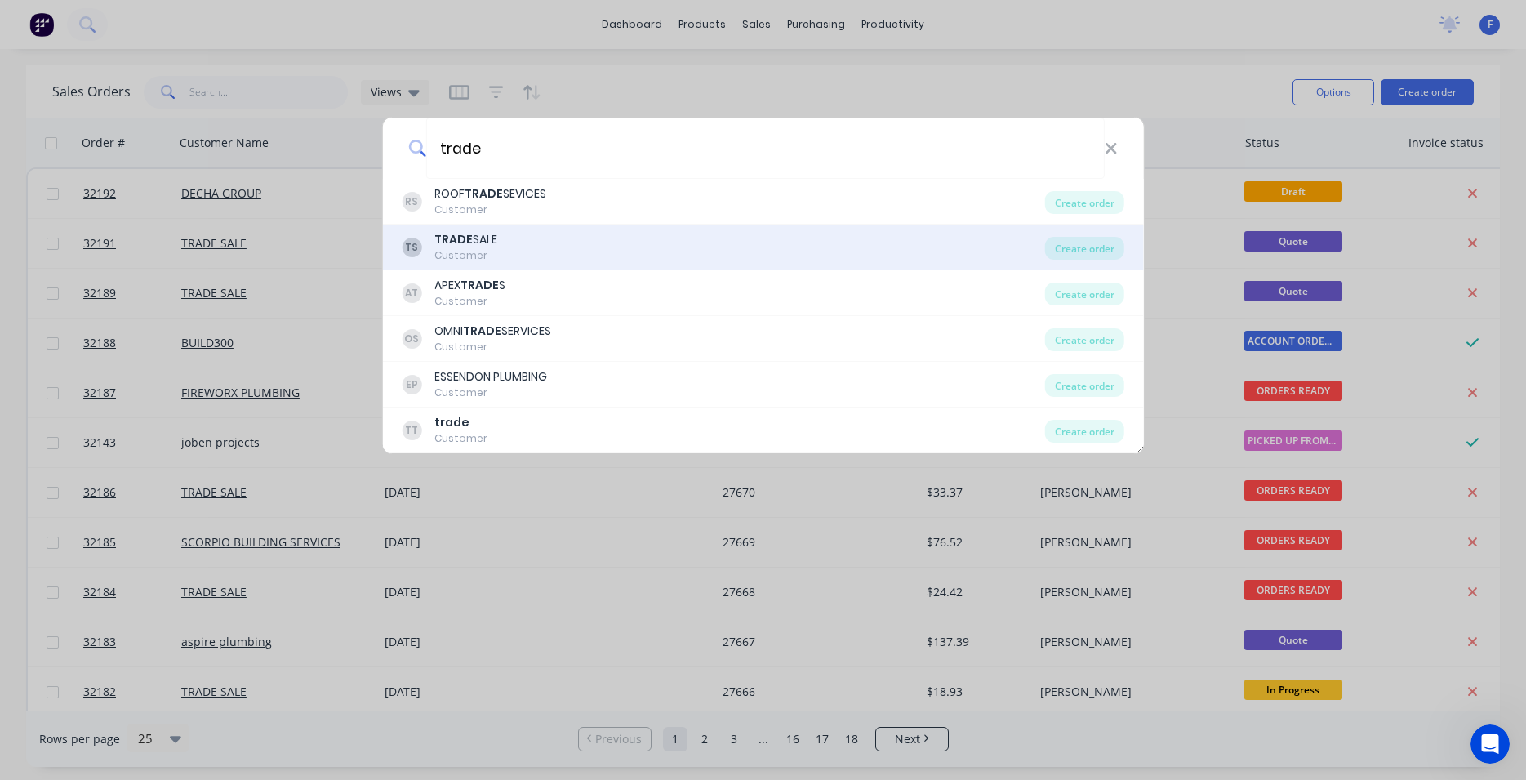
type input "trade"
click at [514, 243] on div "TS TRADE SALE Customer" at bounding box center [724, 247] width 644 height 32
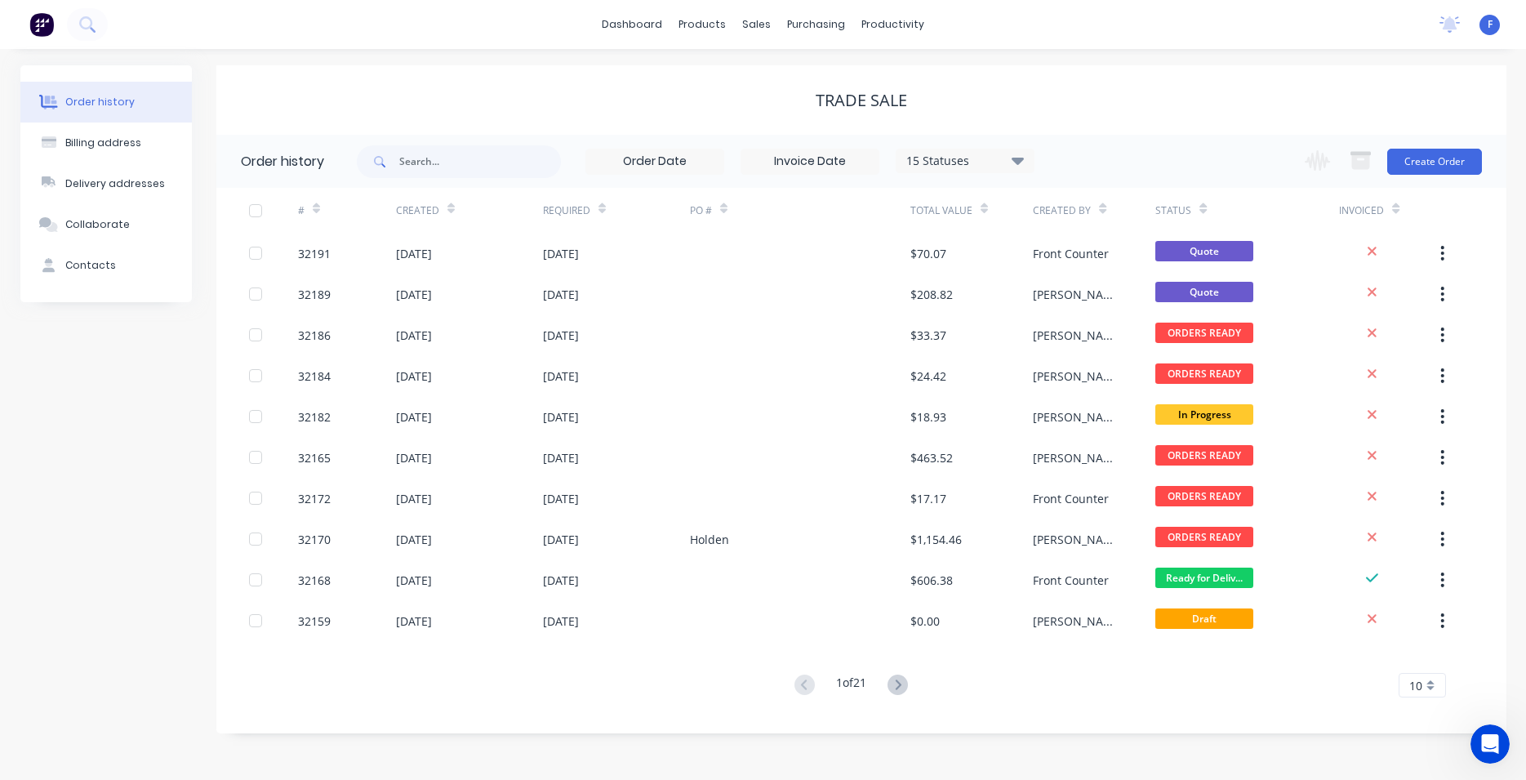
click at [41, 32] on img at bounding box center [41, 24] width 25 height 25
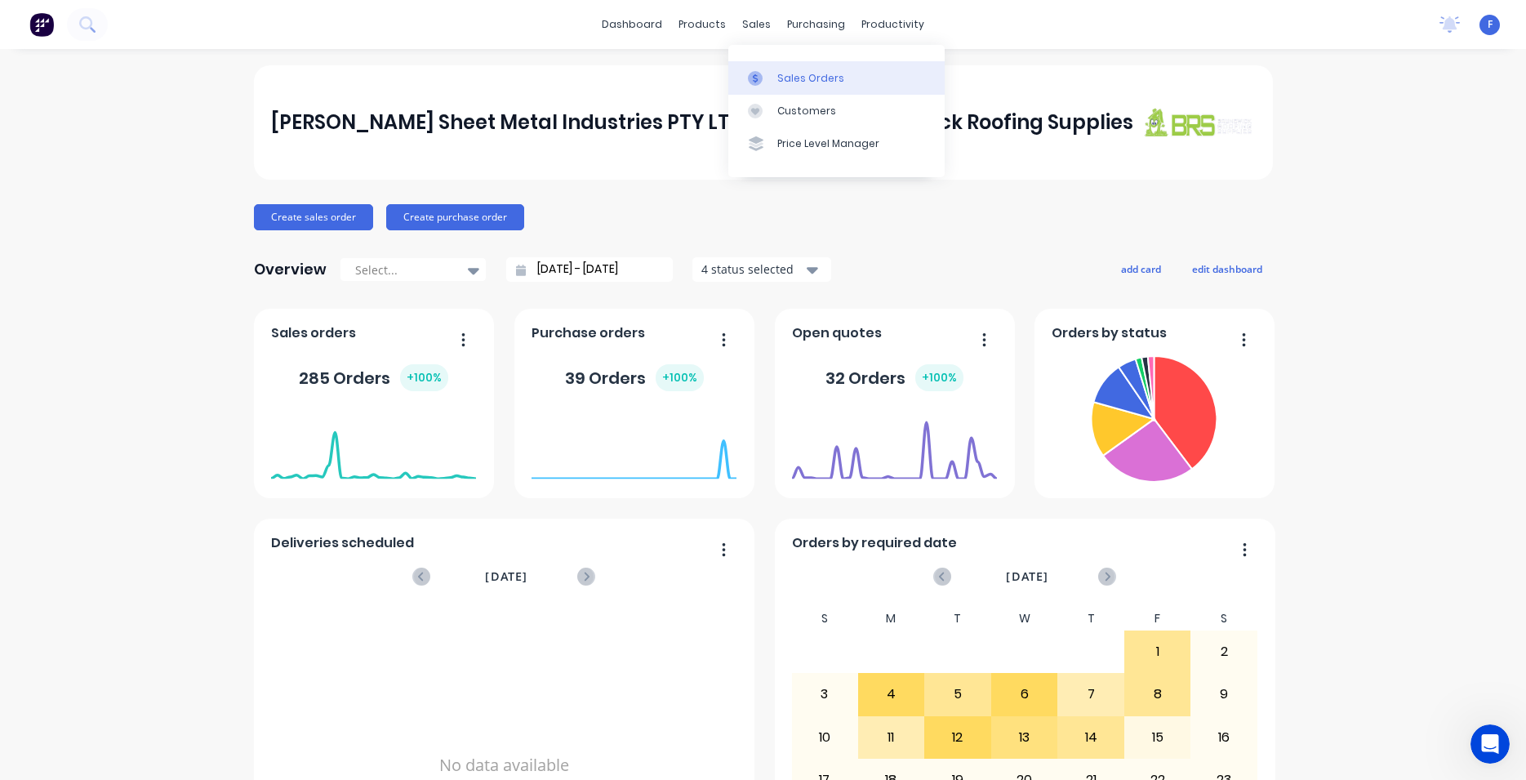
click at [813, 75] on div "Sales Orders" at bounding box center [811, 78] width 67 height 15
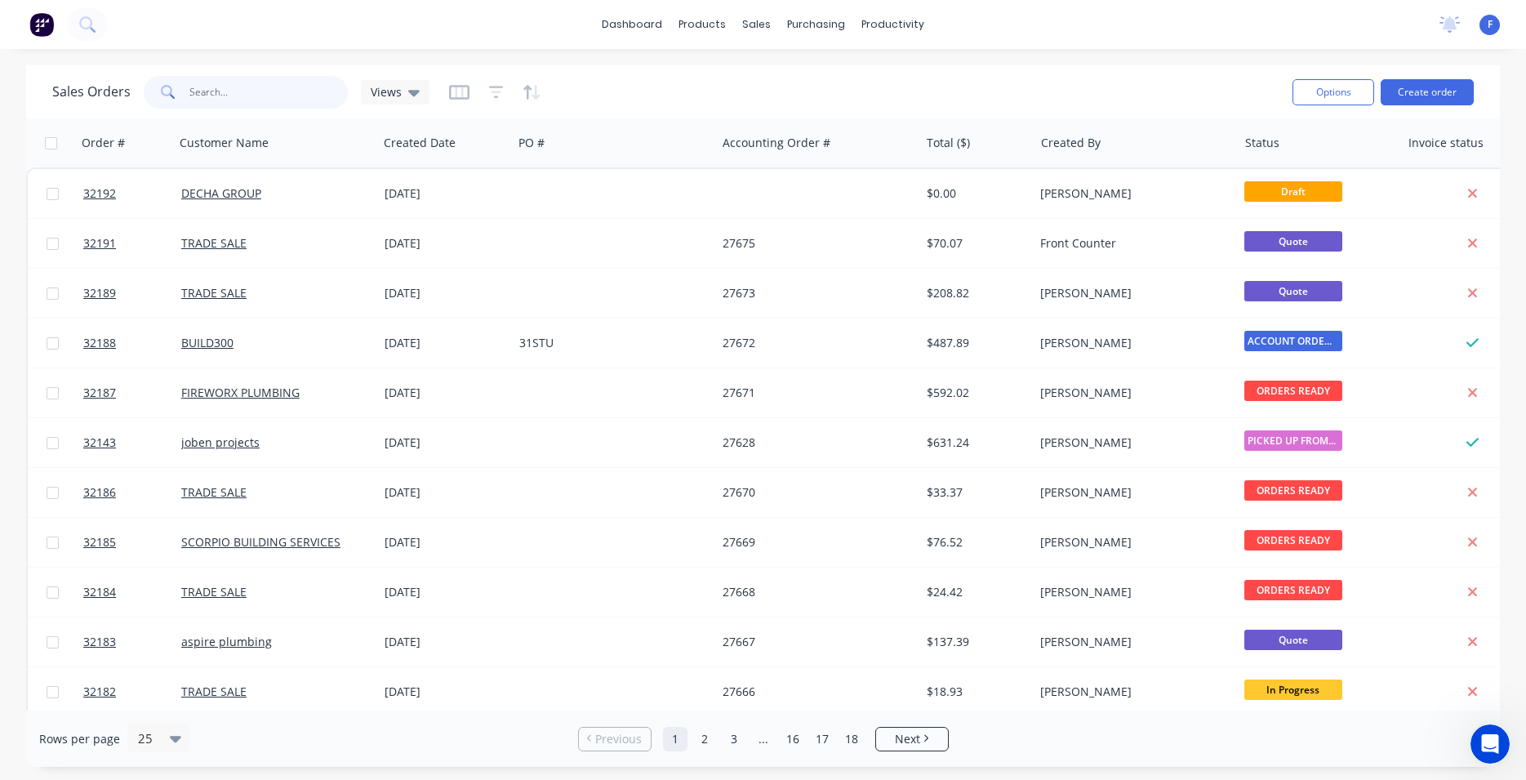
click at [243, 88] on input "text" at bounding box center [268, 92] width 159 height 33
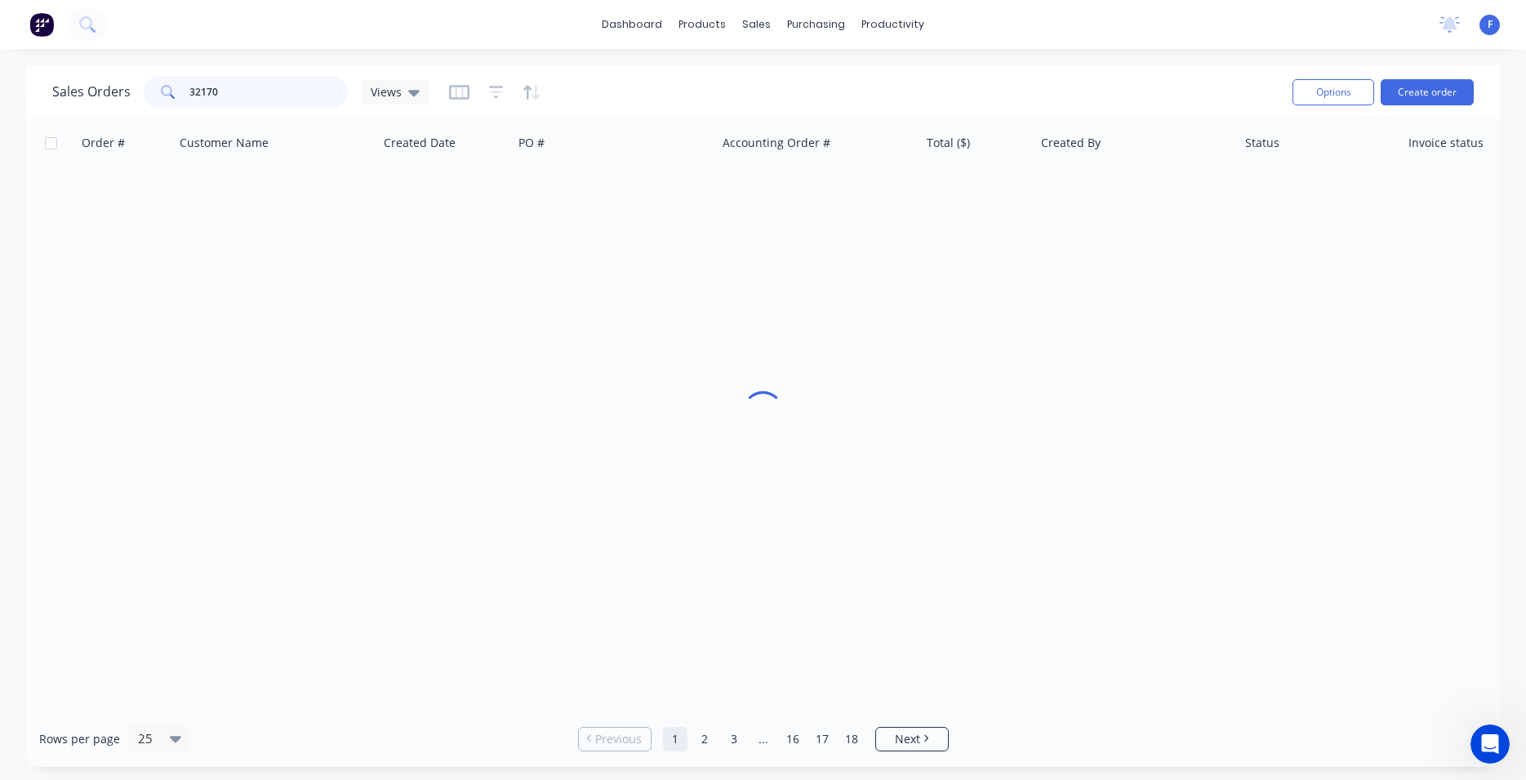
type input "32170"
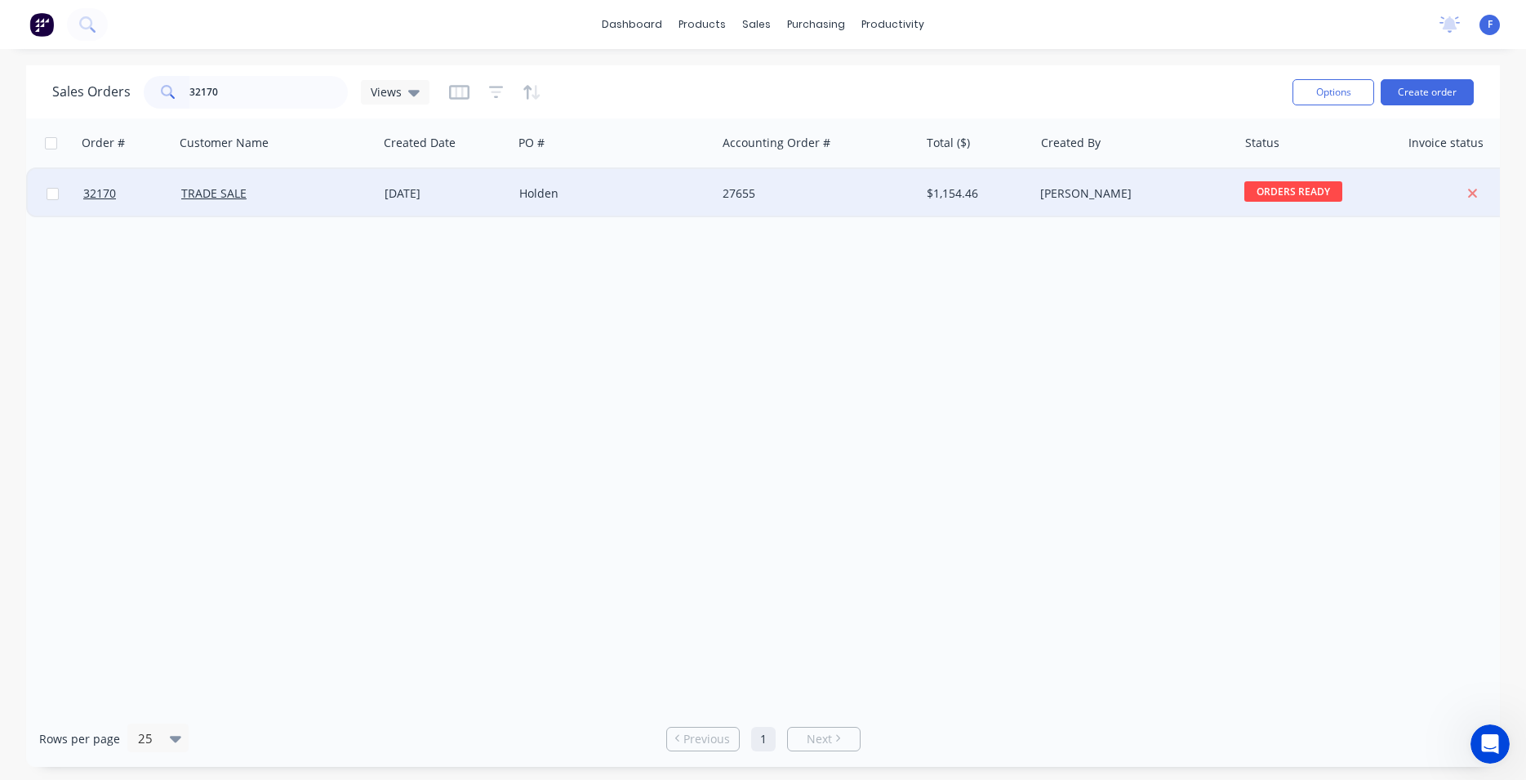
click at [586, 207] on div "Holden" at bounding box center [614, 193] width 203 height 49
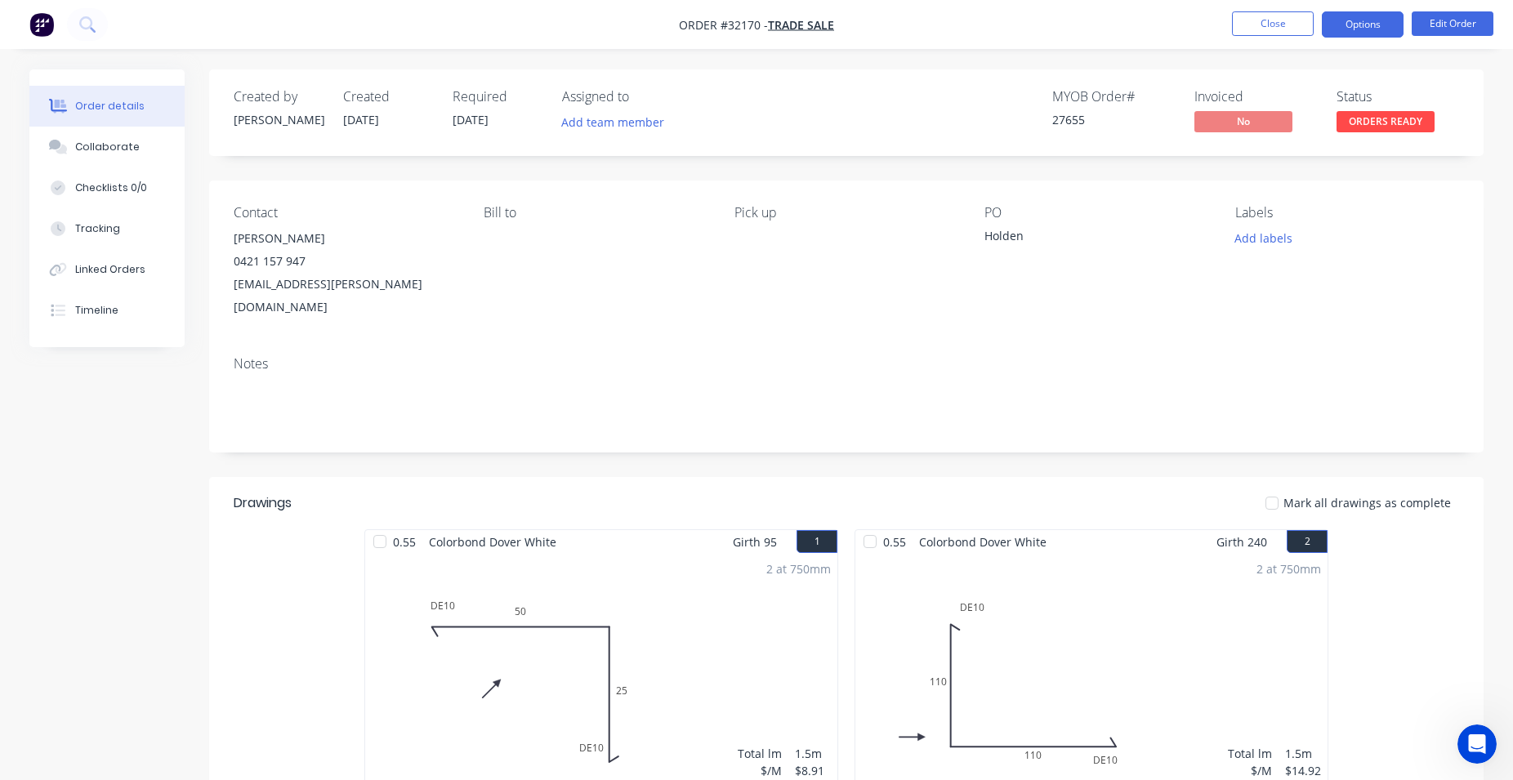
click at [1374, 25] on button "Options" at bounding box center [1362, 24] width 82 height 26
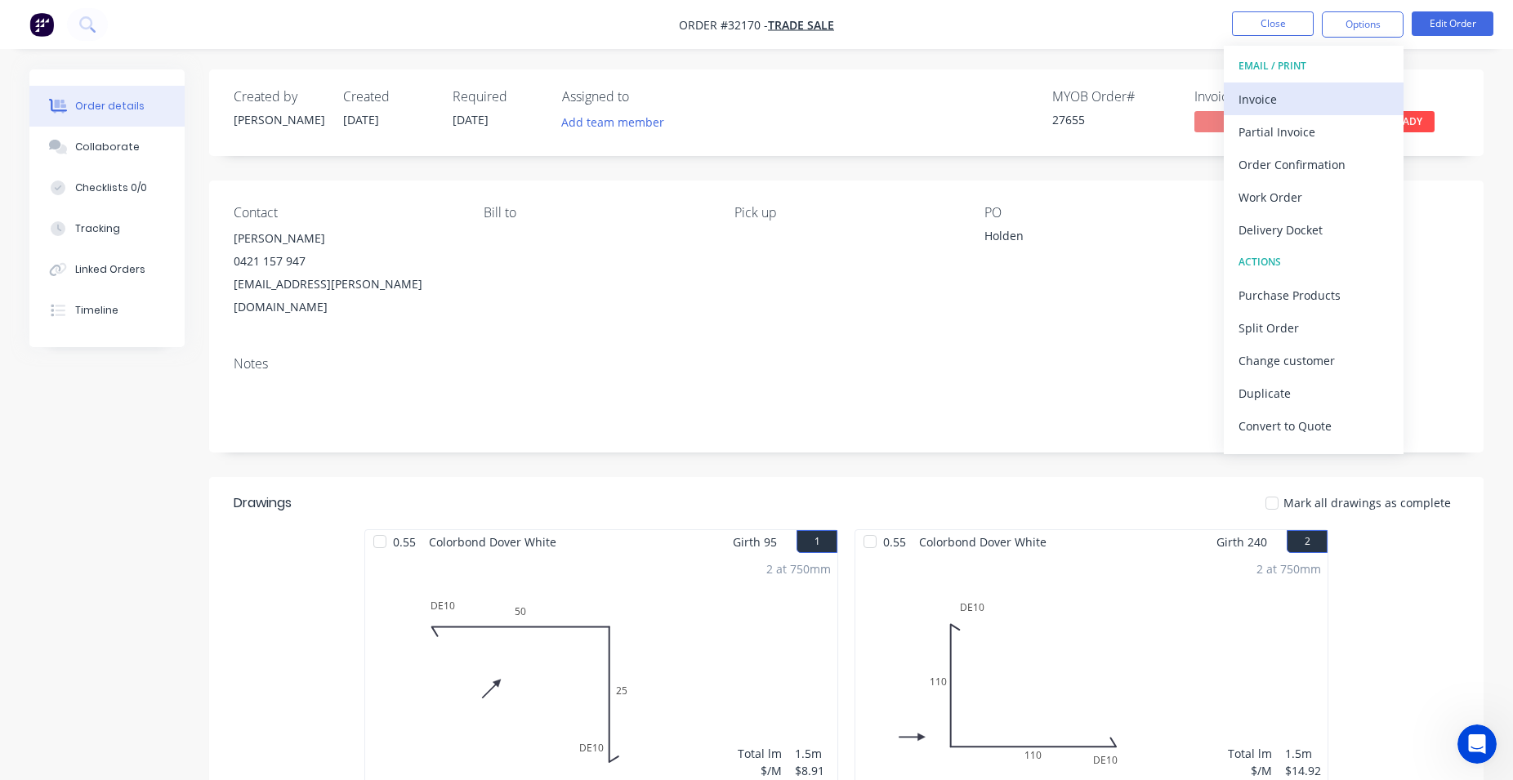
click at [1299, 98] on div "Invoice" at bounding box center [1313, 99] width 150 height 24
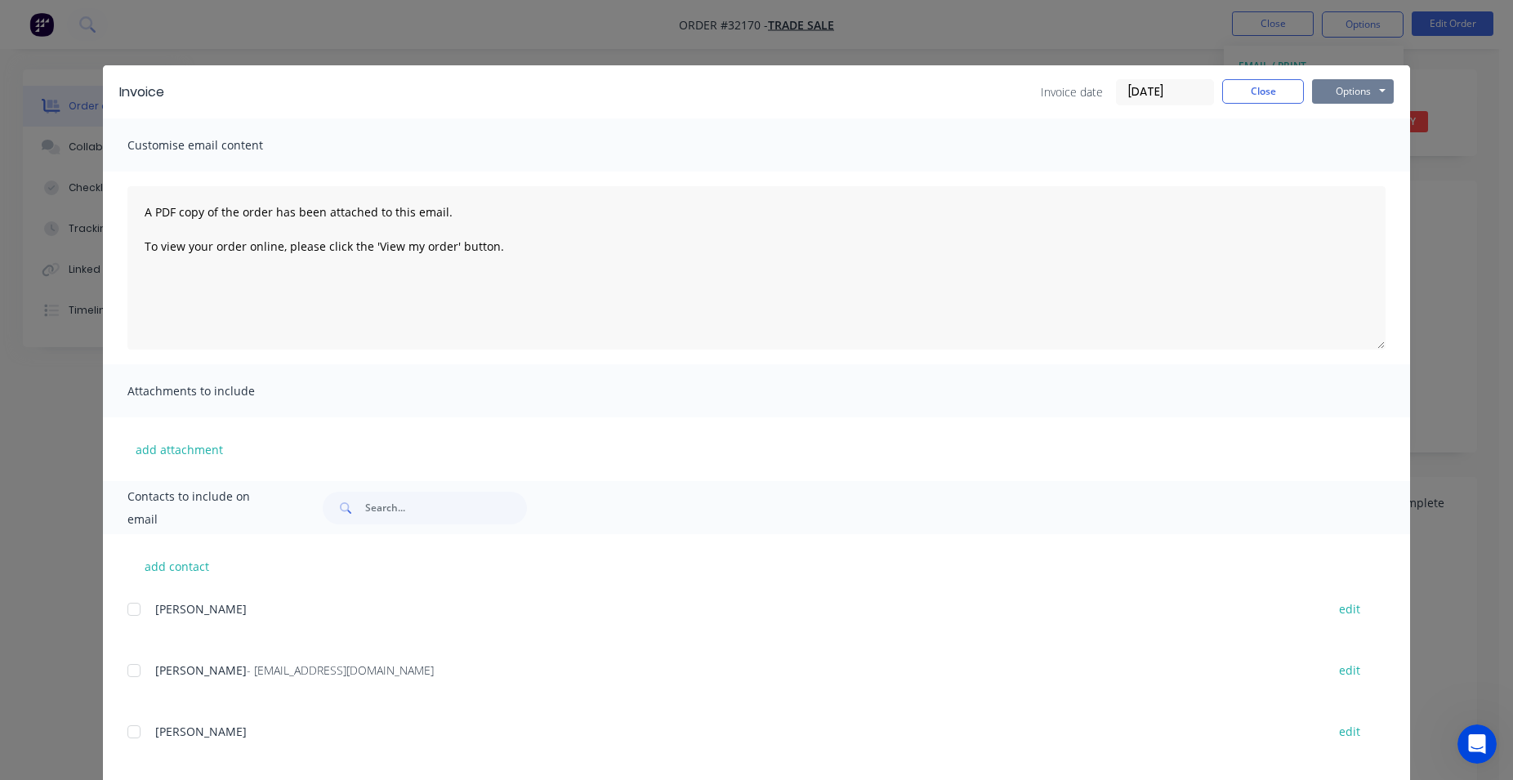
click at [1359, 91] on button "Options" at bounding box center [1353, 91] width 82 height 25
click at [1373, 141] on button "Print" at bounding box center [1364, 147] width 105 height 27
click at [1267, 100] on button "Close" at bounding box center [1263, 91] width 82 height 25
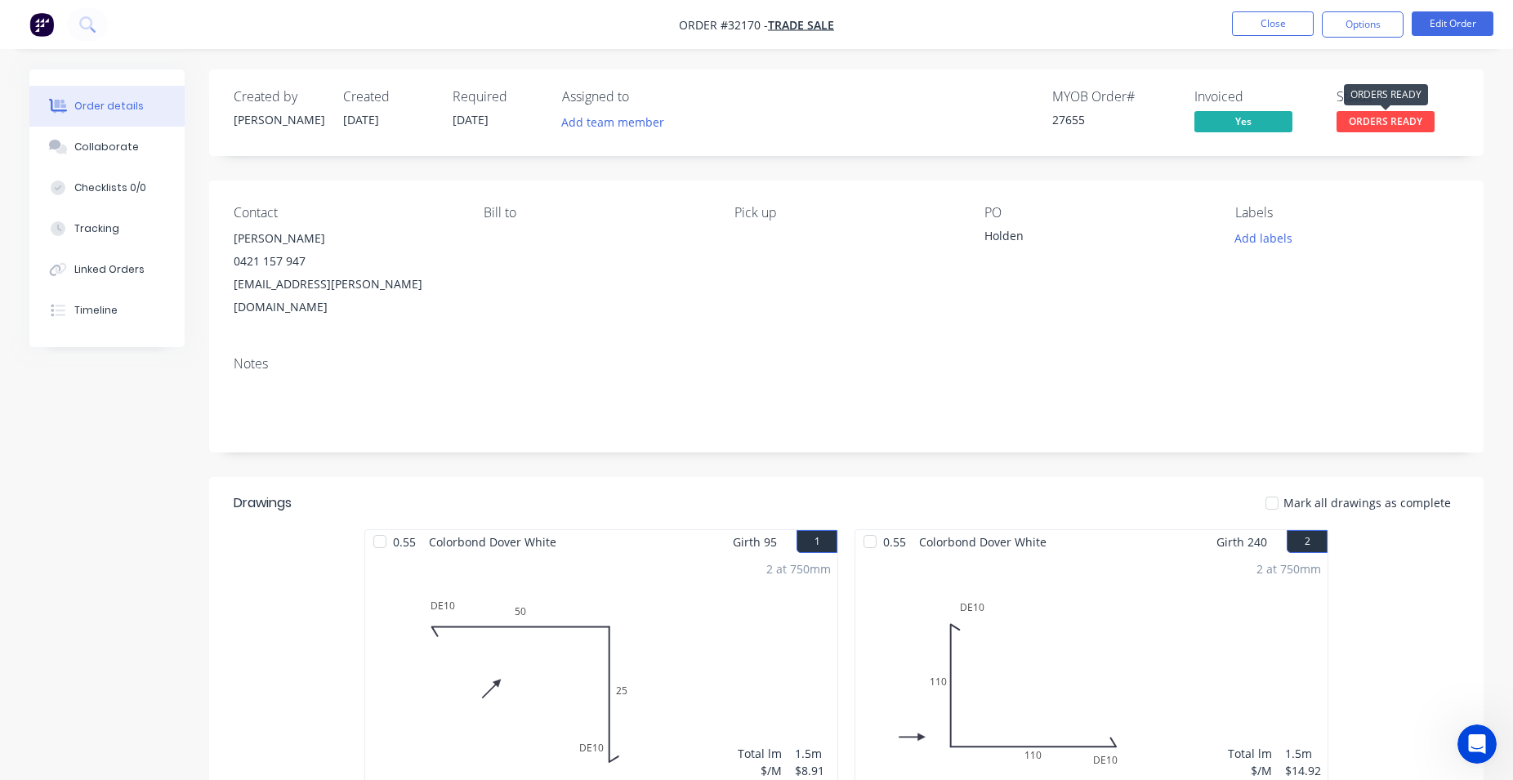
click at [1372, 124] on span "ORDERS READY" at bounding box center [1385, 121] width 98 height 20
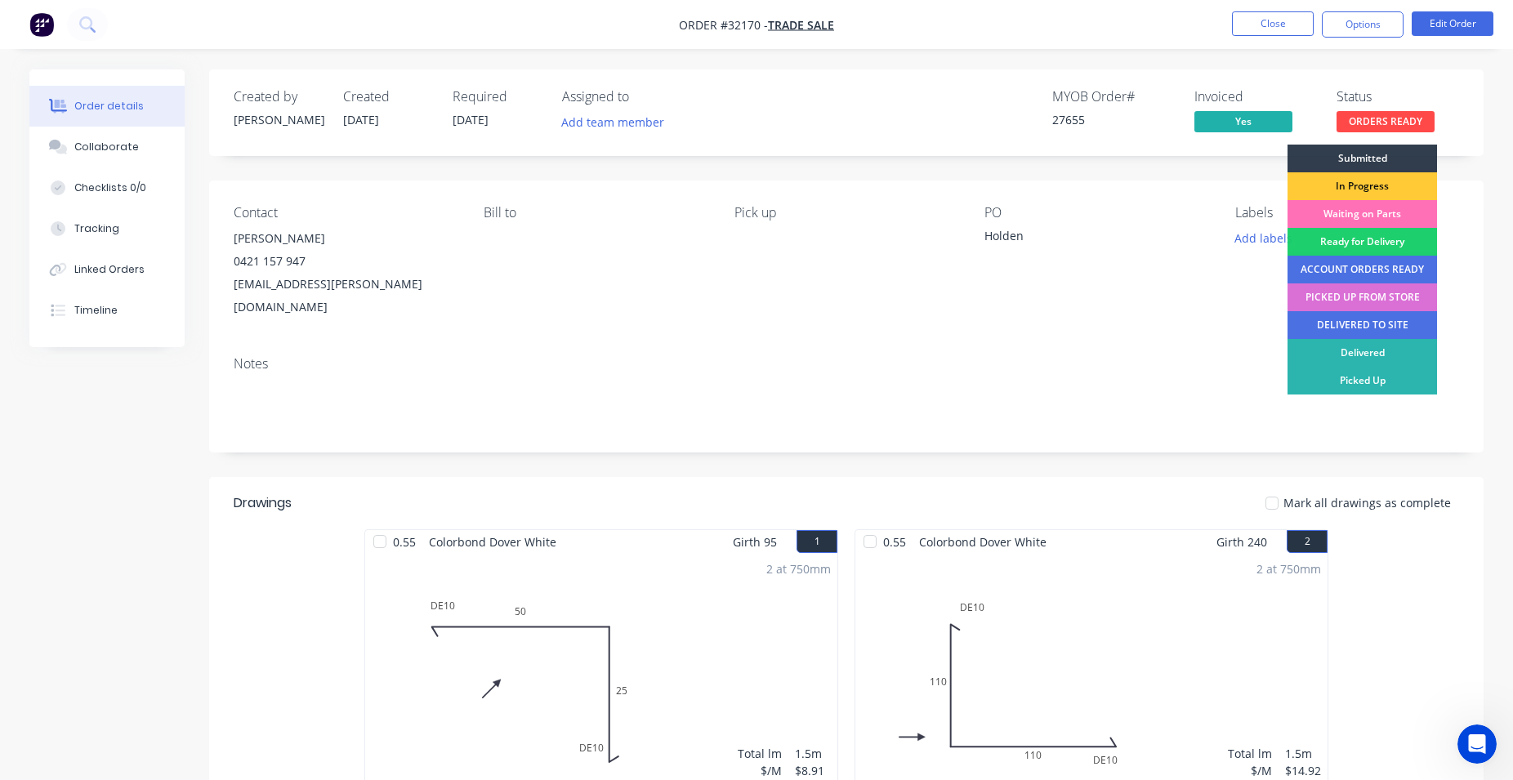
click at [1361, 301] on div "PICKED UP FROM STORE" at bounding box center [1361, 297] width 149 height 28
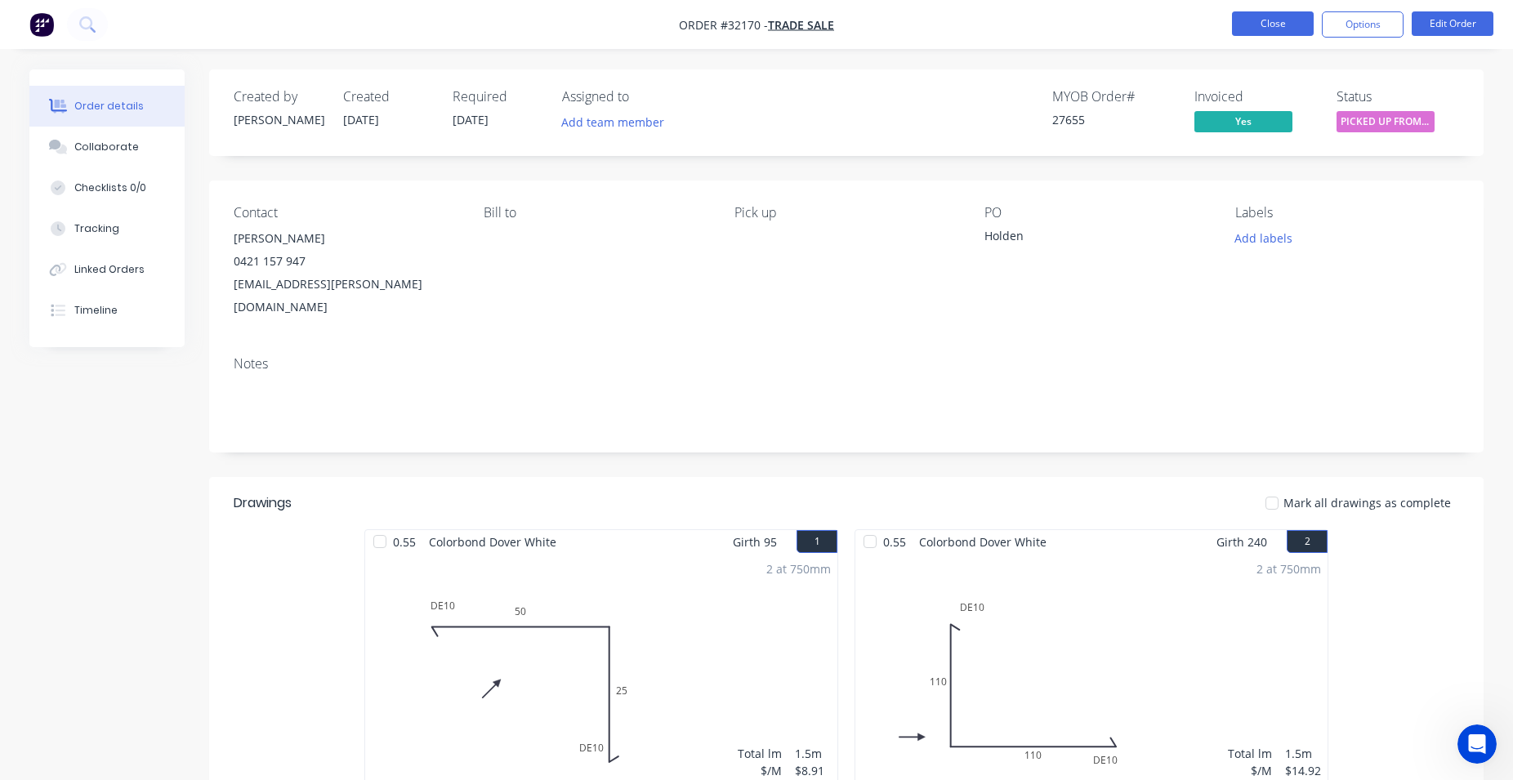
click at [1291, 31] on button "Close" at bounding box center [1273, 23] width 82 height 25
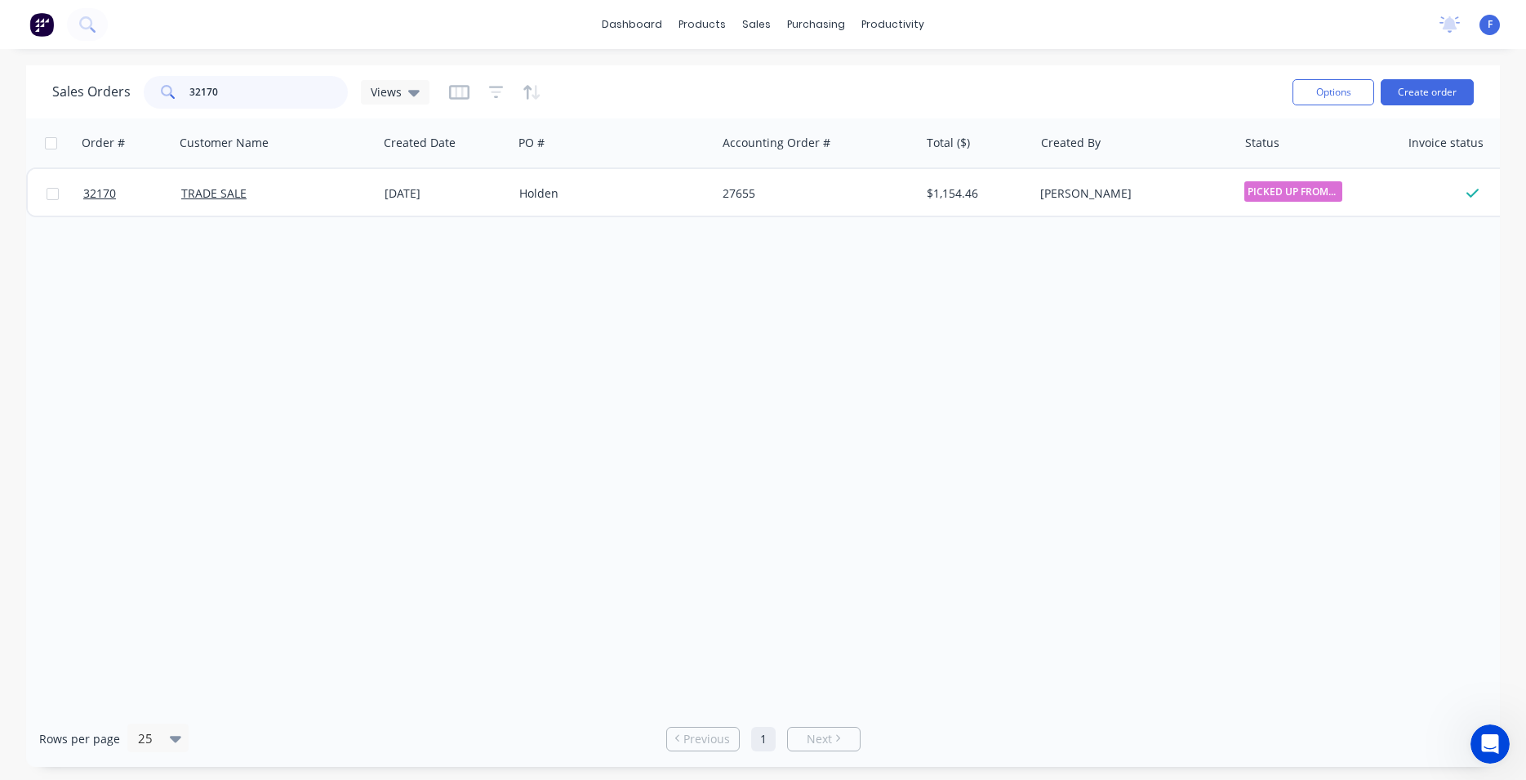
click at [241, 96] on input "32170" at bounding box center [268, 92] width 159 height 33
type input "3"
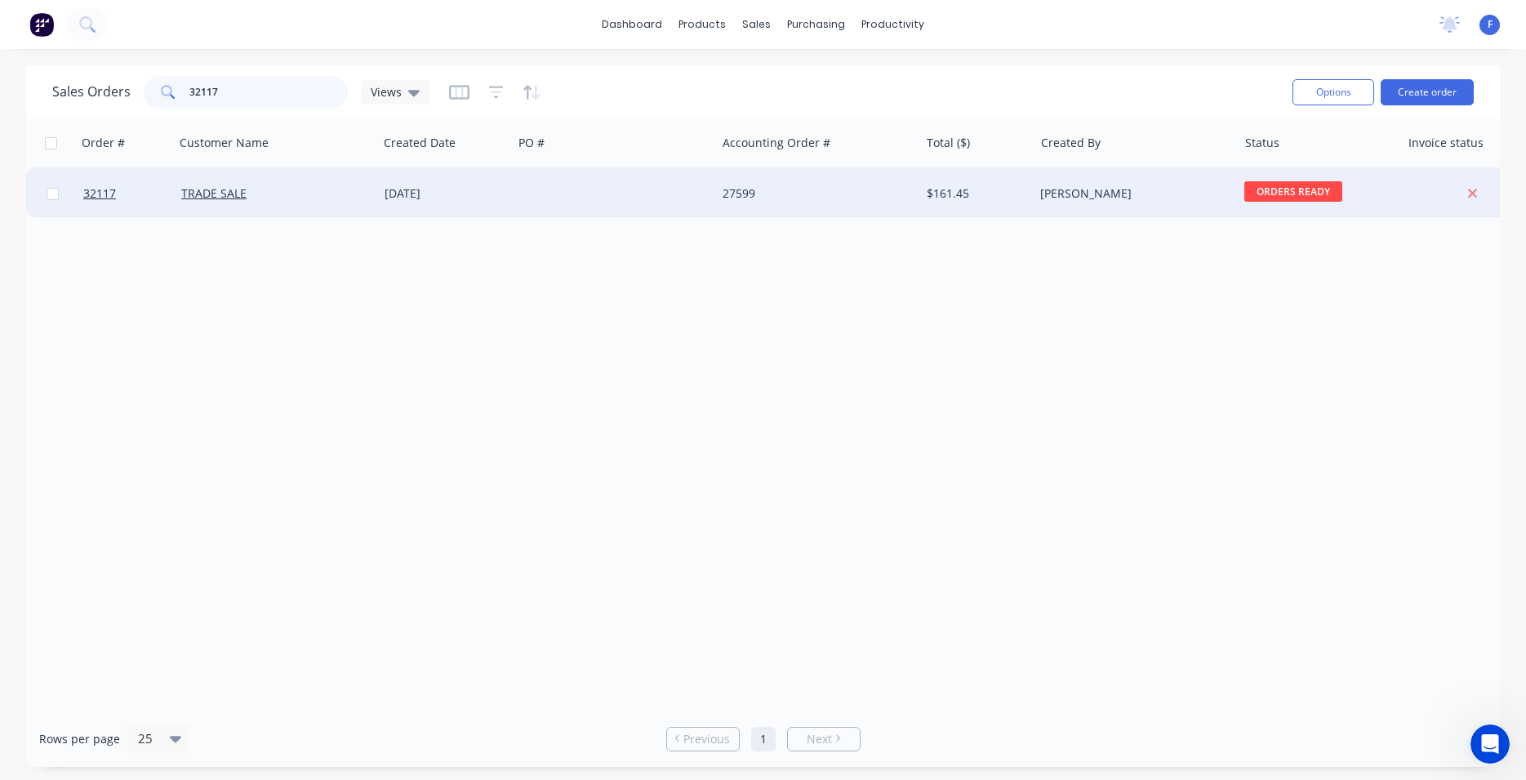
type input "32117"
click at [542, 189] on div at bounding box center [614, 193] width 203 height 49
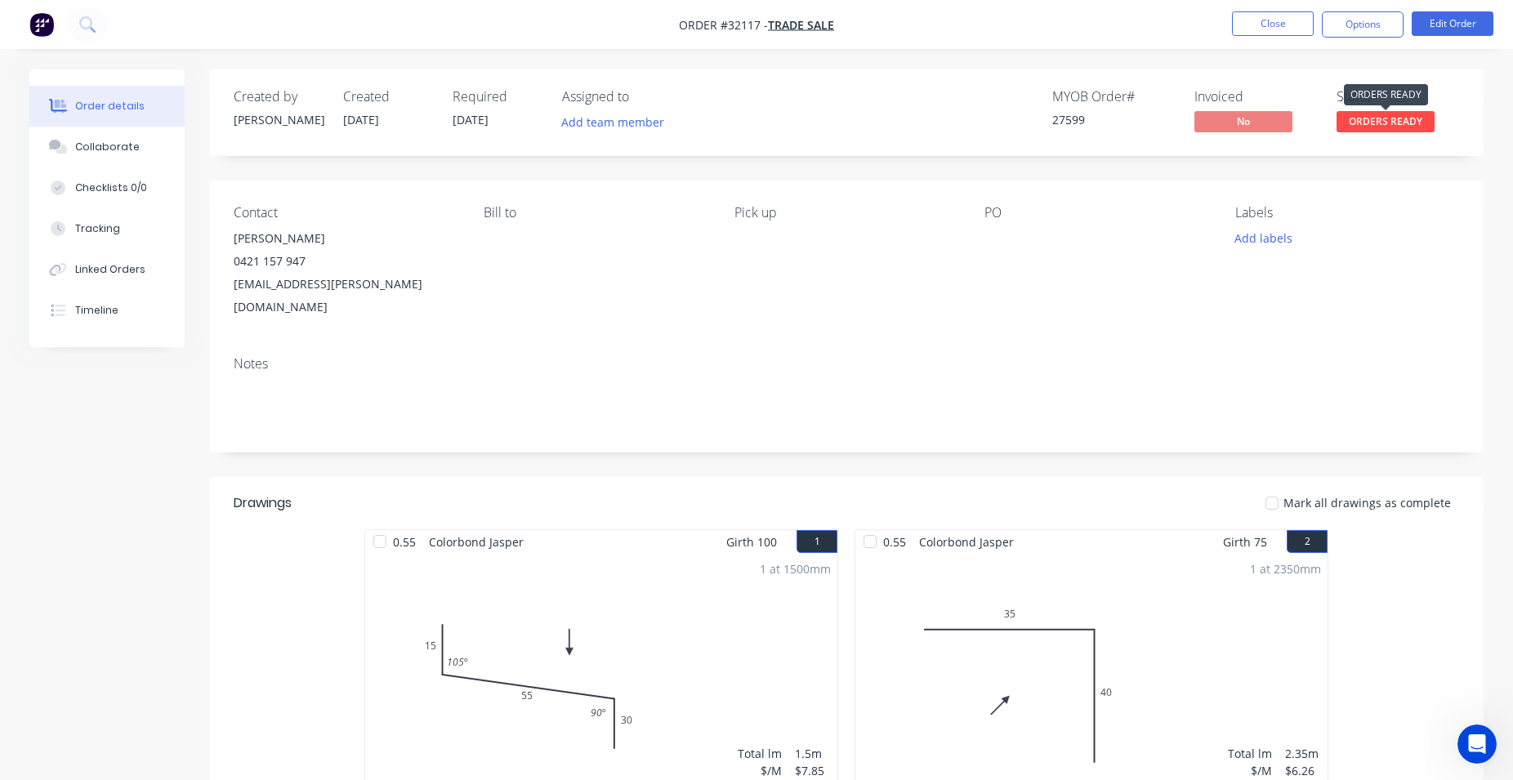
click at [1379, 127] on span "ORDERS READY" at bounding box center [1385, 121] width 98 height 20
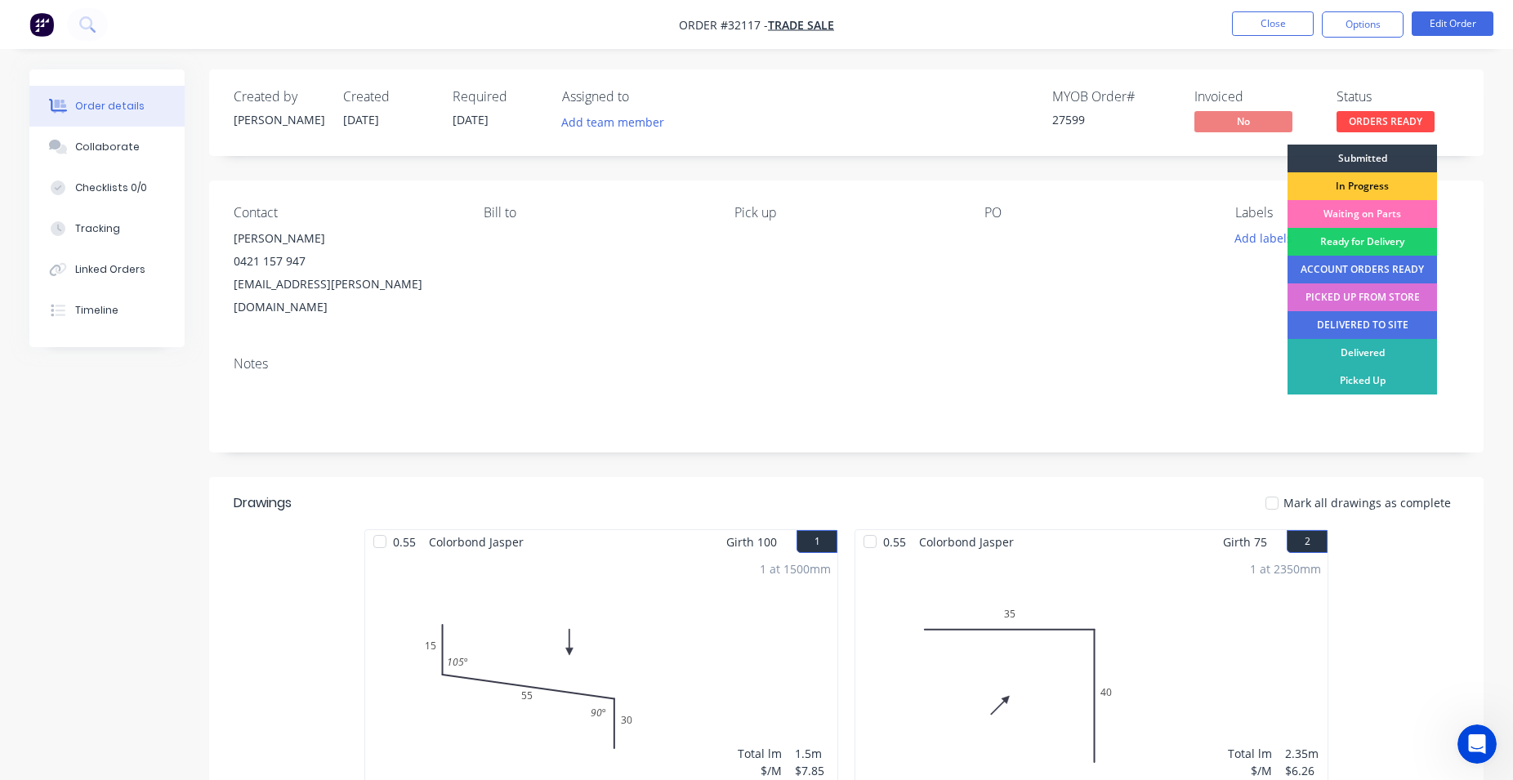
click at [1351, 292] on div "PICKED UP FROM STORE" at bounding box center [1361, 297] width 149 height 28
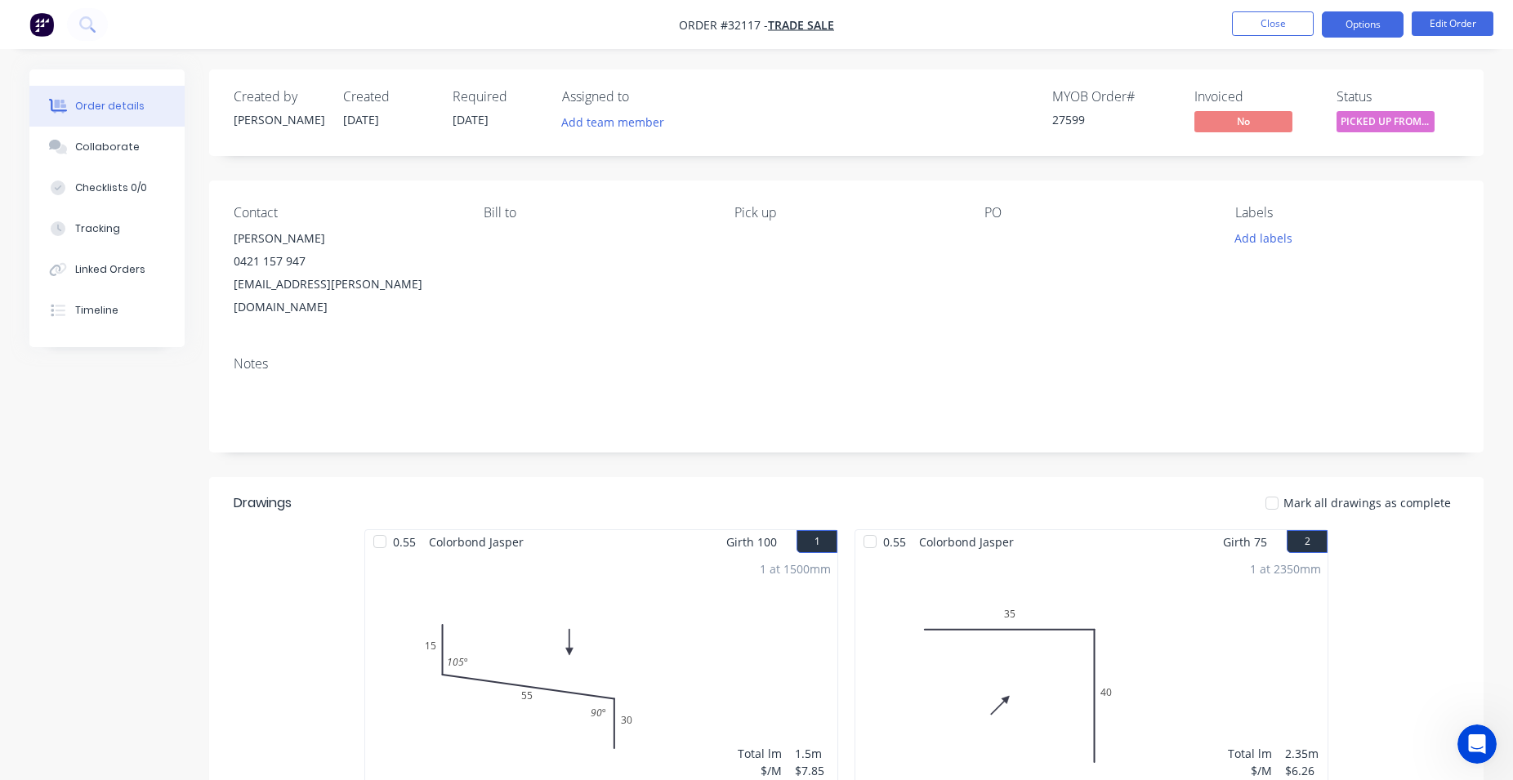
click at [1379, 23] on button "Options" at bounding box center [1362, 24] width 82 height 26
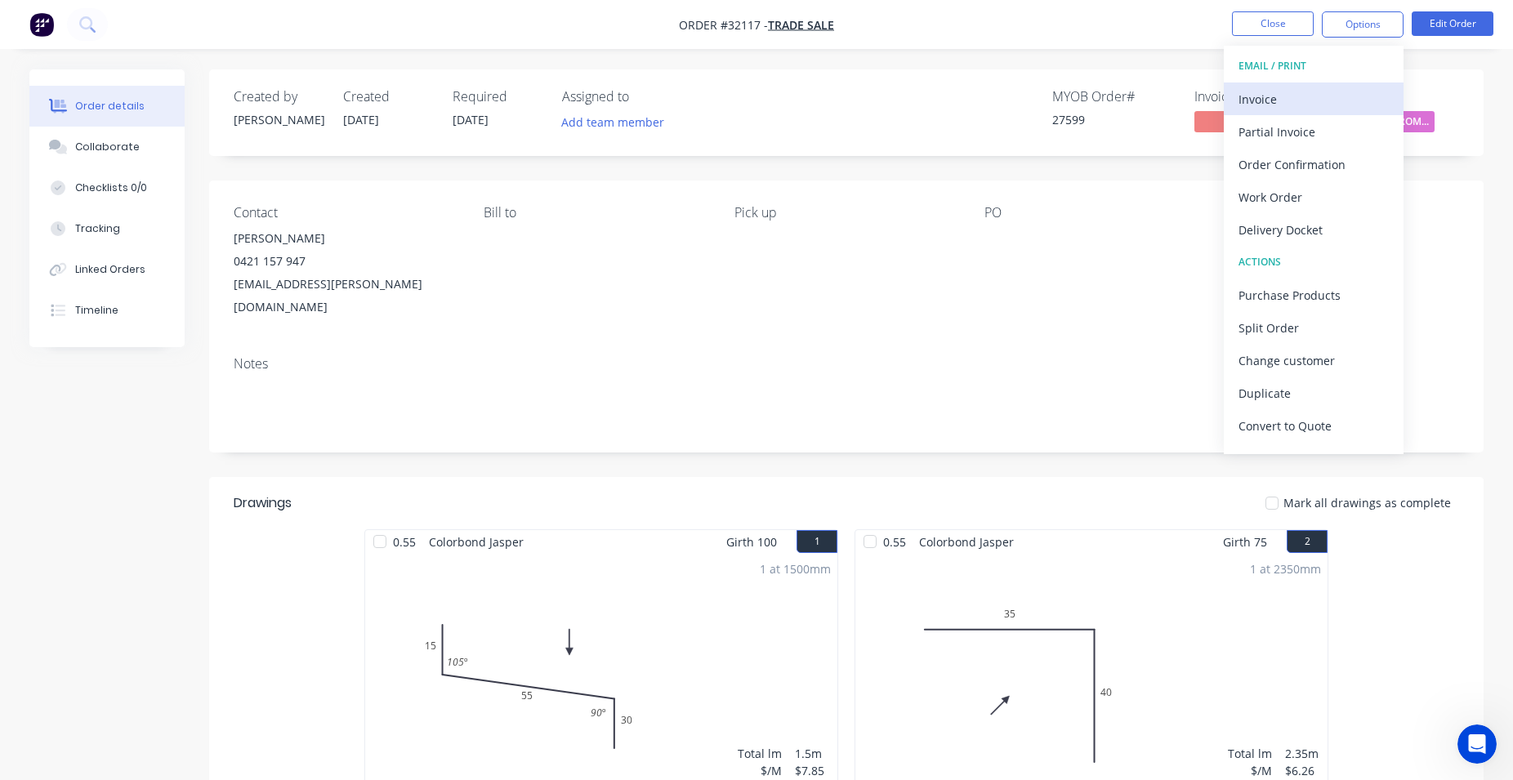
click at [1300, 97] on div "Invoice" at bounding box center [1313, 99] width 150 height 24
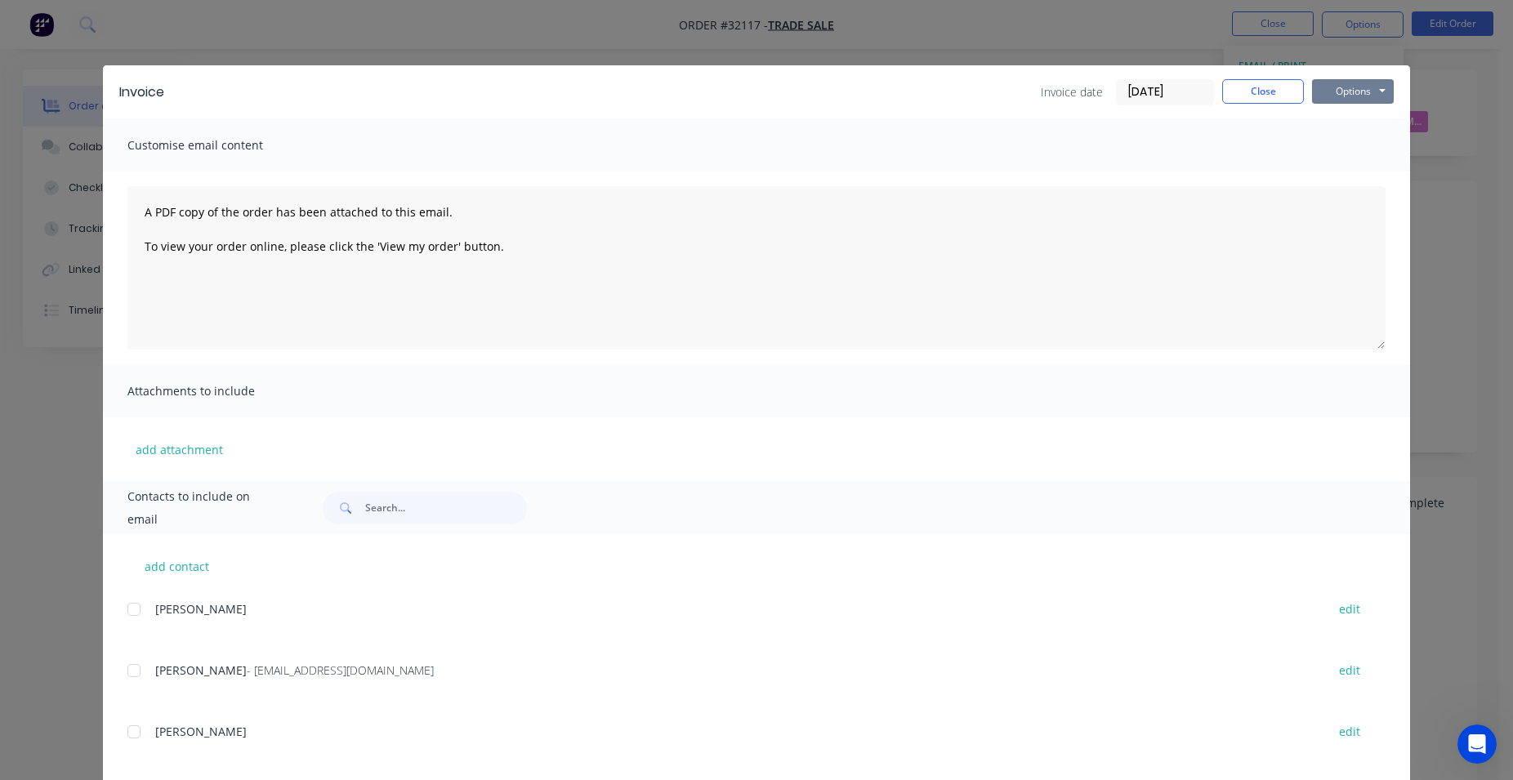
drag, startPoint x: 1374, startPoint y: 97, endPoint x: 1364, endPoint y: 104, distance: 11.8
click at [1373, 97] on button "Options" at bounding box center [1353, 91] width 82 height 25
click at [1375, 148] on button "Print" at bounding box center [1364, 147] width 105 height 27
click at [1254, 94] on button "Close" at bounding box center [1263, 91] width 82 height 25
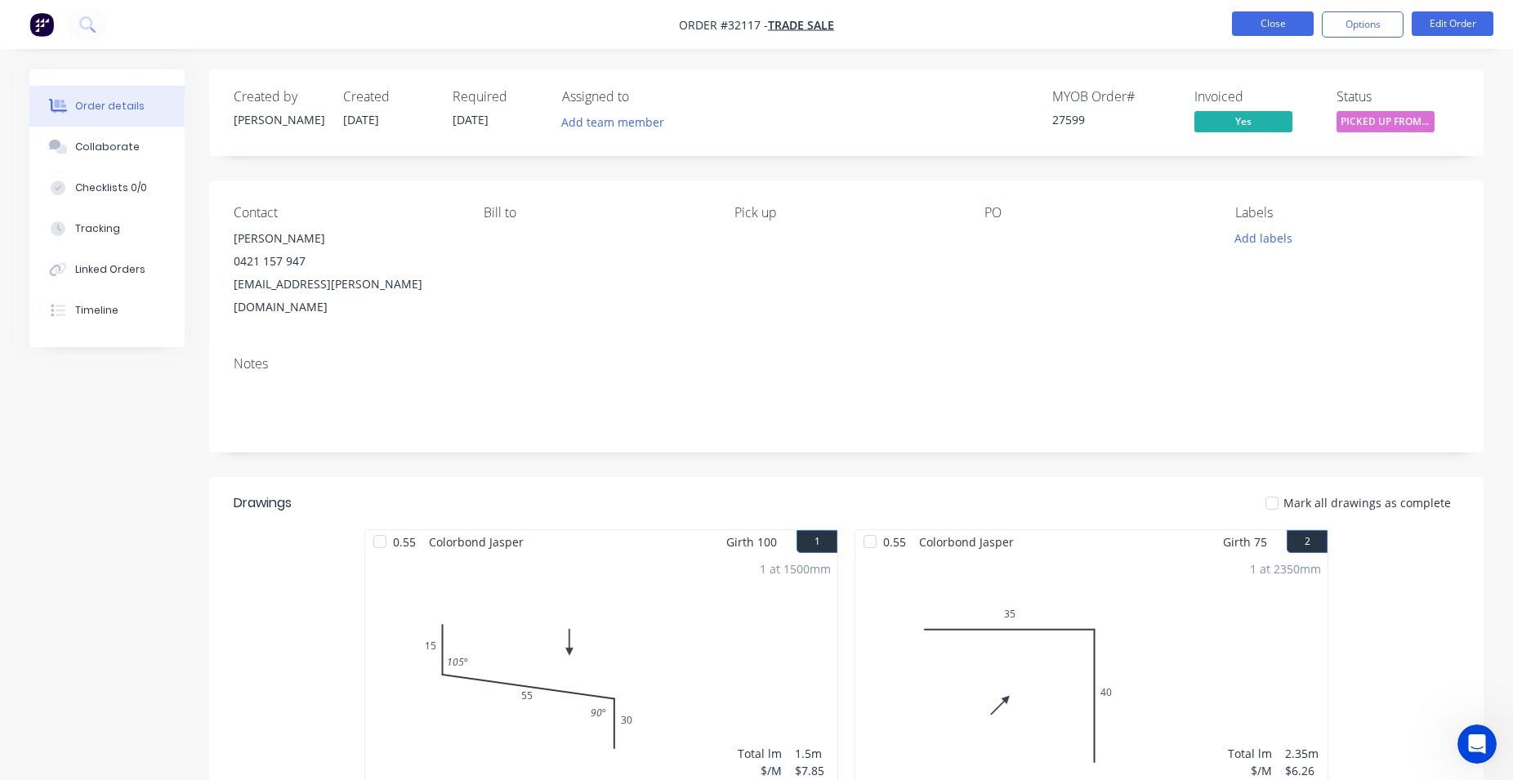
click at [1301, 29] on button "Close" at bounding box center [1273, 23] width 82 height 25
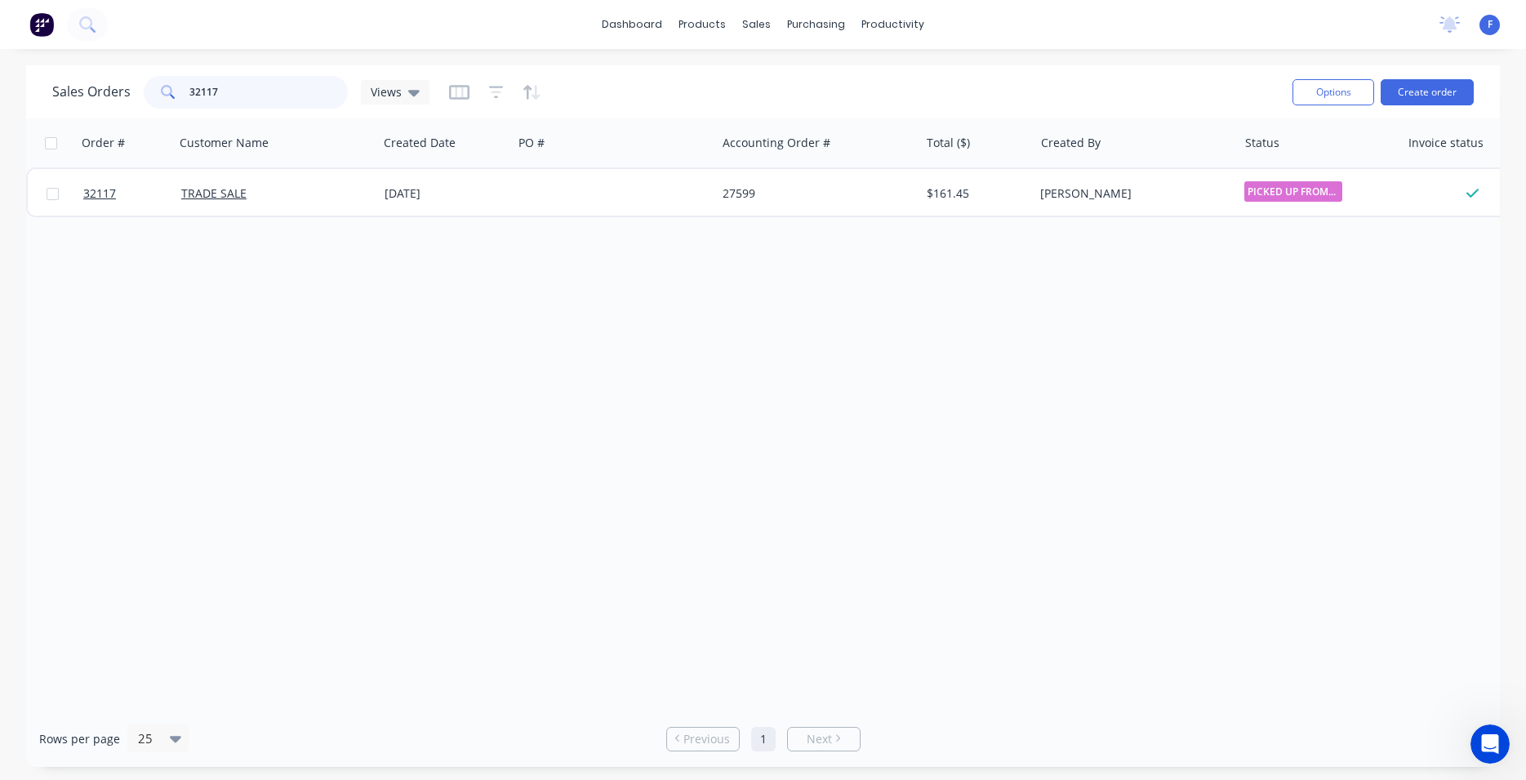
click at [279, 93] on input "32117" at bounding box center [268, 92] width 159 height 33
type input "3"
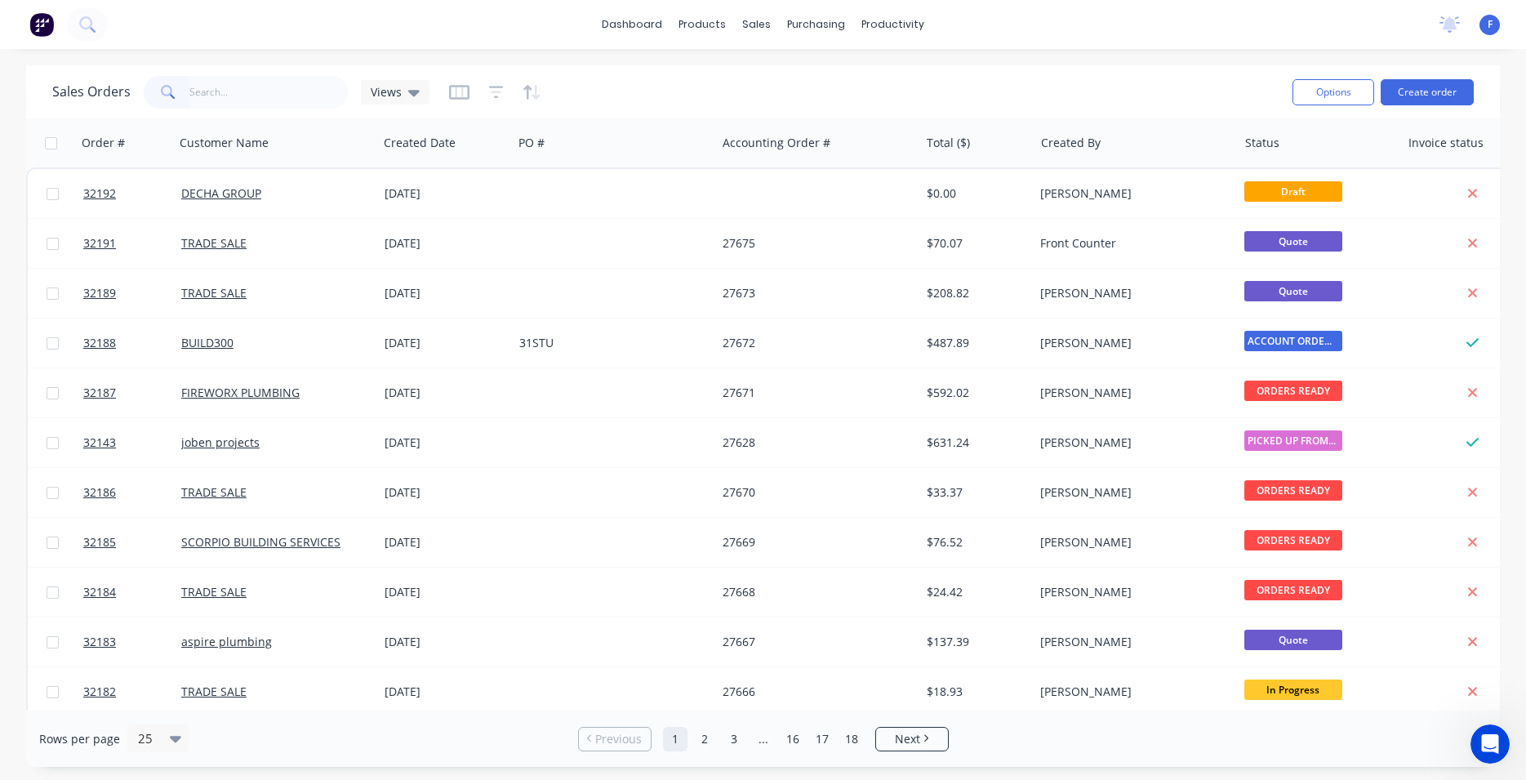
click at [37, 20] on img at bounding box center [41, 24] width 25 height 25
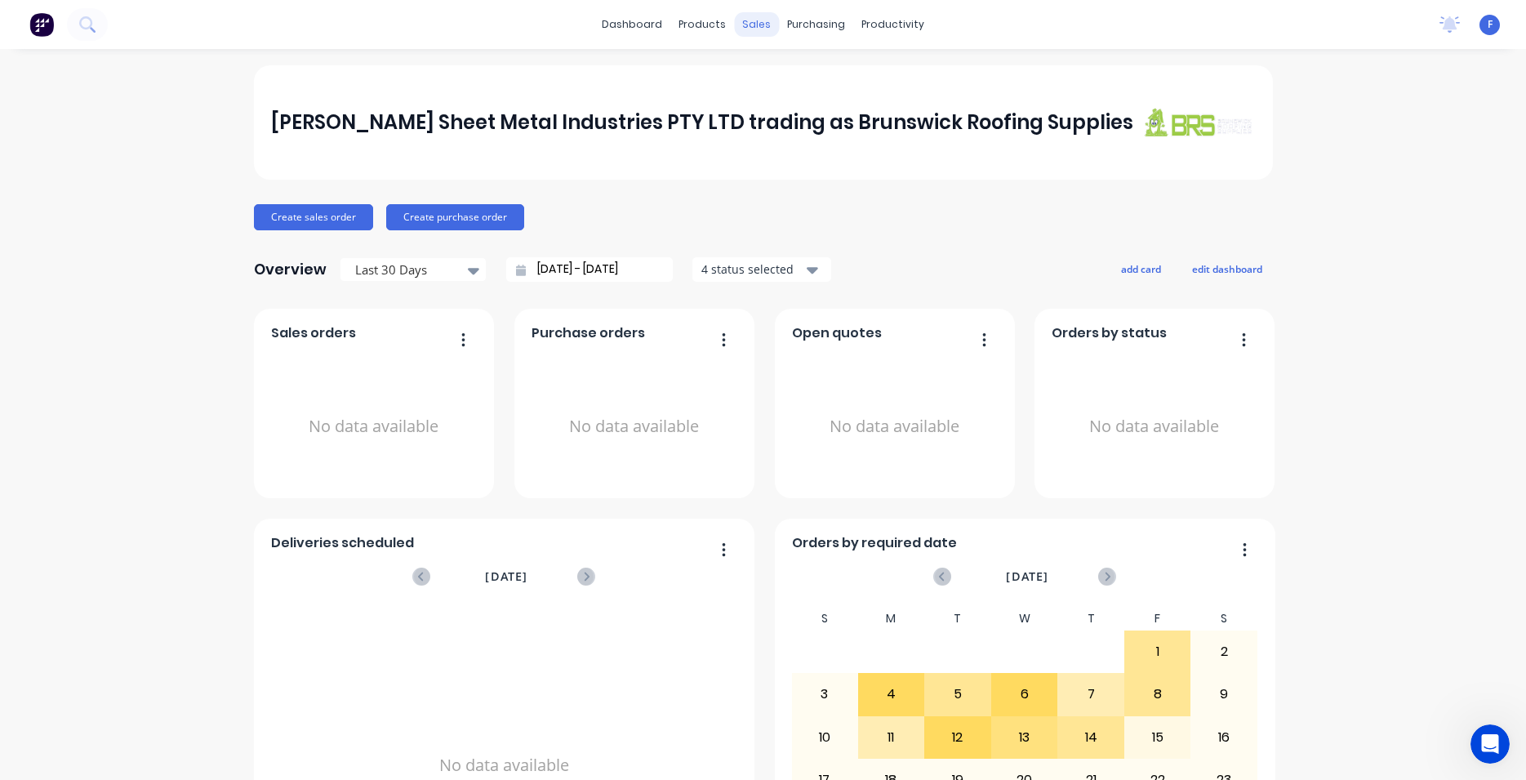
click at [751, 29] on div "sales" at bounding box center [756, 24] width 45 height 25
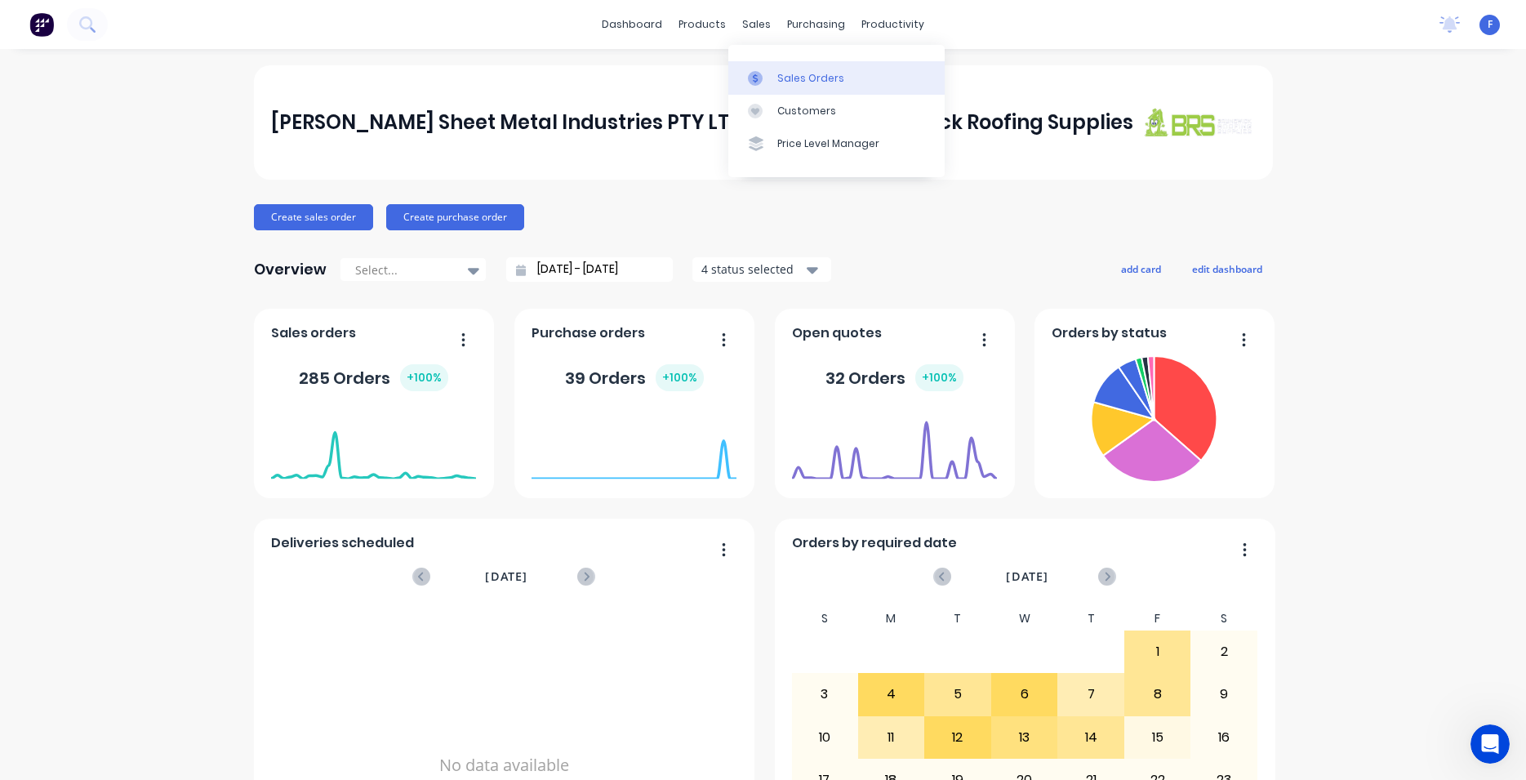
click at [786, 77] on div "Sales Orders" at bounding box center [811, 78] width 67 height 15
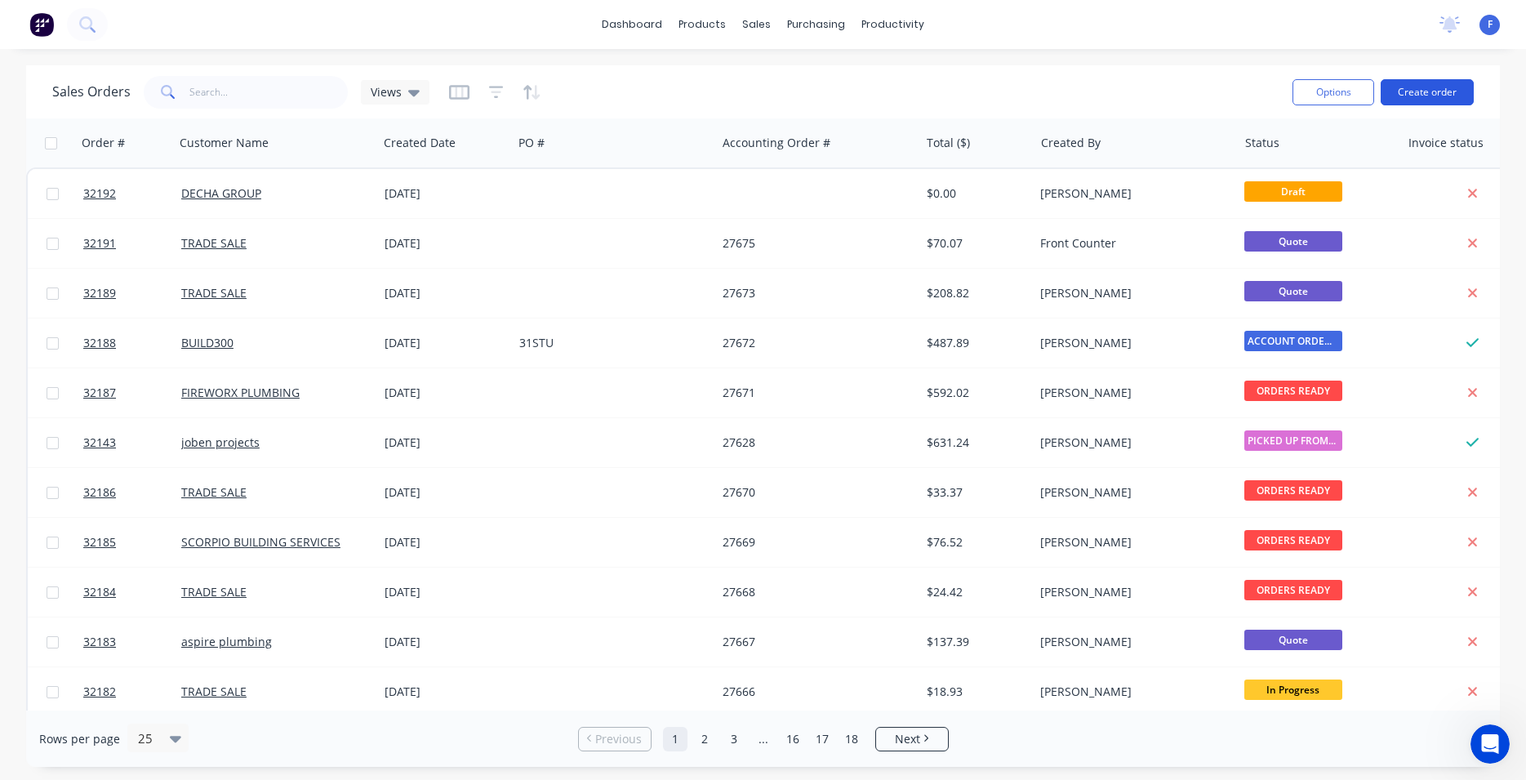
click at [1423, 98] on button "Create order" at bounding box center [1427, 92] width 93 height 26
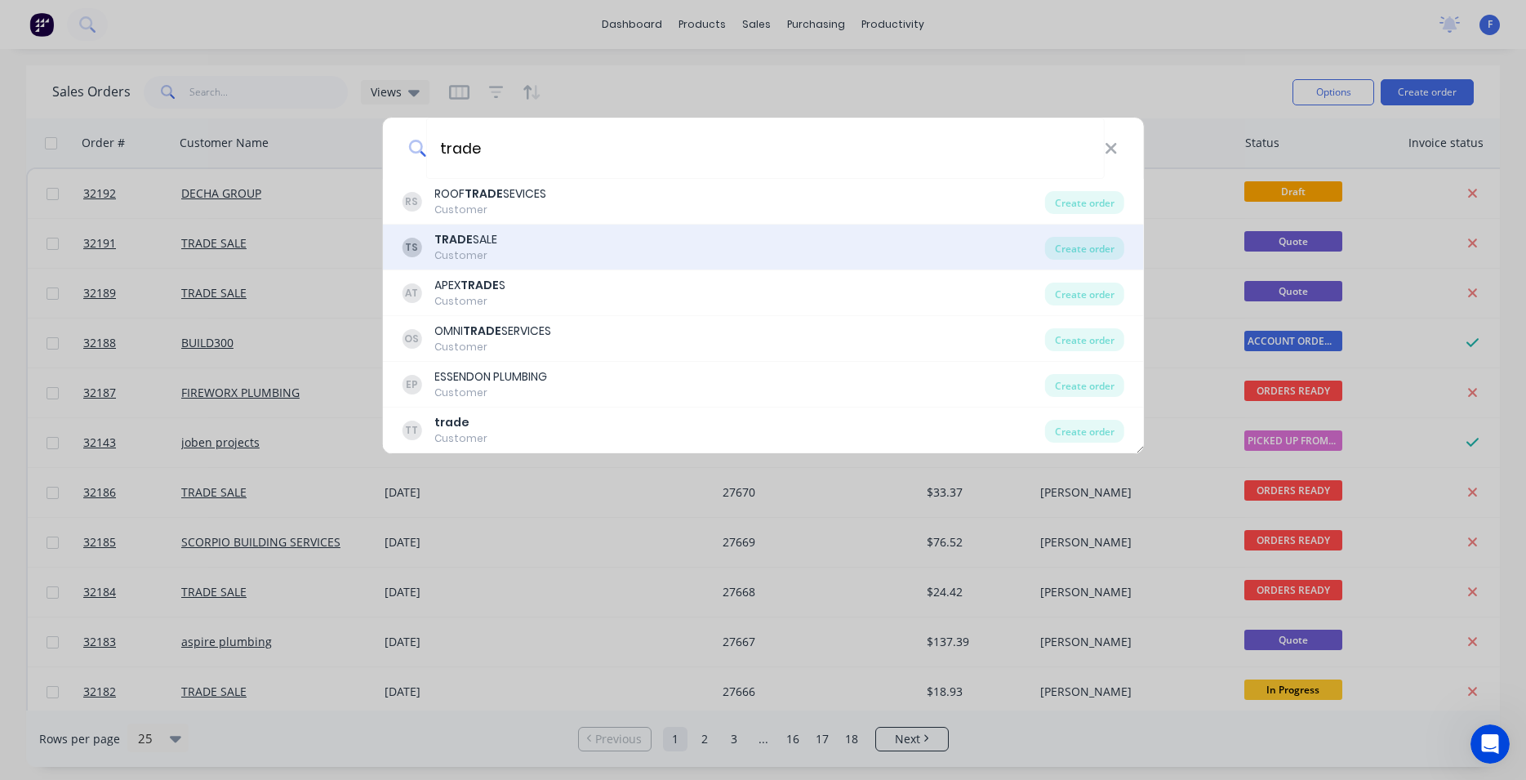
type input "trade"
click at [498, 246] on div "TS TRADE SALE Customer" at bounding box center [724, 247] width 644 height 32
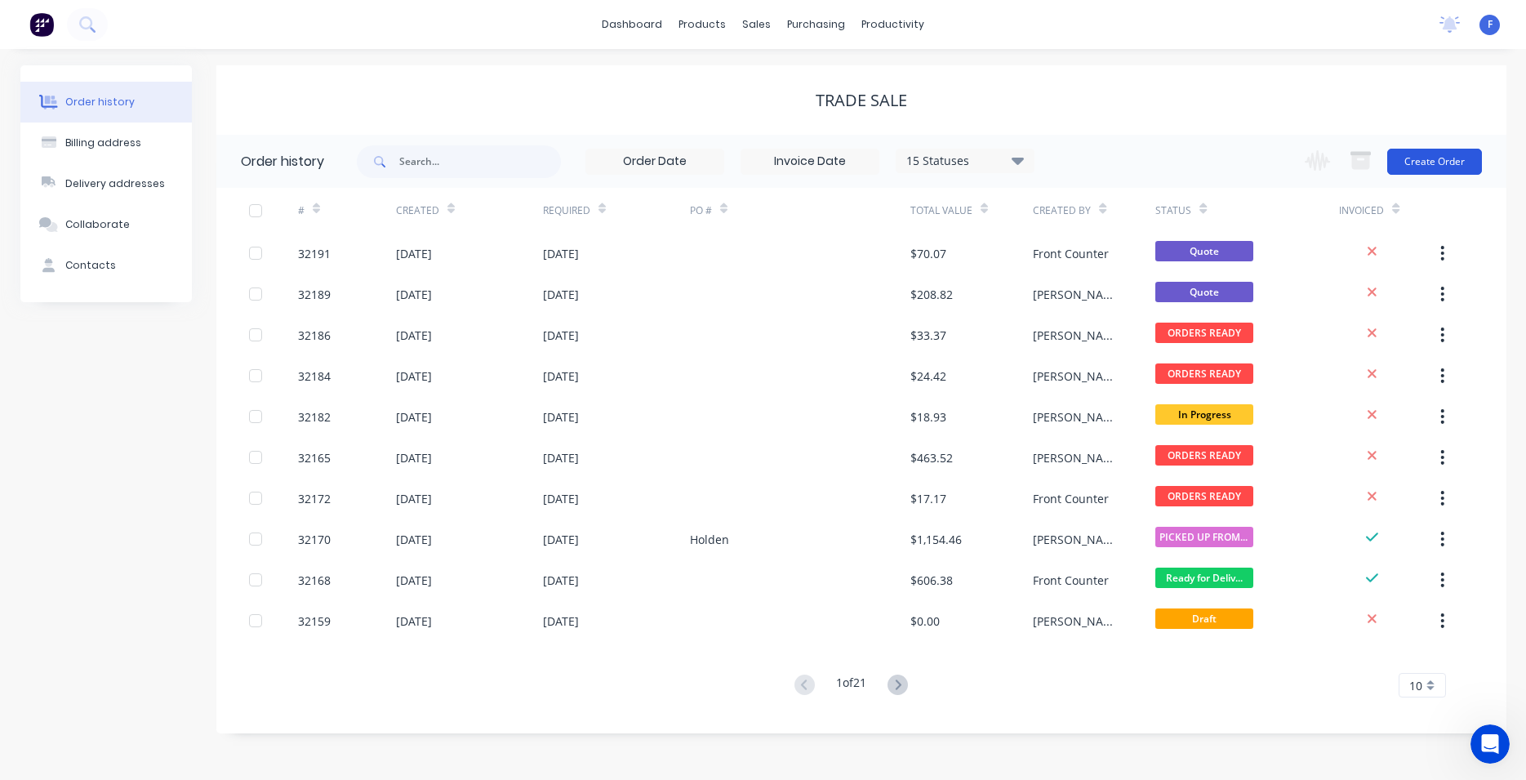
click at [1412, 165] on button "Create Order" at bounding box center [1435, 162] width 95 height 26
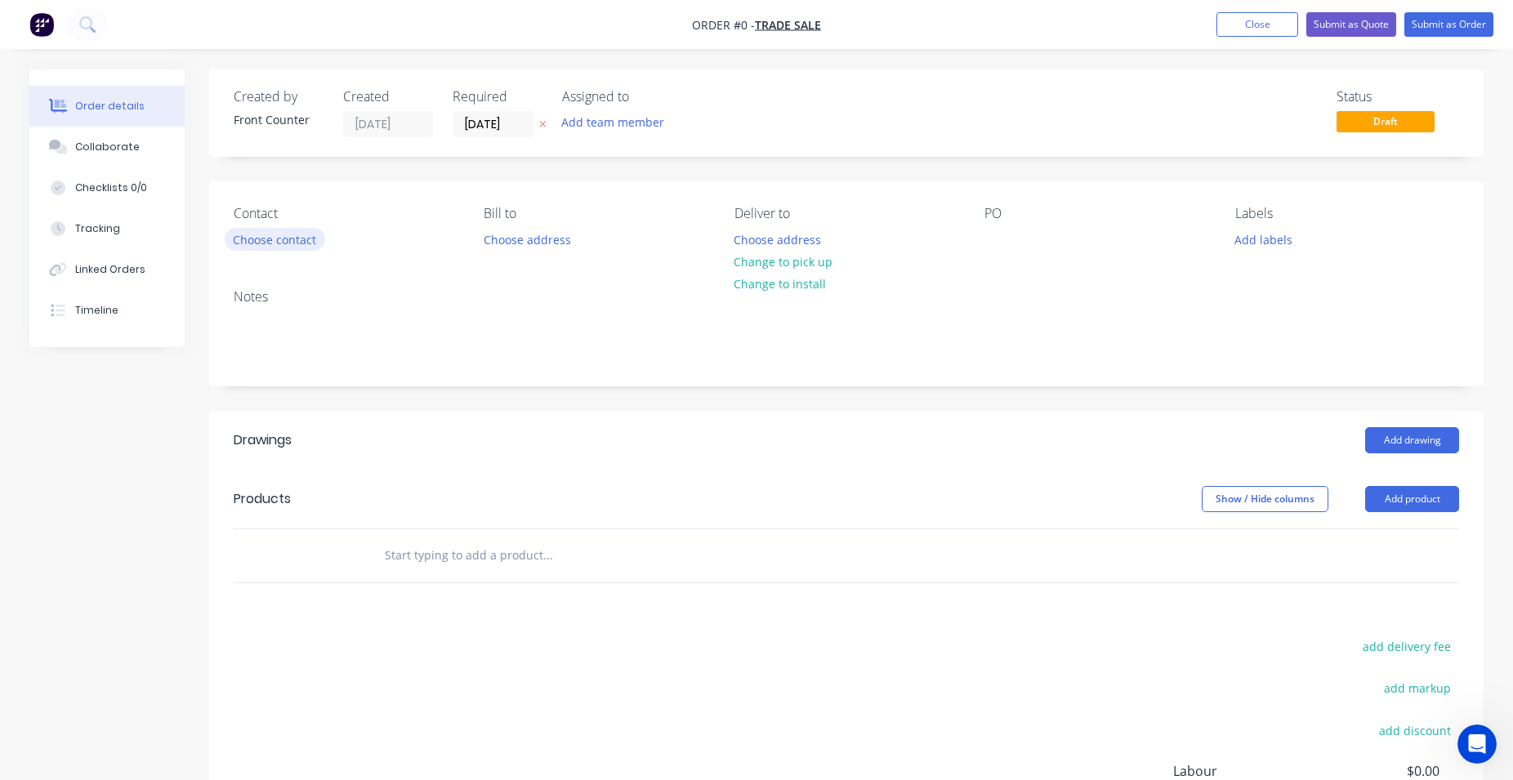
click at [271, 243] on button "Choose contact" at bounding box center [275, 239] width 100 height 22
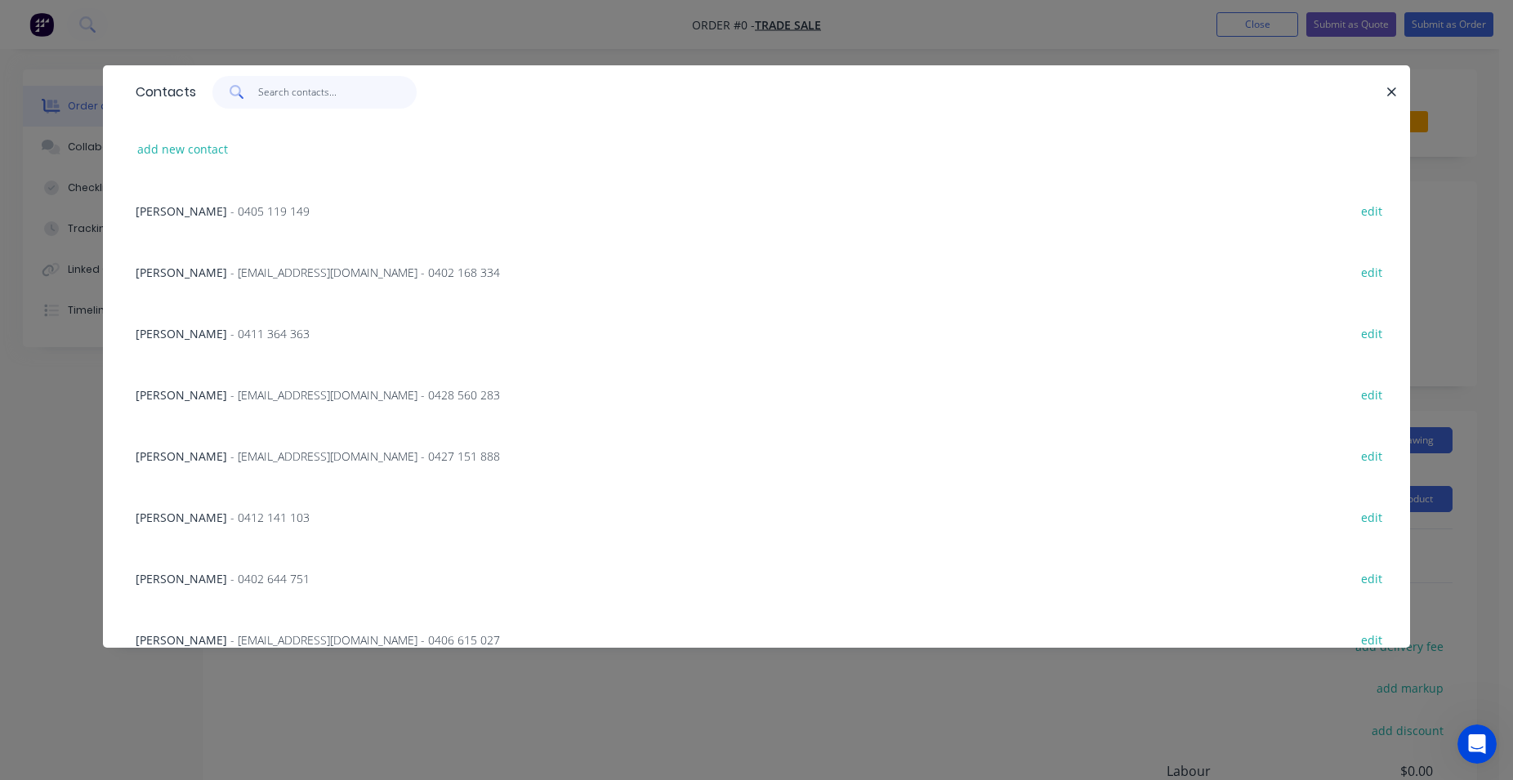
click at [302, 90] on input "text" at bounding box center [337, 92] width 159 height 33
type input "t"
type input "[PERSON_NAME]"
click at [203, 145] on button "add new contact" at bounding box center [183, 149] width 108 height 22
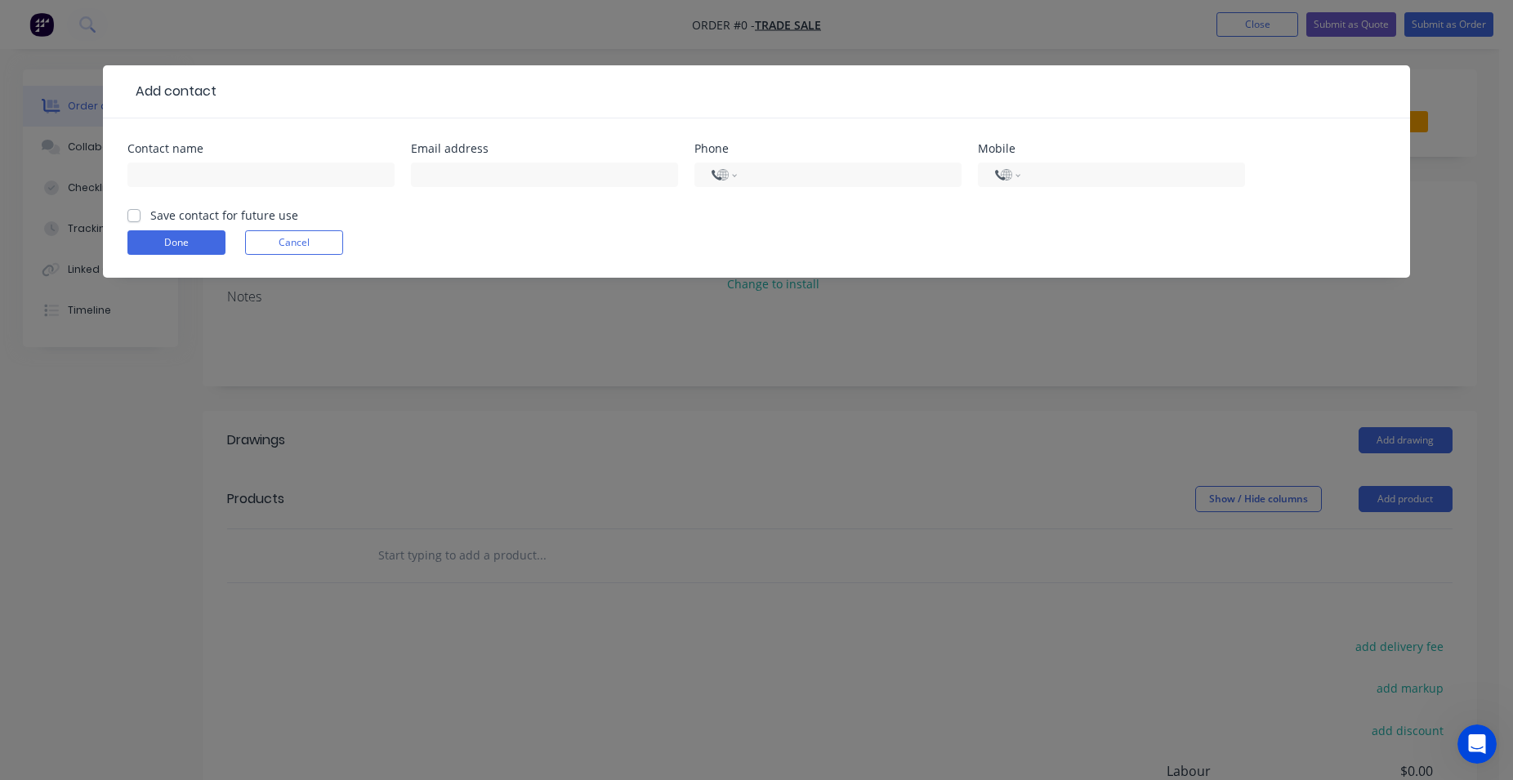
select select "AU"
click at [206, 176] on input "text" at bounding box center [260, 175] width 267 height 25
type input "[PERSON_NAME]"
type input "0412 996 817"
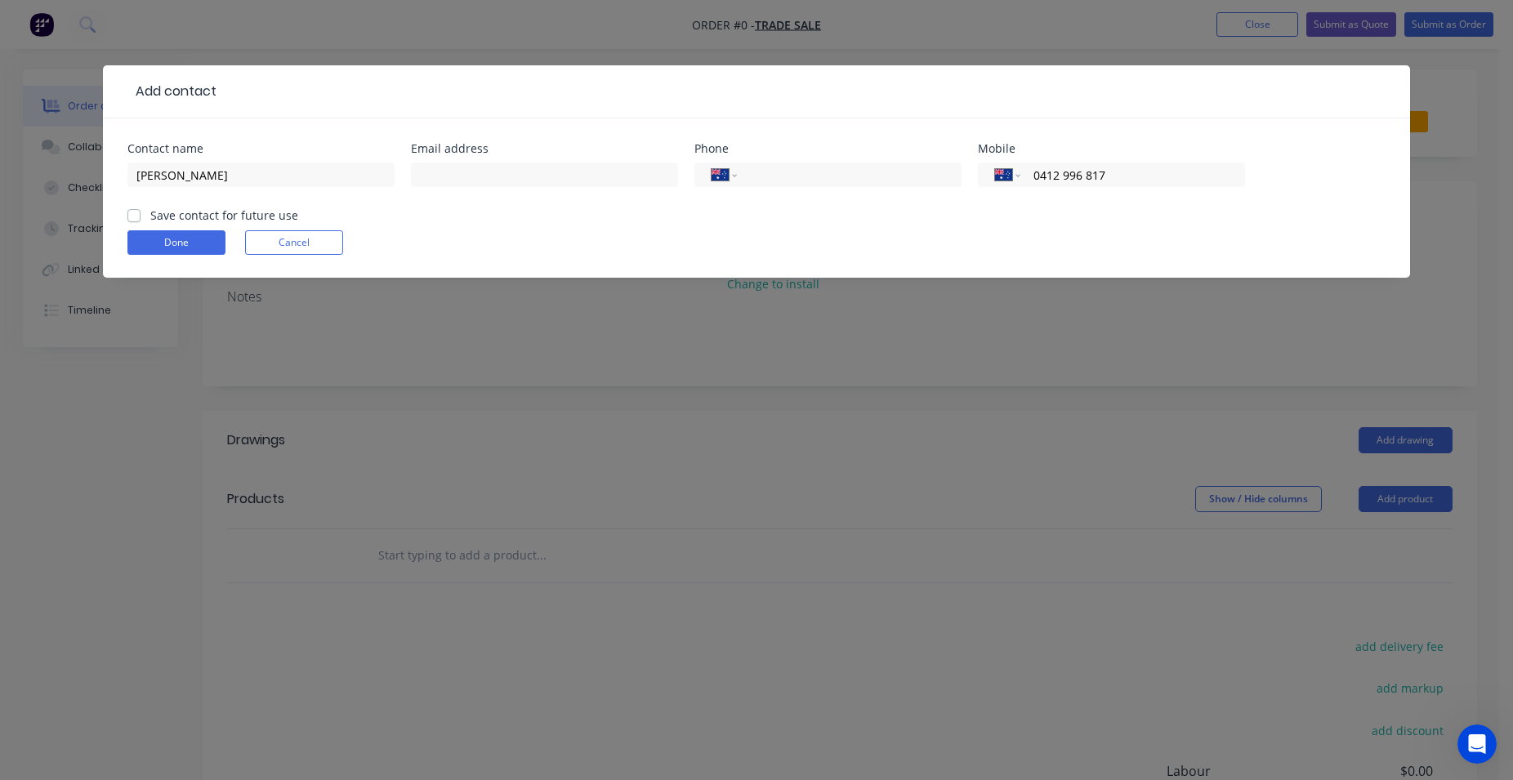
click at [150, 221] on label "Save contact for future use" at bounding box center [224, 215] width 148 height 17
click at [132, 221] on input "Save contact for future use" at bounding box center [133, 215] width 13 height 16
checkbox input "true"
click at [175, 242] on button "Done" at bounding box center [176, 242] width 98 height 25
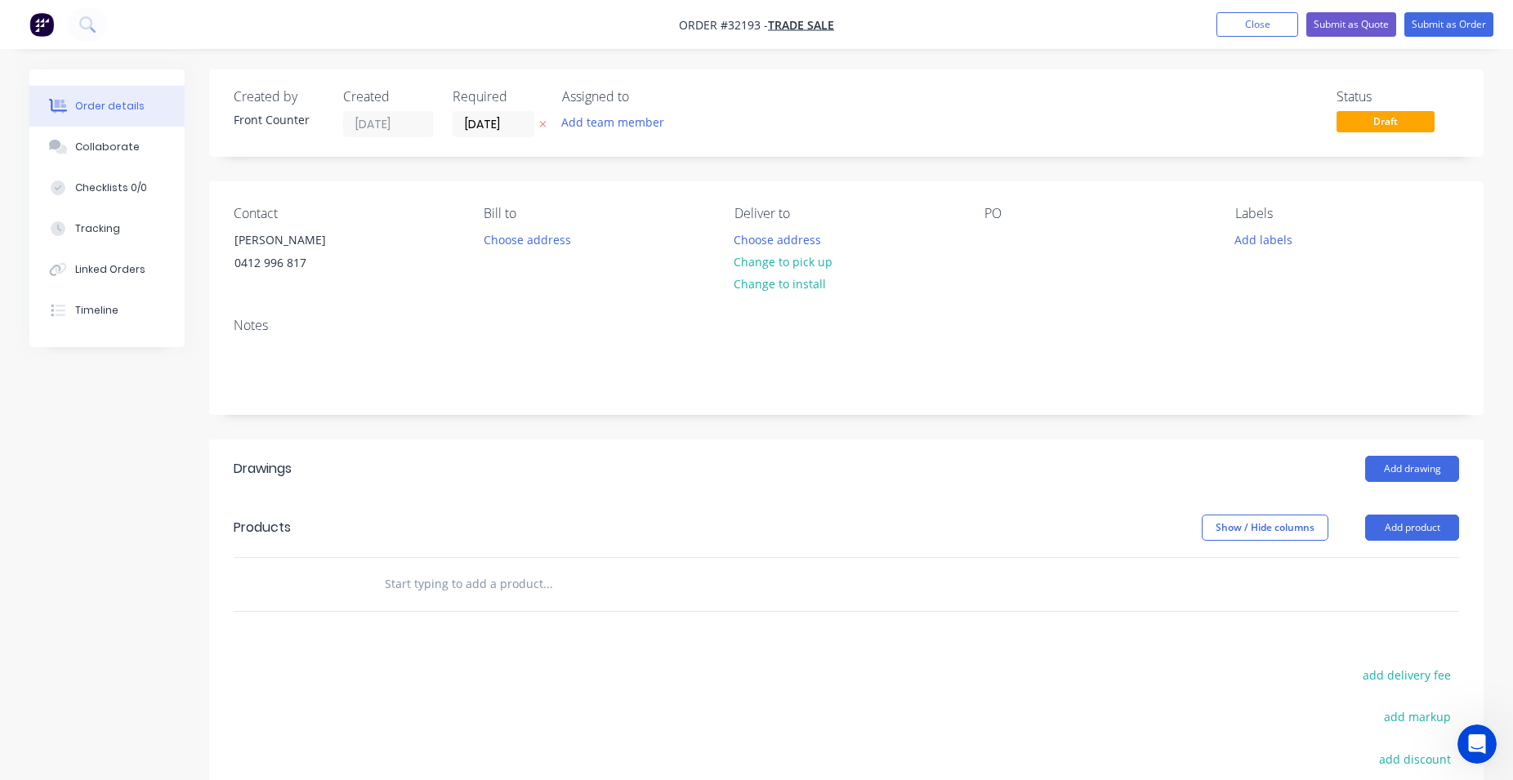
click at [430, 571] on input "text" at bounding box center [547, 584] width 327 height 33
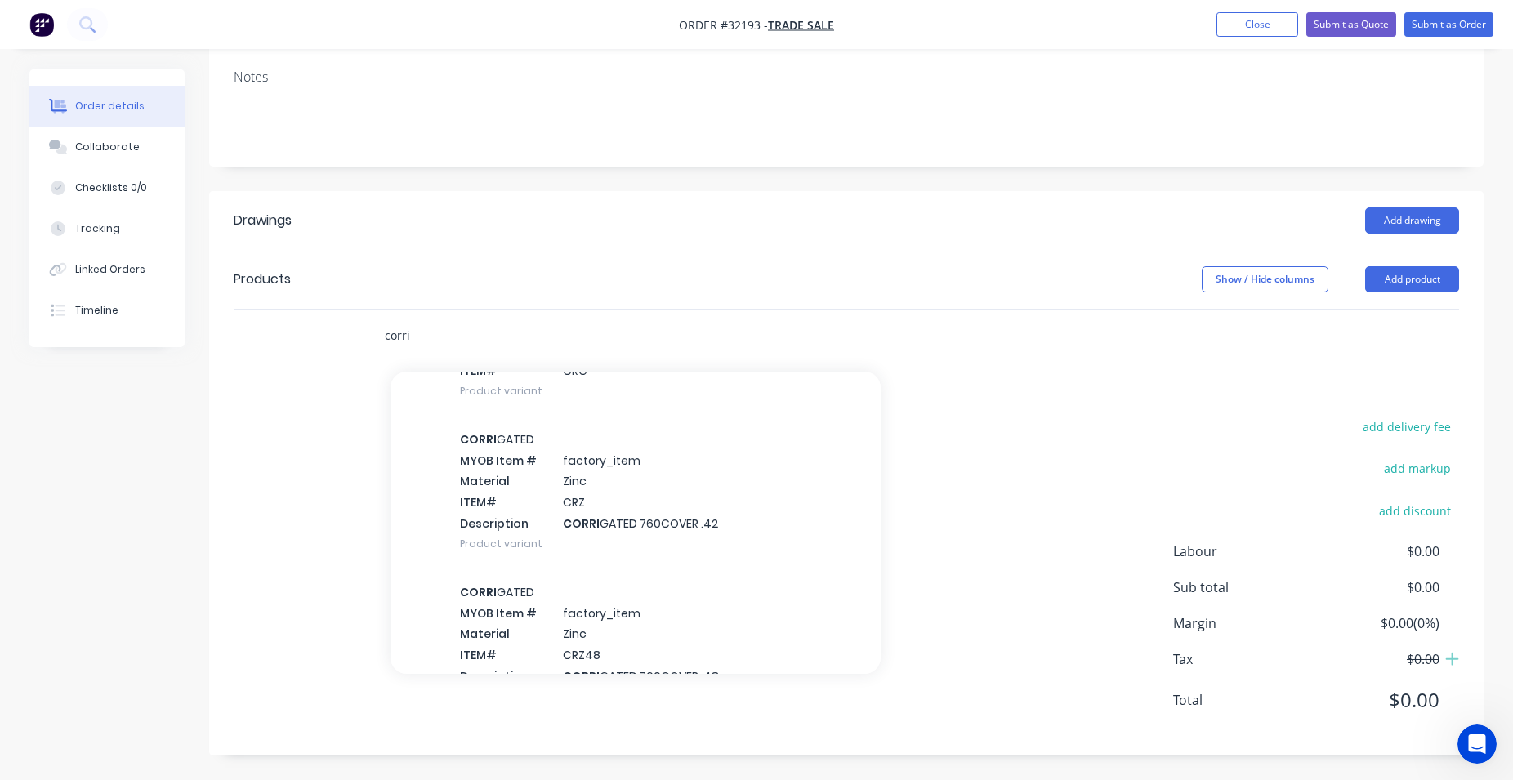
scroll to position [466, 0]
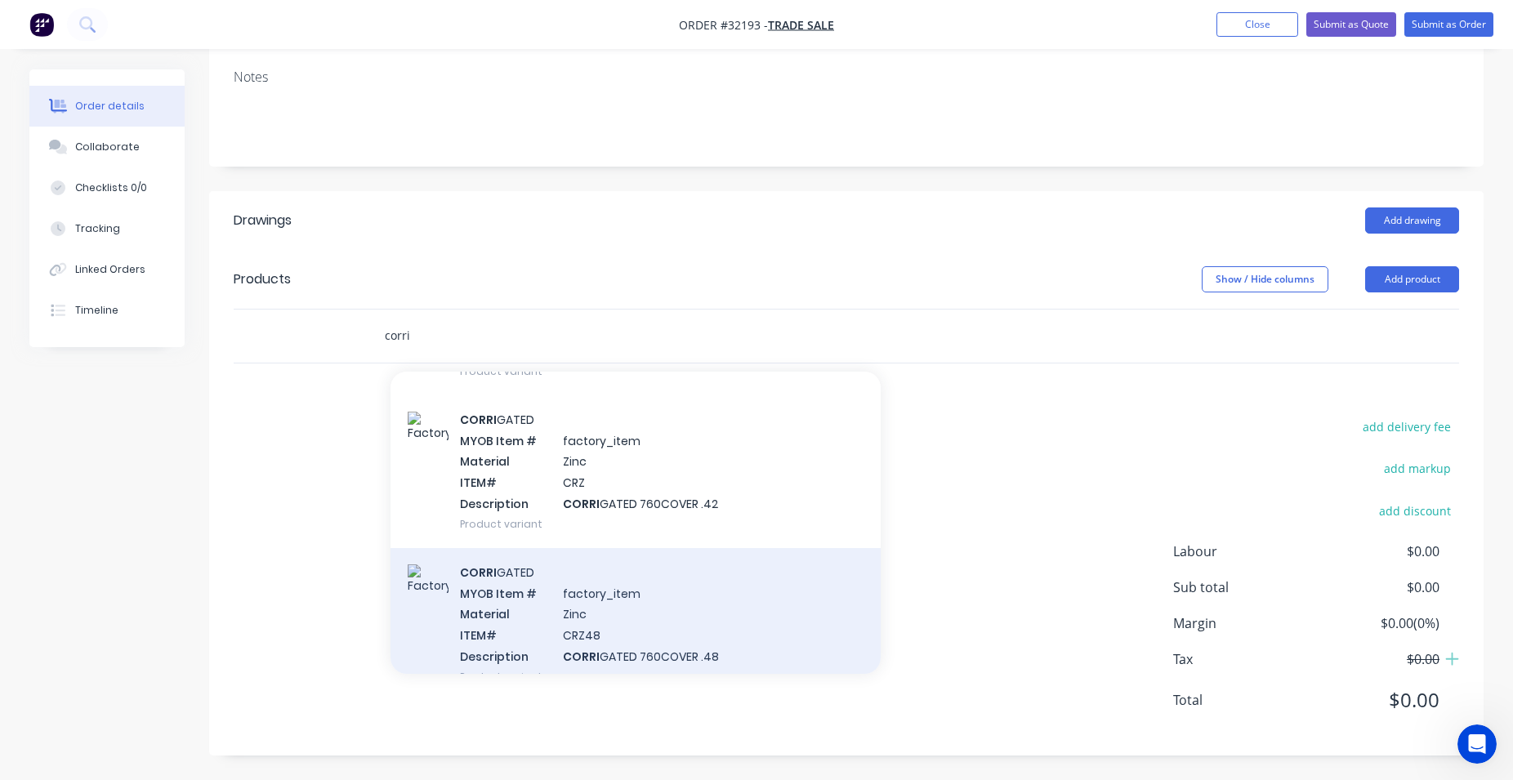
type input "corri"
click at [674, 644] on div "CORRI GATED MYOB Item # factory_item Material Zinc ITEM# CRZ48 Description CORR…" at bounding box center [635, 624] width 490 height 153
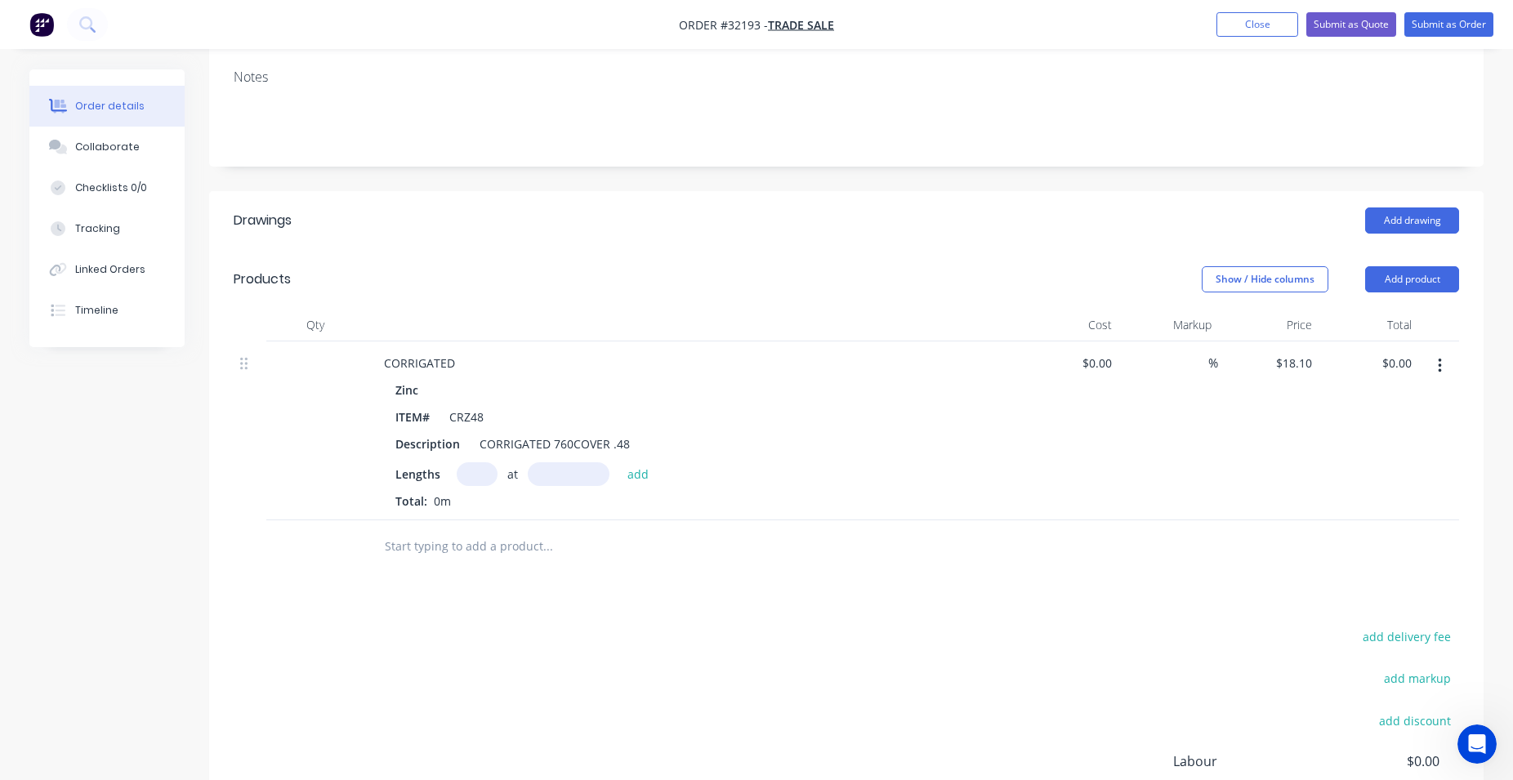
click at [1437, 369] on icon "button" at bounding box center [1439, 366] width 4 height 18
click at [1367, 519] on button "Delete" at bounding box center [1381, 506] width 155 height 33
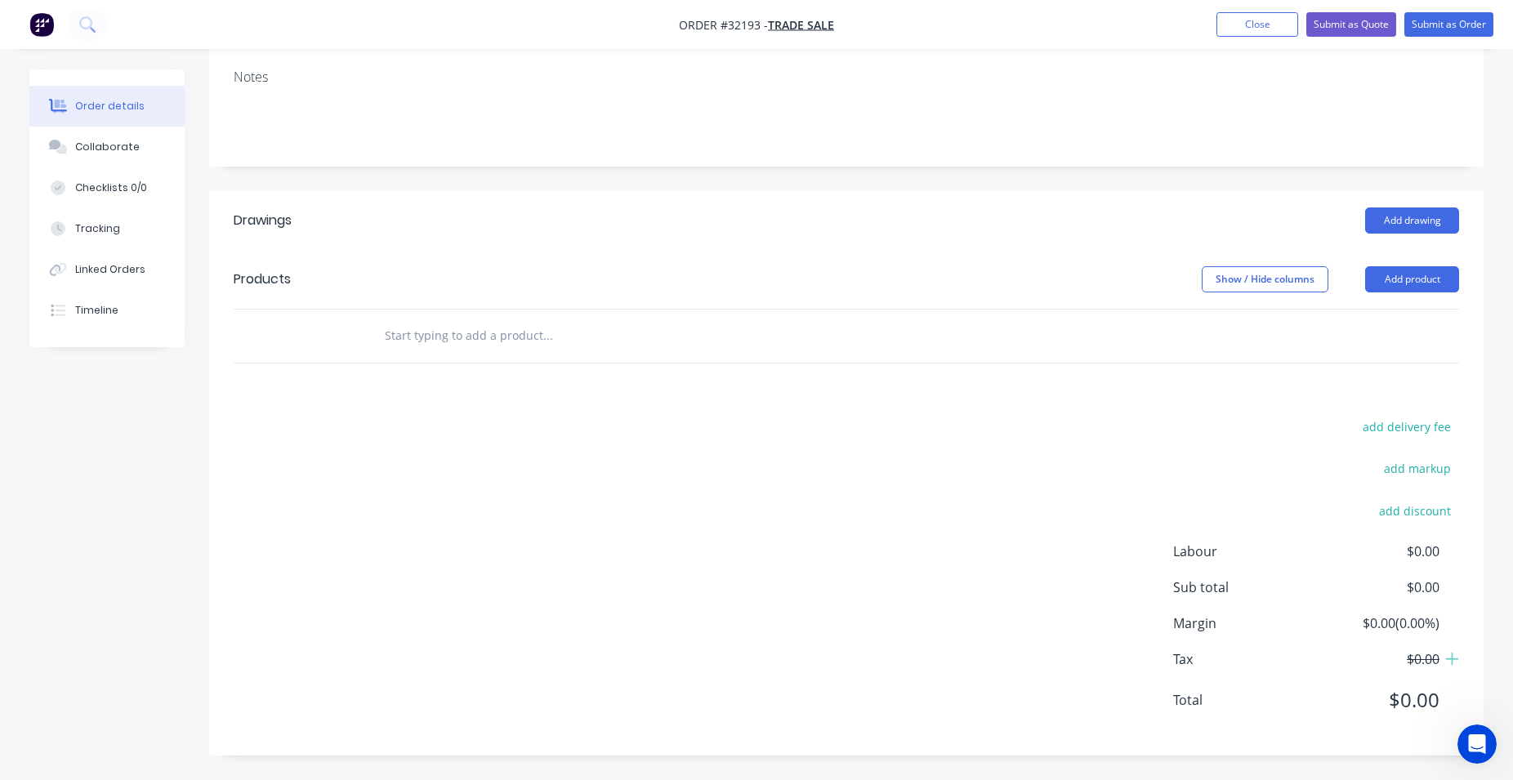
click at [472, 328] on input "text" at bounding box center [547, 335] width 327 height 33
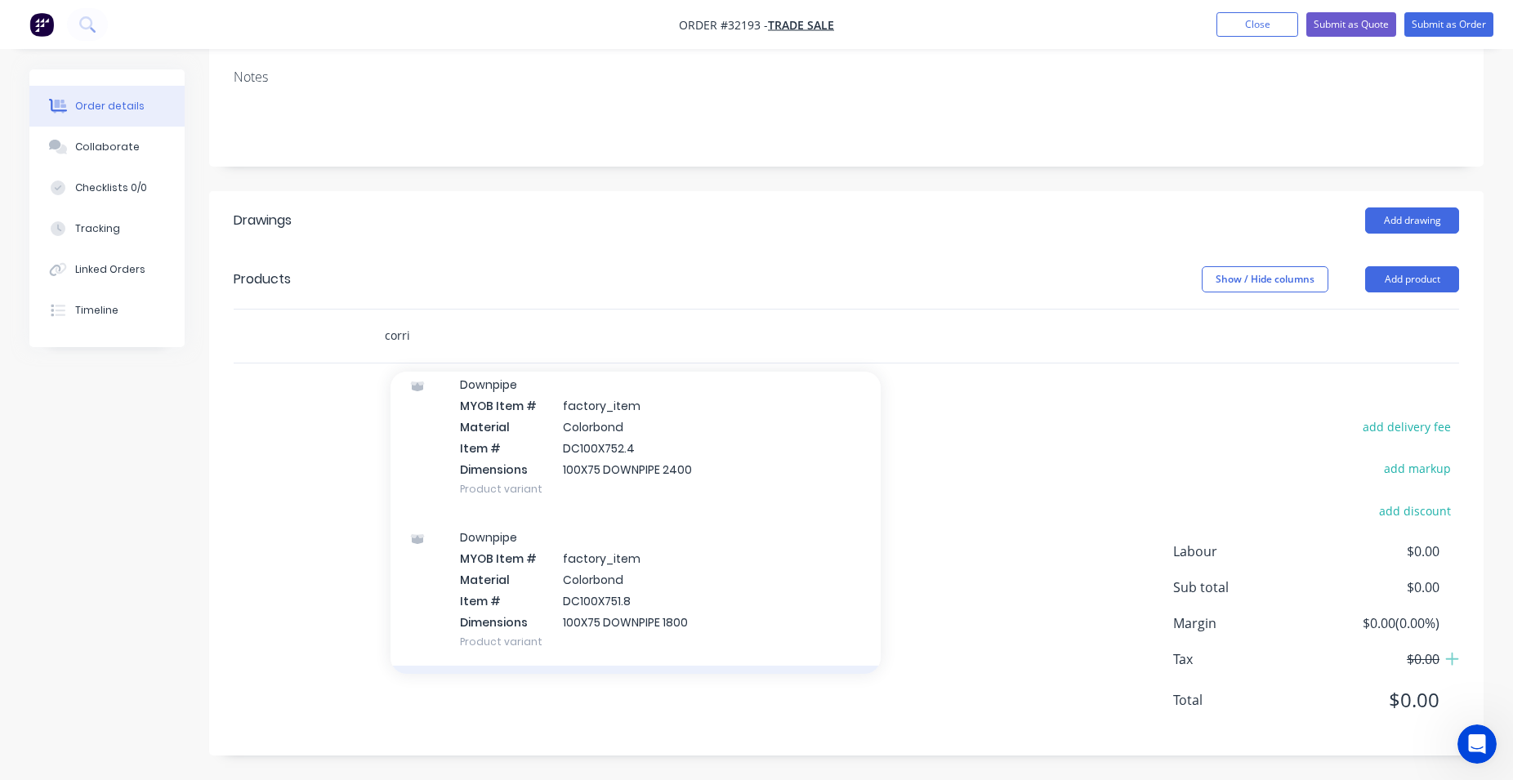
scroll to position [6704, 0]
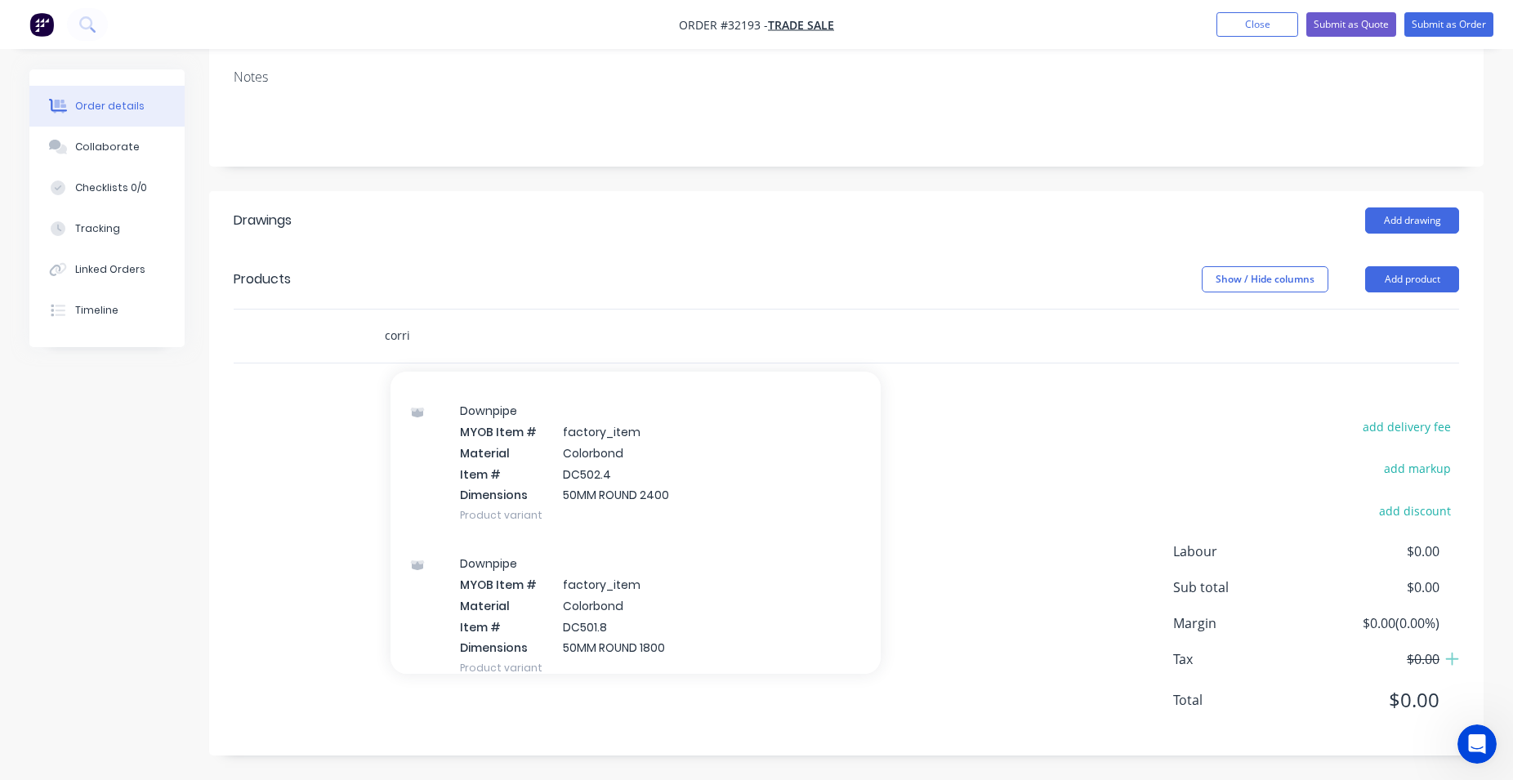
click at [472, 319] on input "corri" at bounding box center [547, 335] width 327 height 33
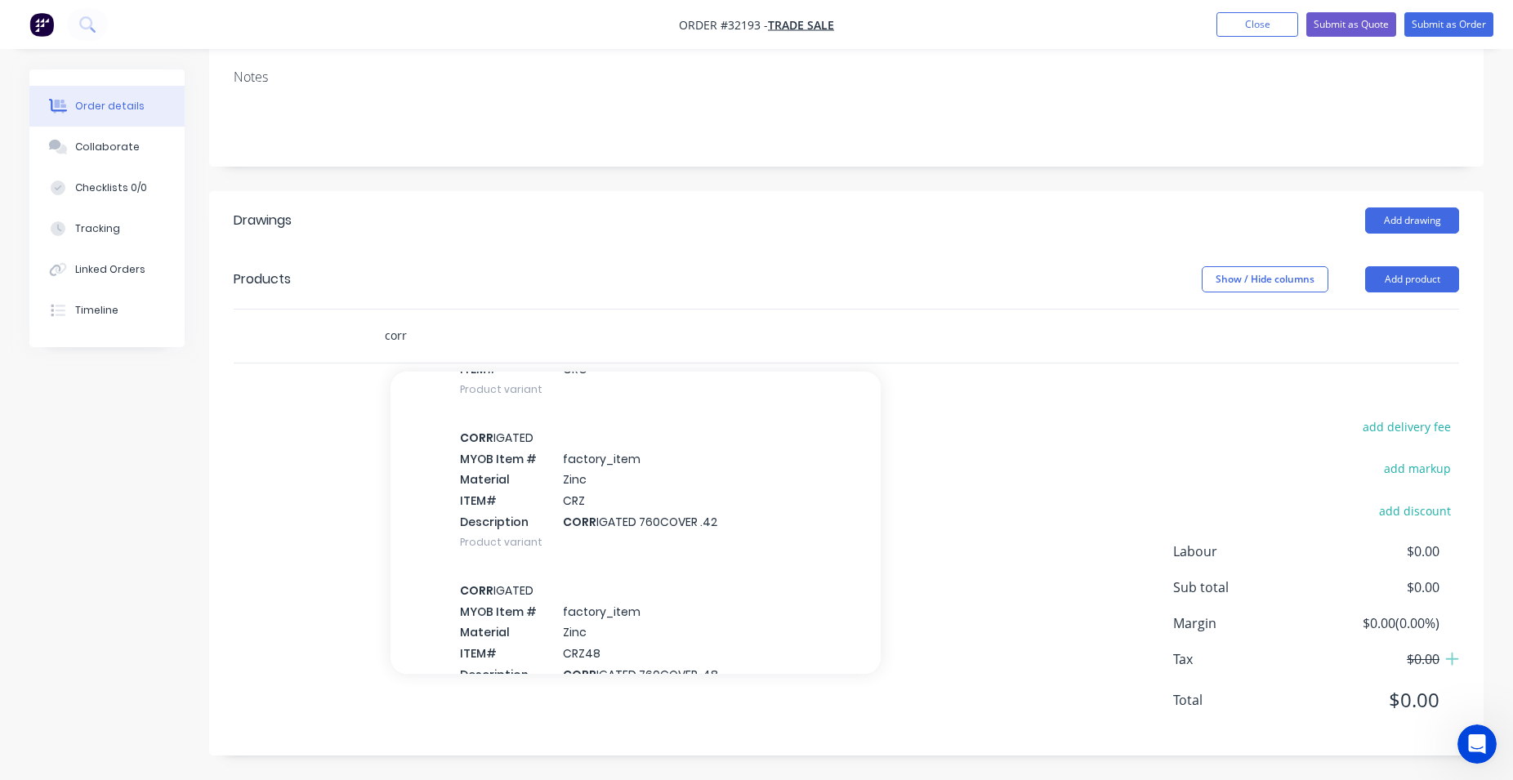
scroll to position [466, 0]
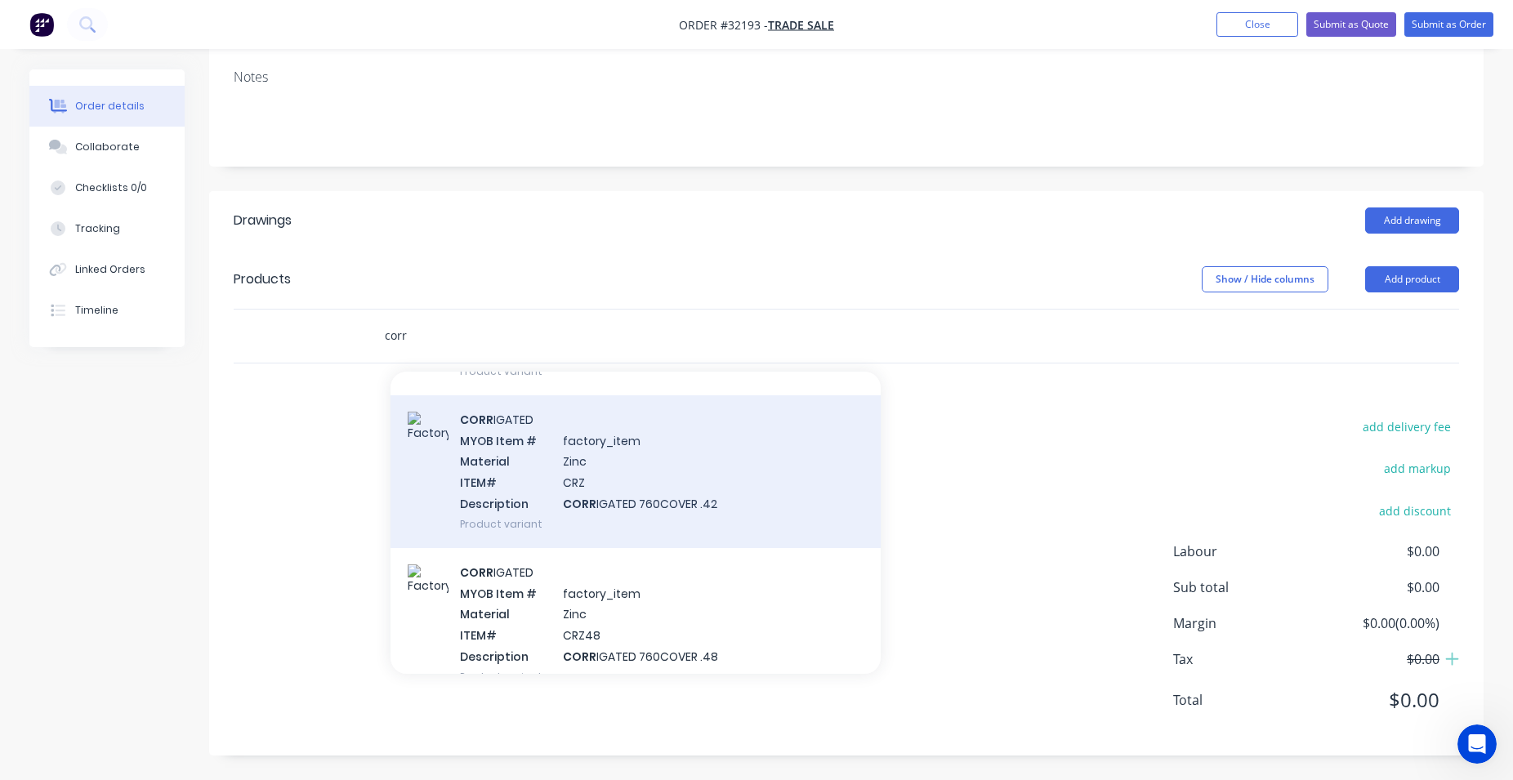
type input "corr"
click at [677, 486] on div "CORR IGATED MYOB Item # factory_item Material Zinc ITEM# CRZ Description CORR I…" at bounding box center [635, 471] width 490 height 153
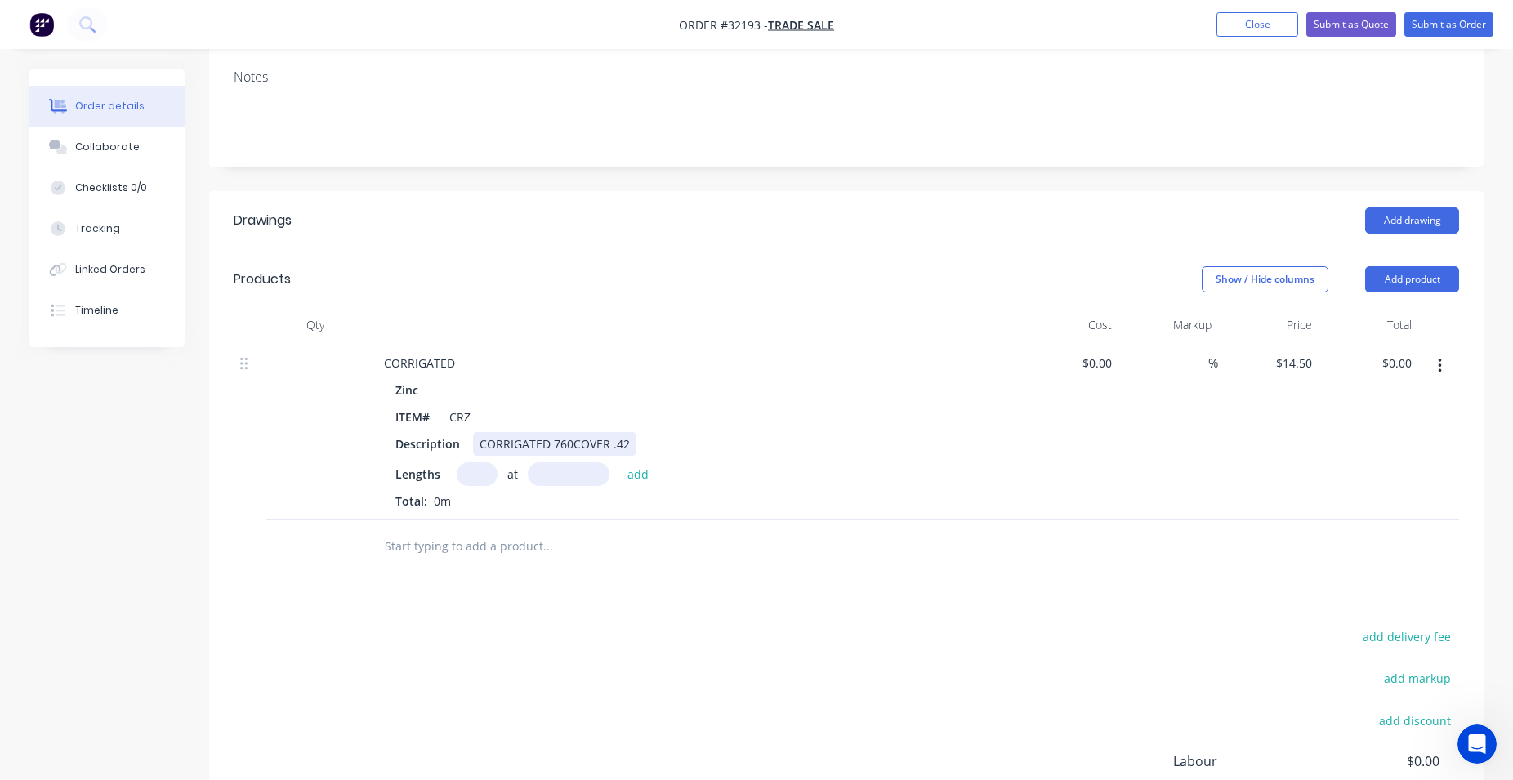
click at [468, 470] on input "text" at bounding box center [477, 474] width 41 height 24
type input "6"
type input "2500"
click at [619, 462] on button "add" at bounding box center [638, 473] width 38 height 22
type input "$217.50"
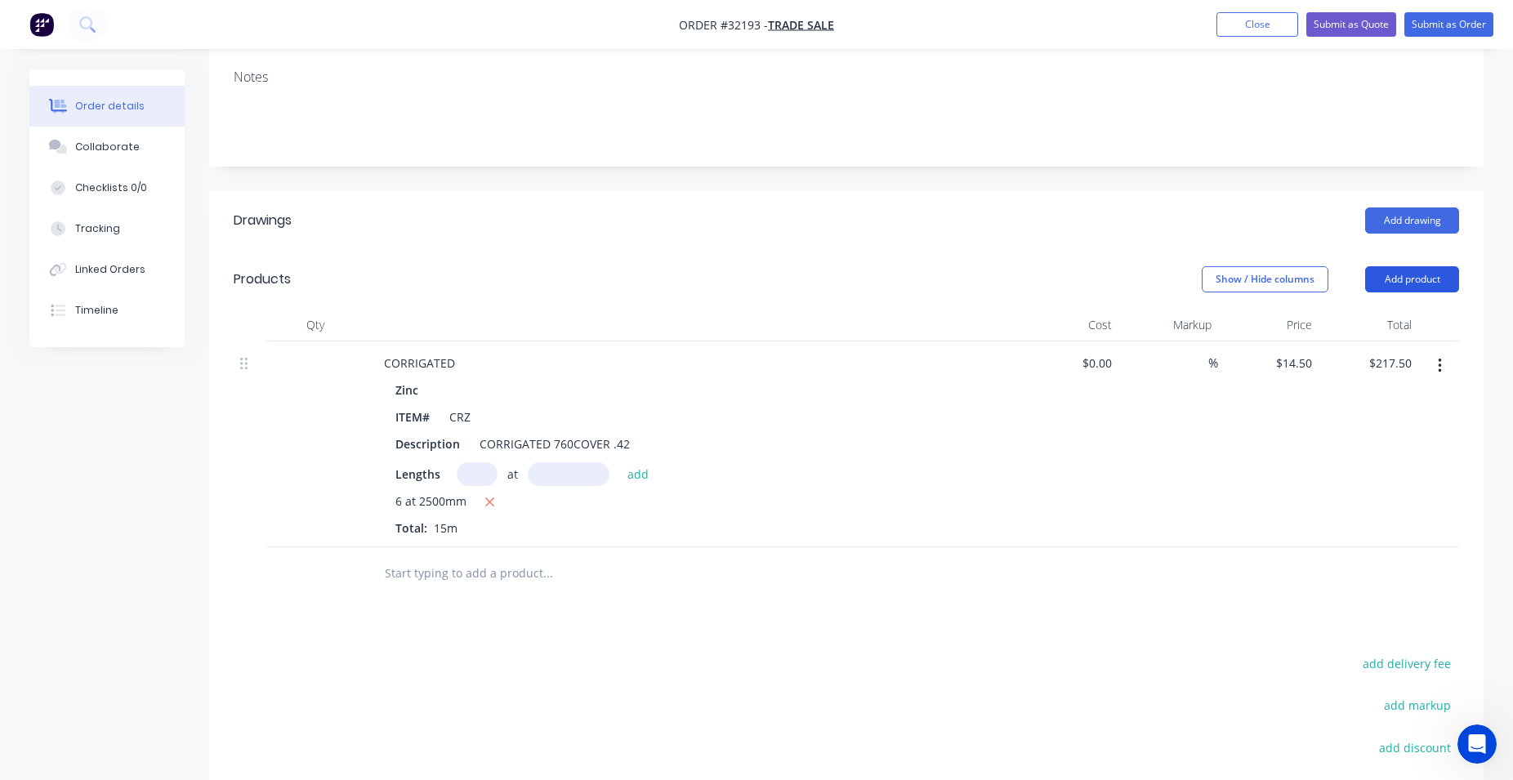
click at [1387, 277] on button "Add product" at bounding box center [1412, 279] width 94 height 26
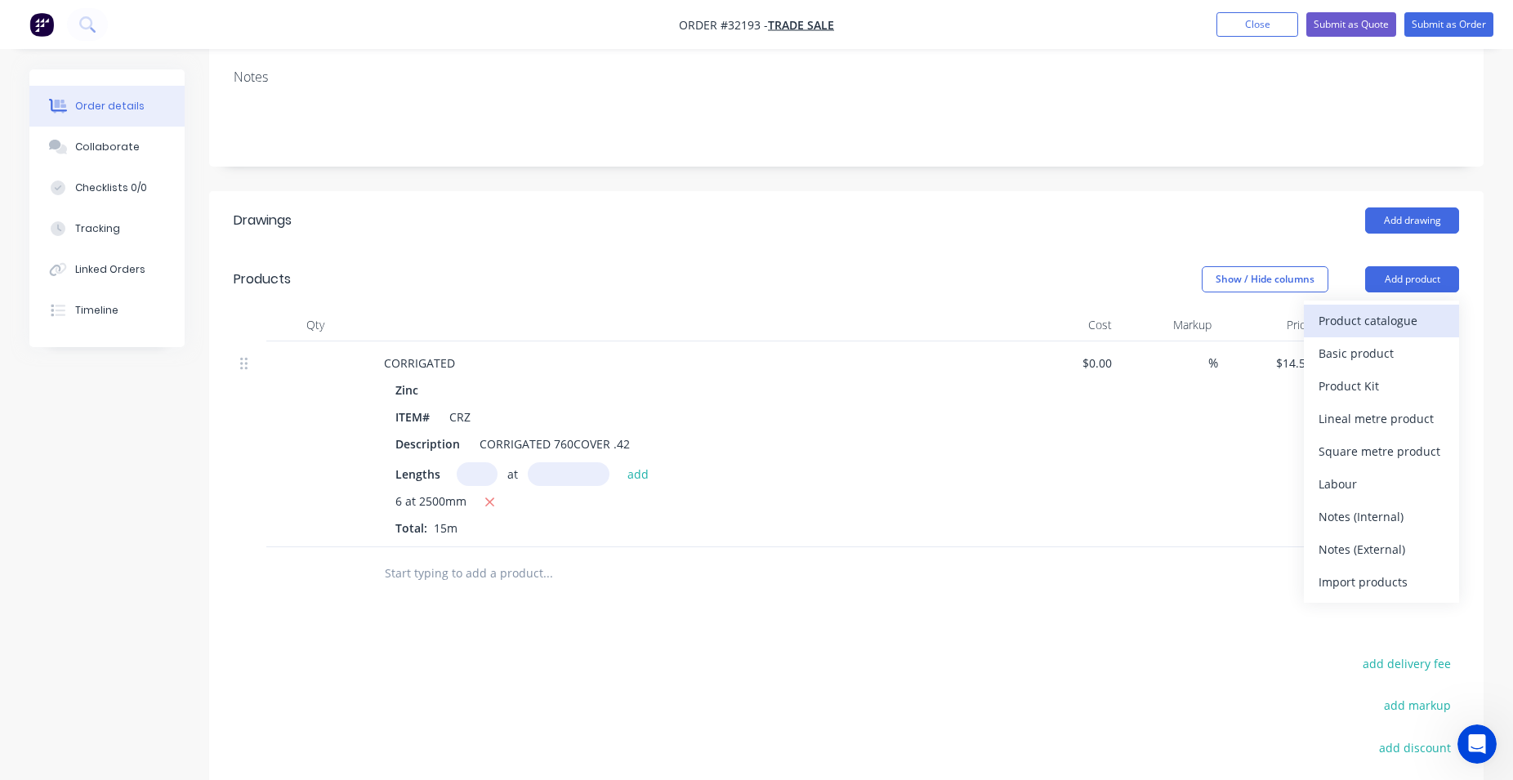
click at [1407, 321] on div "Product catalogue" at bounding box center [1381, 321] width 126 height 24
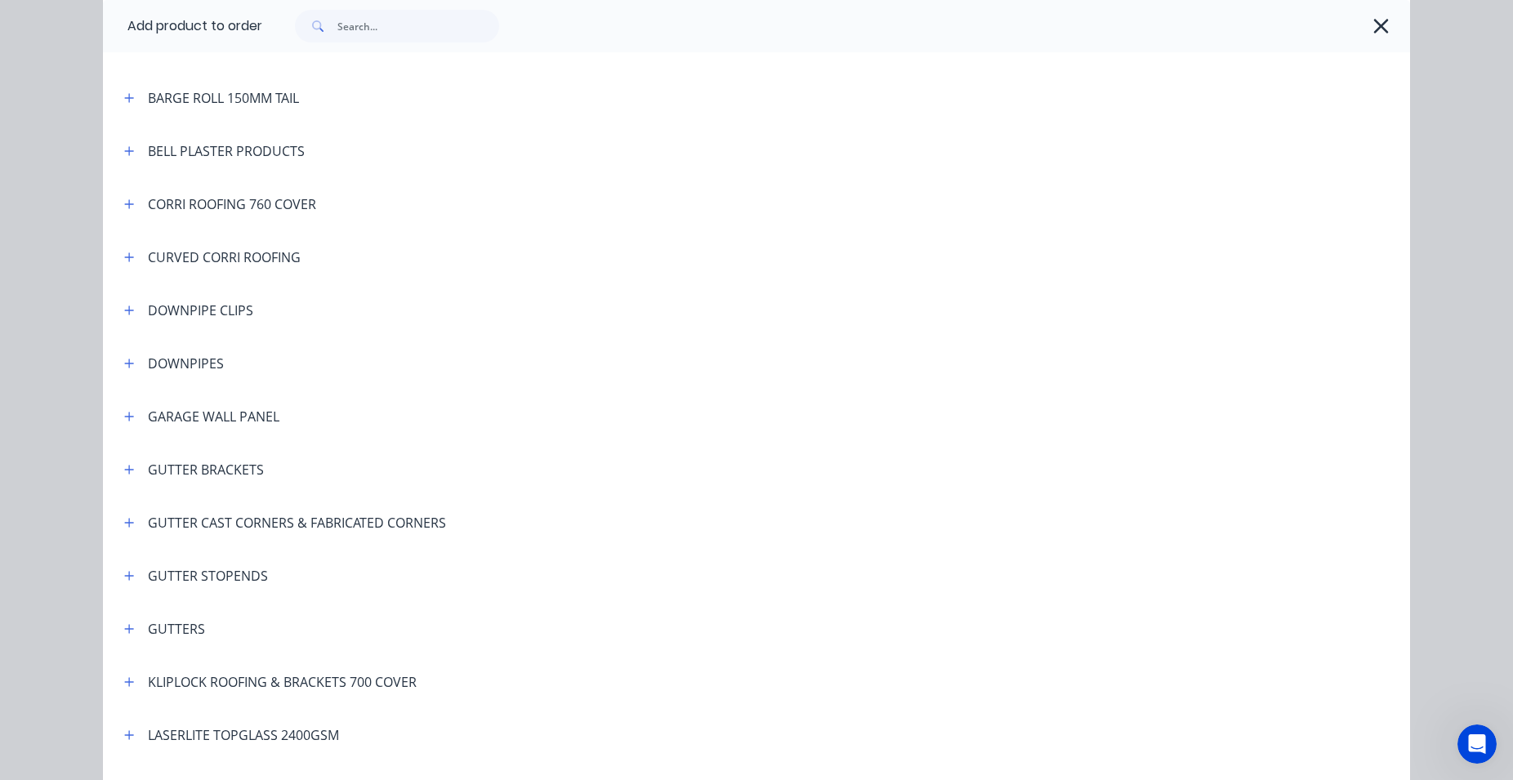
scroll to position [279, 0]
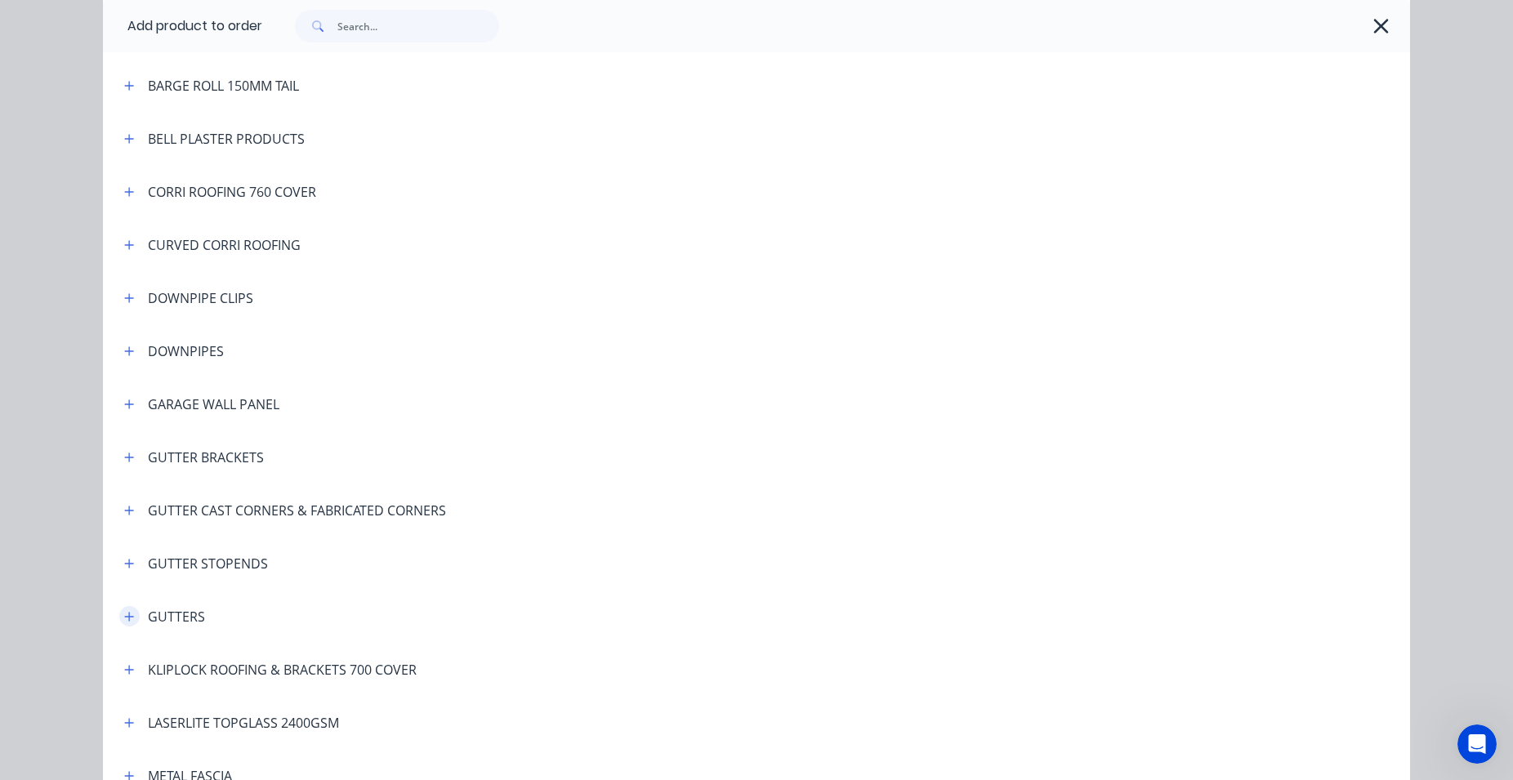
click at [124, 617] on icon "button" at bounding box center [129, 616] width 10 height 11
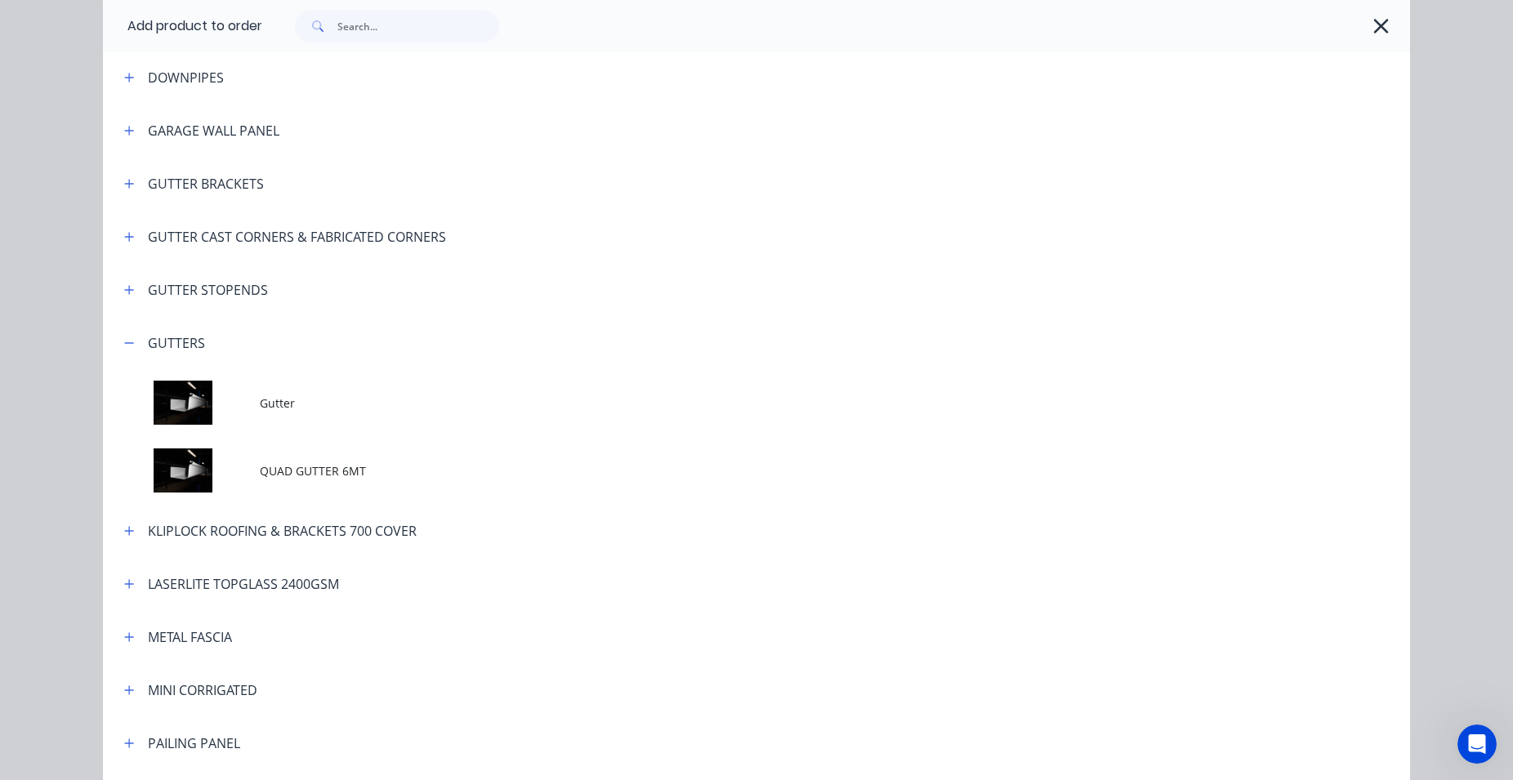
scroll to position [559, 0]
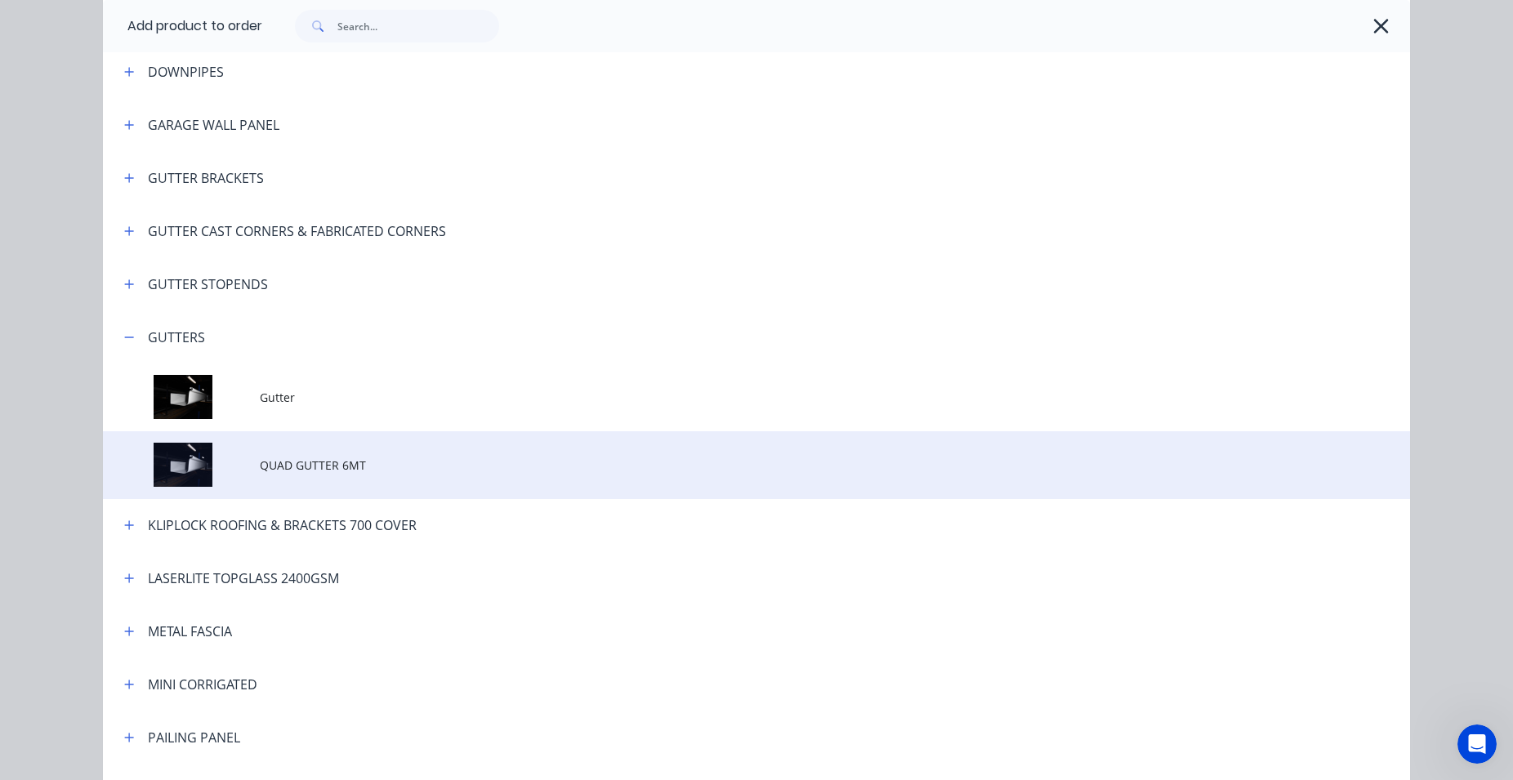
click at [345, 448] on td "QUAD GUTTER 6MT" at bounding box center [835, 465] width 1150 height 68
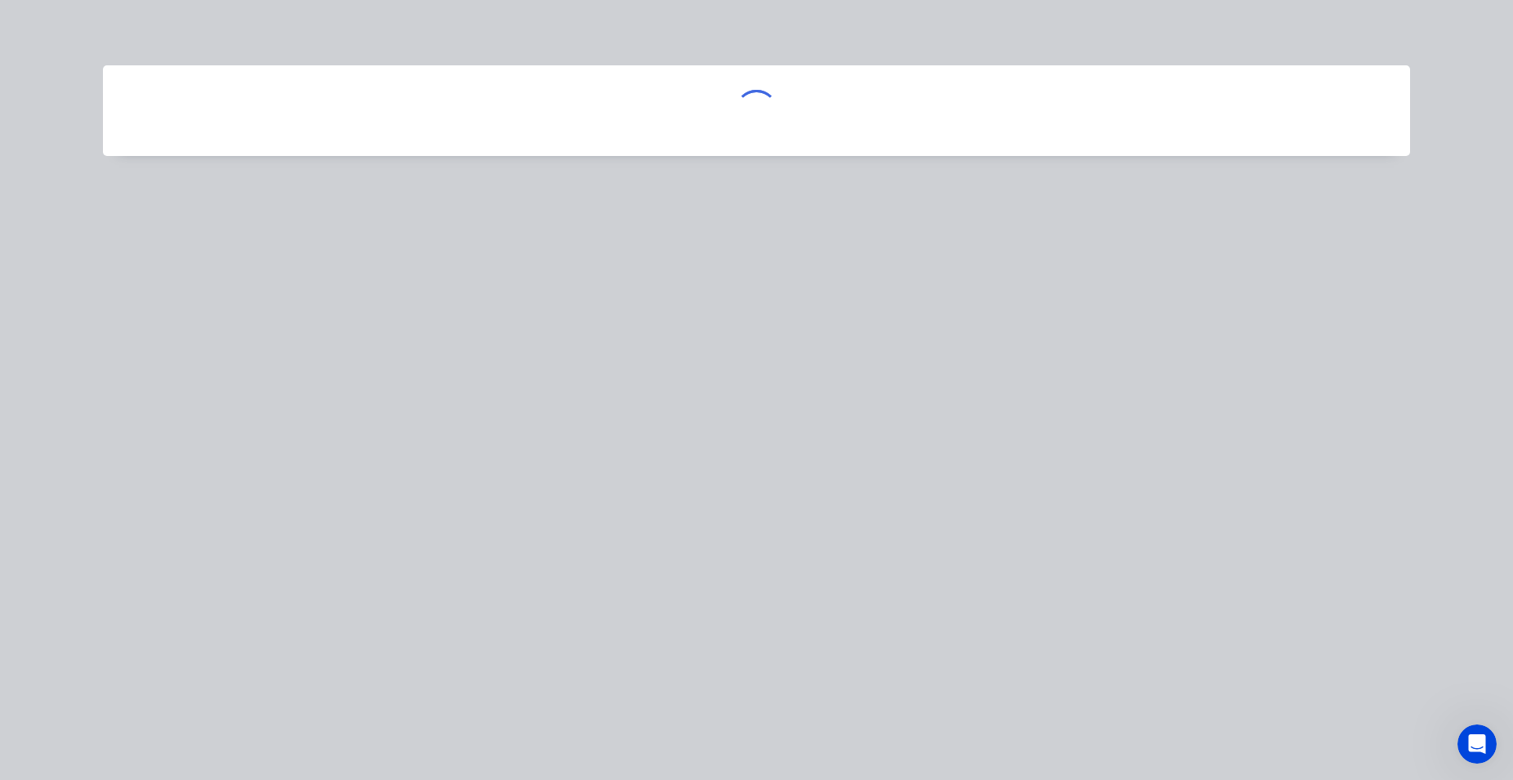
scroll to position [0, 0]
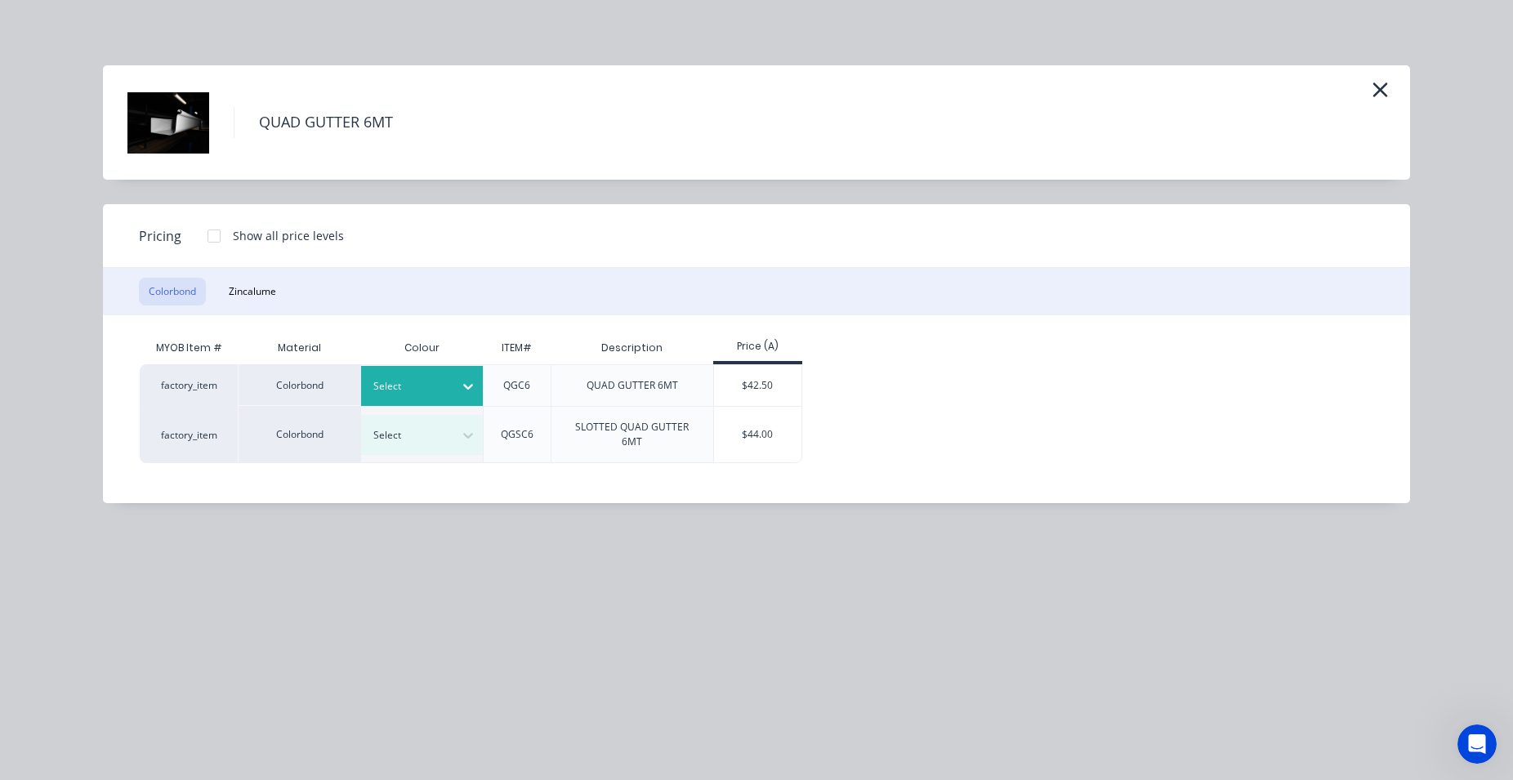
click at [467, 377] on div at bounding box center [467, 386] width 29 height 26
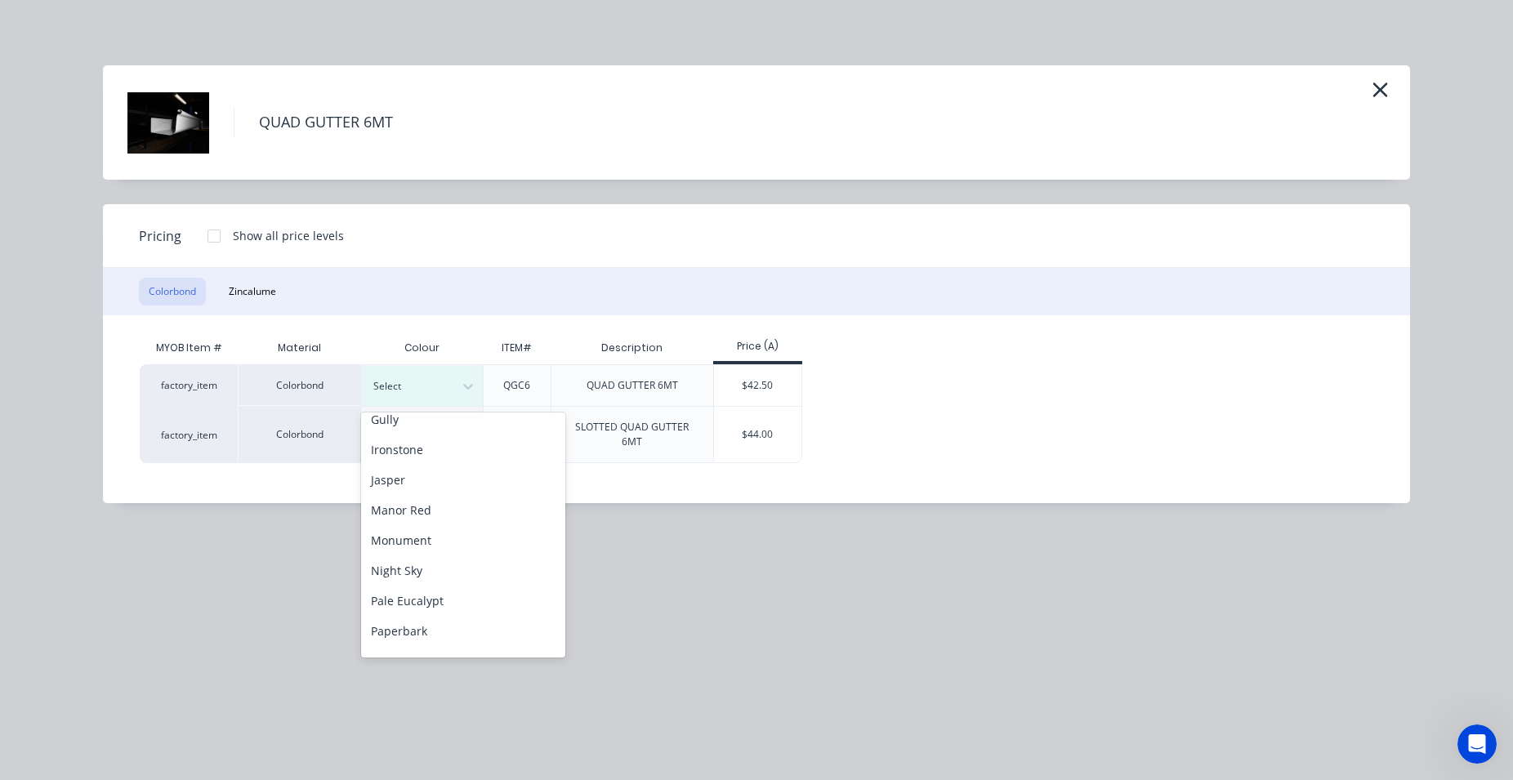
scroll to position [372, 0]
click at [453, 480] on div "Night Sky" at bounding box center [463, 481] width 204 height 30
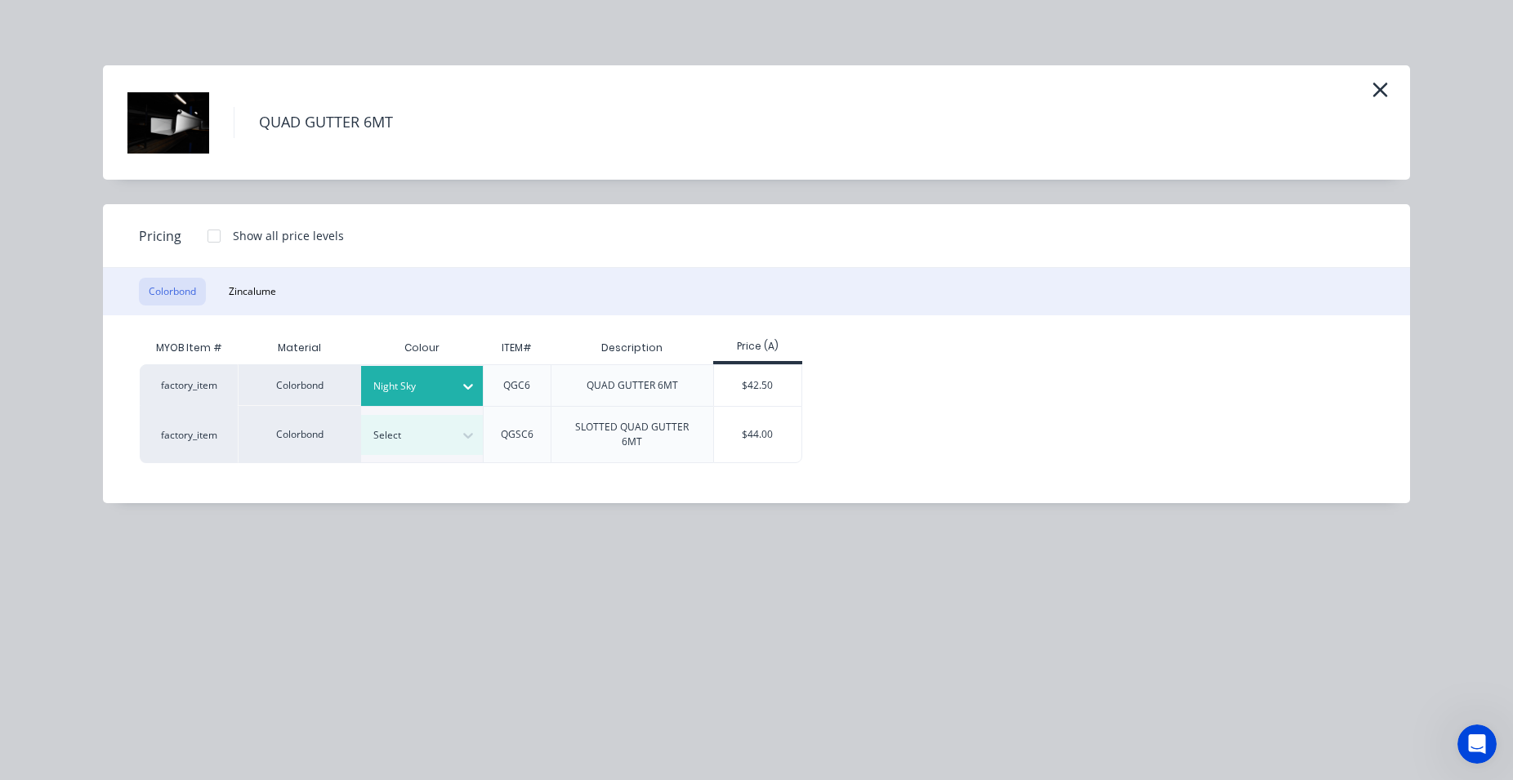
click at [779, 388] on div "$42.50" at bounding box center [757, 385] width 87 height 41
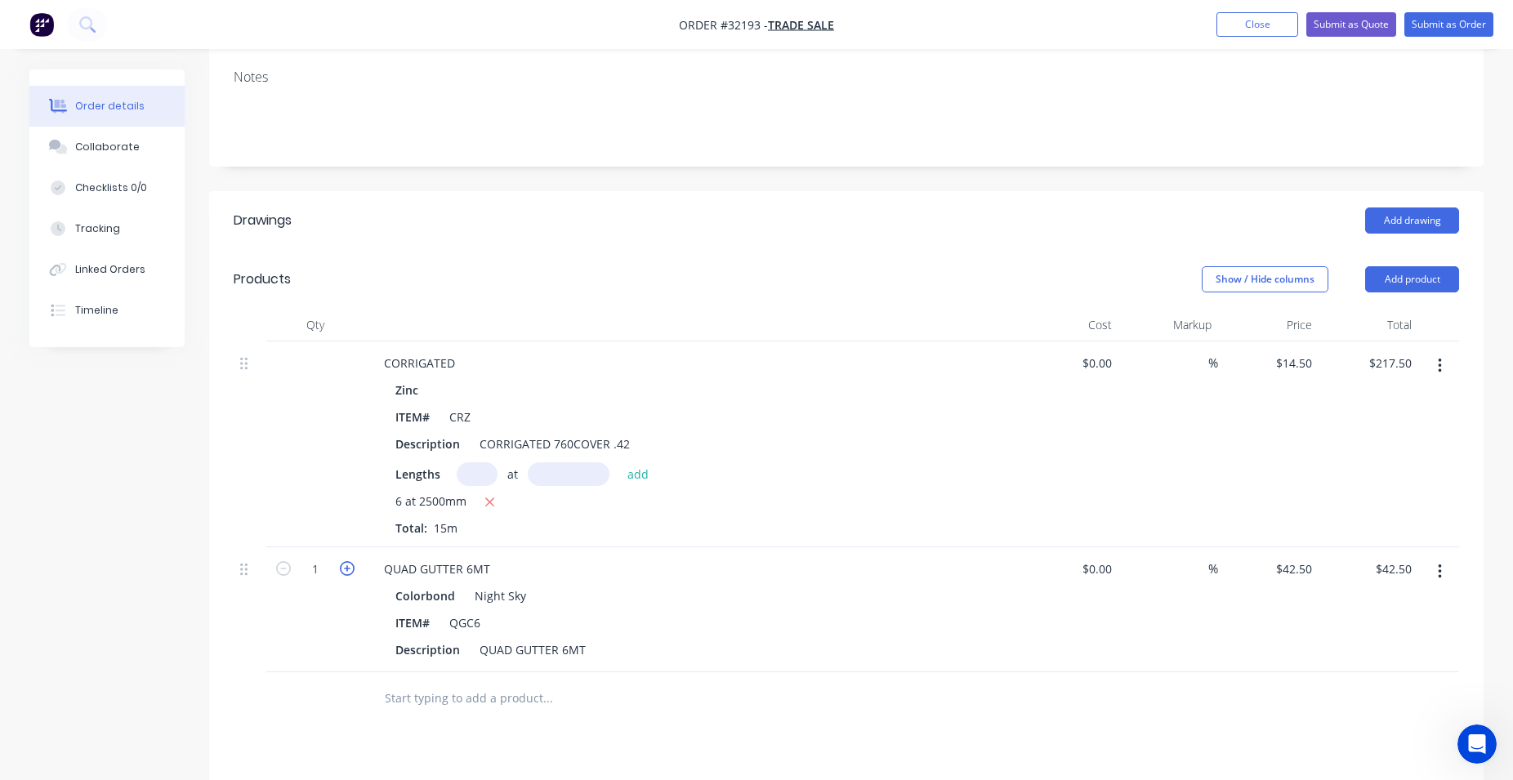
click at [349, 568] on icon "button" at bounding box center [347, 568] width 15 height 15
type input "2"
type input "$85.00"
click at [456, 682] on input "text" at bounding box center [547, 698] width 327 height 33
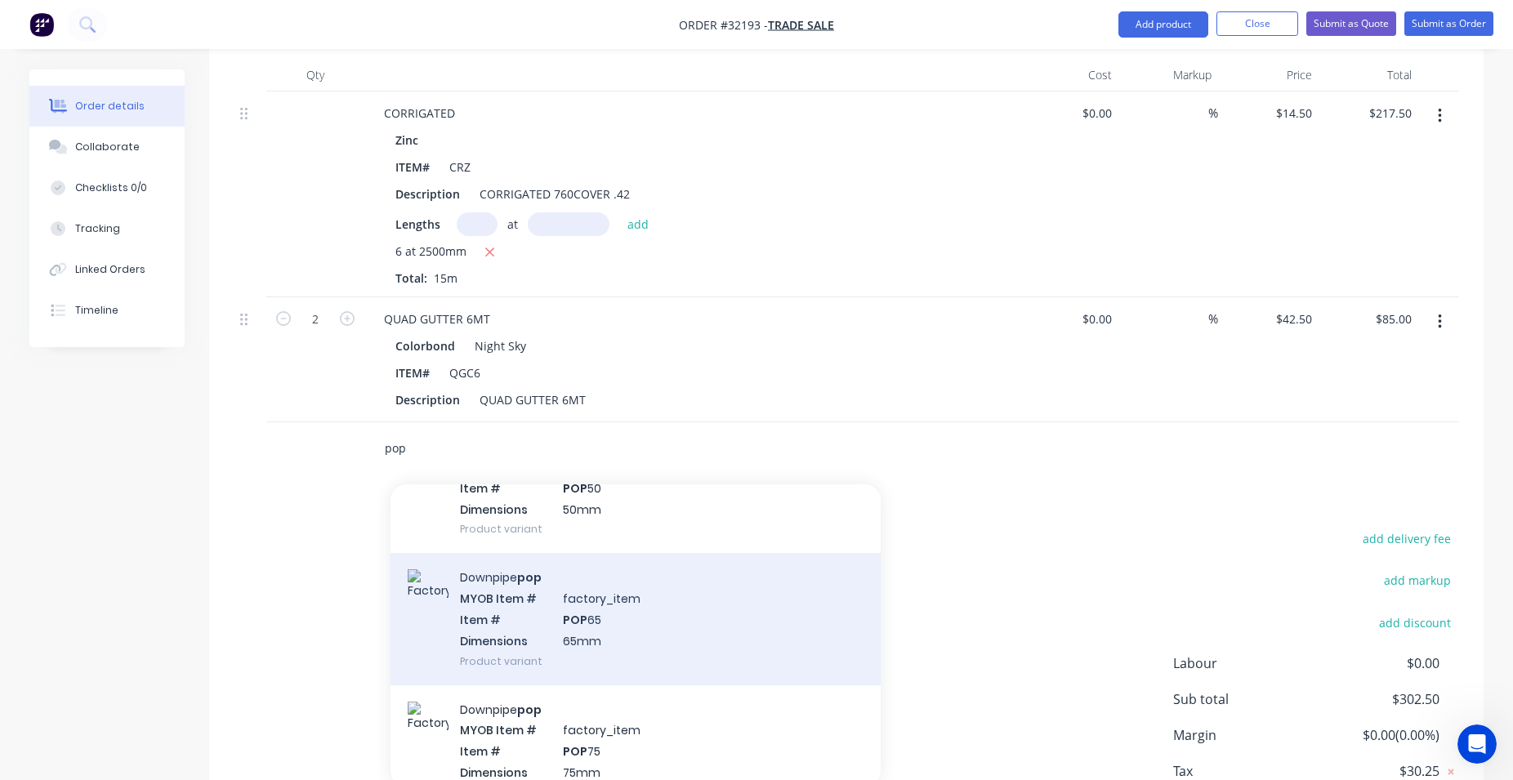
scroll to position [559, 0]
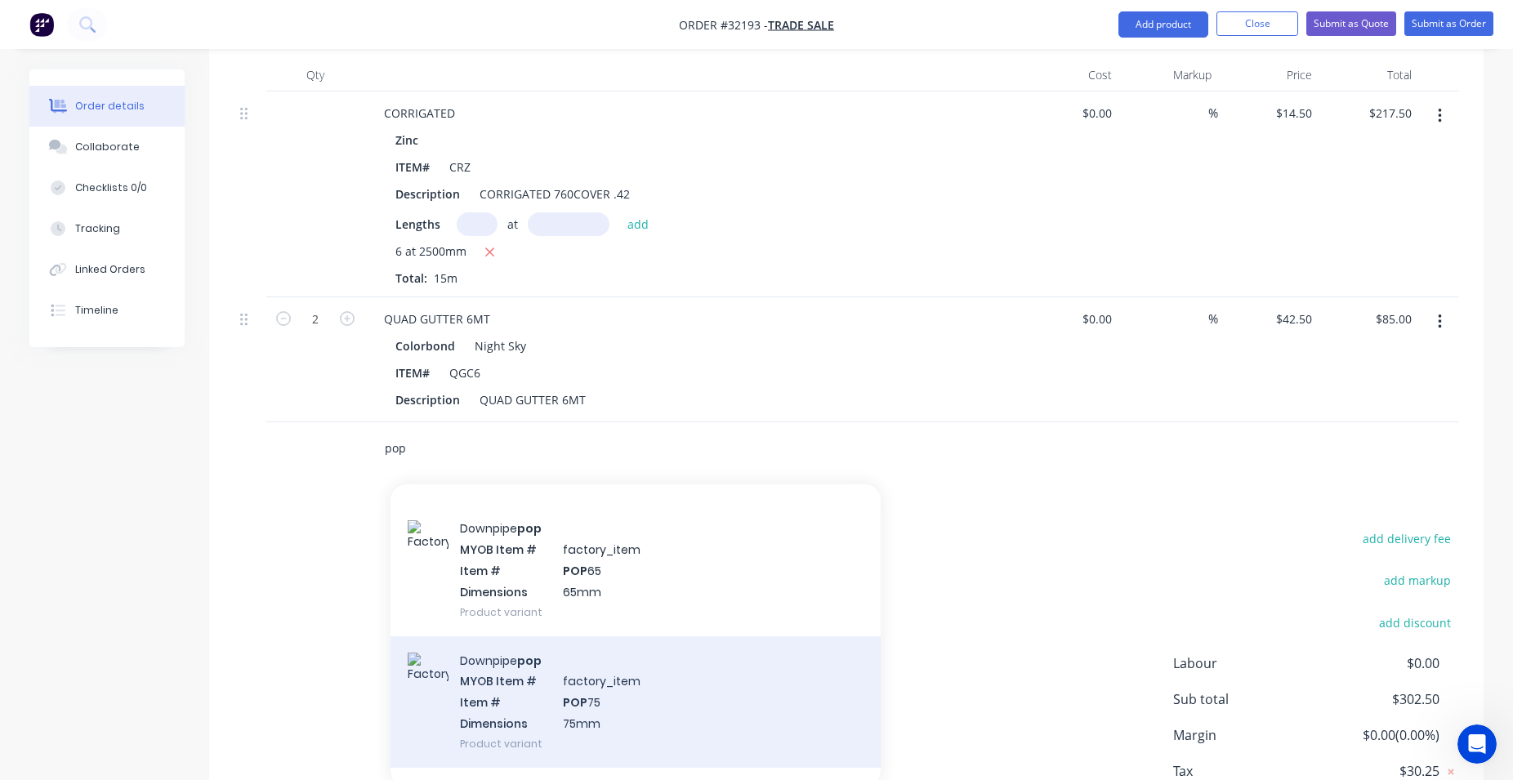
type input "pop"
click at [635, 690] on div "Downpipe pop MYOB Item # factory_item Item # POP 75 Dimensions 75mm Product var…" at bounding box center [635, 701] width 490 height 131
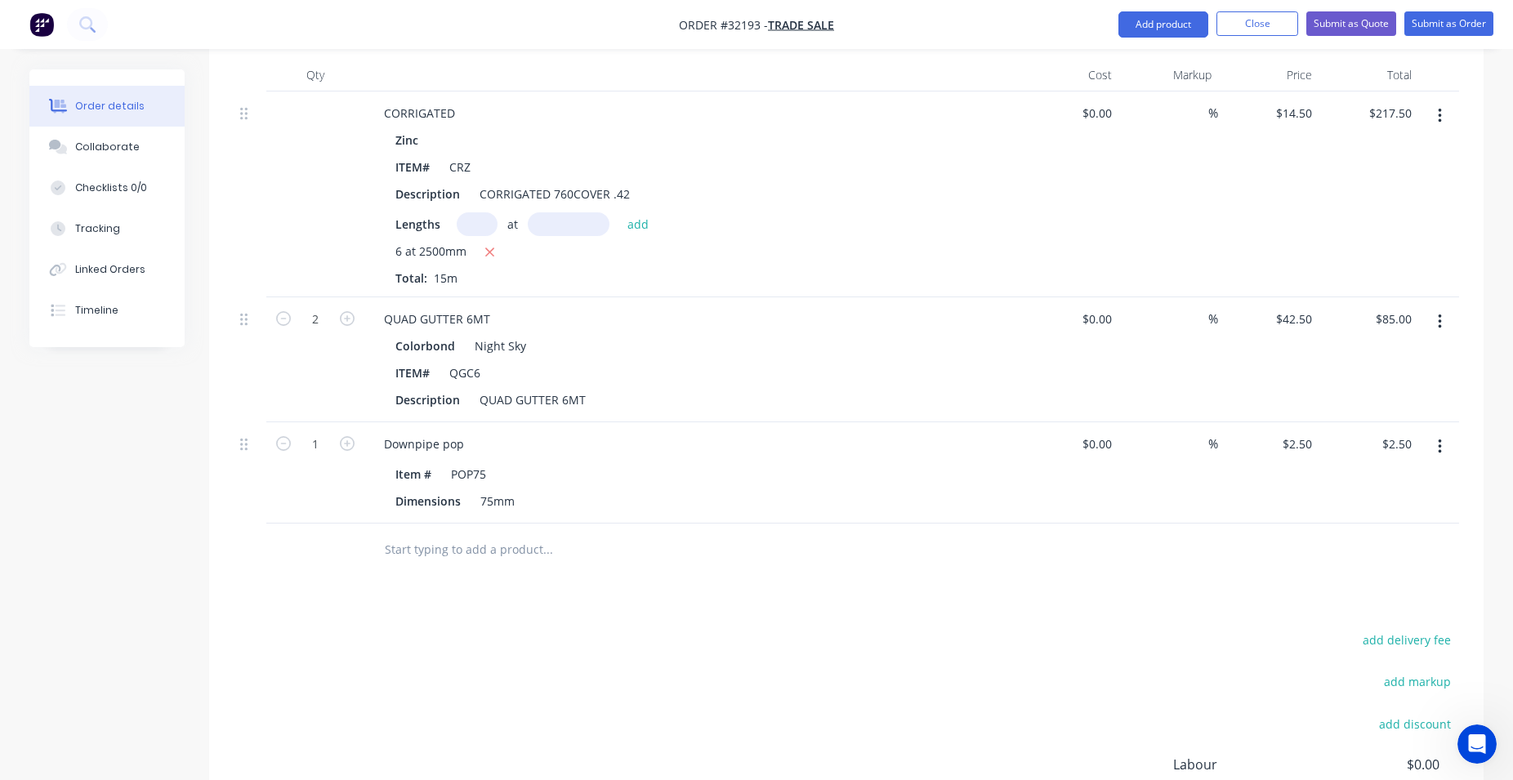
click at [461, 554] on input "text" at bounding box center [547, 549] width 327 height 33
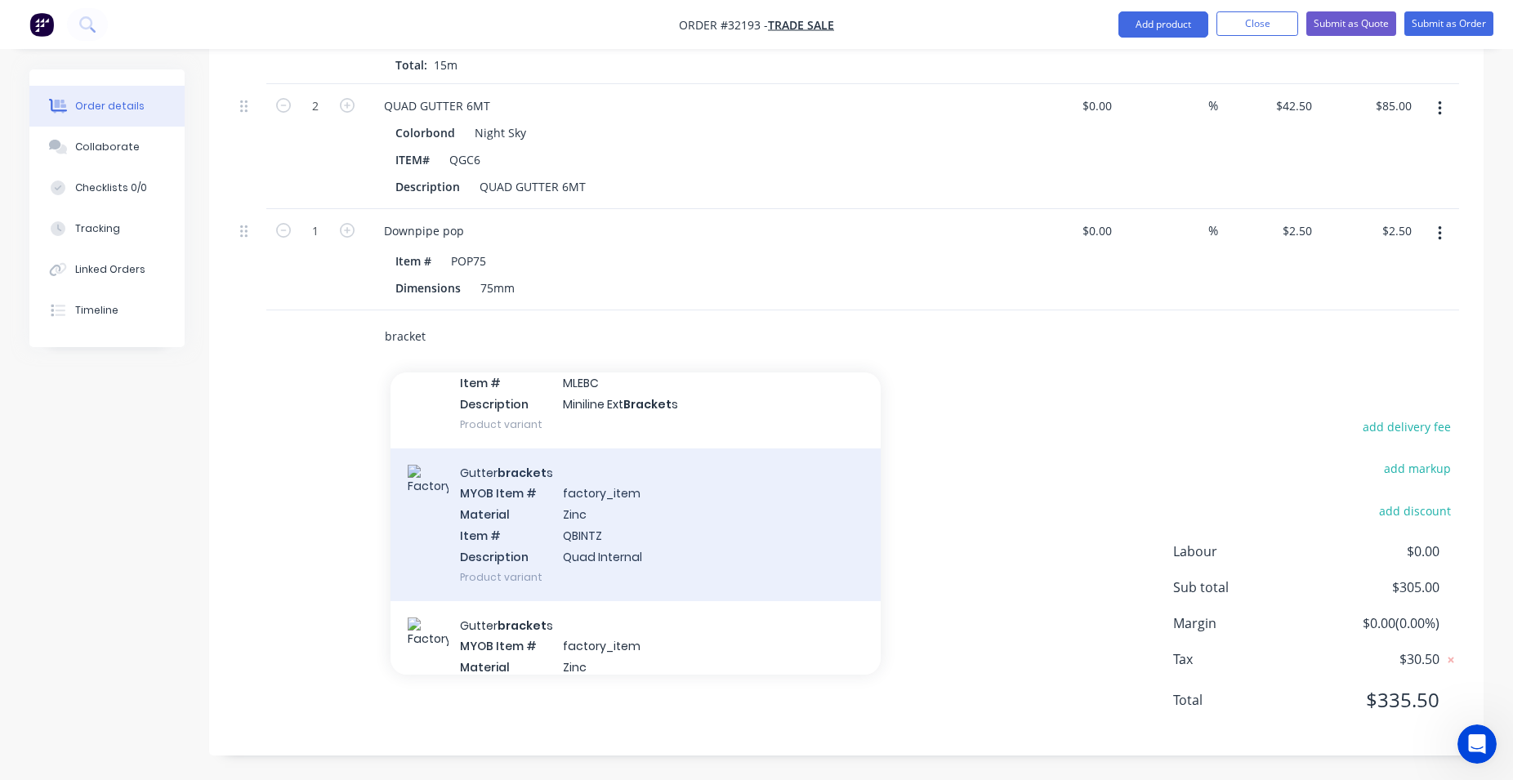
scroll to position [745, 0]
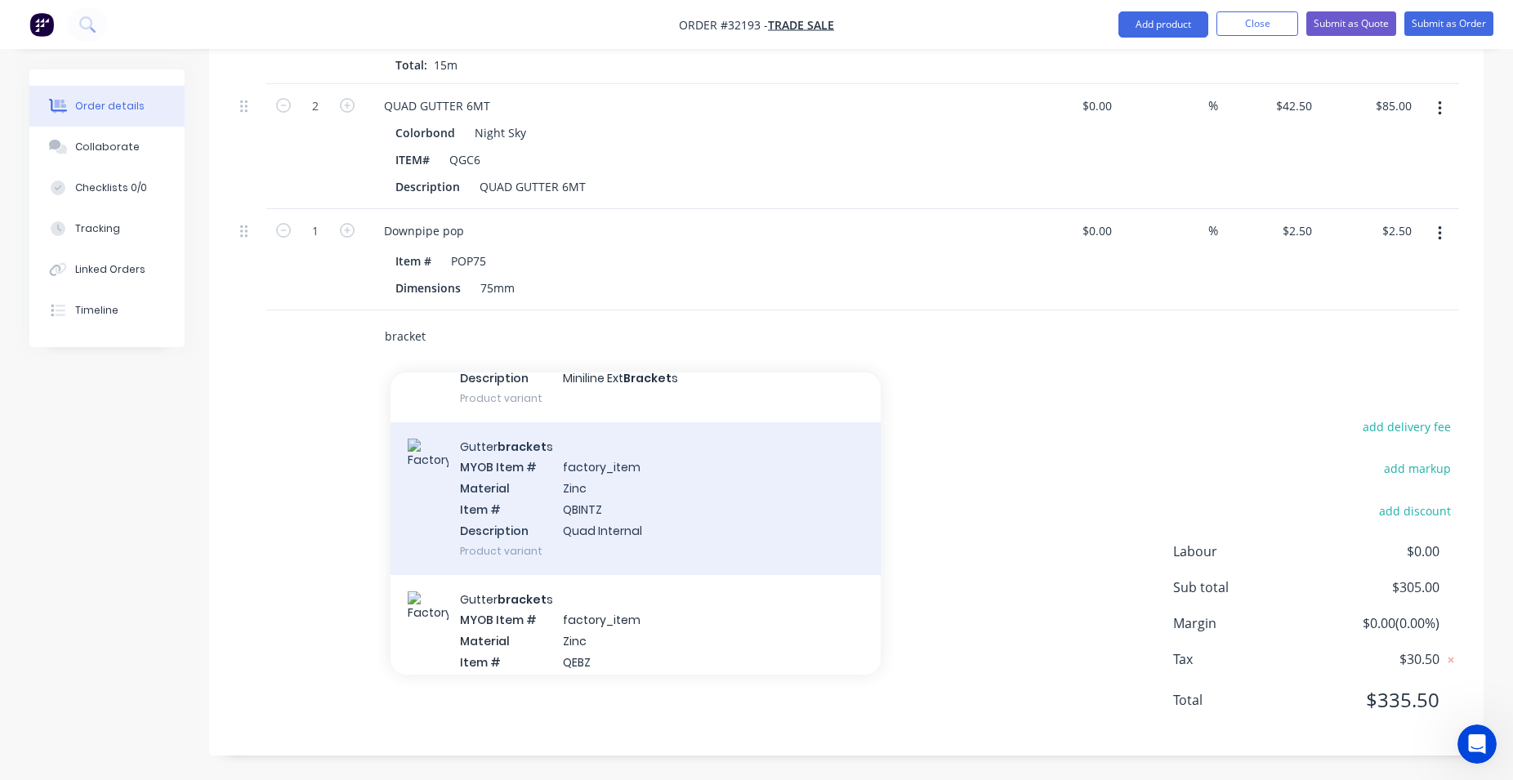
type input "bracket"
click at [679, 514] on div "Gutter bracket s MYOB Item # factory_item Material Zinc Item # QBINTZ Descripti…" at bounding box center [635, 498] width 490 height 153
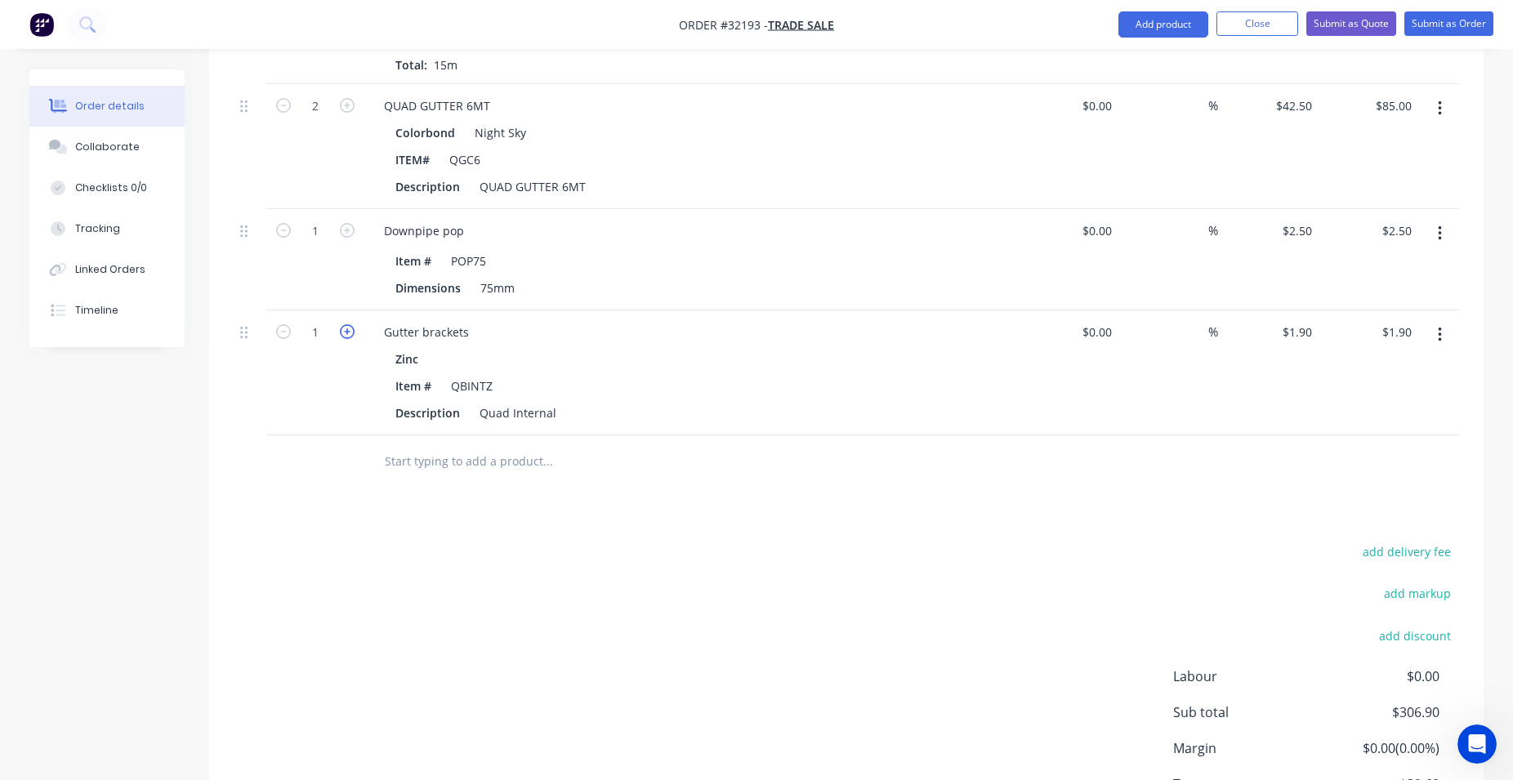
click at [345, 332] on icon "button" at bounding box center [347, 331] width 15 height 15
type input "2"
type input "$3.80"
click at [345, 332] on icon "button" at bounding box center [347, 331] width 15 height 15
type input "3"
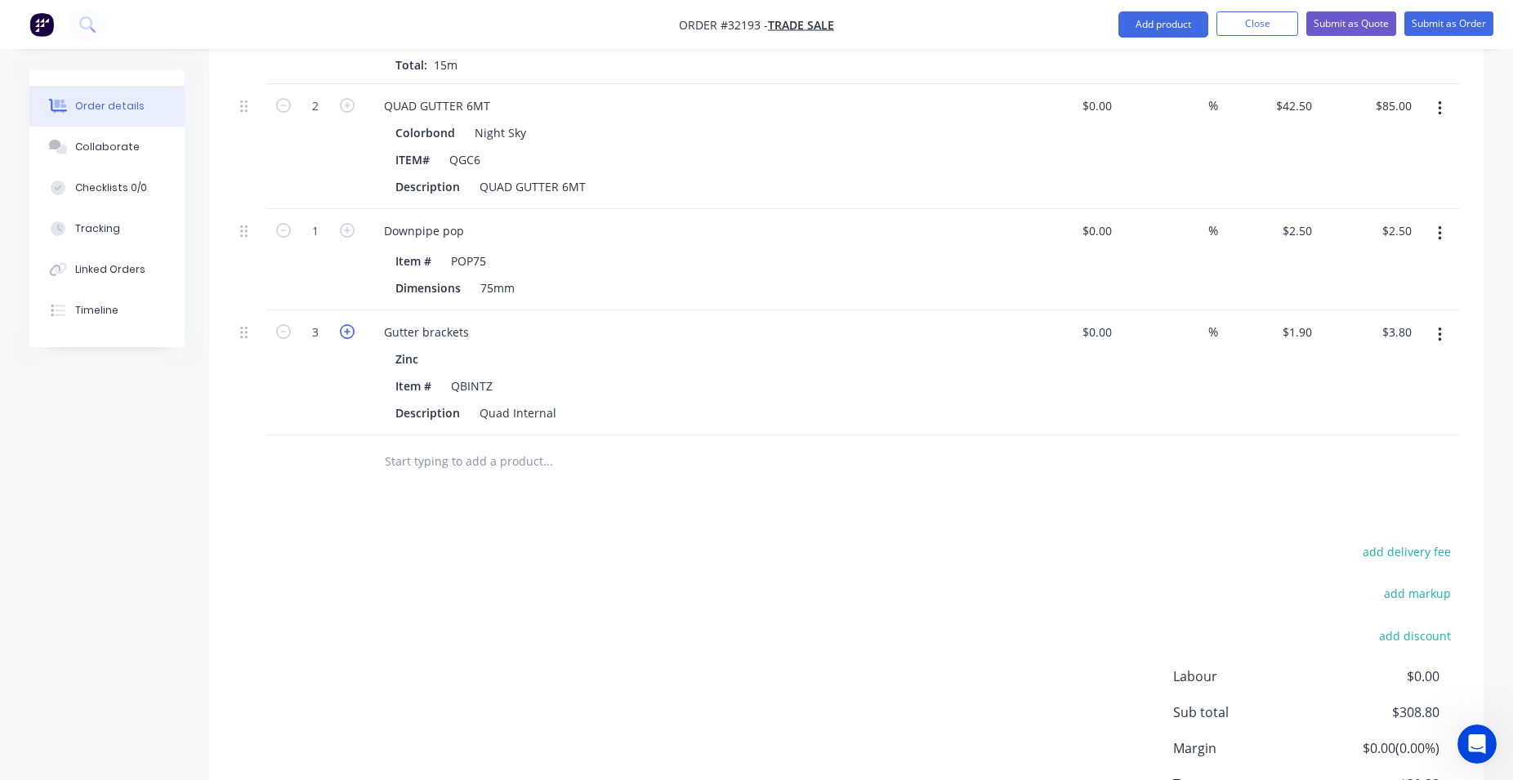
type input "$5.70"
click at [345, 332] on icon "button" at bounding box center [347, 331] width 15 height 15
type input "4"
type input "$7.60"
click at [345, 332] on icon "button" at bounding box center [347, 331] width 15 height 15
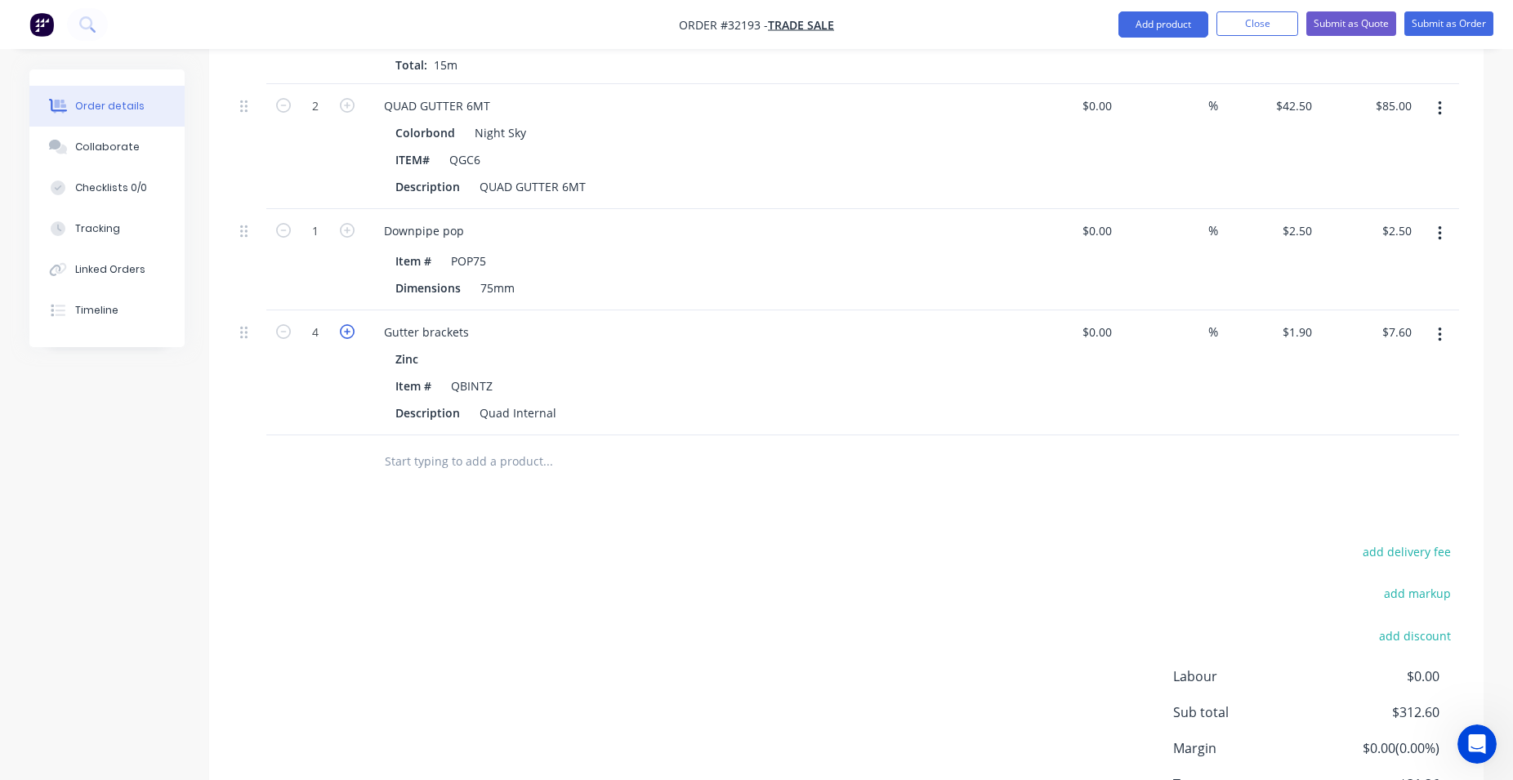
type input "5"
type input "$9.50"
click at [345, 332] on icon "button" at bounding box center [347, 331] width 15 height 15
type input "6"
type input "$11.40"
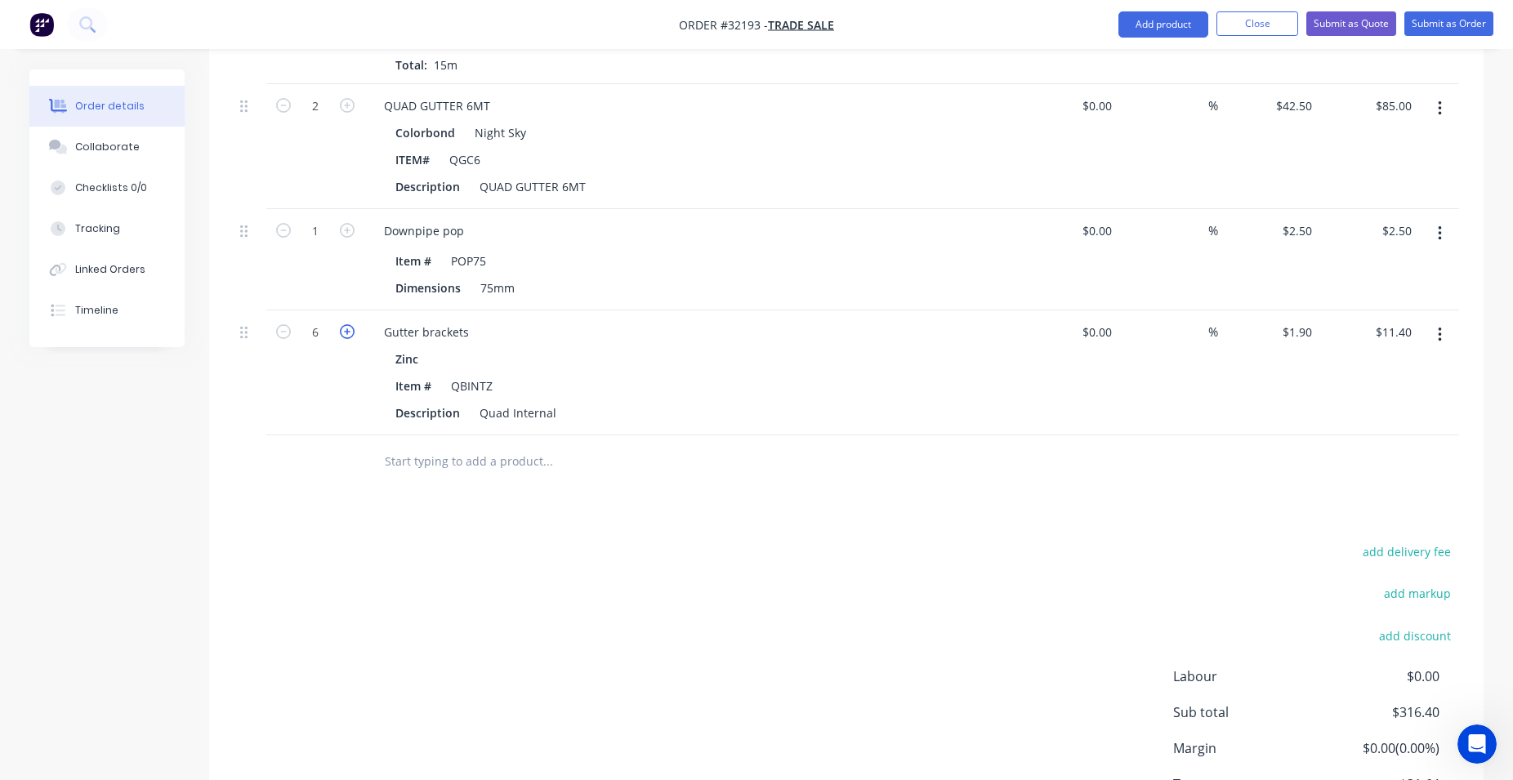
click at [345, 332] on icon "button" at bounding box center [347, 331] width 15 height 15
type input "7"
type input "$13.30"
click at [345, 332] on icon "button" at bounding box center [347, 331] width 15 height 15
type input "8"
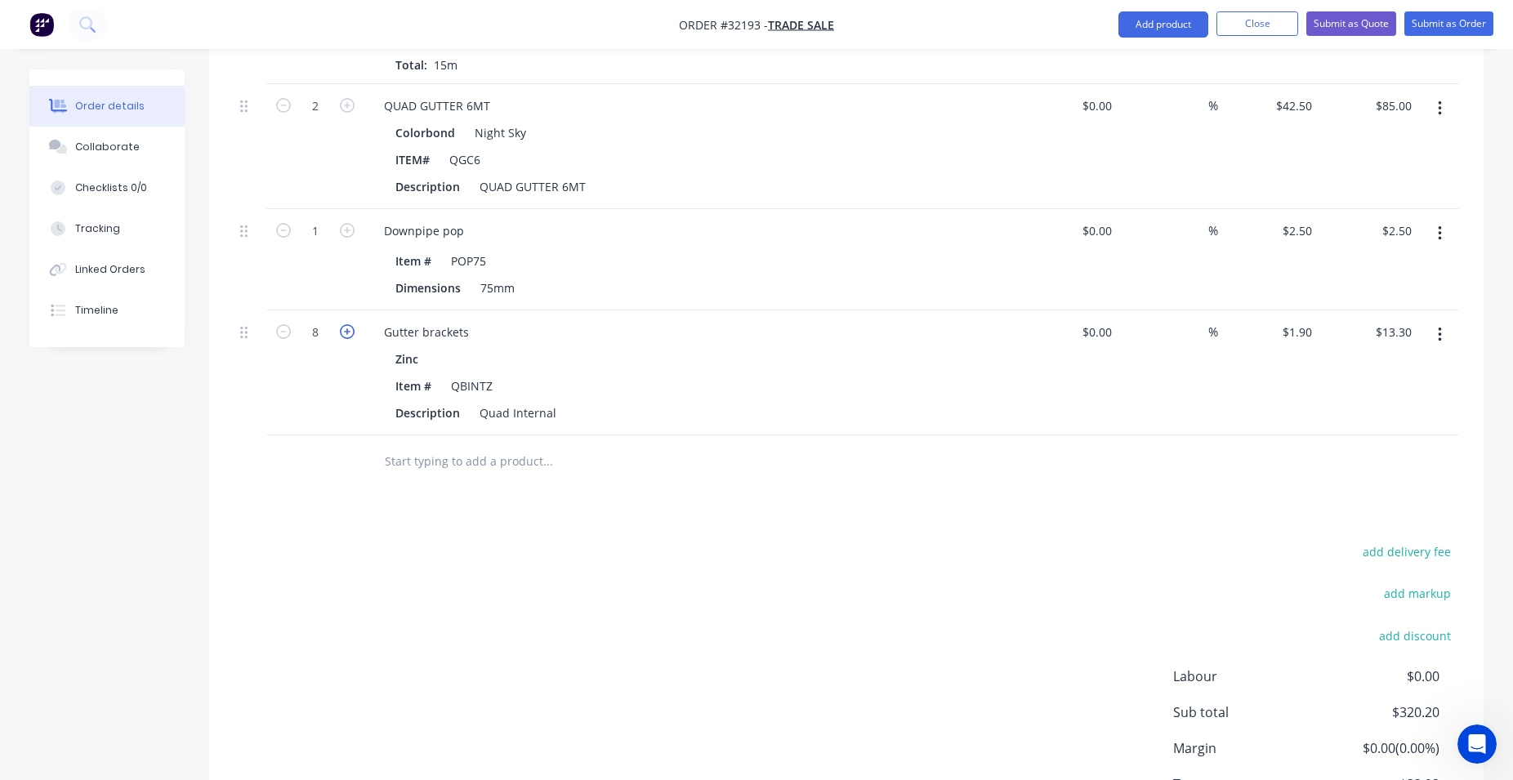
type input "$15.20"
click at [345, 332] on icon "button" at bounding box center [347, 331] width 15 height 15
type input "9"
type input "$17.10"
click at [345, 332] on icon "button" at bounding box center [347, 331] width 15 height 15
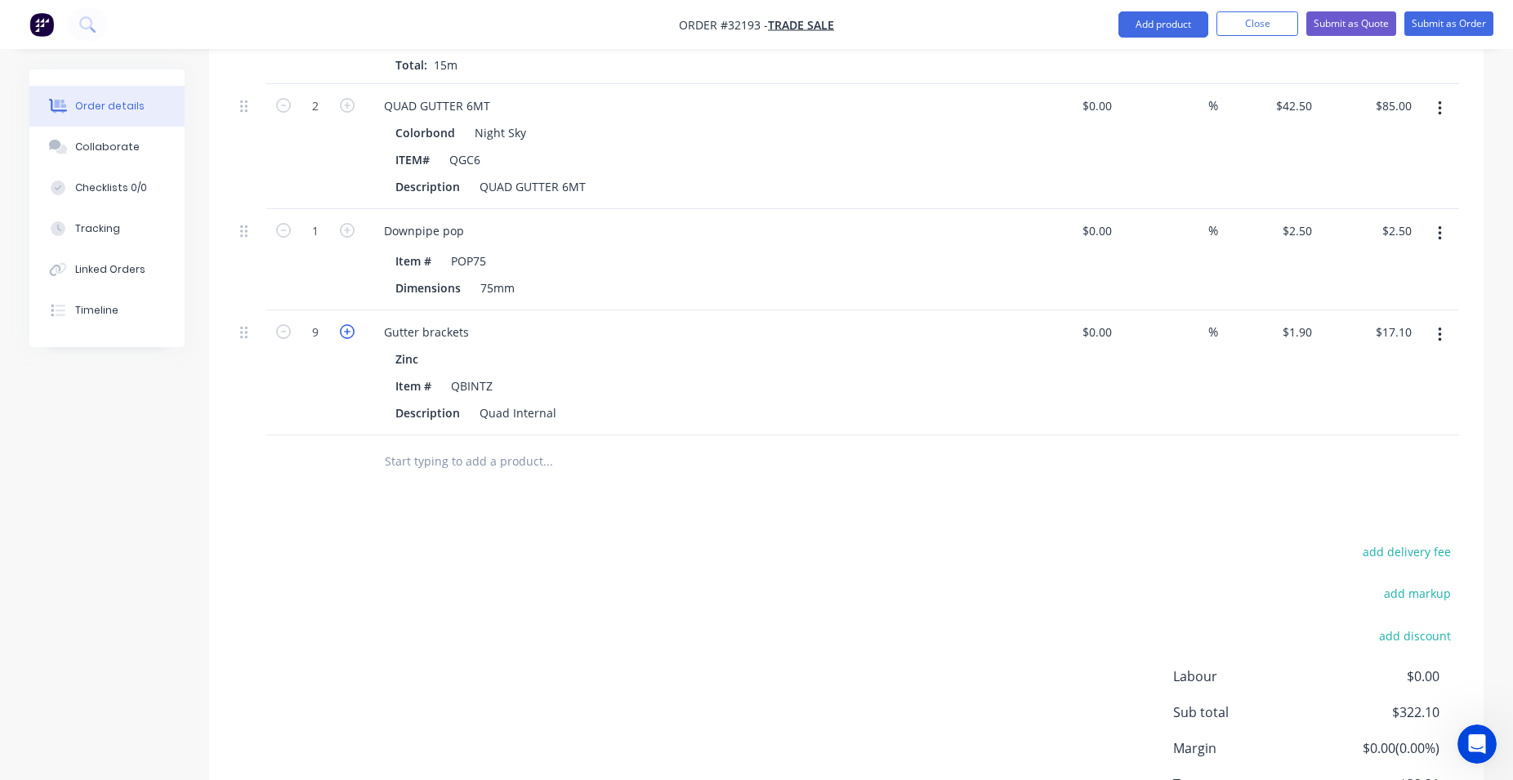
type input "10"
type input "$19.00"
click at [430, 453] on input "text" at bounding box center [547, 461] width 327 height 33
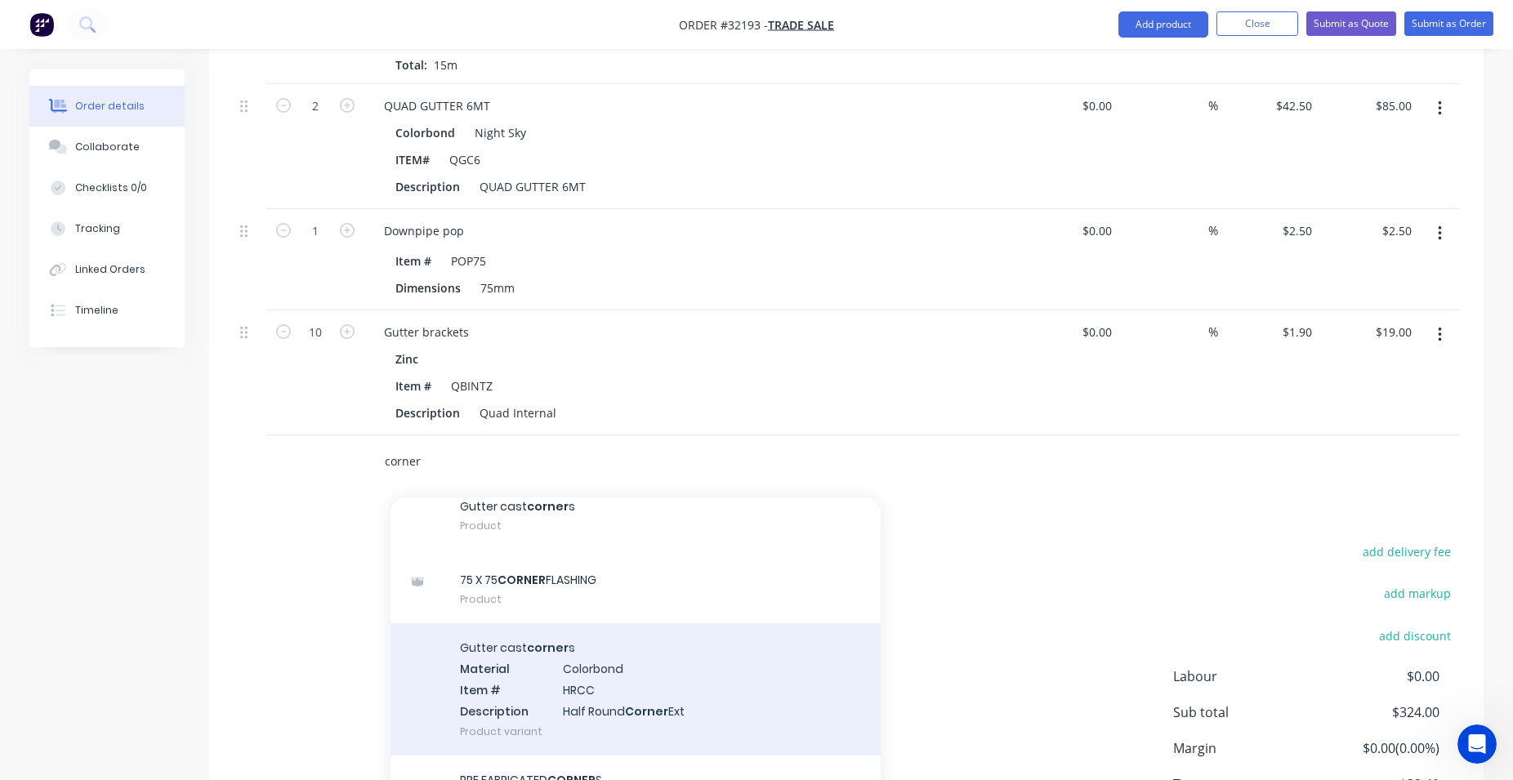
scroll to position [186, 0]
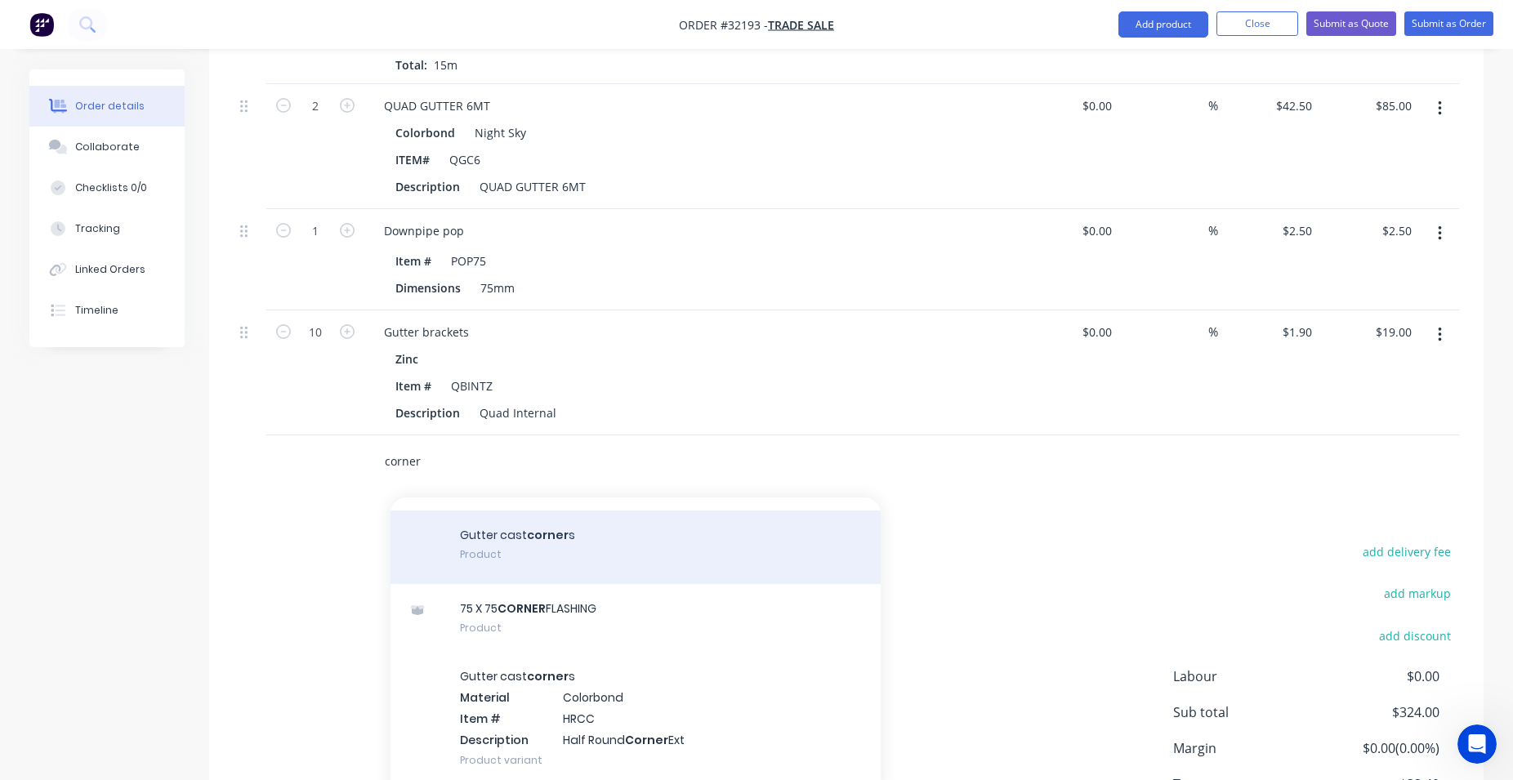
type input "corner"
click at [624, 552] on div "Gutter cast corner s Product" at bounding box center [635, 547] width 490 height 74
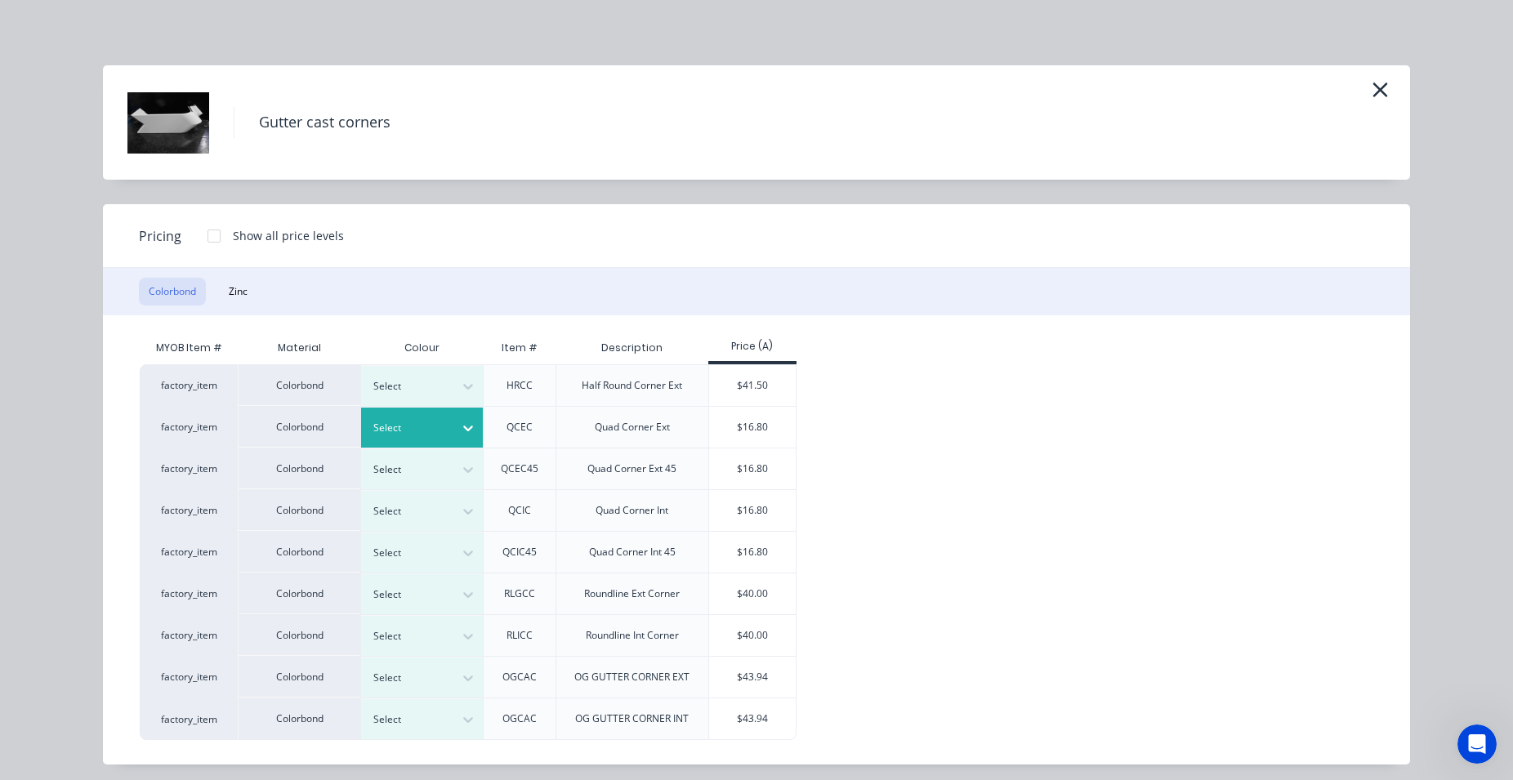
click at [460, 423] on icon at bounding box center [468, 428] width 16 height 16
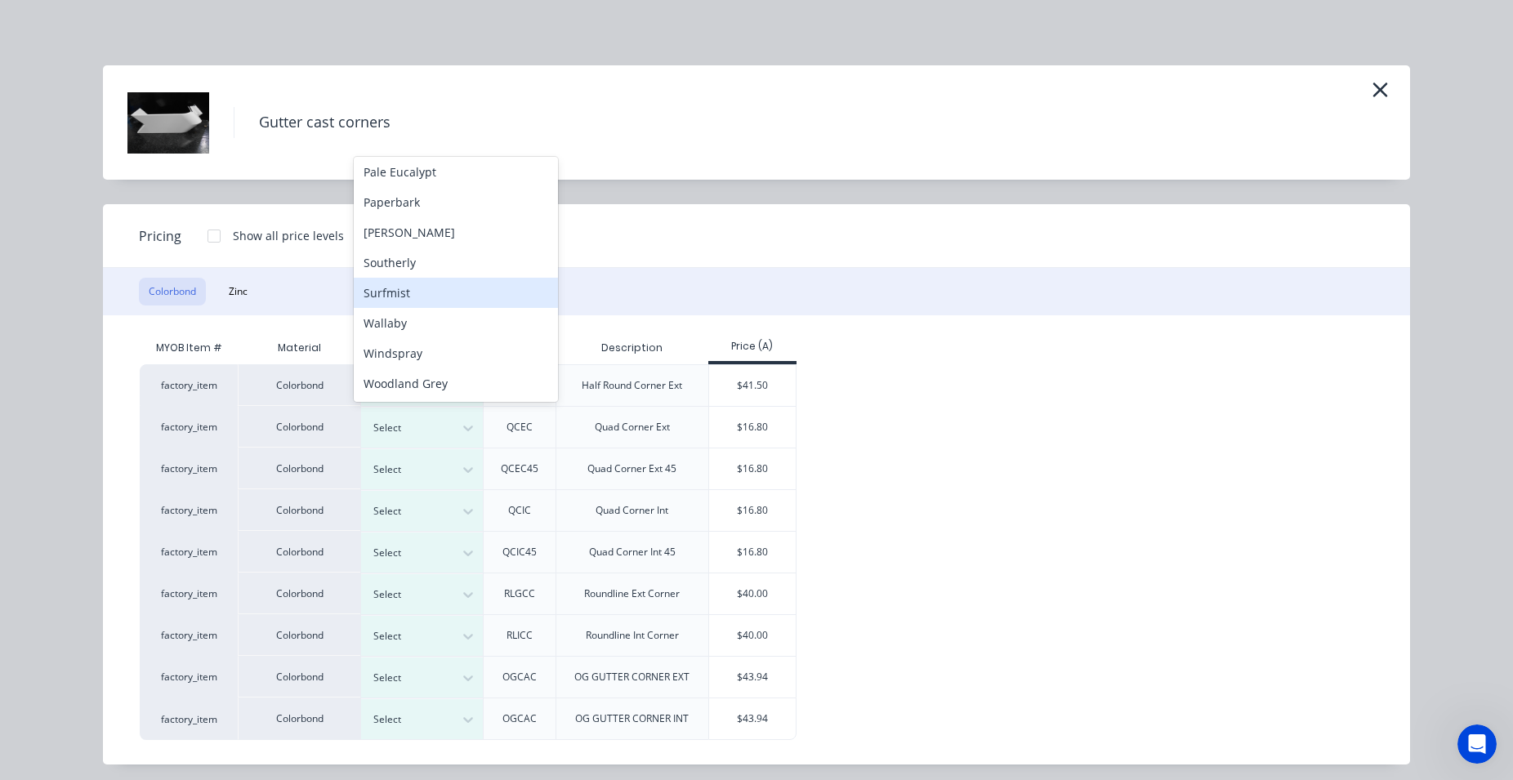
scroll to position [270, 0]
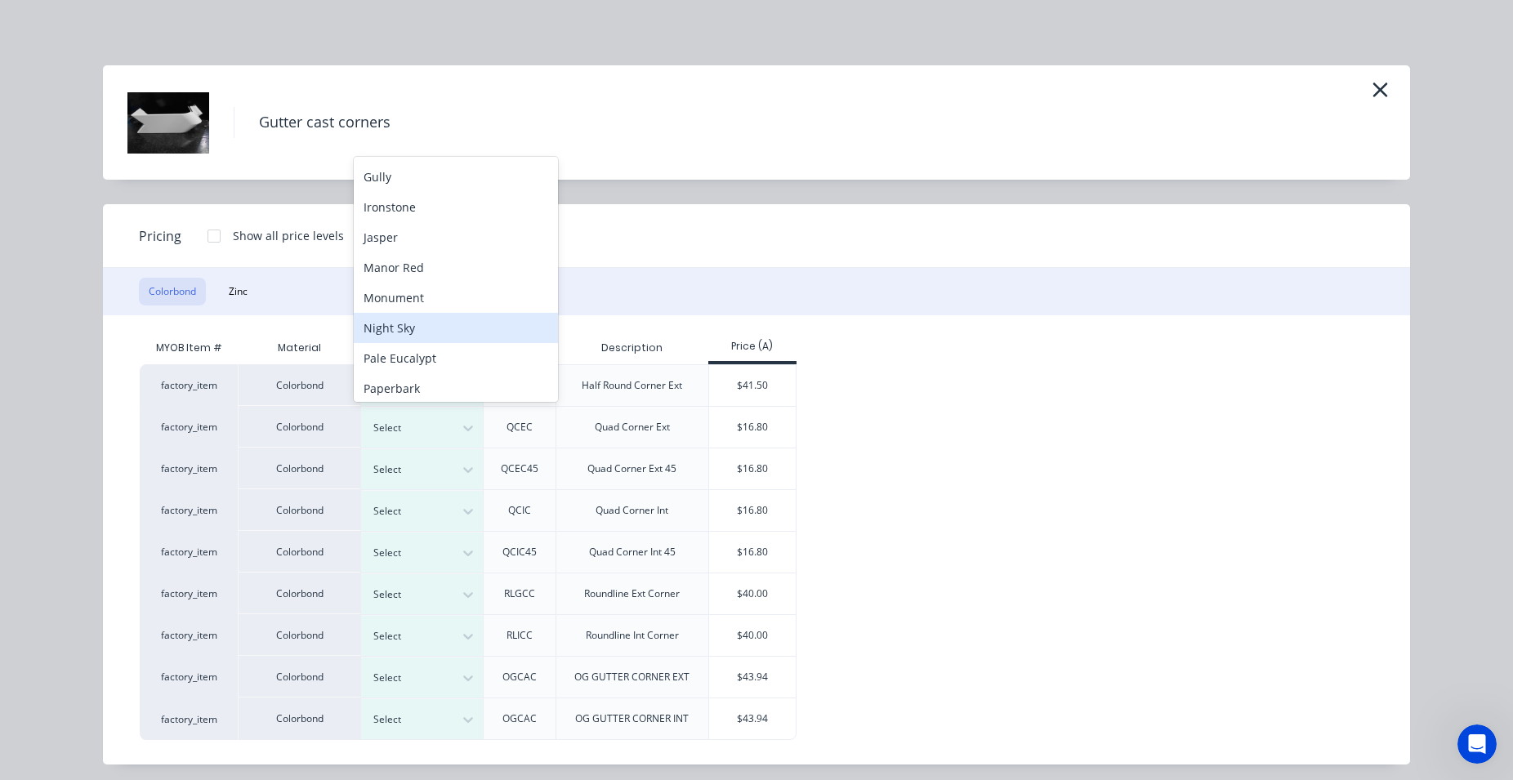
click at [454, 322] on div "Night Sky" at bounding box center [456, 328] width 204 height 30
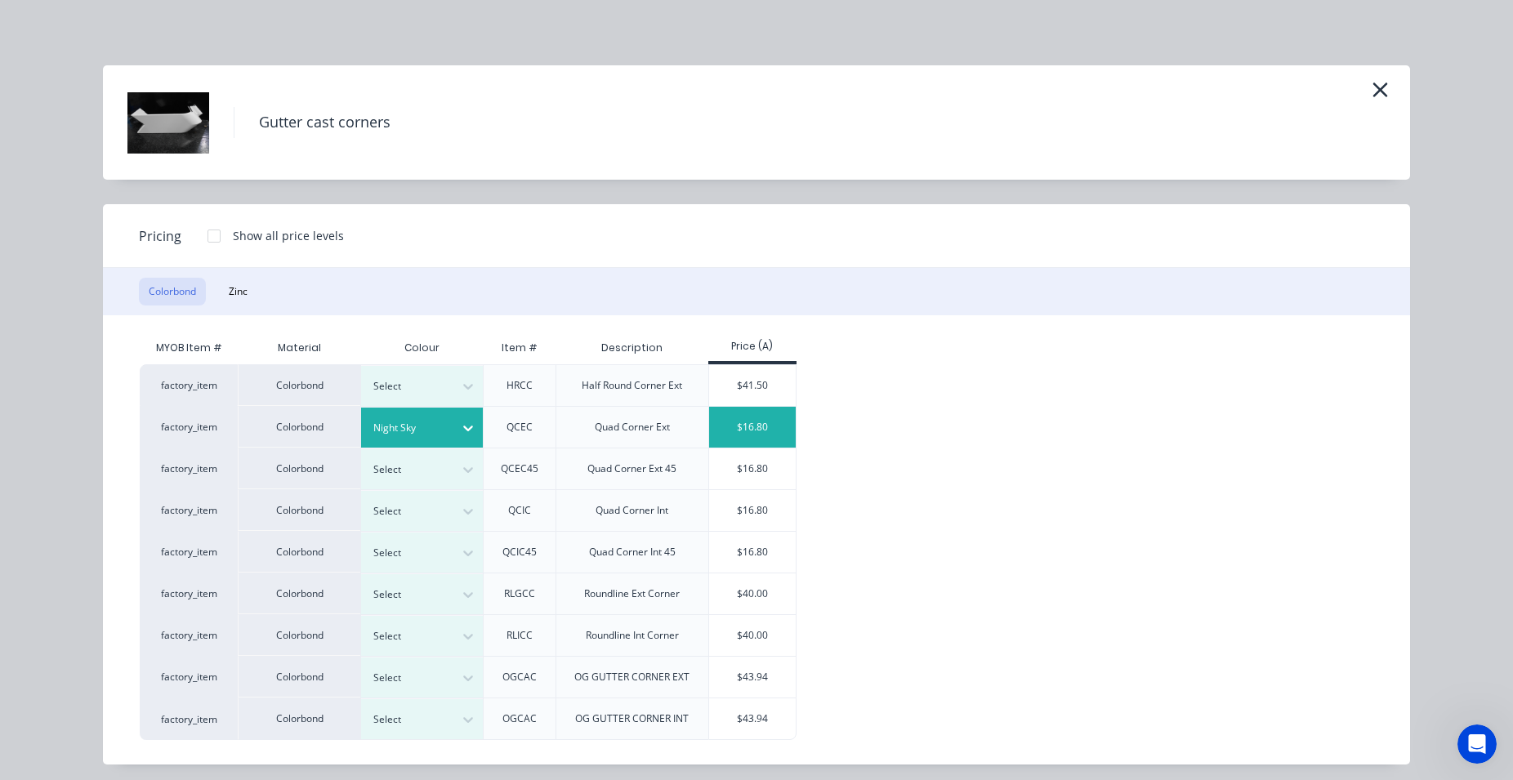
click at [743, 422] on div "$16.80" at bounding box center [752, 427] width 87 height 41
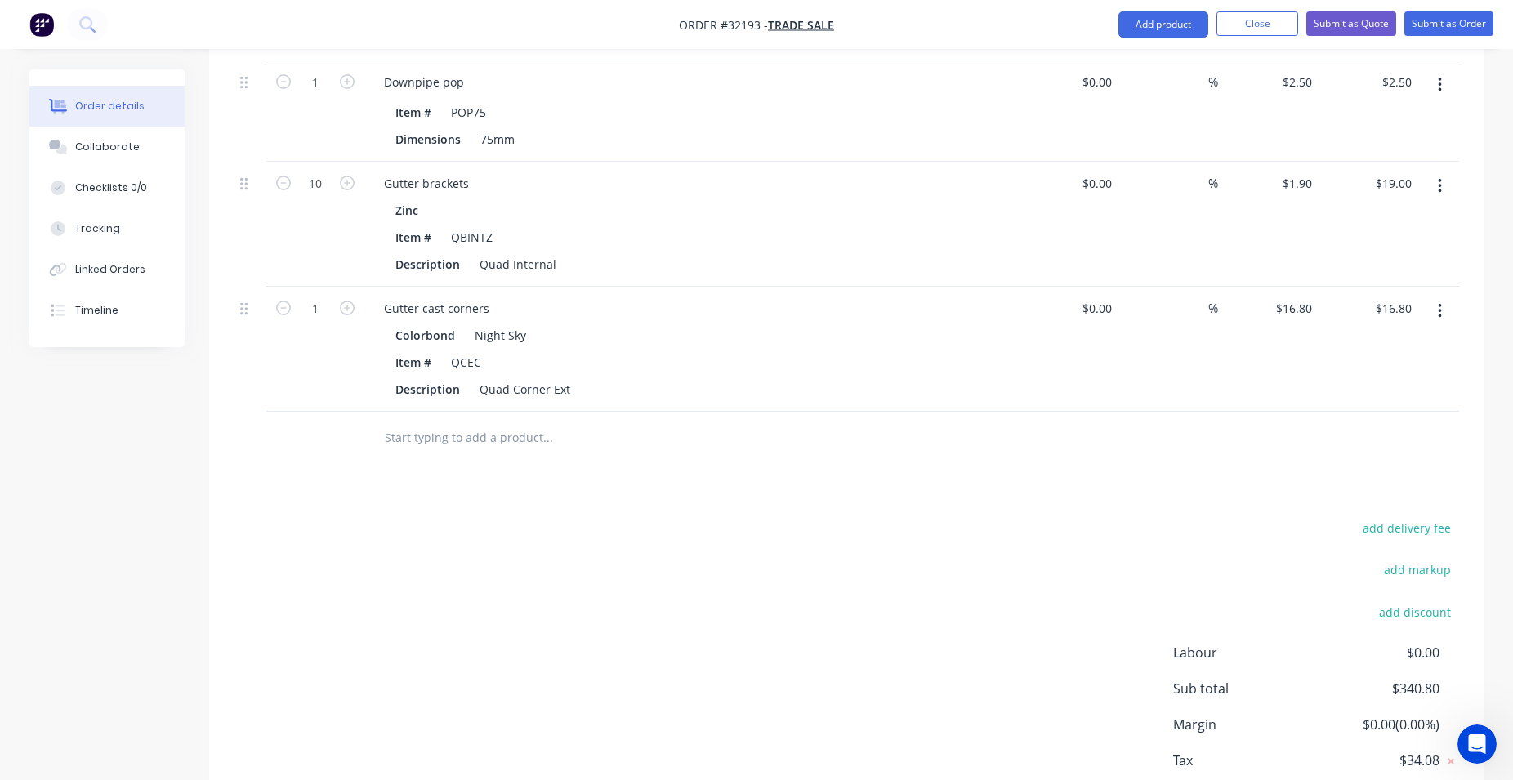
click at [411, 435] on input "text" at bounding box center [547, 437] width 327 height 33
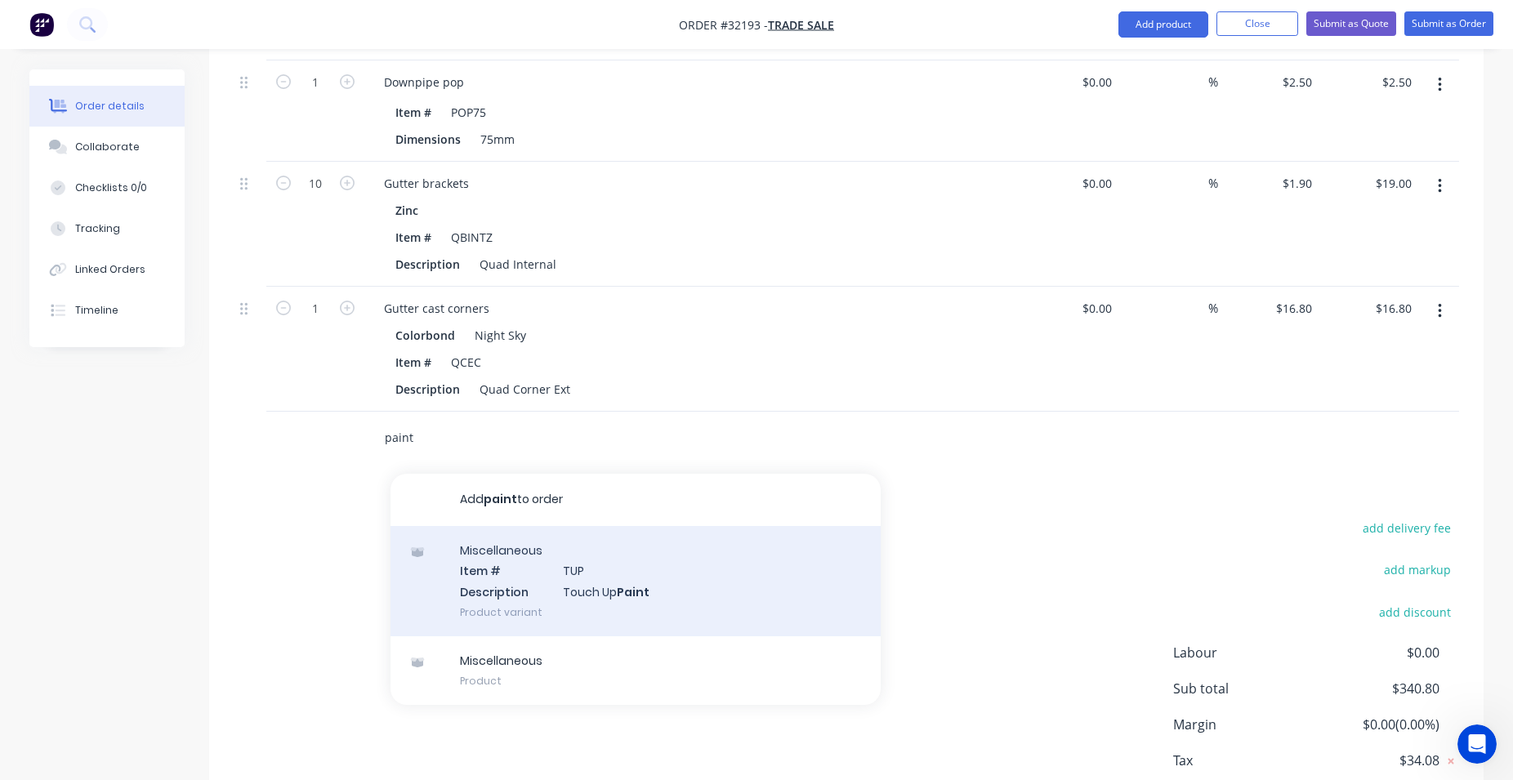
type input "paint"
click at [577, 584] on div "Miscellaneous Item # TUP Description Touch Up Paint Product variant" at bounding box center [635, 581] width 490 height 110
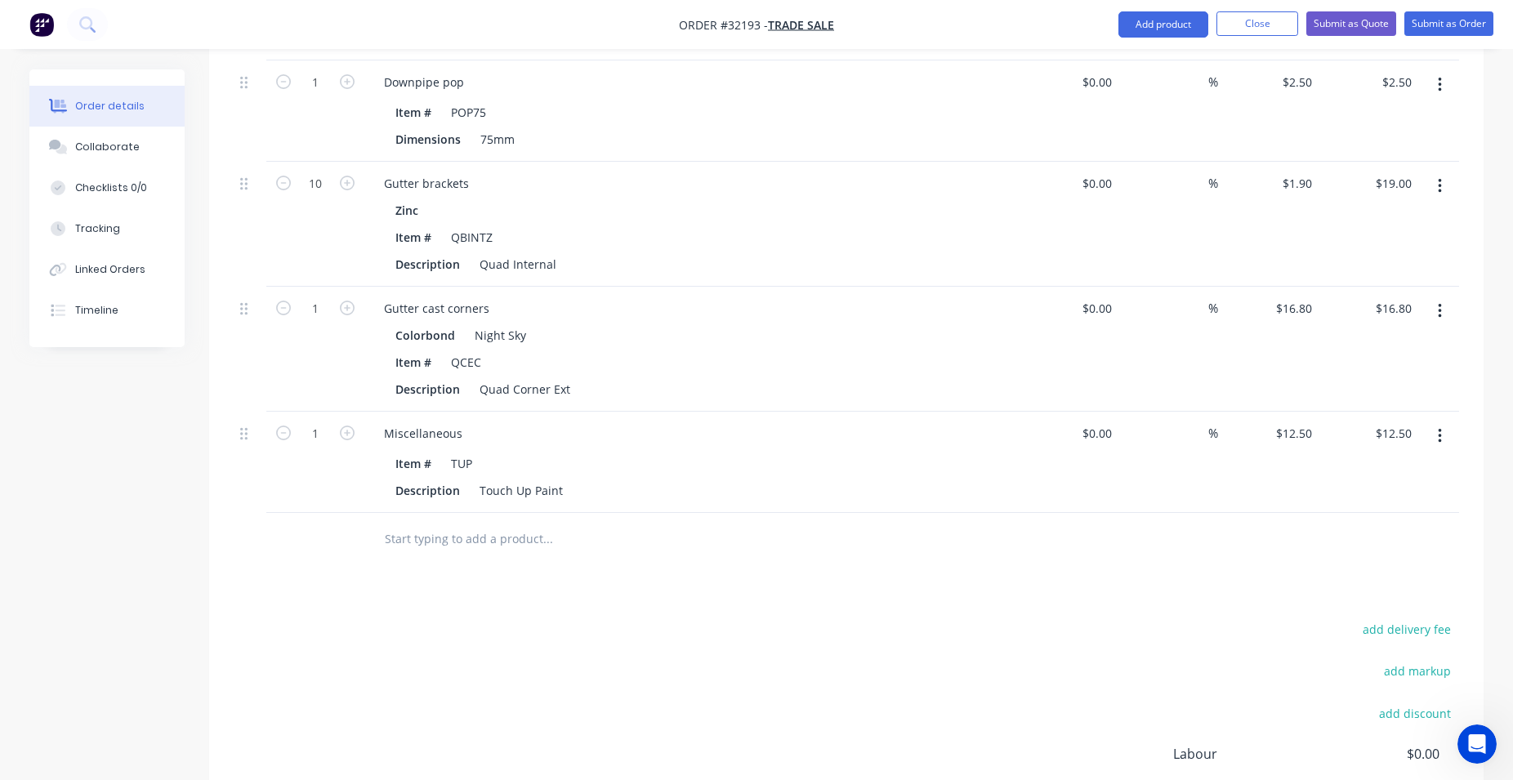
drag, startPoint x: 470, startPoint y: 544, endPoint x: 443, endPoint y: 568, distance: 35.9
click at [470, 543] on input "text" at bounding box center [547, 539] width 327 height 33
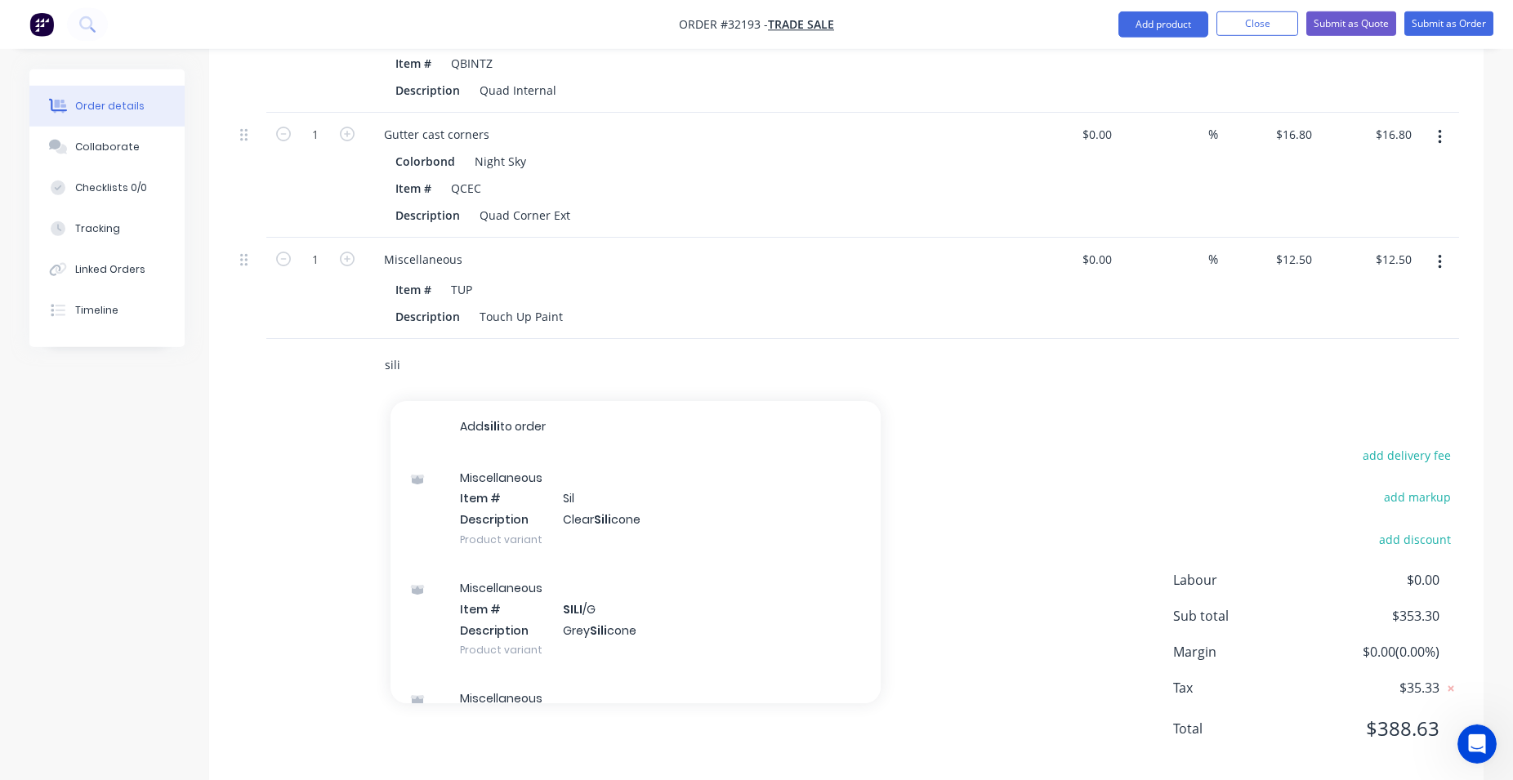
scroll to position [1063, 0]
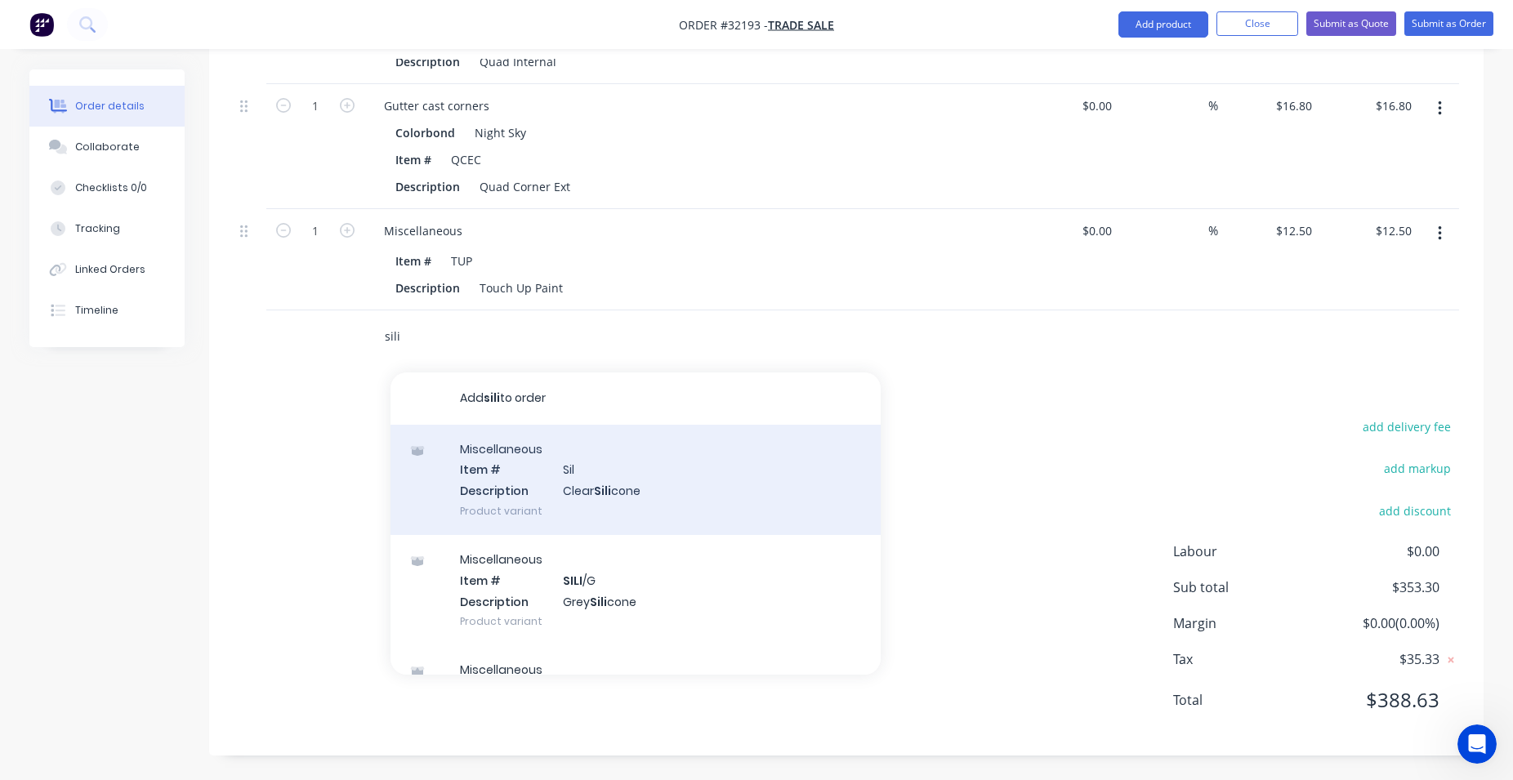
type input "sili"
click at [608, 495] on div "Miscellaneous Item # Sil Description Clear Sili cone Product variant" at bounding box center [635, 480] width 490 height 110
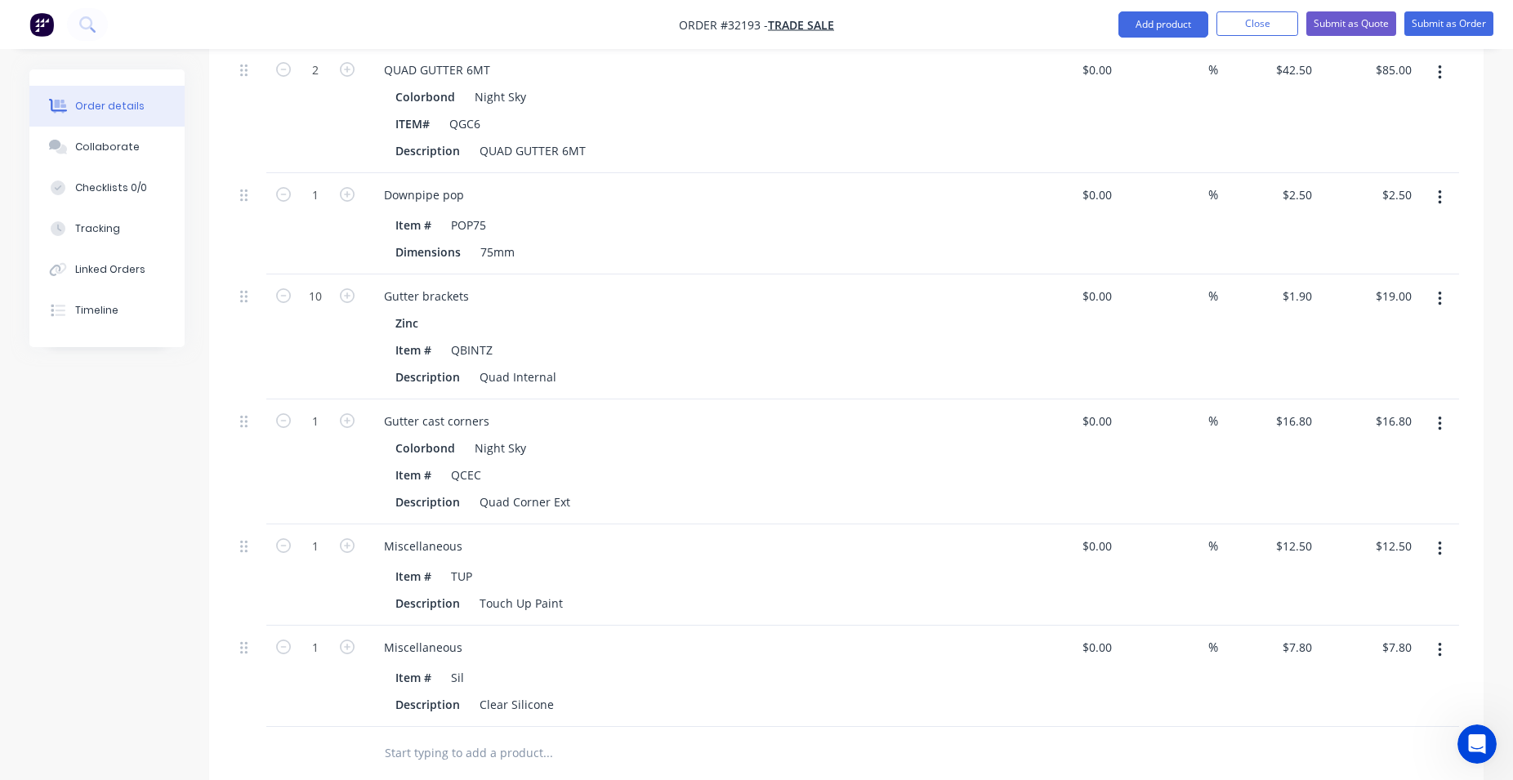
scroll to position [1081, 0]
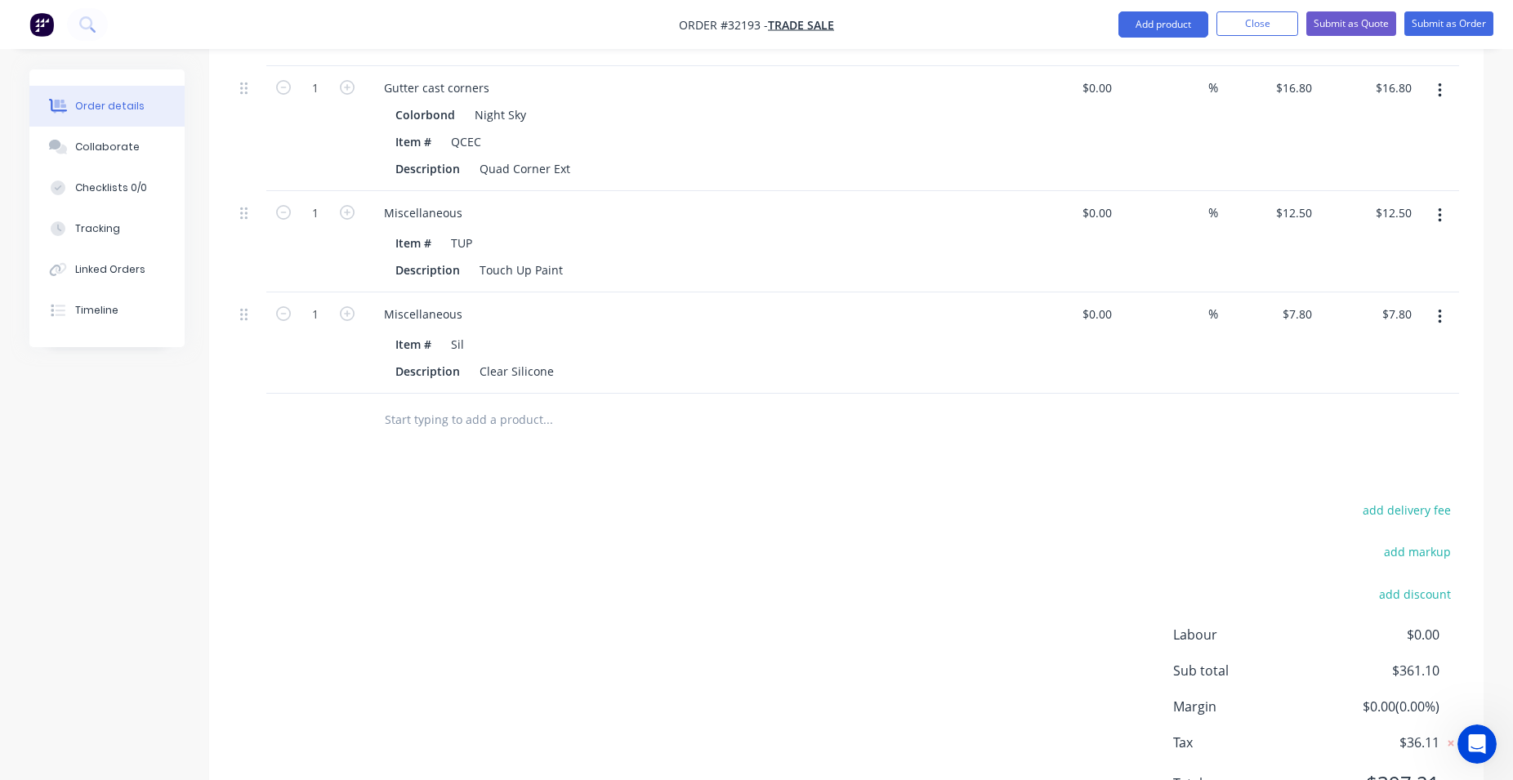
click at [463, 410] on input "text" at bounding box center [547, 419] width 327 height 33
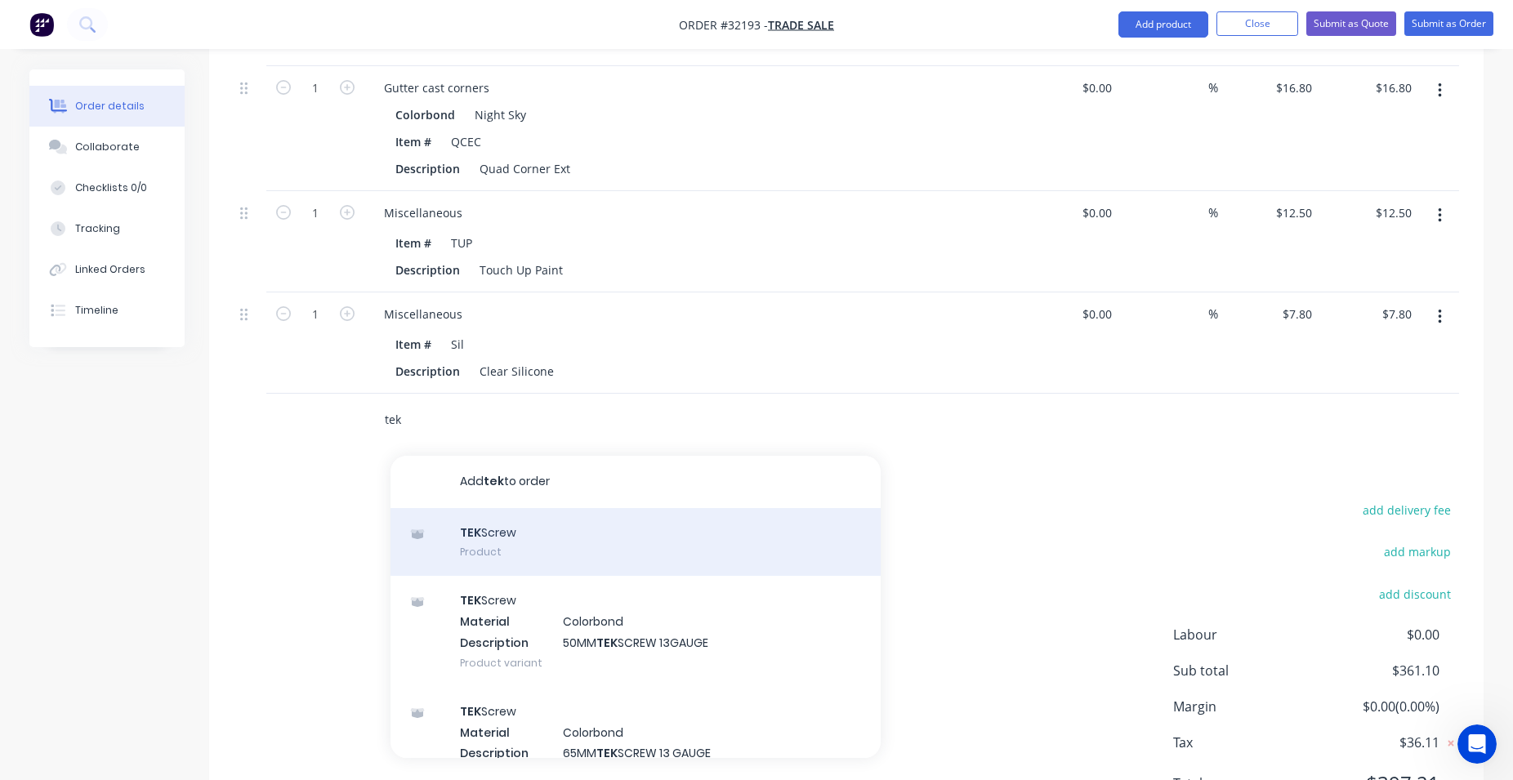
type input "tek"
click at [473, 528] on div "TEK Screw Product" at bounding box center [635, 542] width 490 height 69
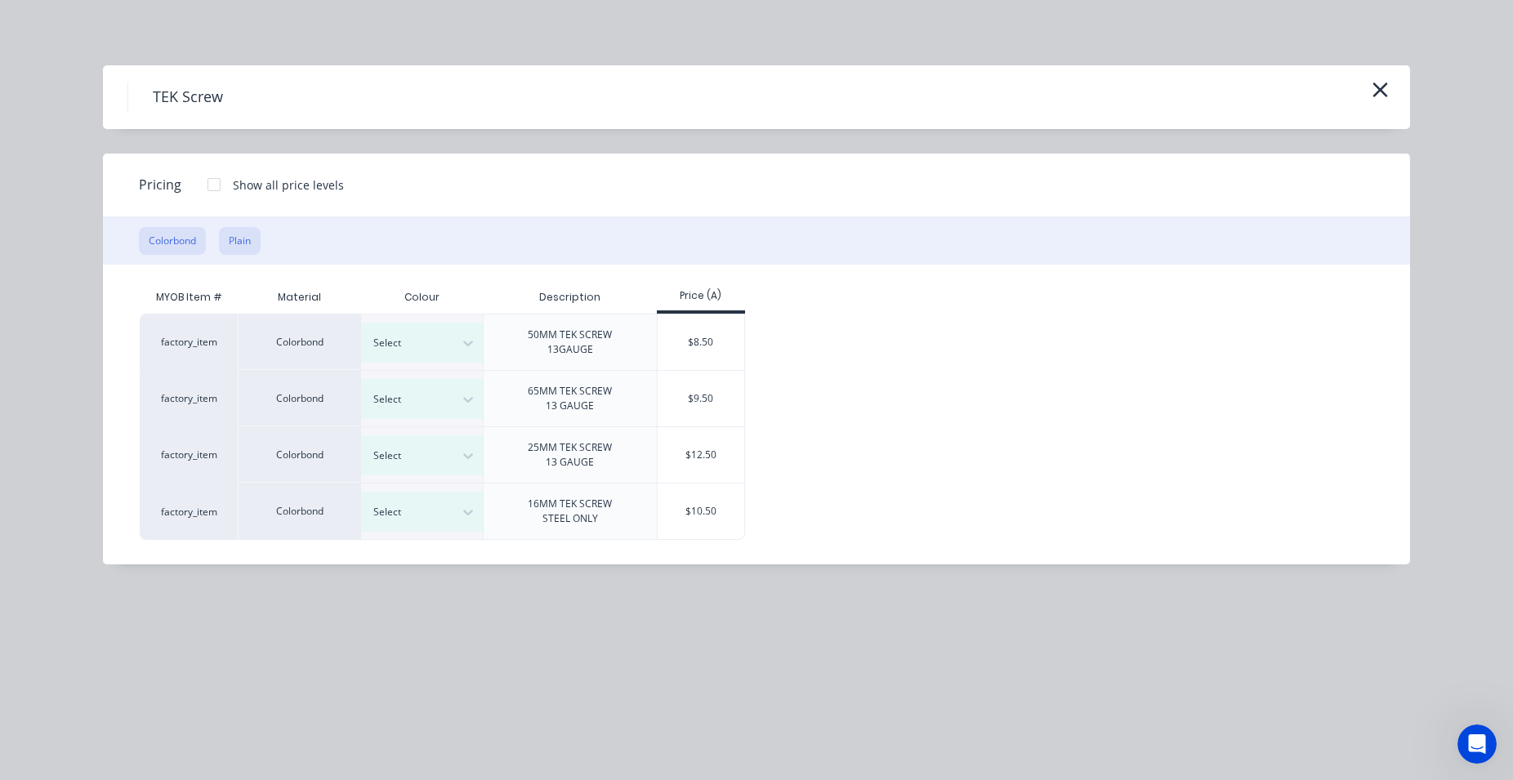
click at [248, 240] on button "Plain" at bounding box center [240, 241] width 42 height 28
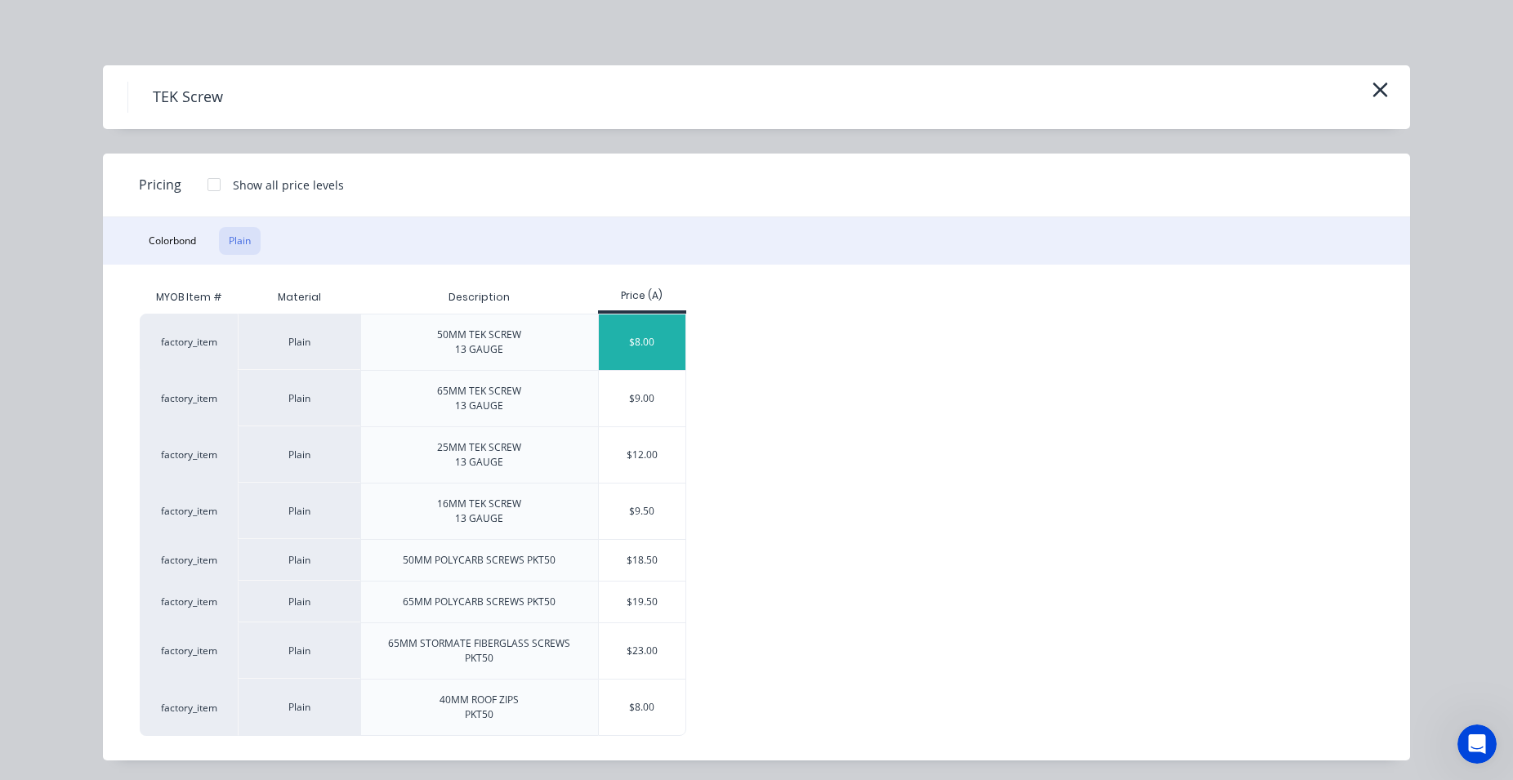
click at [659, 346] on div "$8.00" at bounding box center [642, 342] width 87 height 56
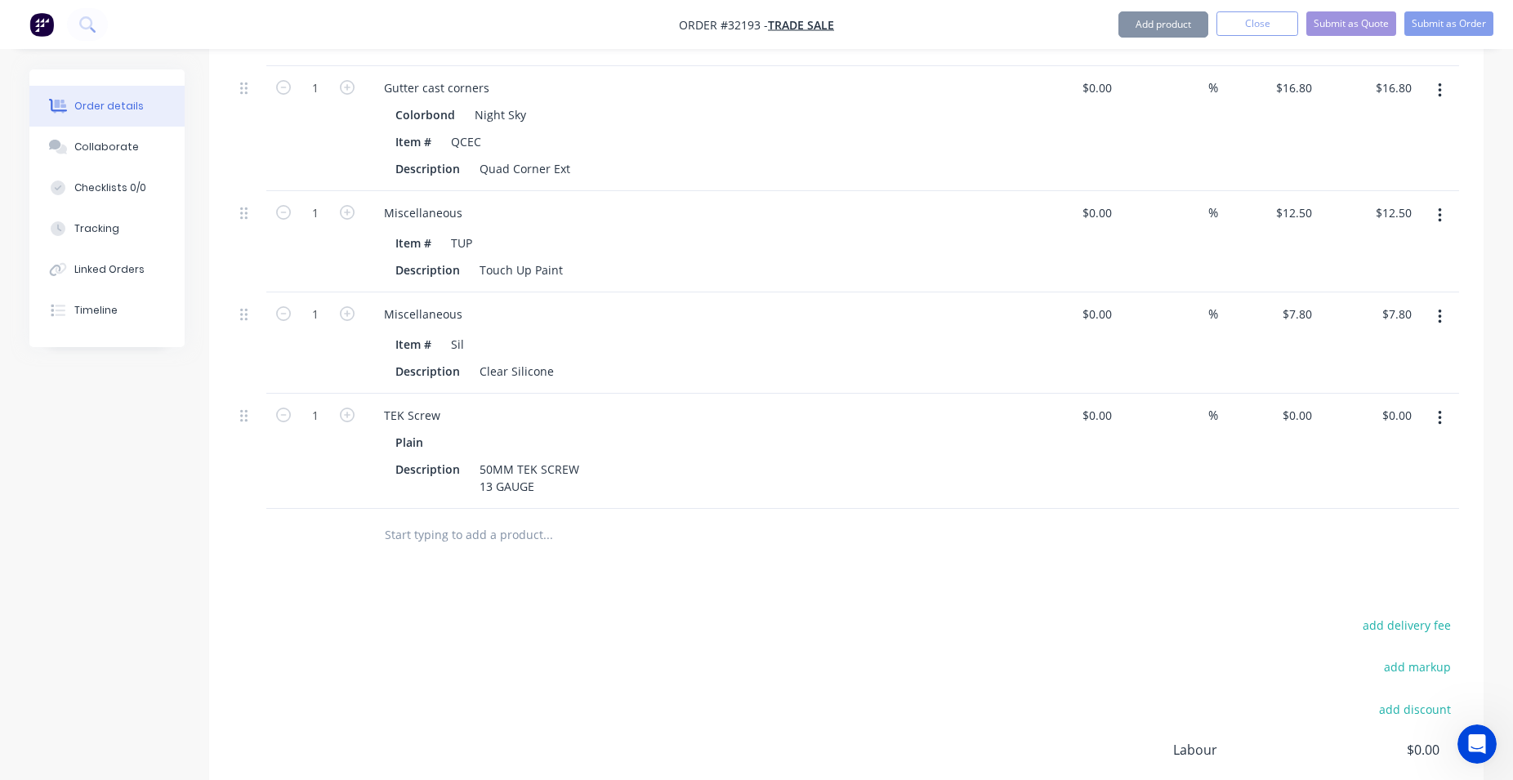
type input "$8.00"
click at [344, 412] on icon "button" at bounding box center [347, 415] width 15 height 15
type input "2"
type input "$16.00"
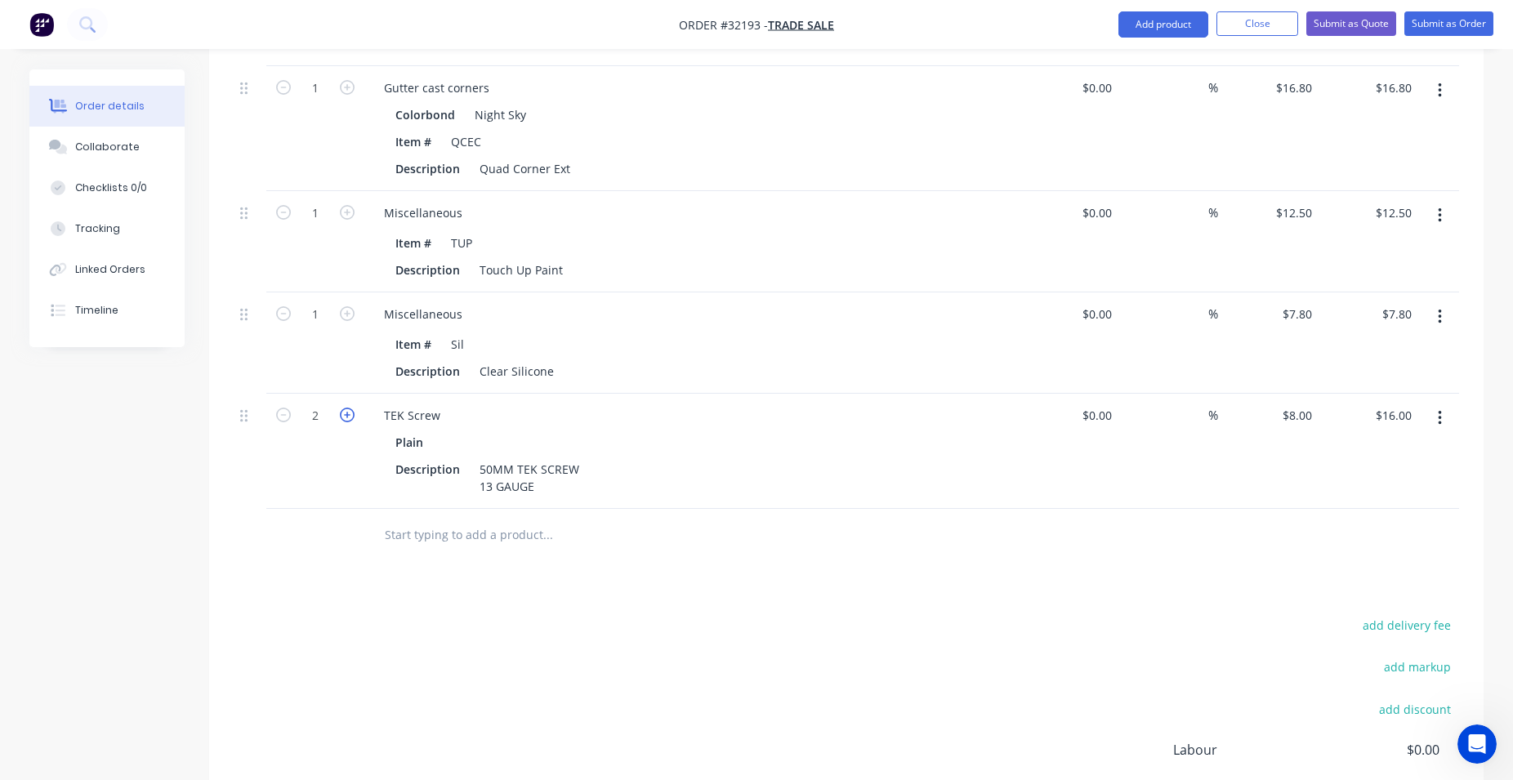
click at [344, 412] on icon "button" at bounding box center [347, 415] width 15 height 15
type input "3"
type input "$24.00"
click at [344, 412] on icon "button" at bounding box center [347, 415] width 15 height 15
type input "4"
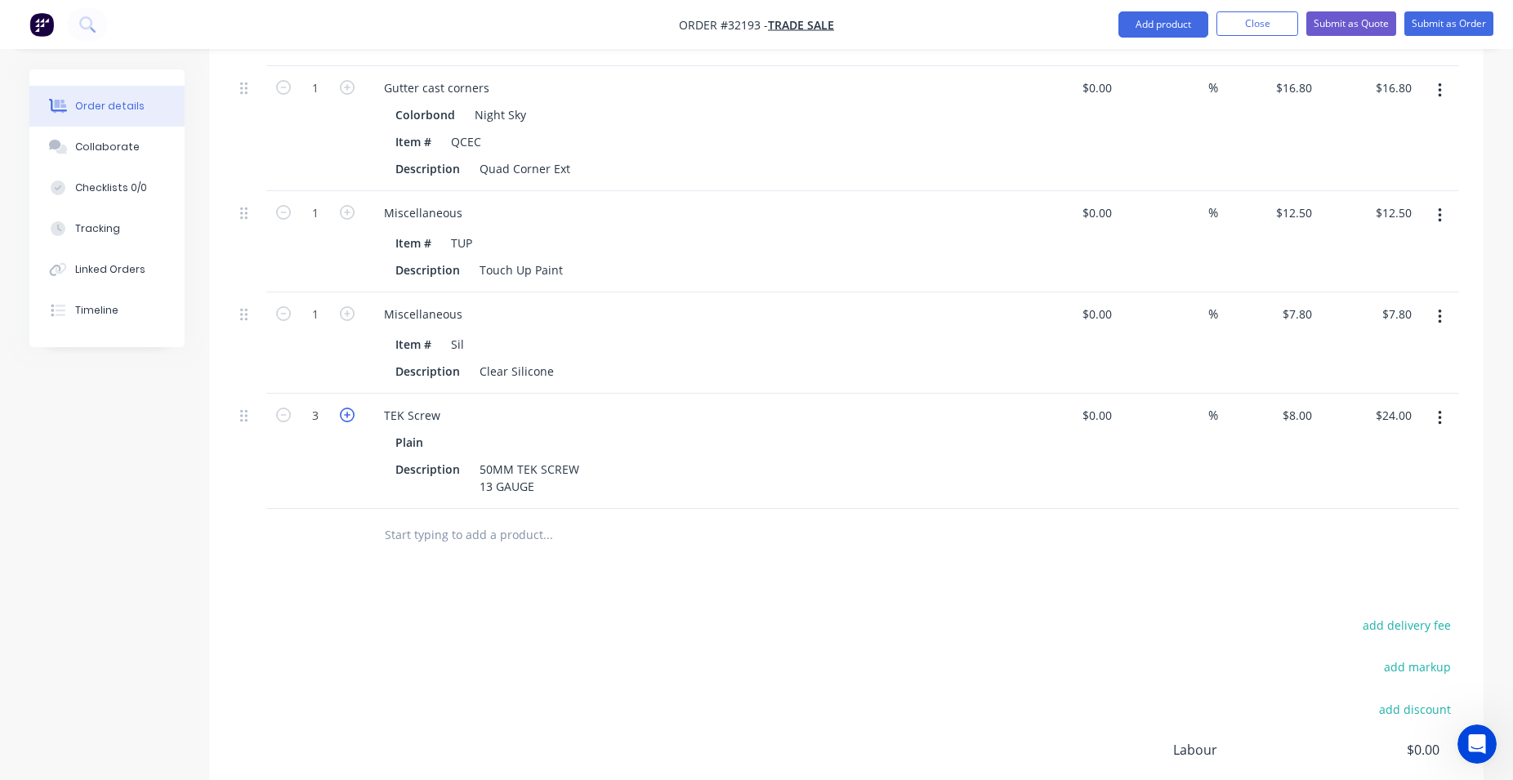
type input "$32.00"
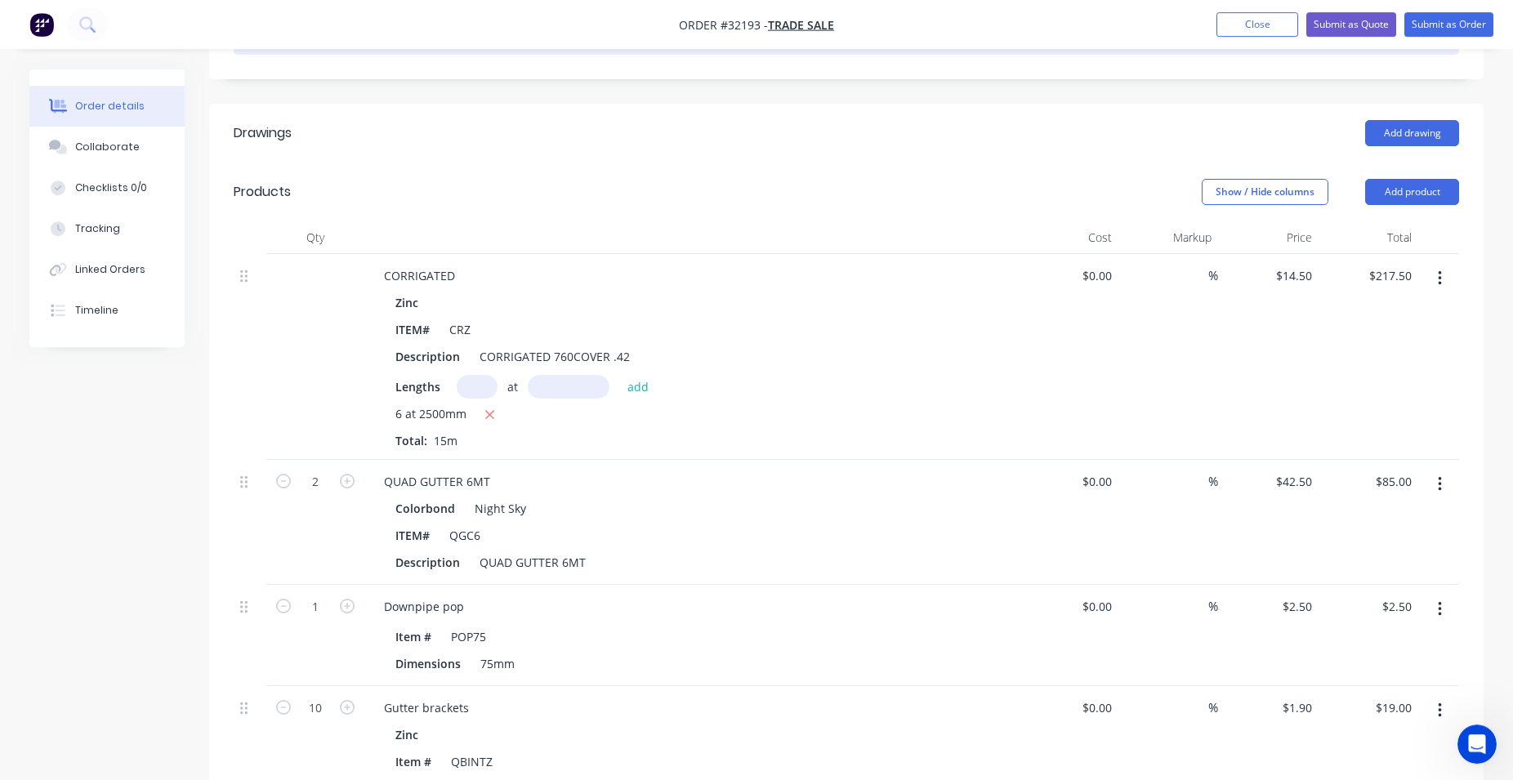
scroll to position [279, 0]
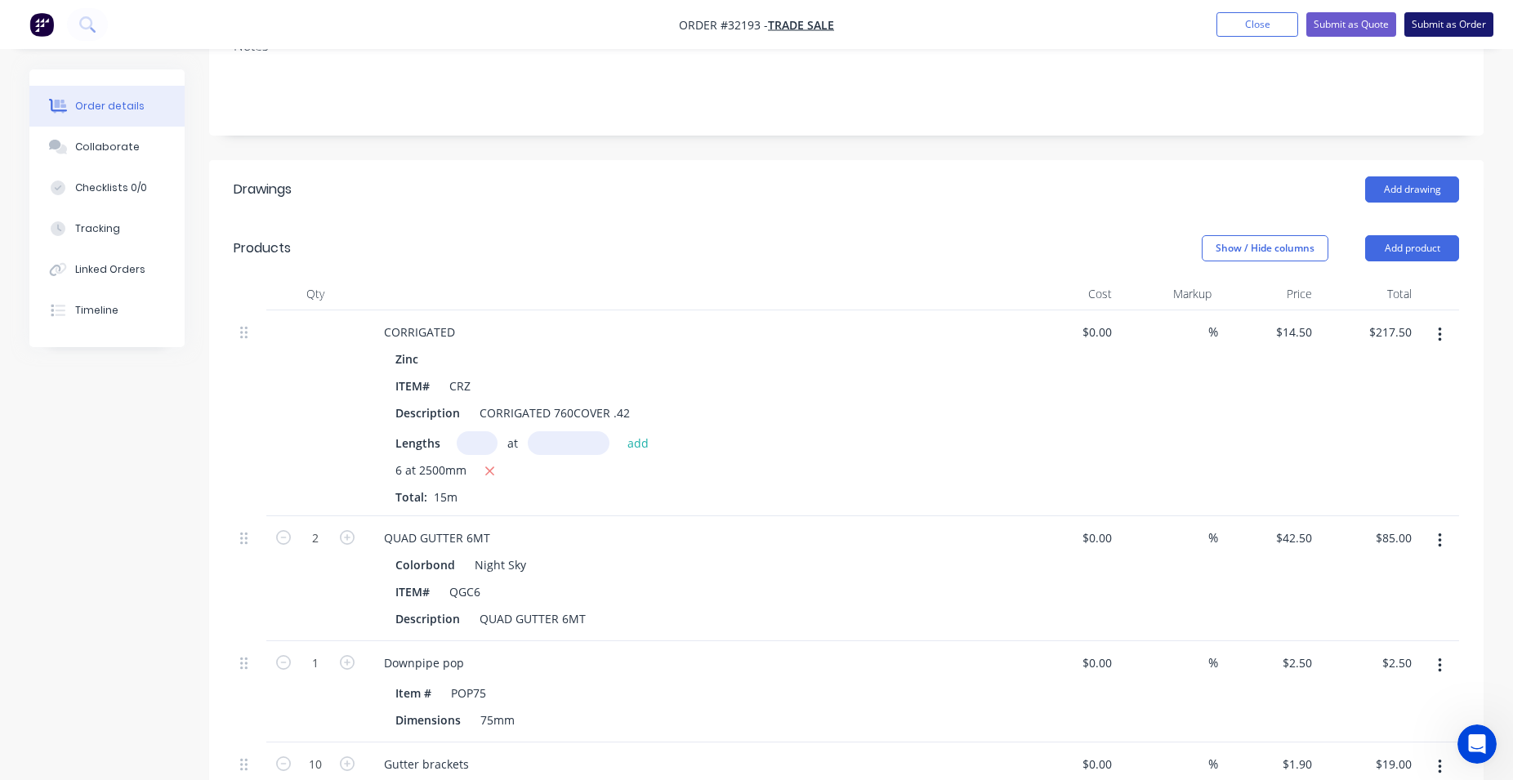
click at [1433, 25] on button "Submit as Order" at bounding box center [1448, 24] width 89 height 25
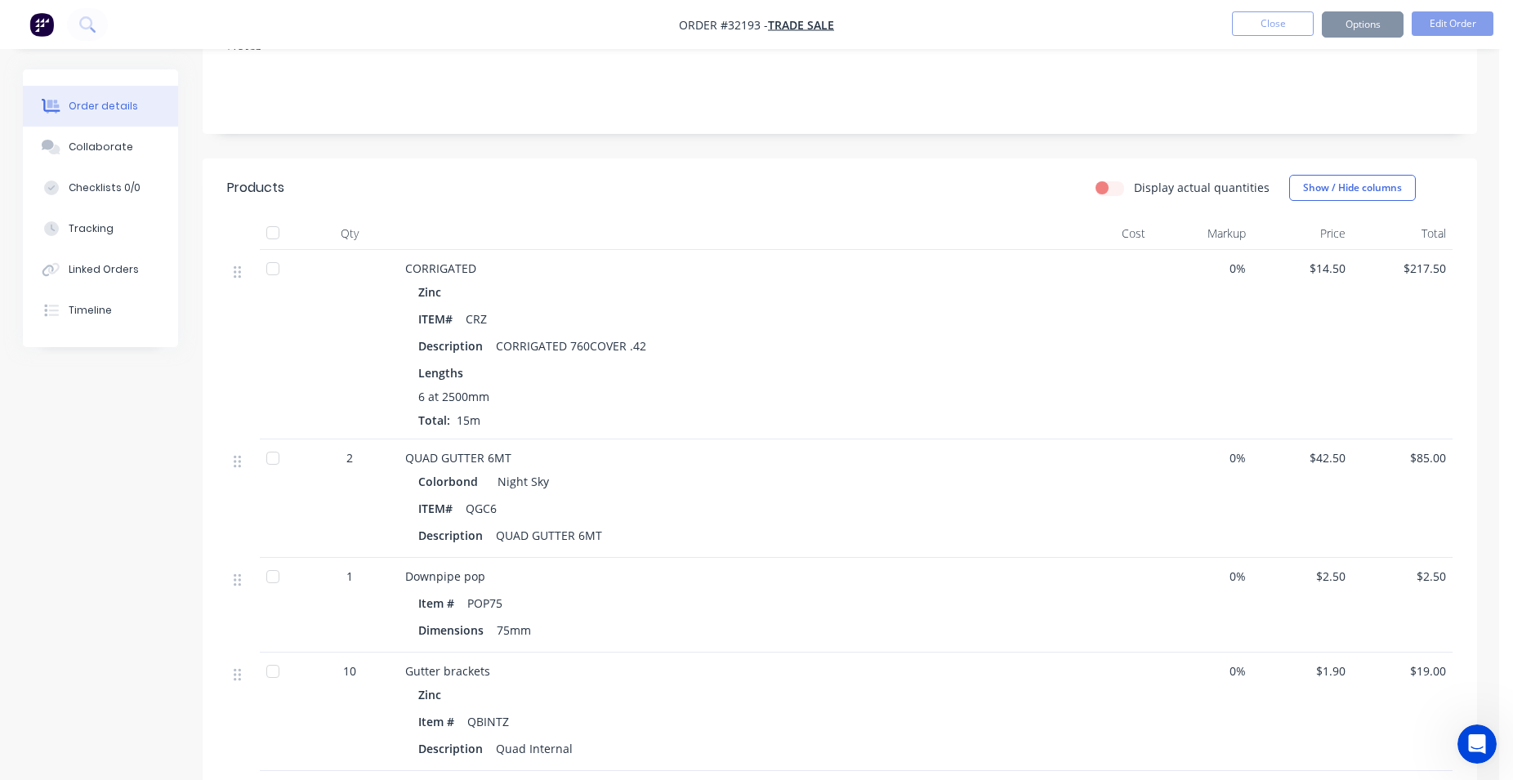
scroll to position [0, 0]
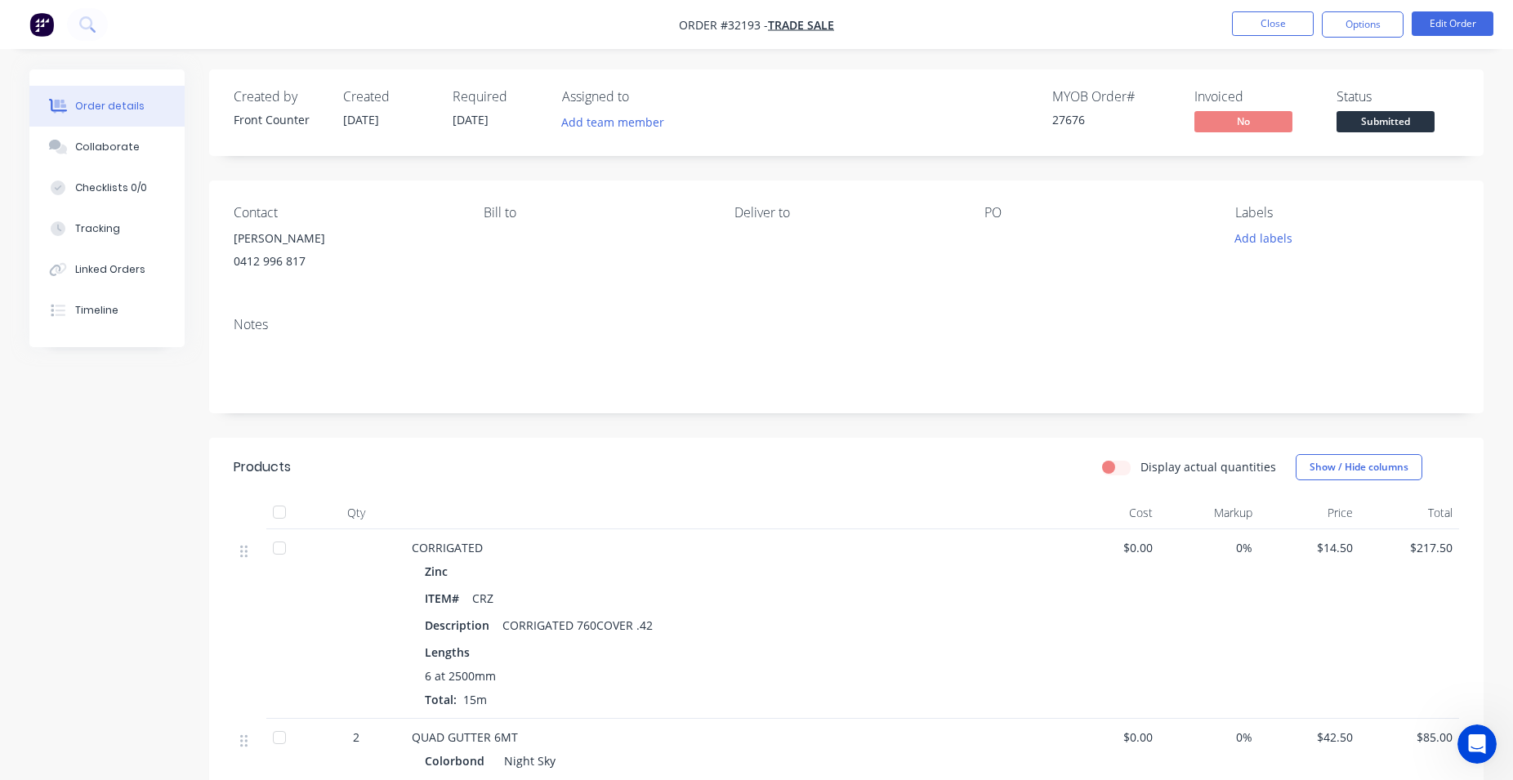
click at [1353, 124] on span "Submitted" at bounding box center [1385, 121] width 98 height 20
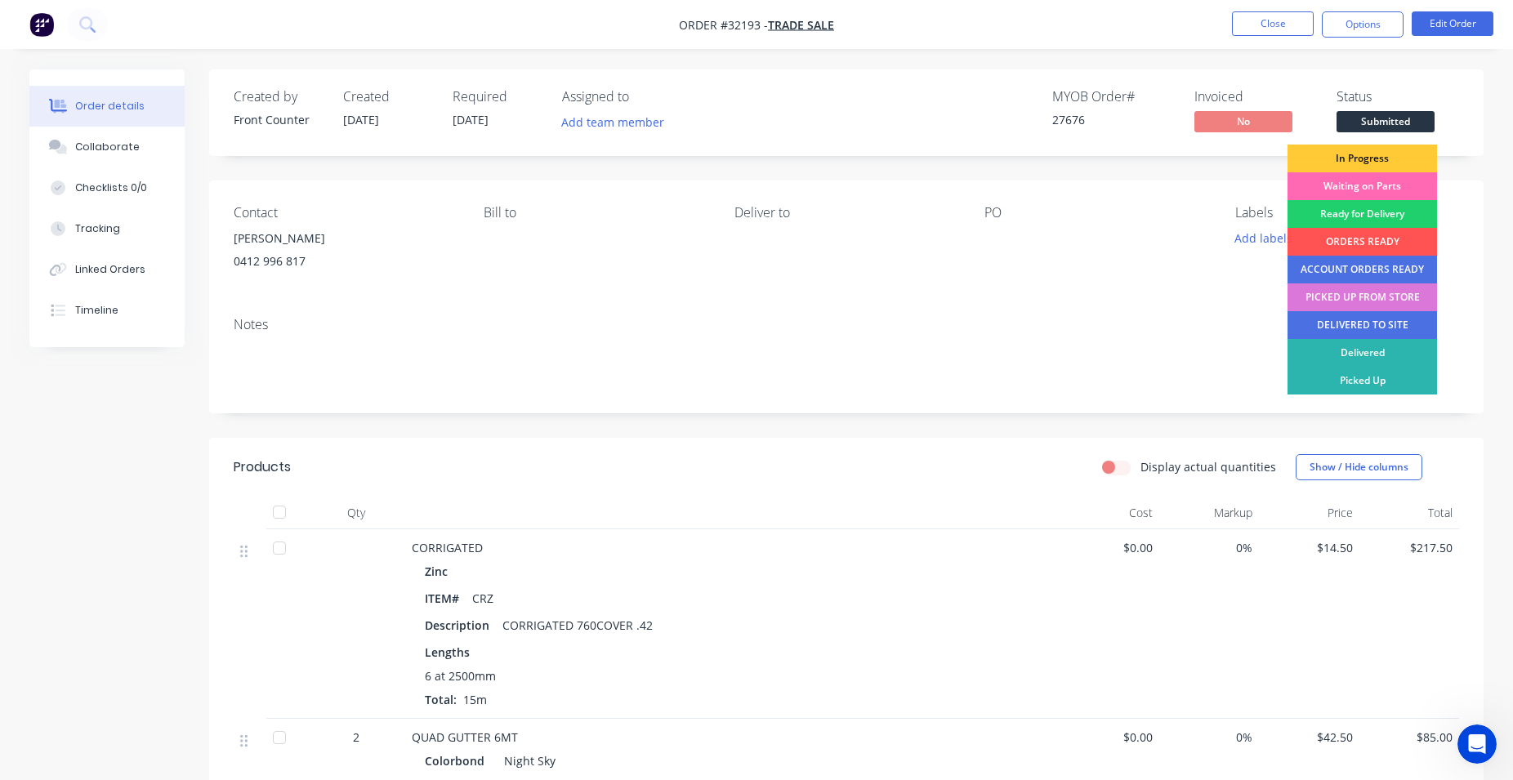
click at [1361, 185] on div "Waiting on Parts" at bounding box center [1361, 186] width 149 height 28
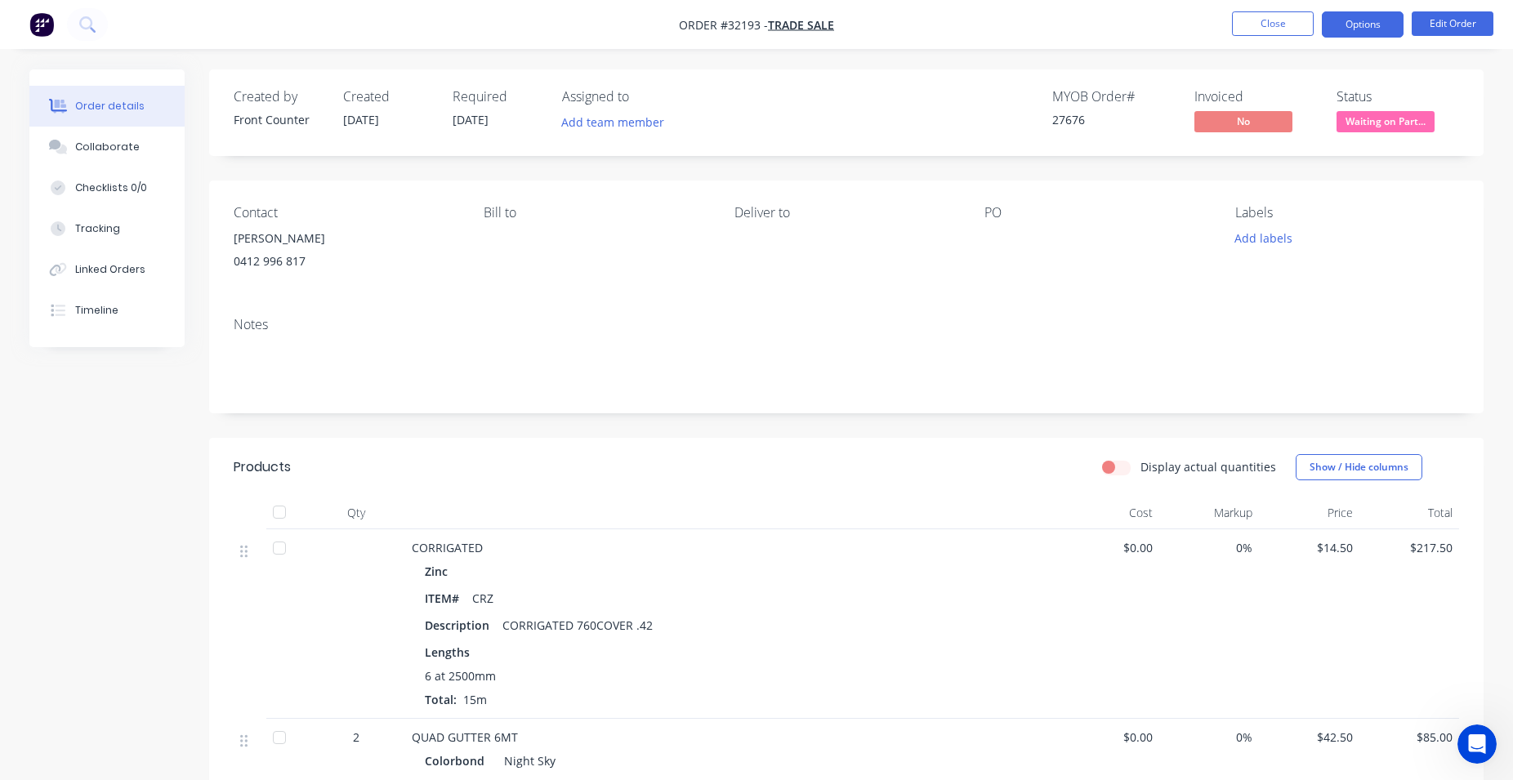
click at [1356, 28] on button "Options" at bounding box center [1362, 24] width 82 height 26
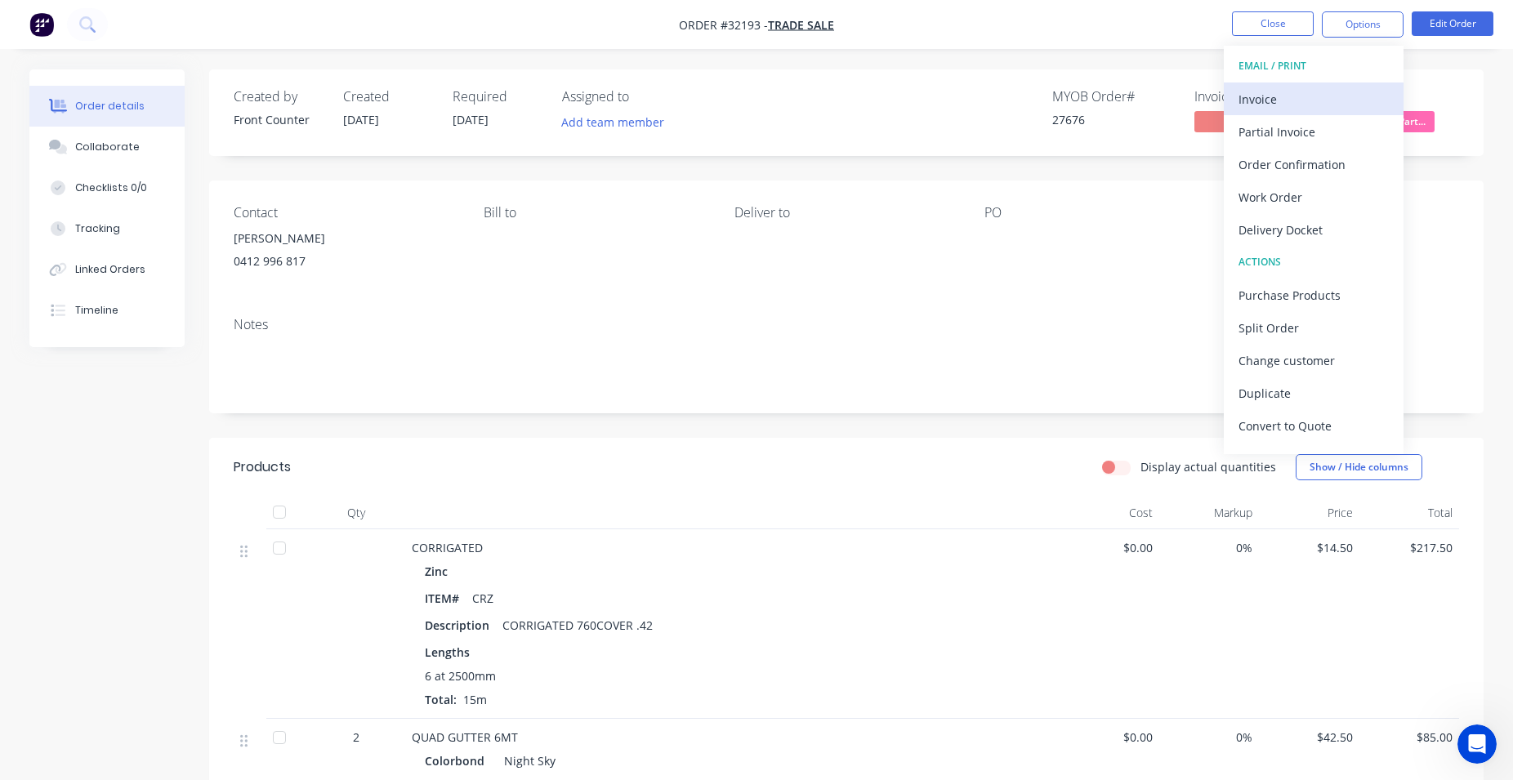
click at [1305, 104] on div "Invoice" at bounding box center [1313, 99] width 150 height 24
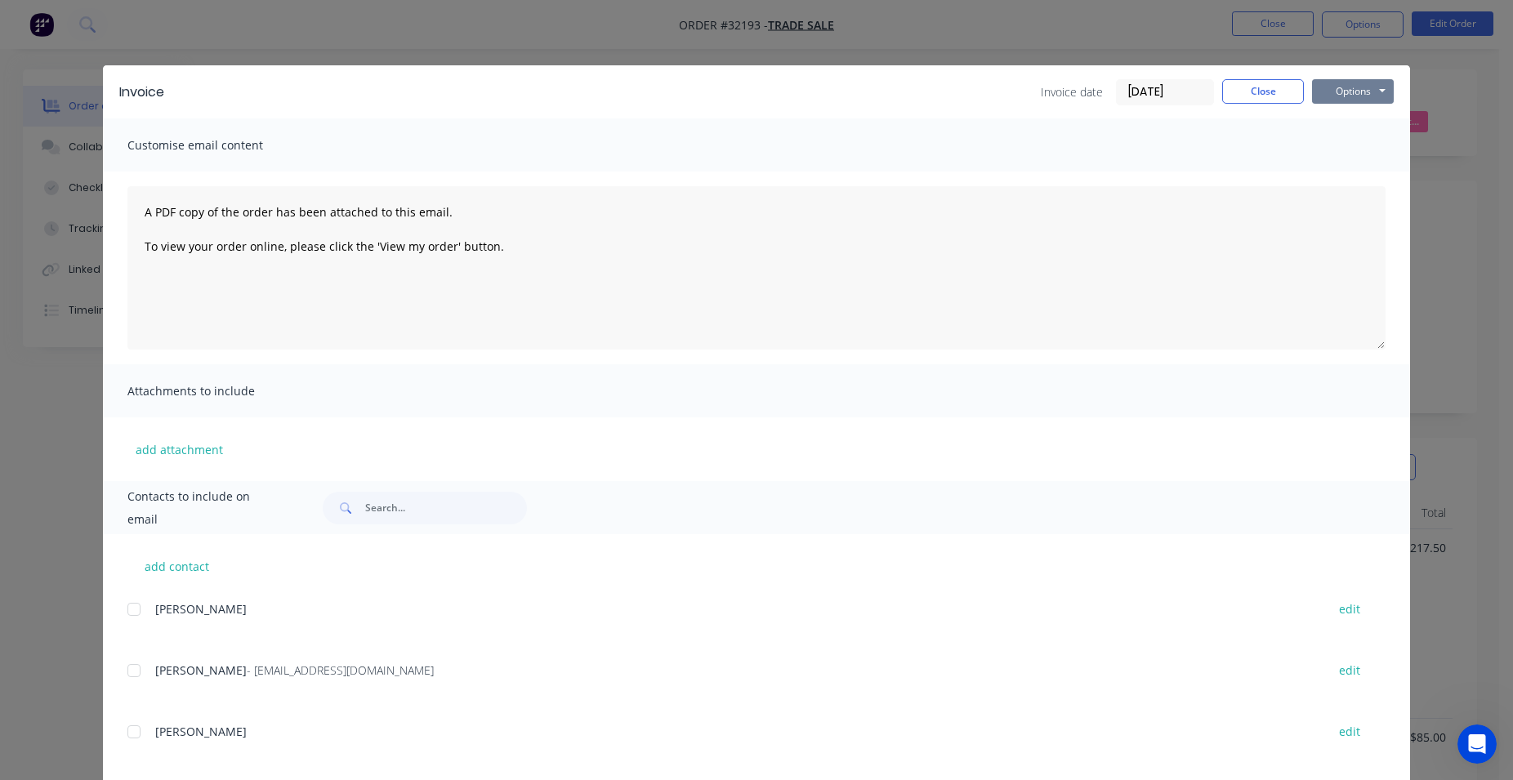
click at [1362, 87] on button "Options" at bounding box center [1353, 91] width 82 height 25
click at [1336, 148] on button "Print" at bounding box center [1364, 147] width 105 height 27
click at [1254, 84] on button "Close" at bounding box center [1263, 91] width 82 height 25
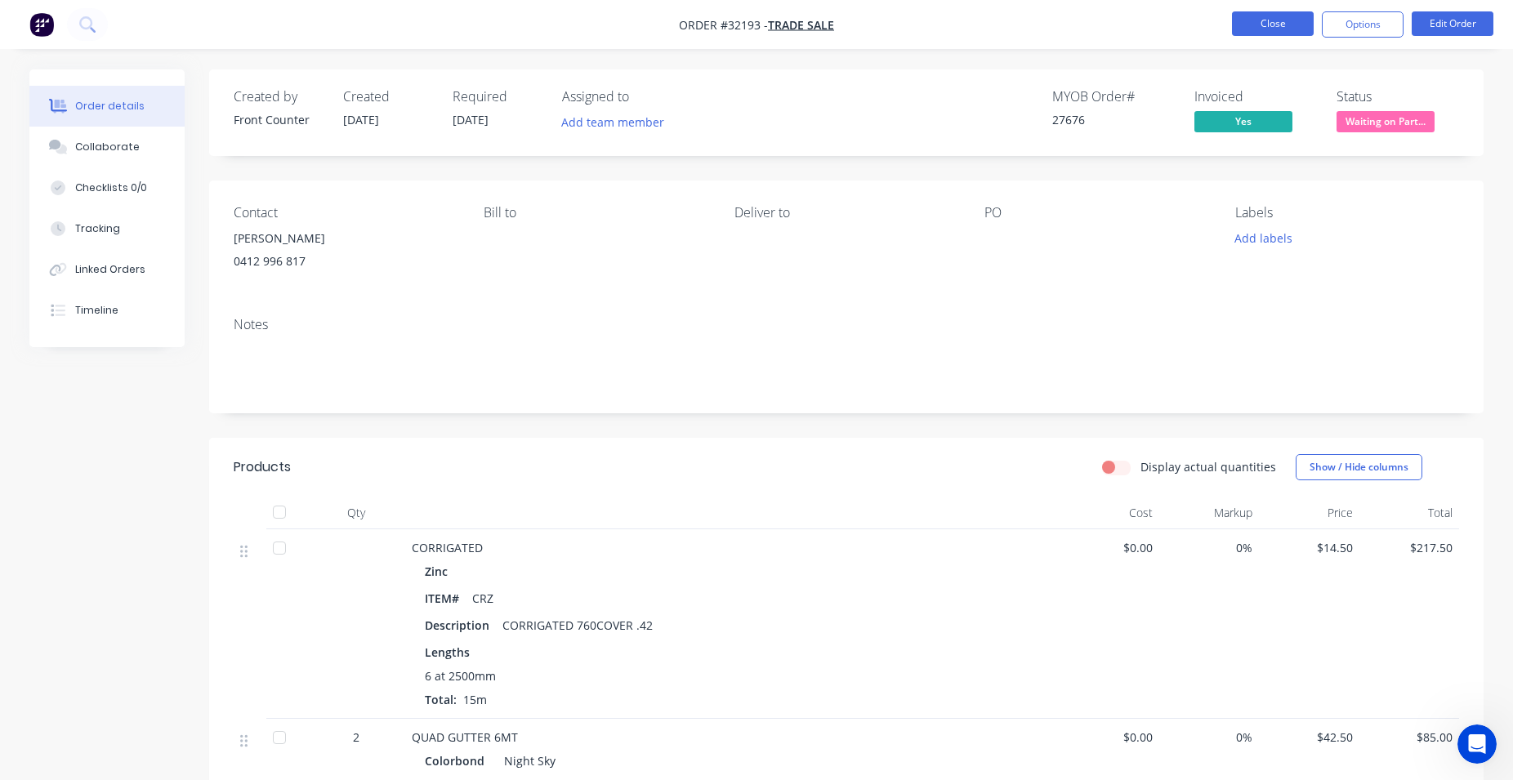
click at [1280, 22] on button "Close" at bounding box center [1273, 23] width 82 height 25
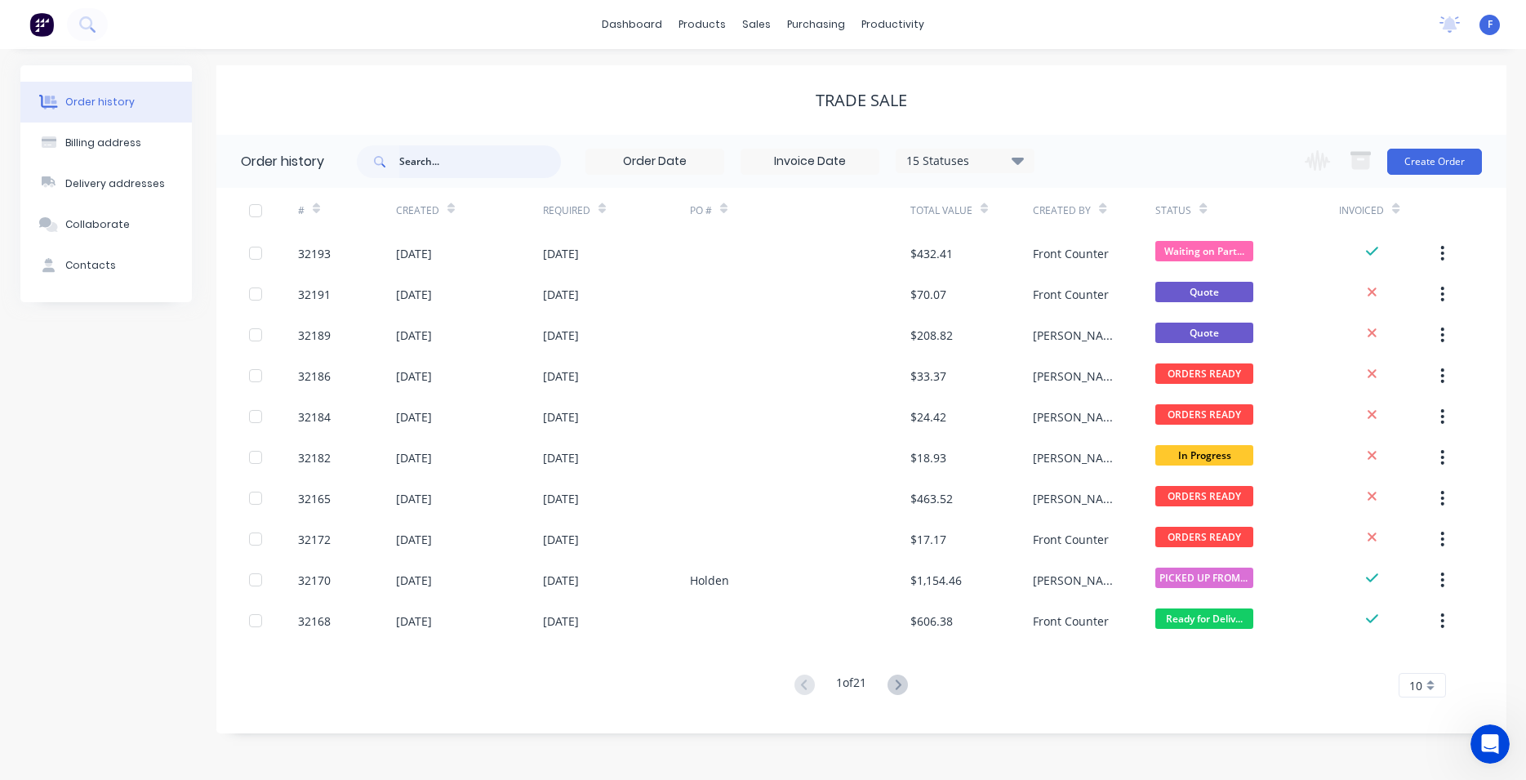
click at [421, 154] on input "text" at bounding box center [480, 161] width 162 height 33
type input "32128"
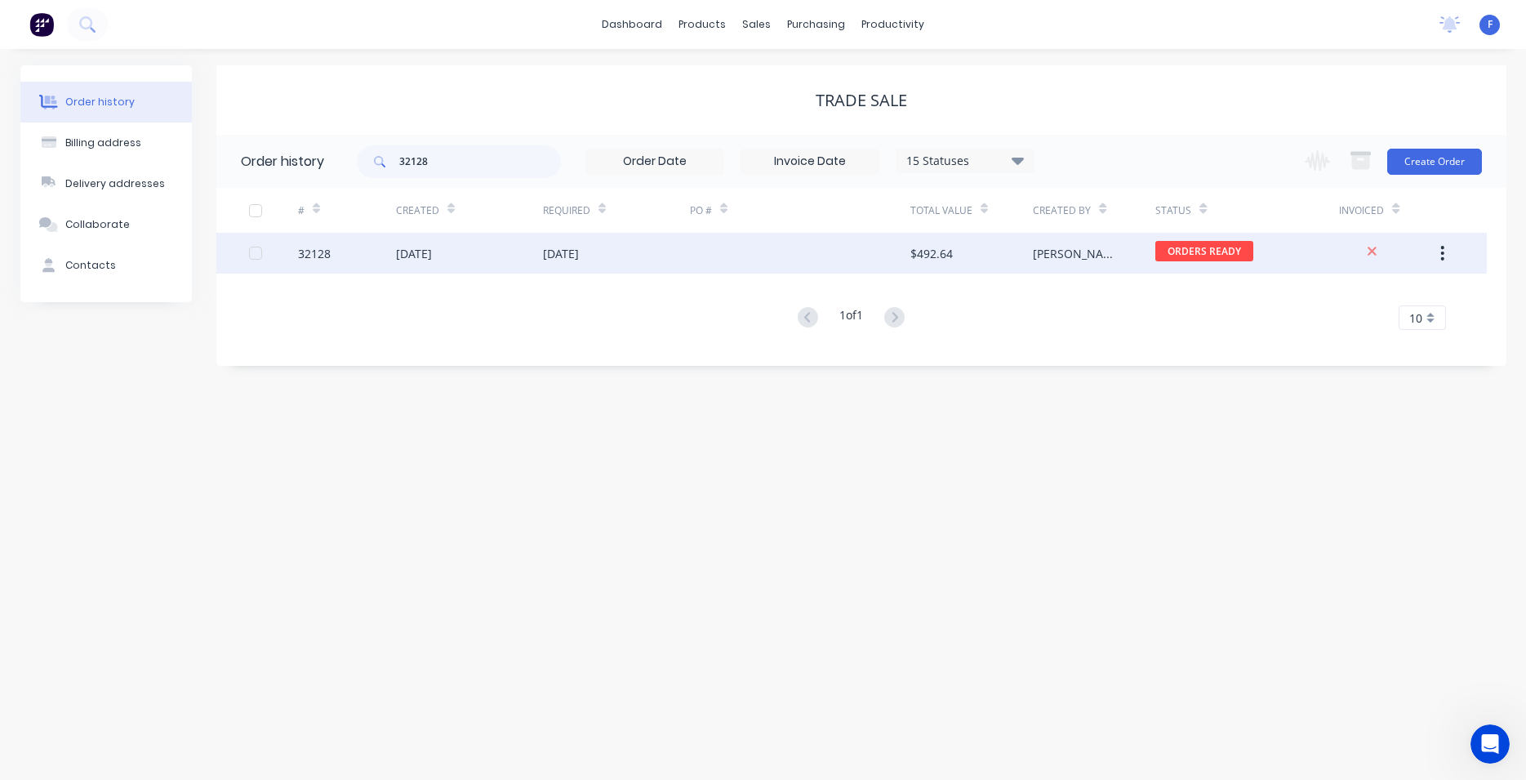
click at [801, 254] on div at bounding box center [800, 253] width 221 height 41
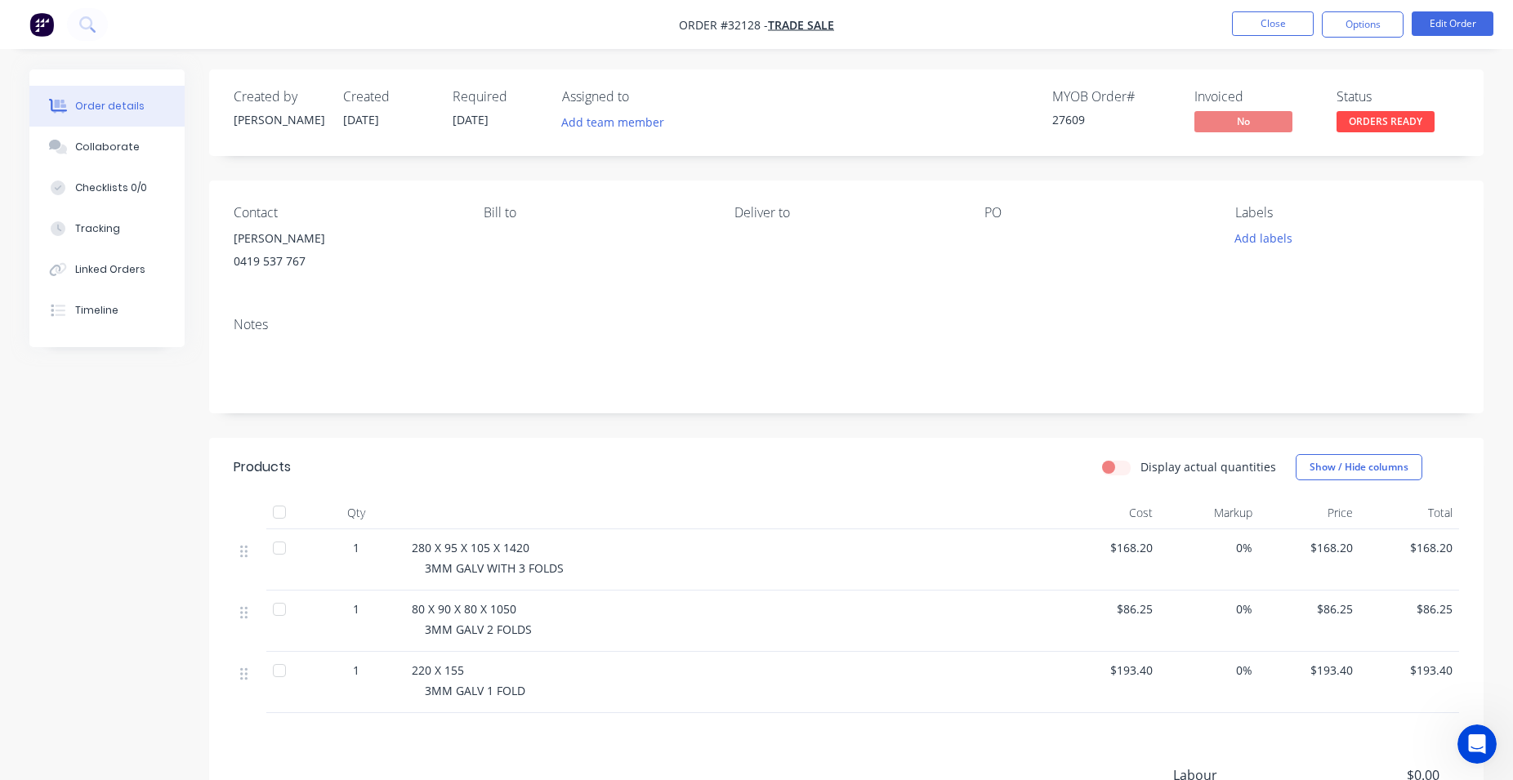
click at [38, 25] on img "button" at bounding box center [41, 24] width 25 height 25
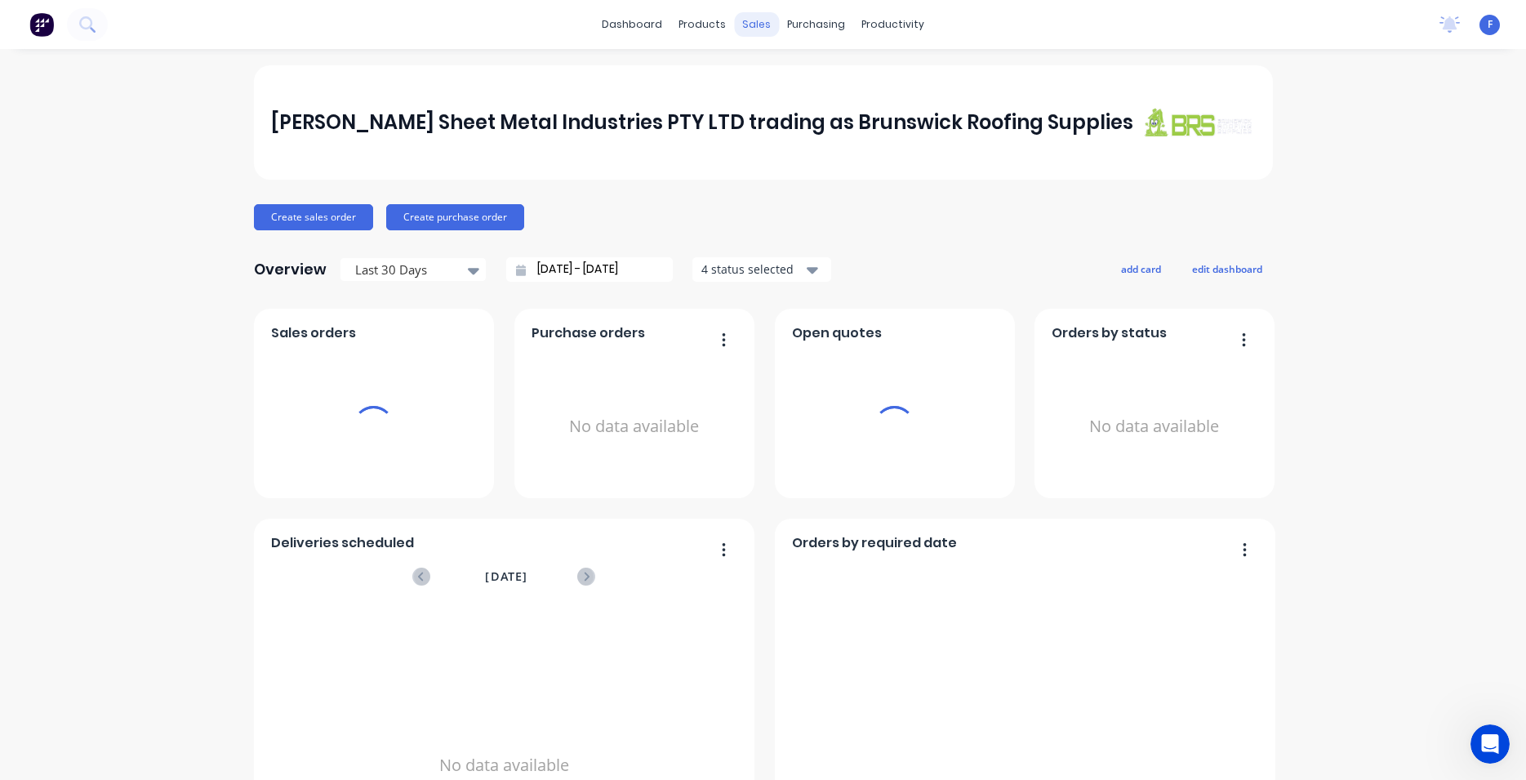
click at [741, 26] on div "sales" at bounding box center [756, 24] width 45 height 25
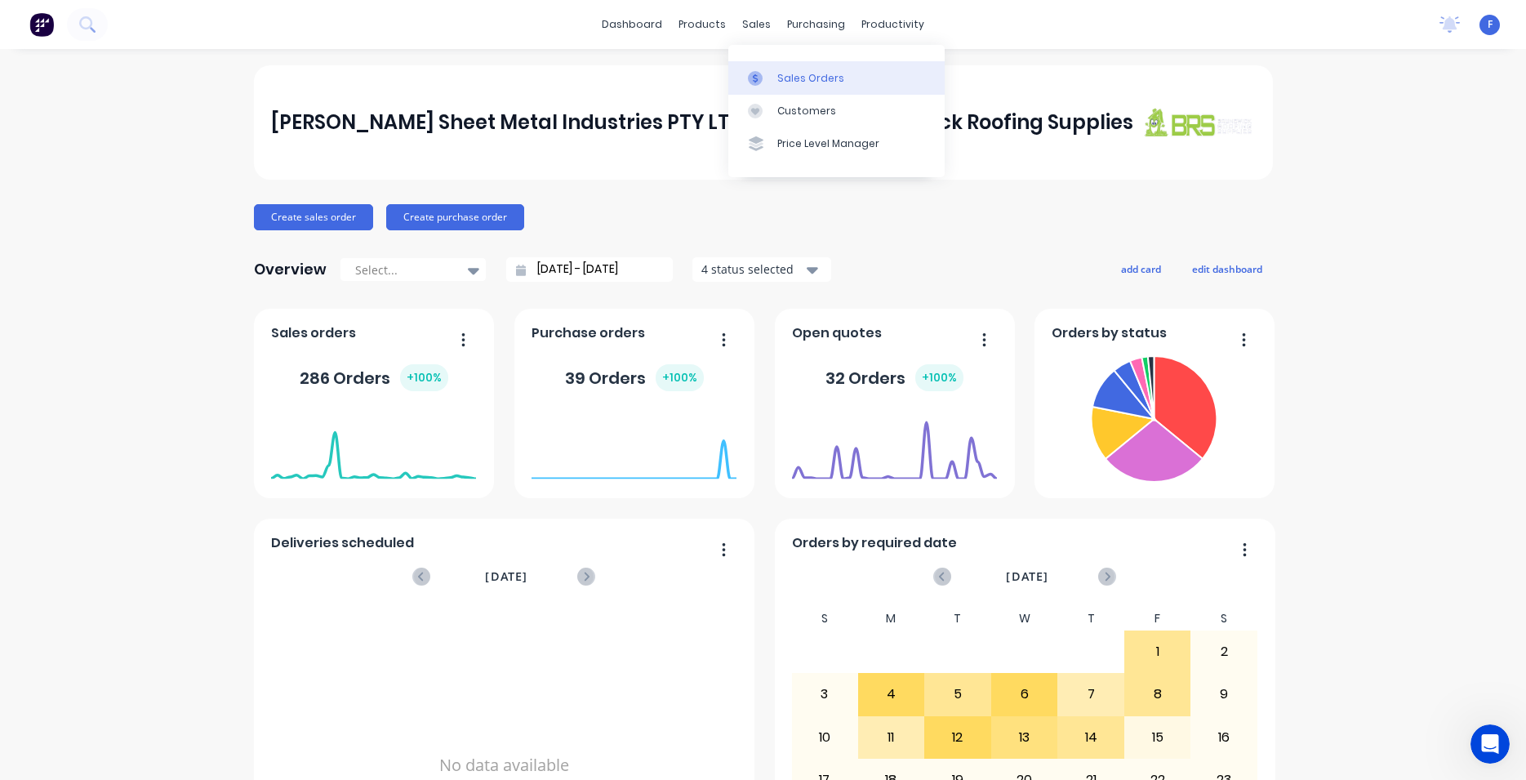
click at [803, 81] on div "Sales Orders" at bounding box center [811, 78] width 67 height 15
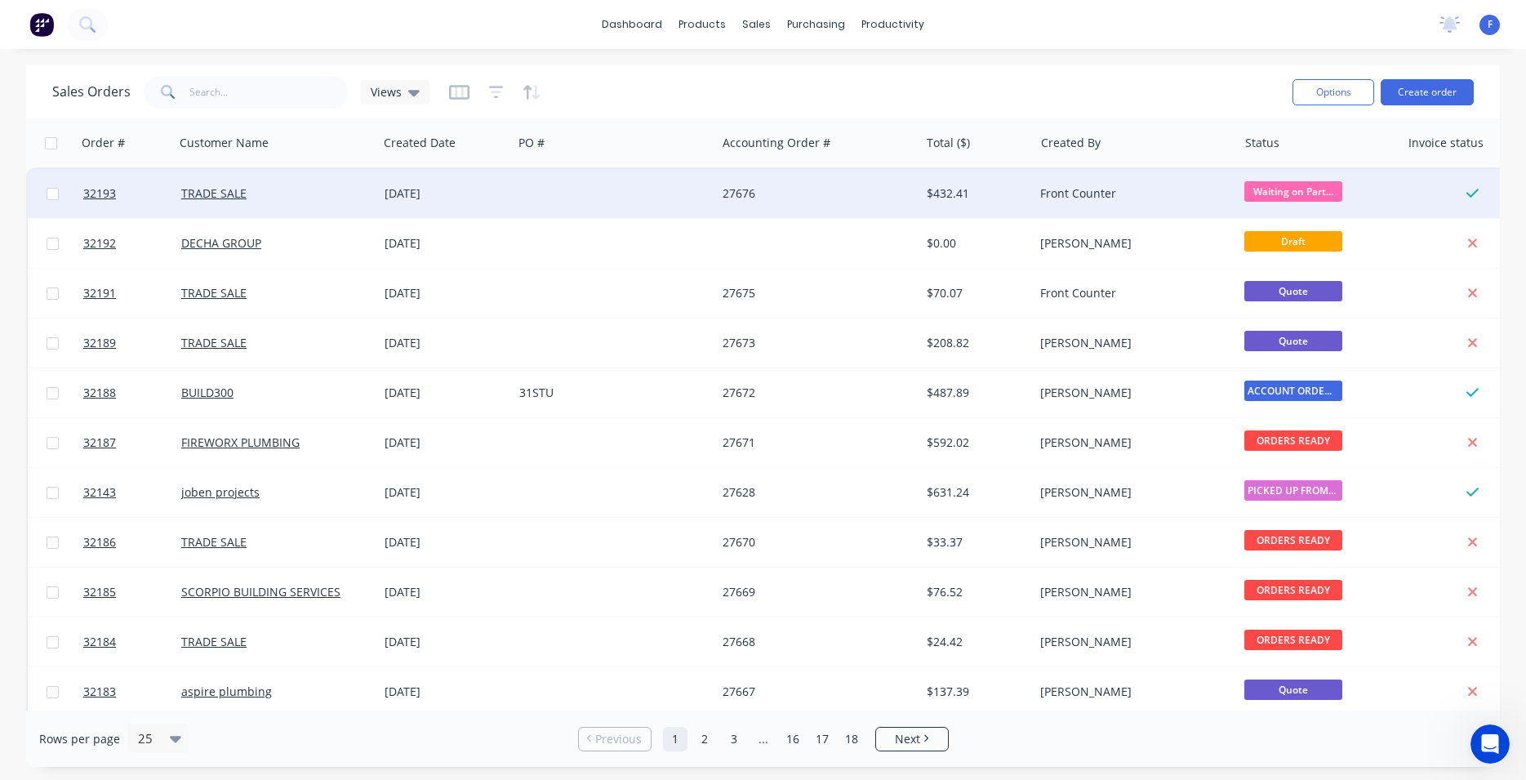
click at [738, 188] on div "27676" at bounding box center [813, 193] width 181 height 16
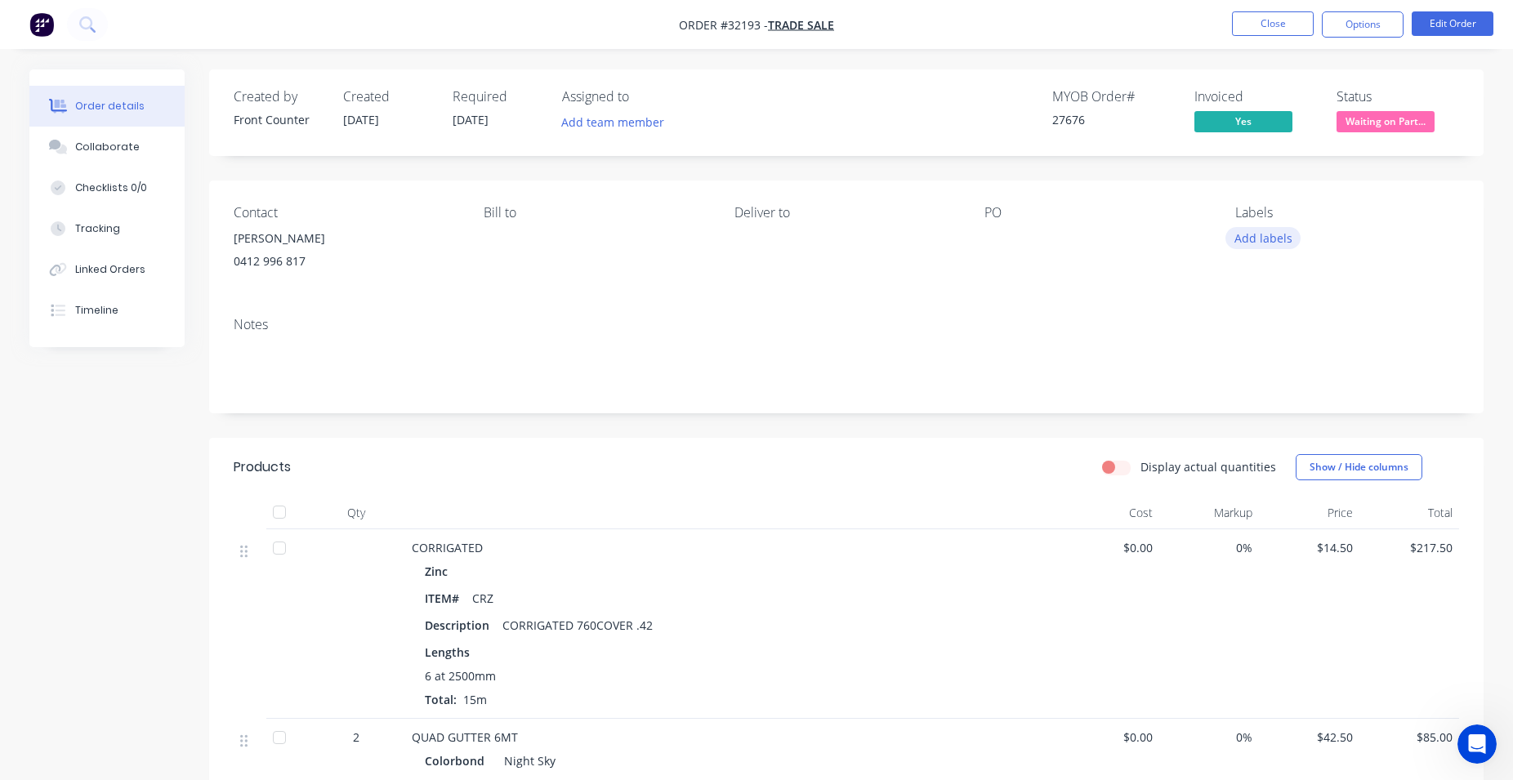
click at [1264, 246] on button "Add labels" at bounding box center [1262, 238] width 75 height 22
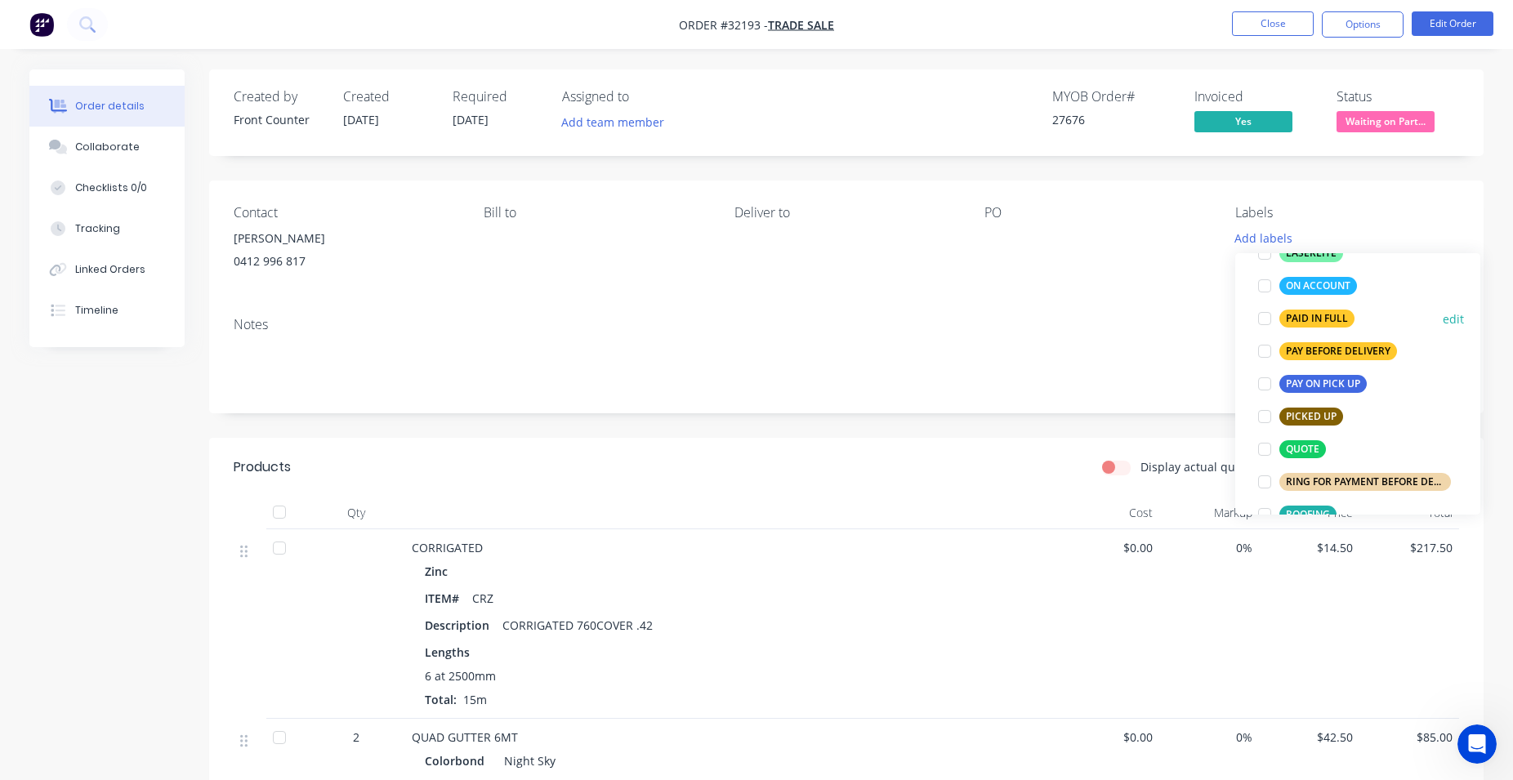
scroll to position [559, 0]
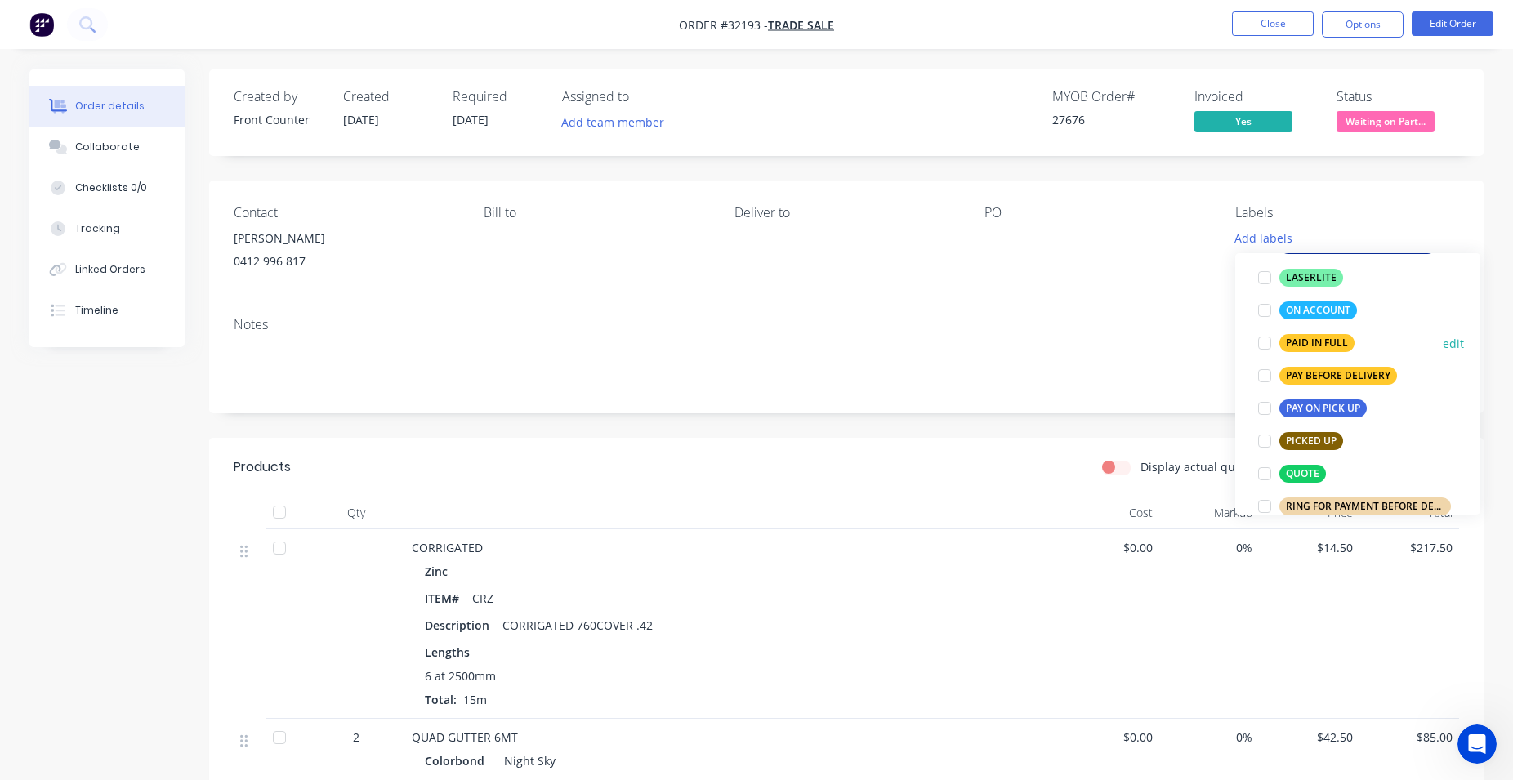
click at [1319, 338] on div "PAID IN FULL" at bounding box center [1316, 343] width 75 height 18
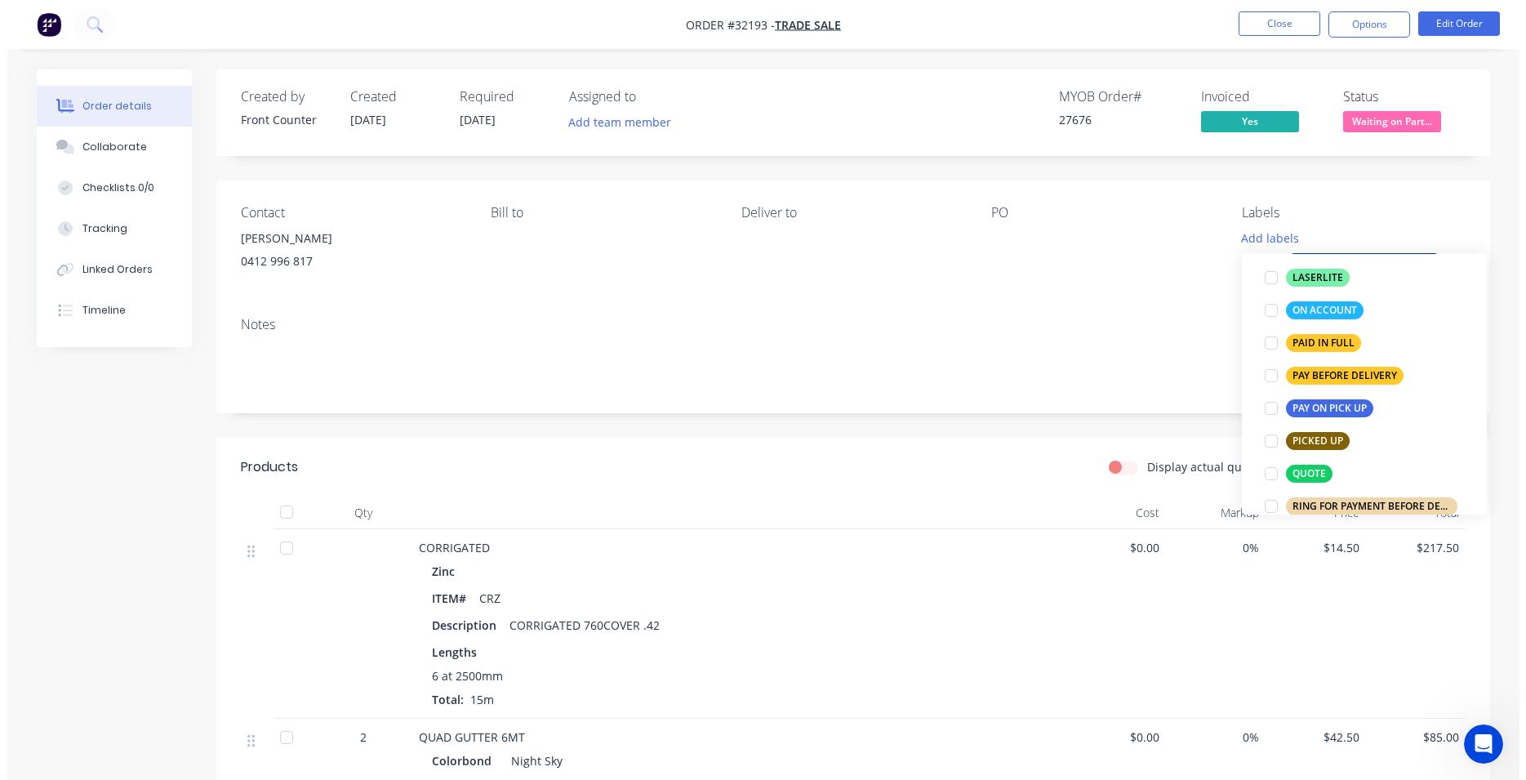
scroll to position [41, 0]
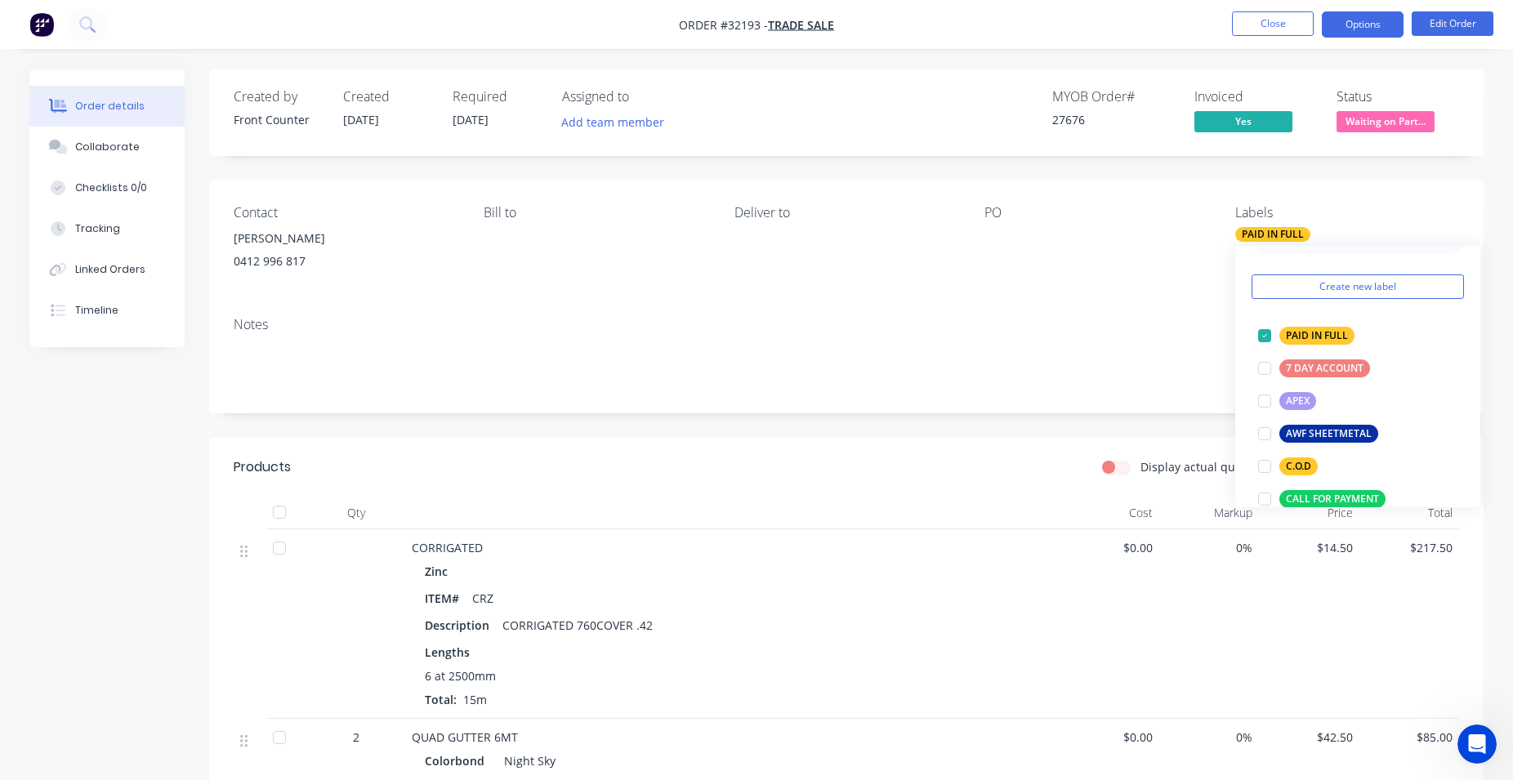
click at [1351, 25] on button "Options" at bounding box center [1362, 24] width 82 height 26
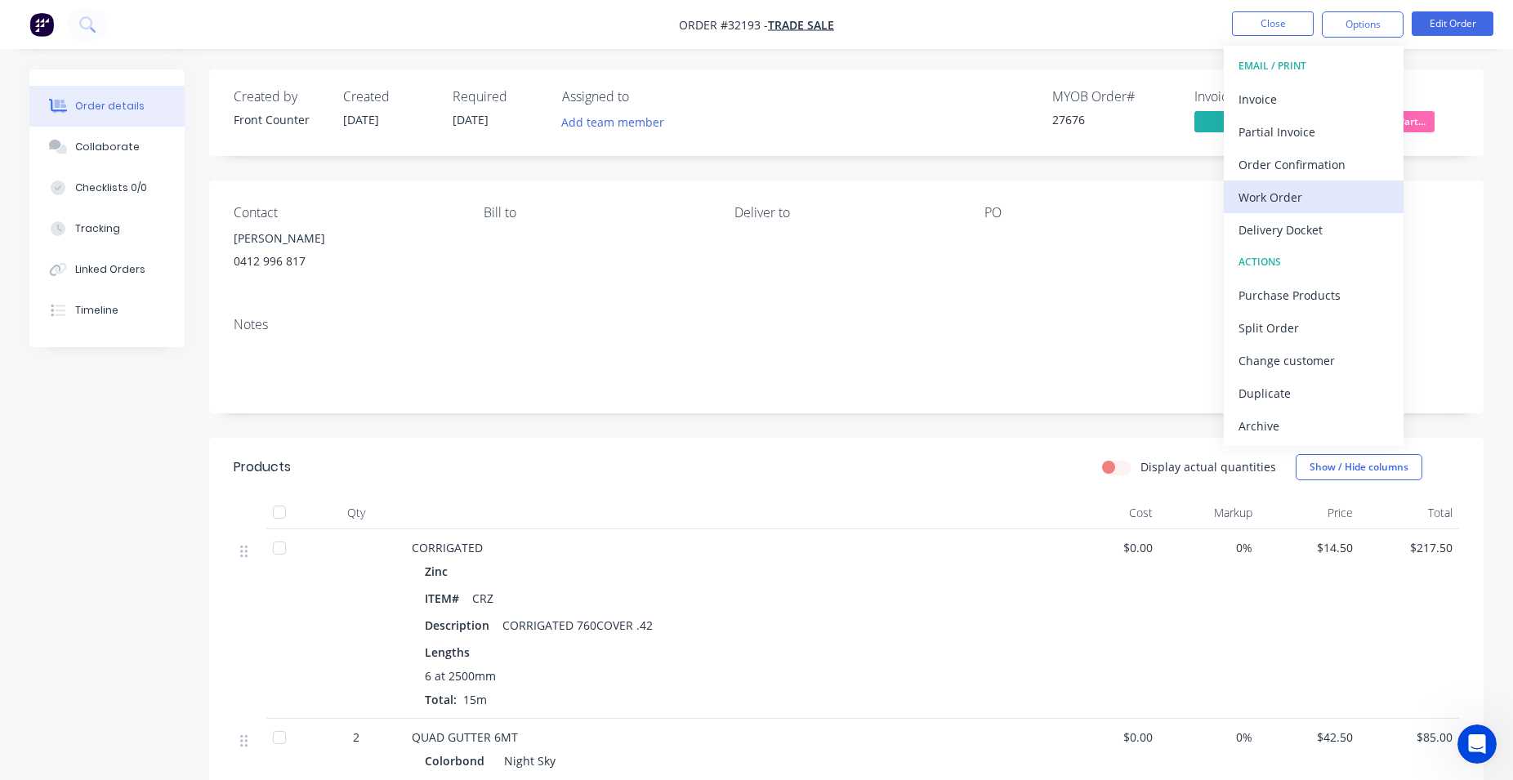
click at [1312, 197] on div "Work Order" at bounding box center [1313, 197] width 150 height 24
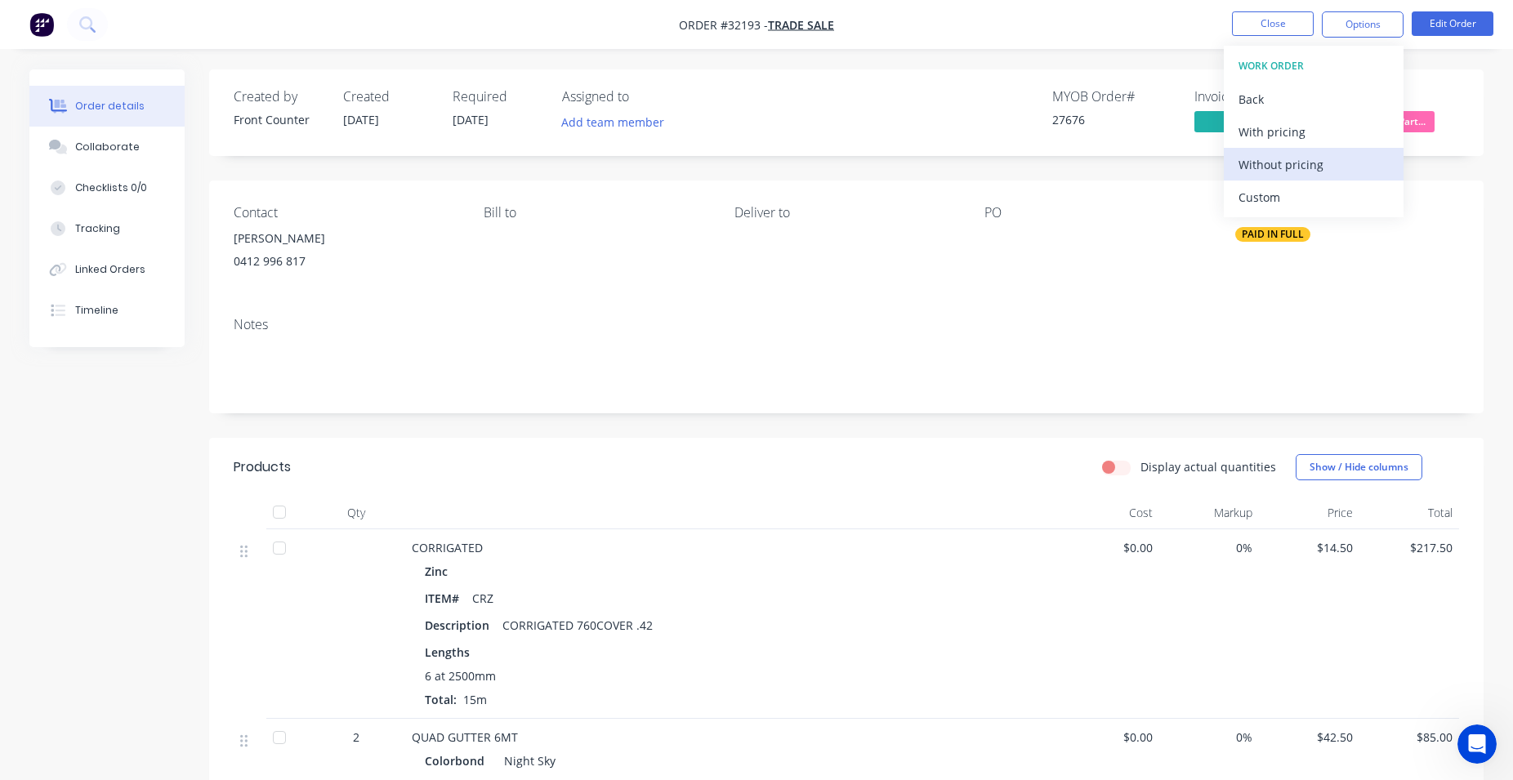
click at [1320, 167] on div "Without pricing" at bounding box center [1313, 165] width 150 height 24
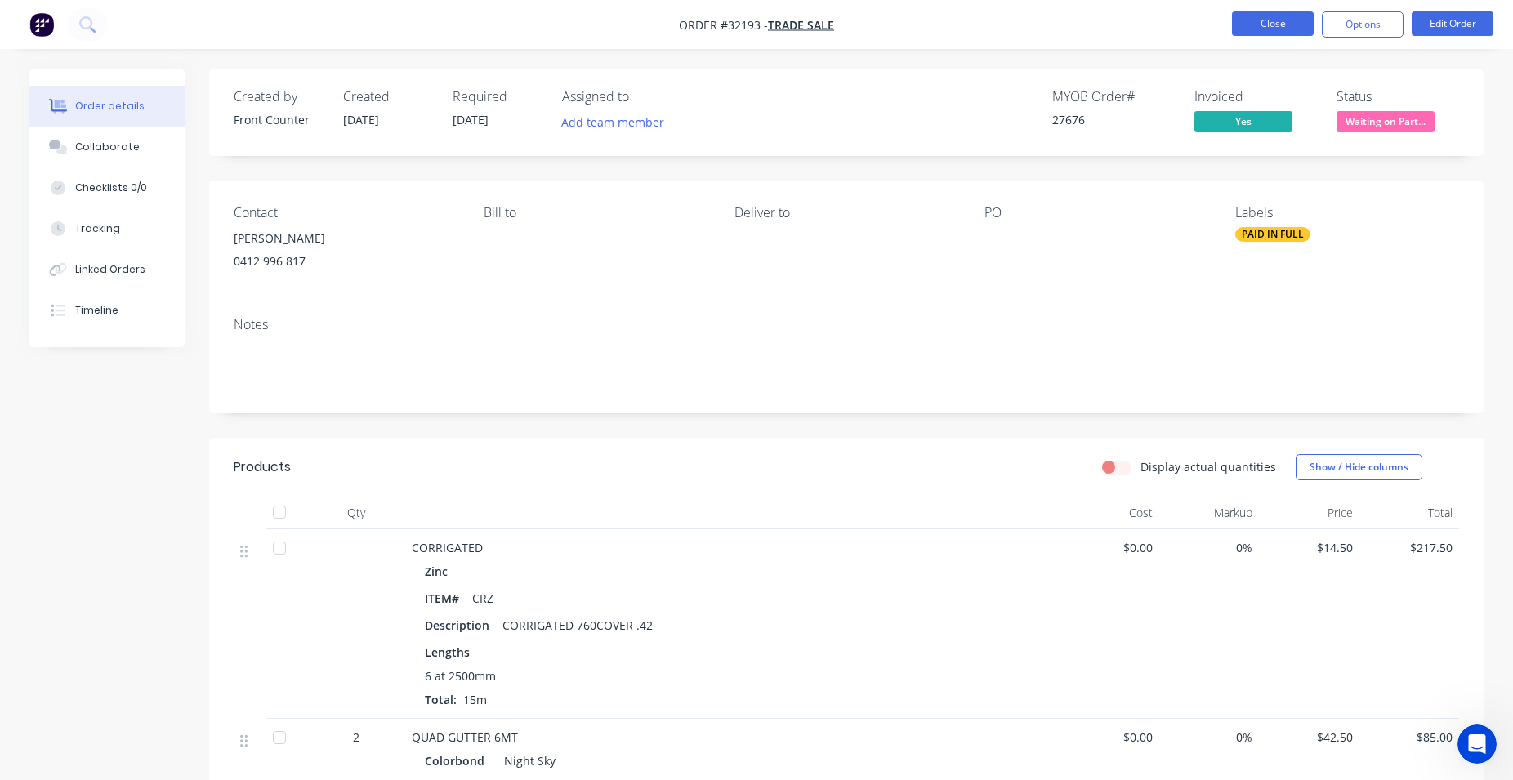
click at [1265, 25] on button "Close" at bounding box center [1273, 23] width 82 height 25
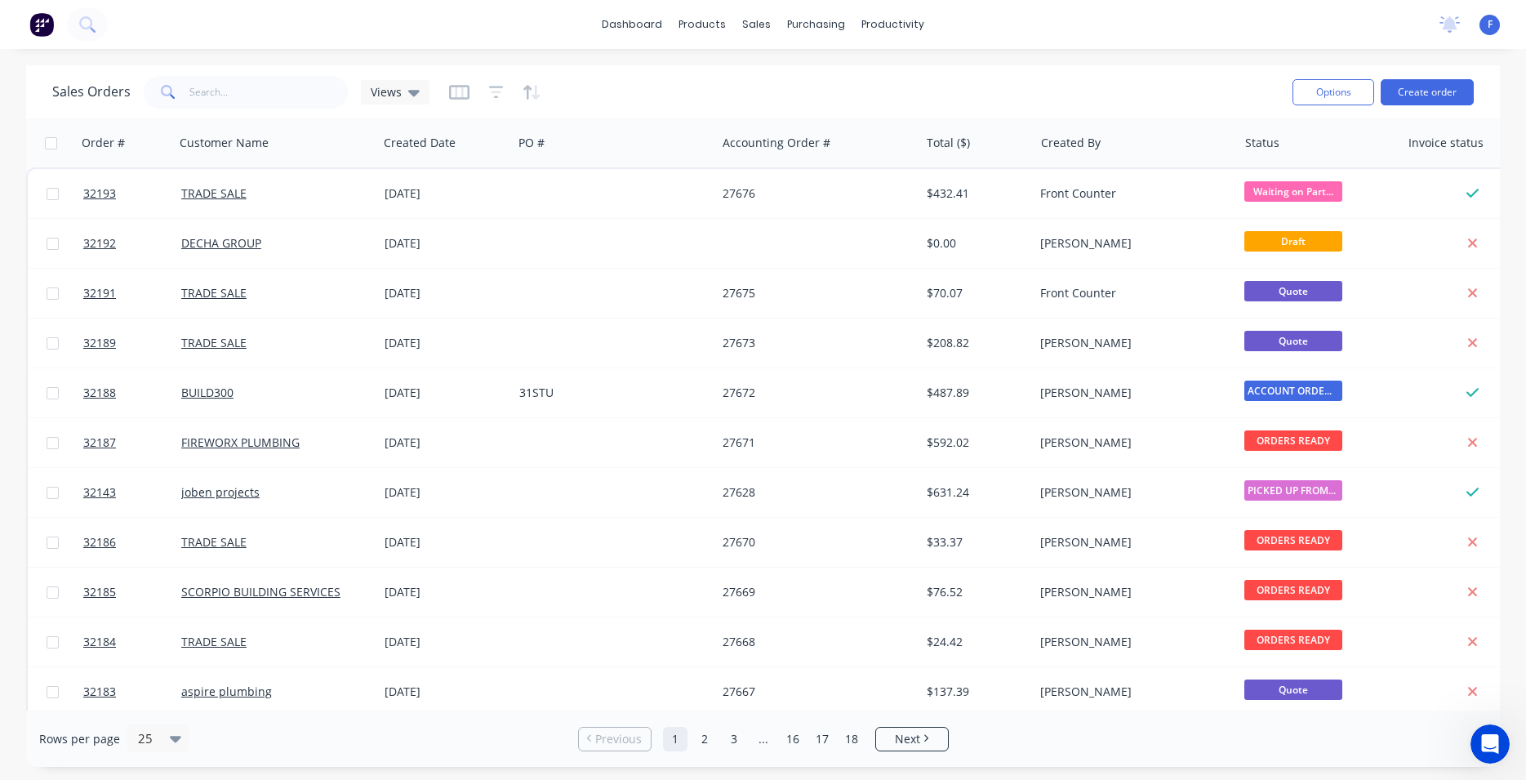
click at [35, 28] on img at bounding box center [41, 24] width 25 height 25
